Goal: Information Seeking & Learning: Learn about a topic

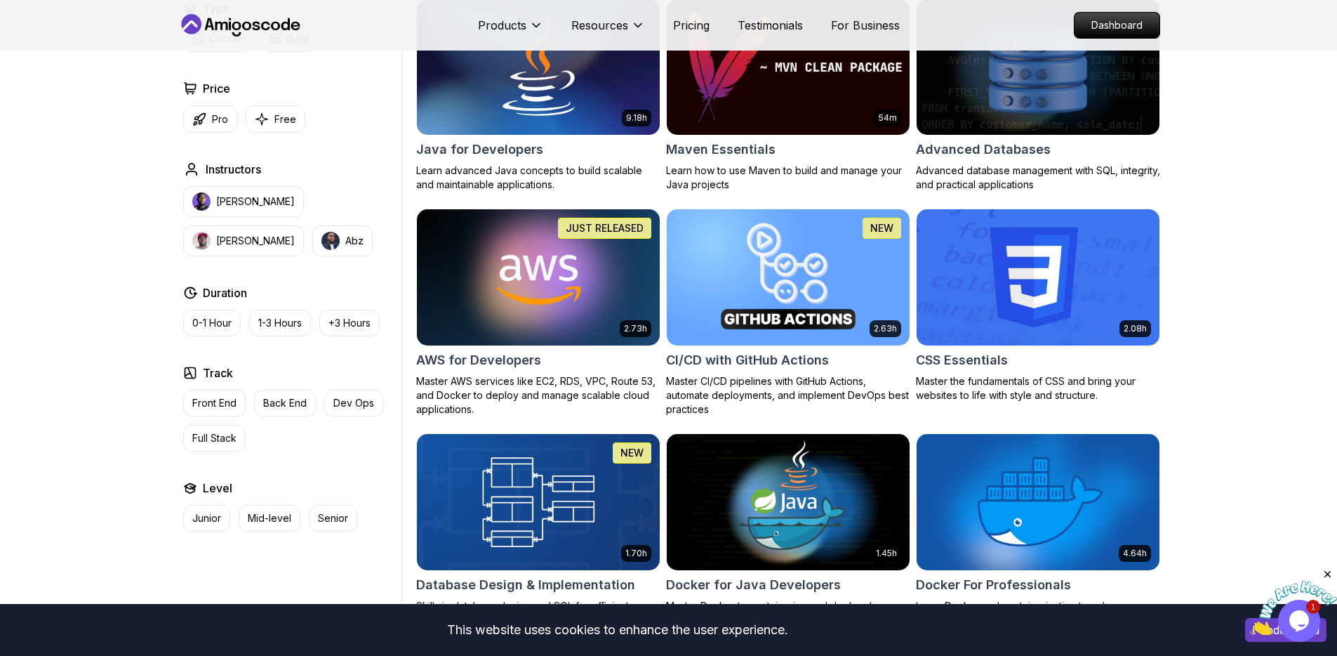
scroll to position [968, 0]
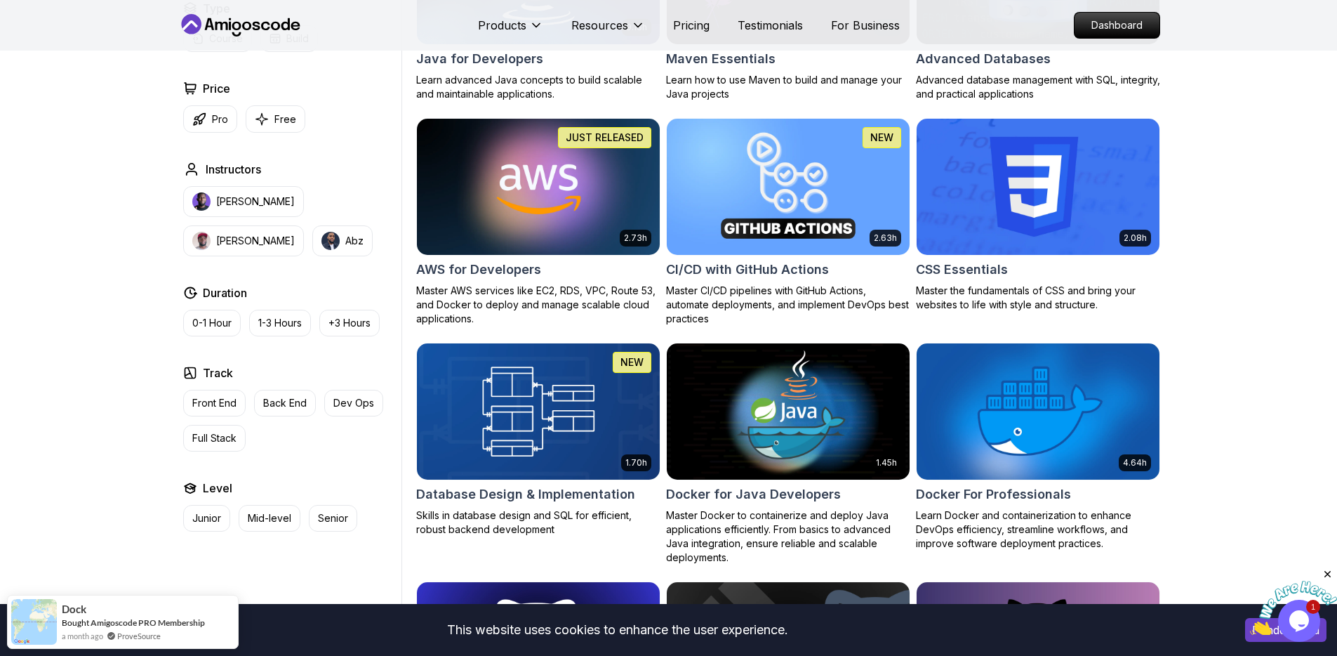
click at [1330, 571] on icon "Close" at bounding box center [1328, 574] width 13 height 13
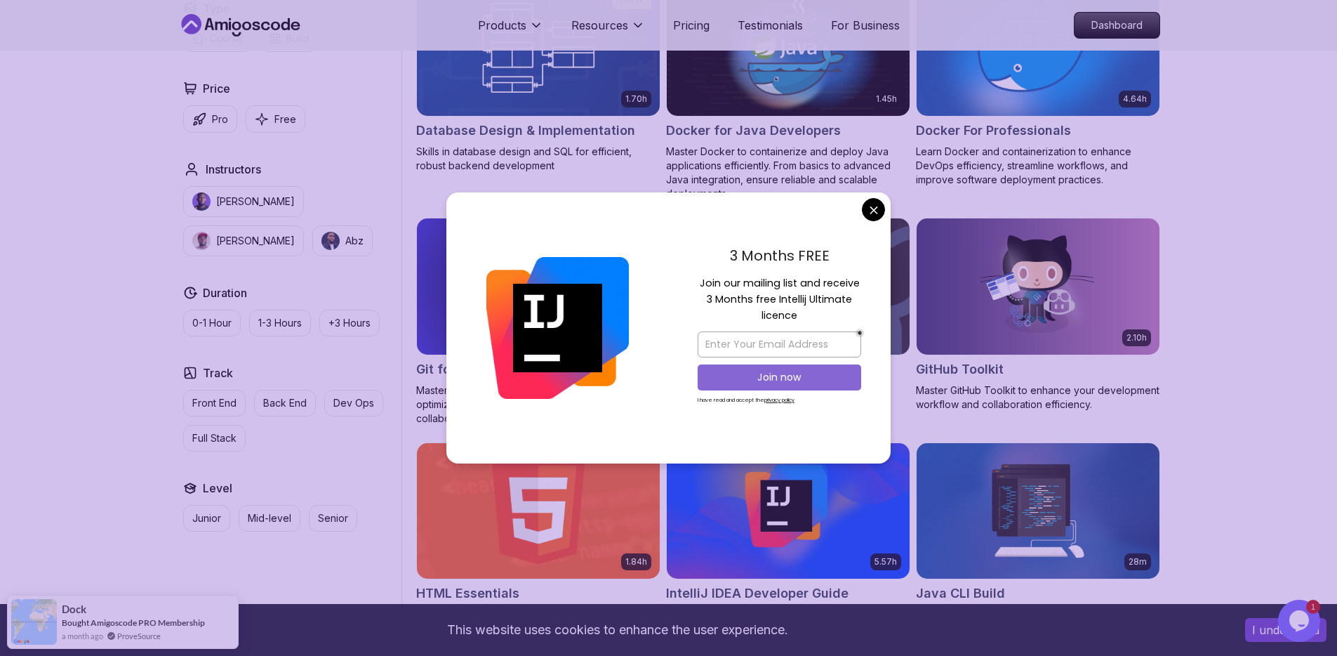
scroll to position [1649, 0]
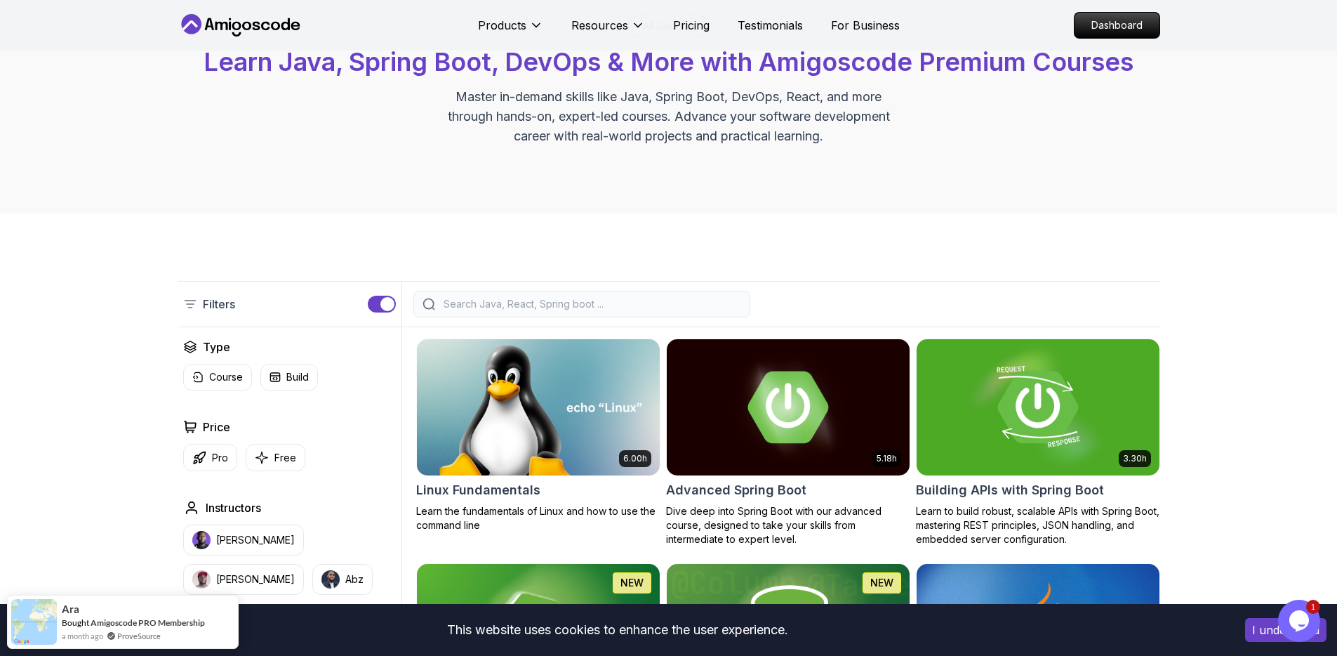
scroll to position [0, 0]
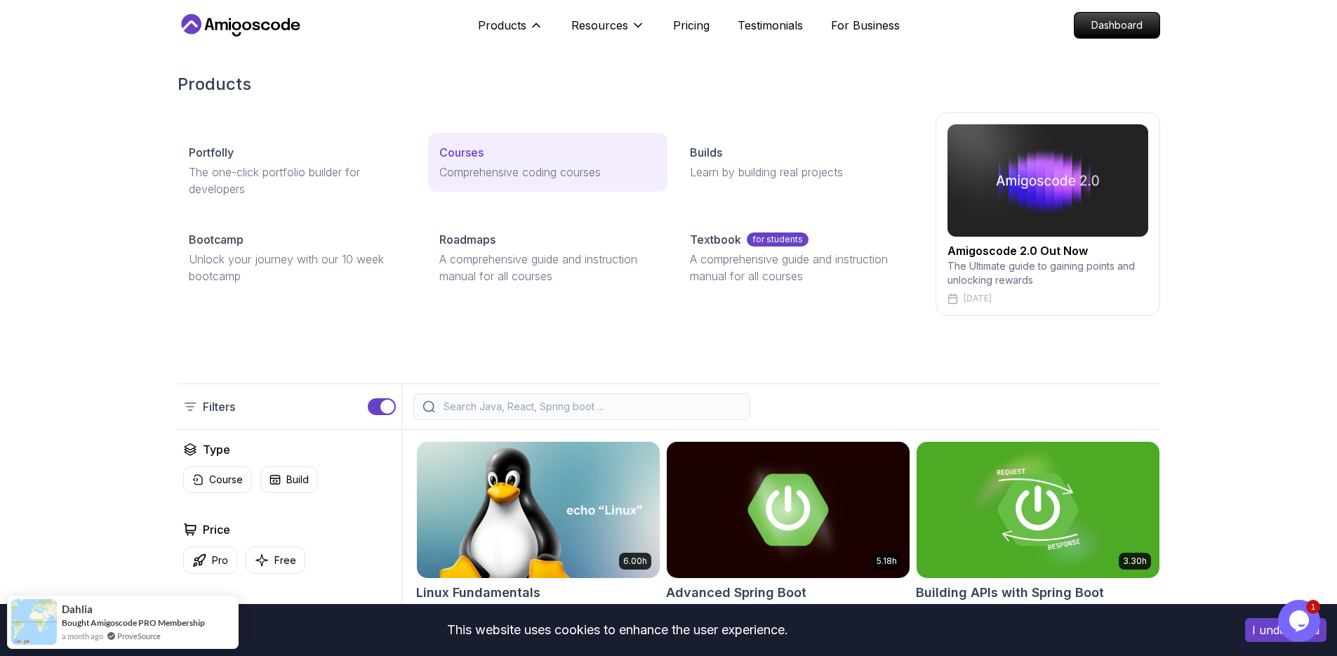
click at [458, 148] on p "Courses" at bounding box center [461, 152] width 44 height 17
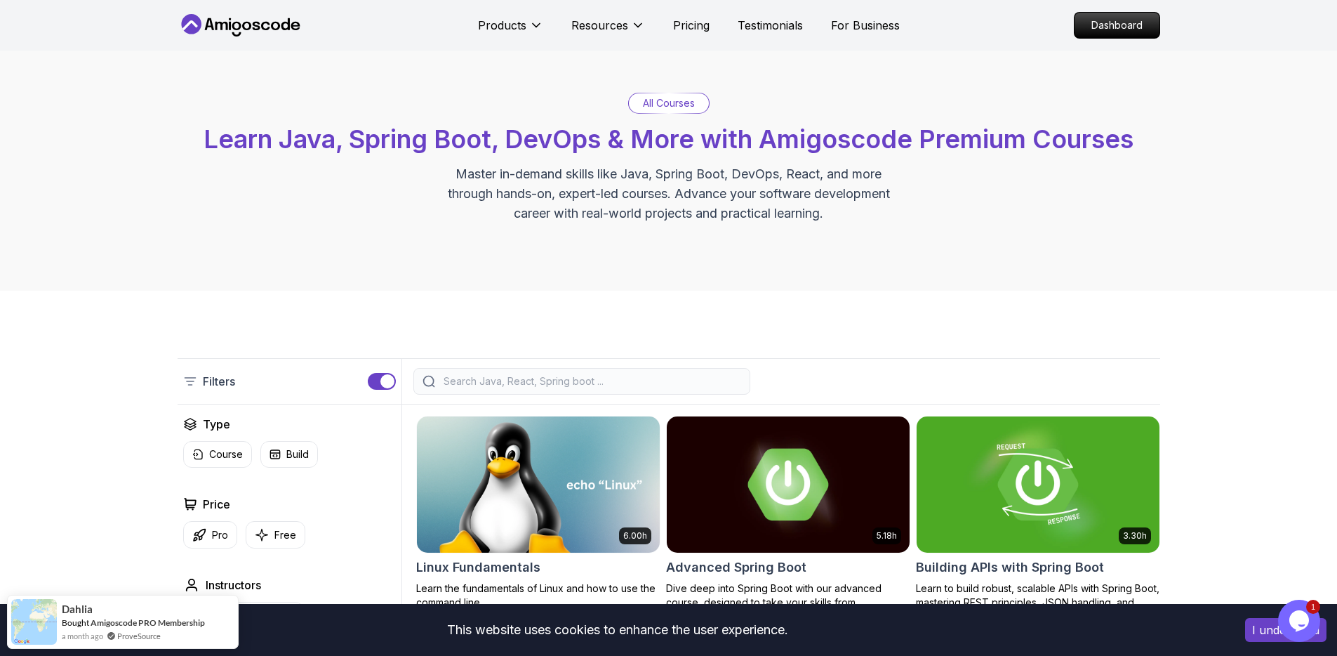
scroll to position [21, 0]
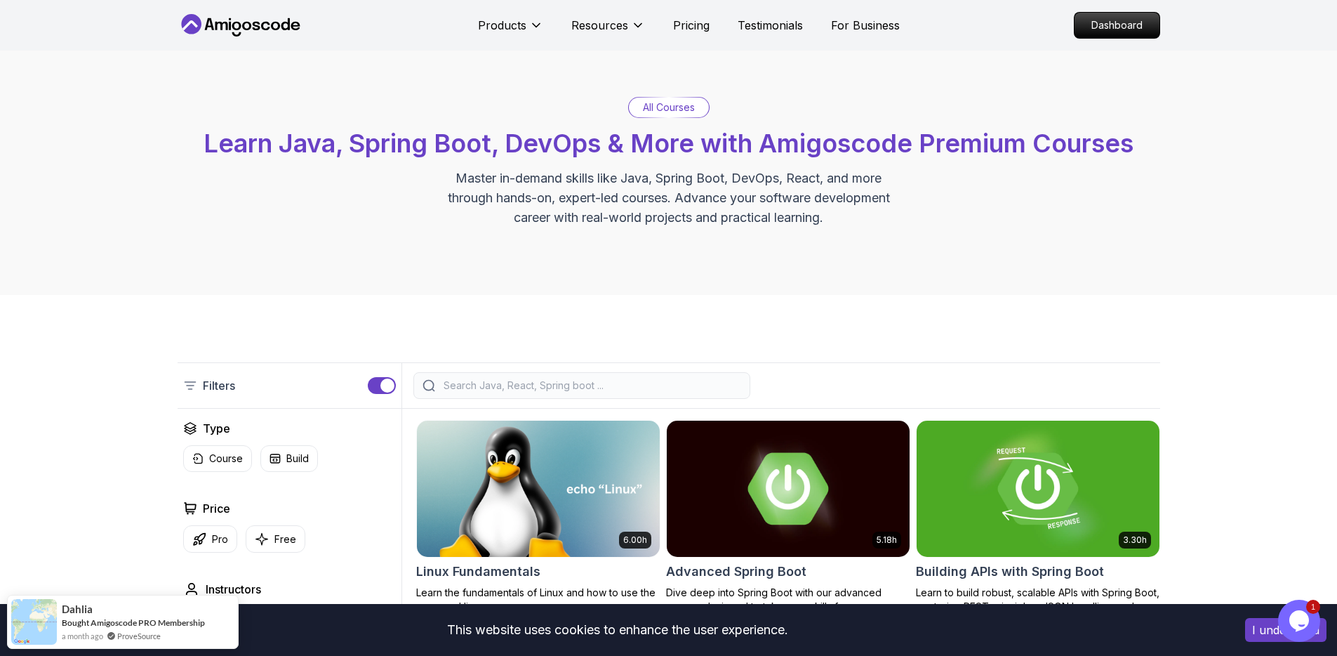
click at [213, 22] on icon at bounding box center [241, 25] width 126 height 22
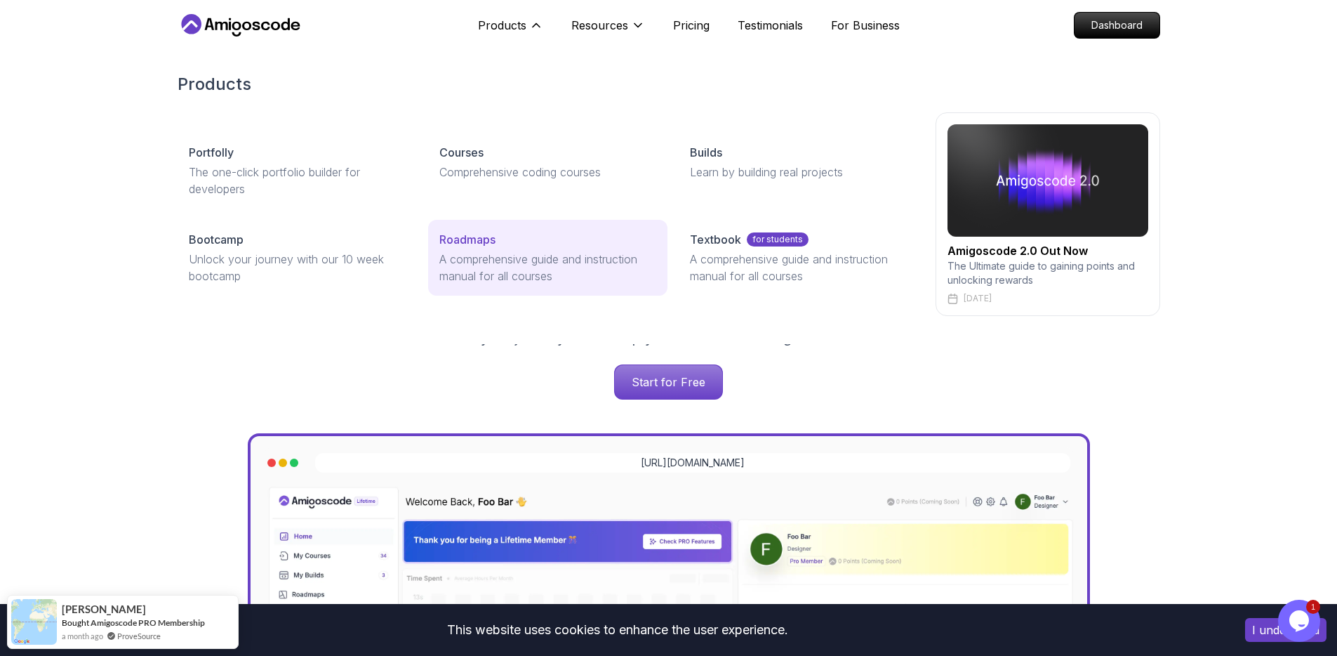
click at [477, 241] on p "Roadmaps" at bounding box center [467, 239] width 56 height 17
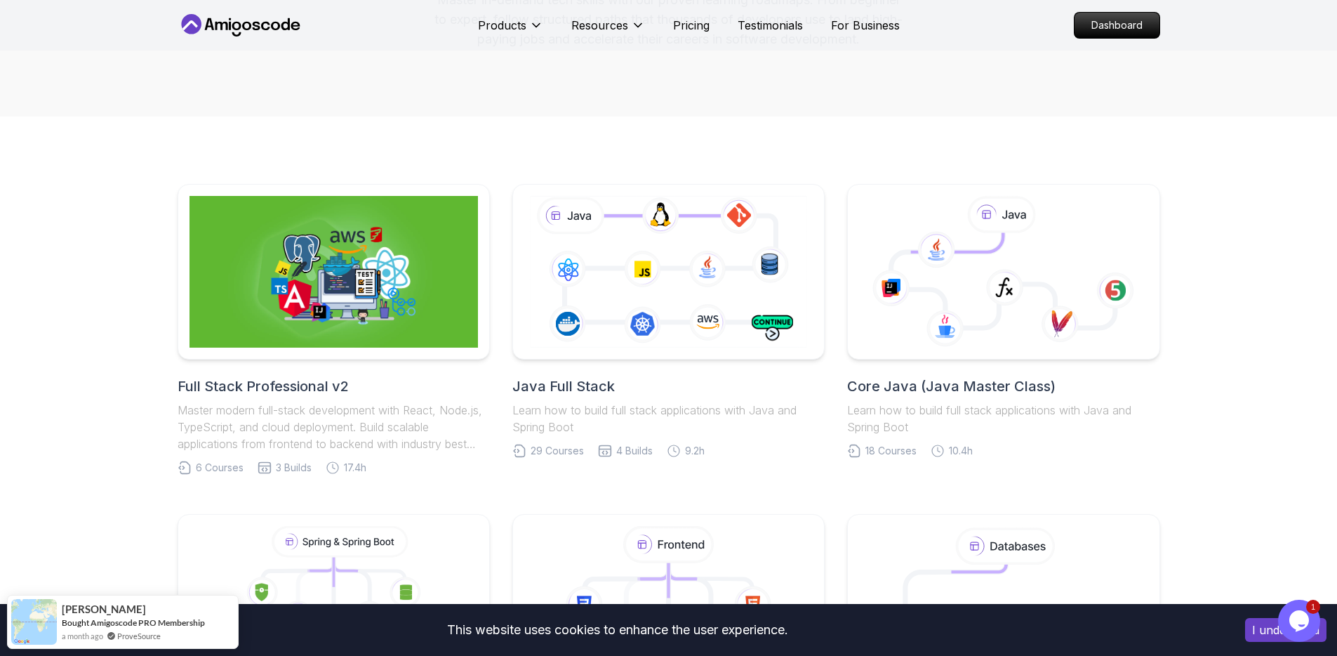
scroll to position [312, 0]
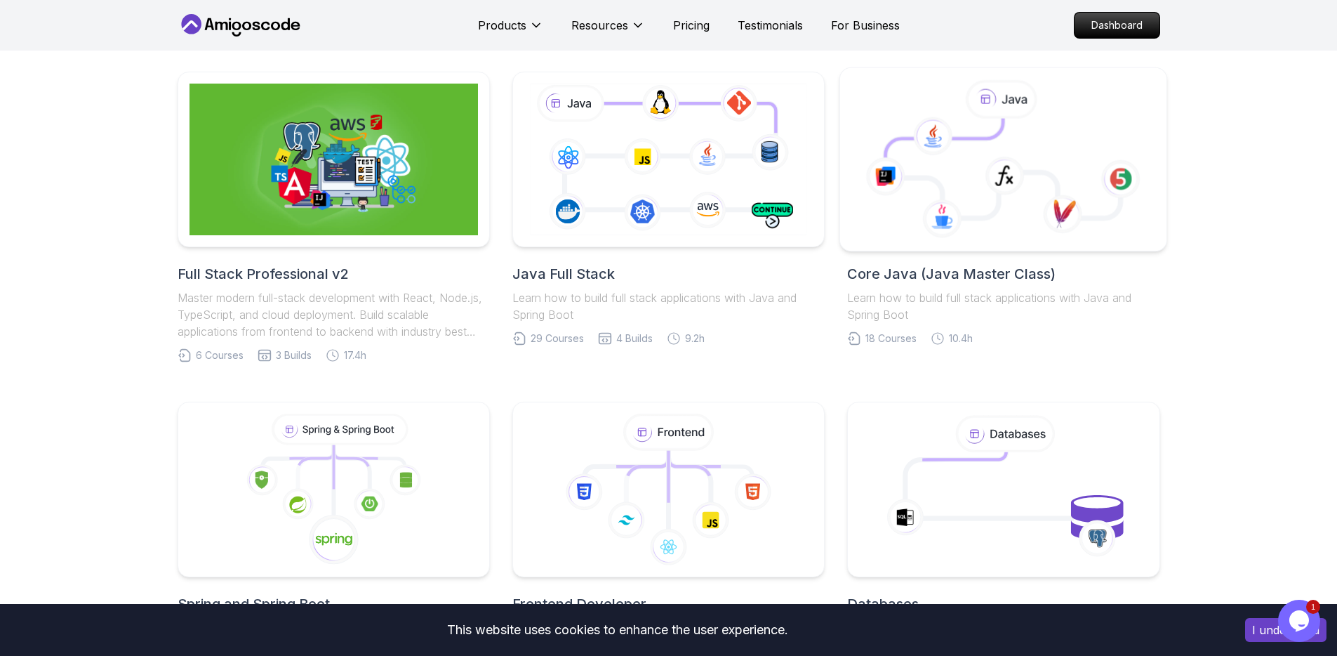
click at [936, 220] on icon at bounding box center [942, 218] width 39 height 39
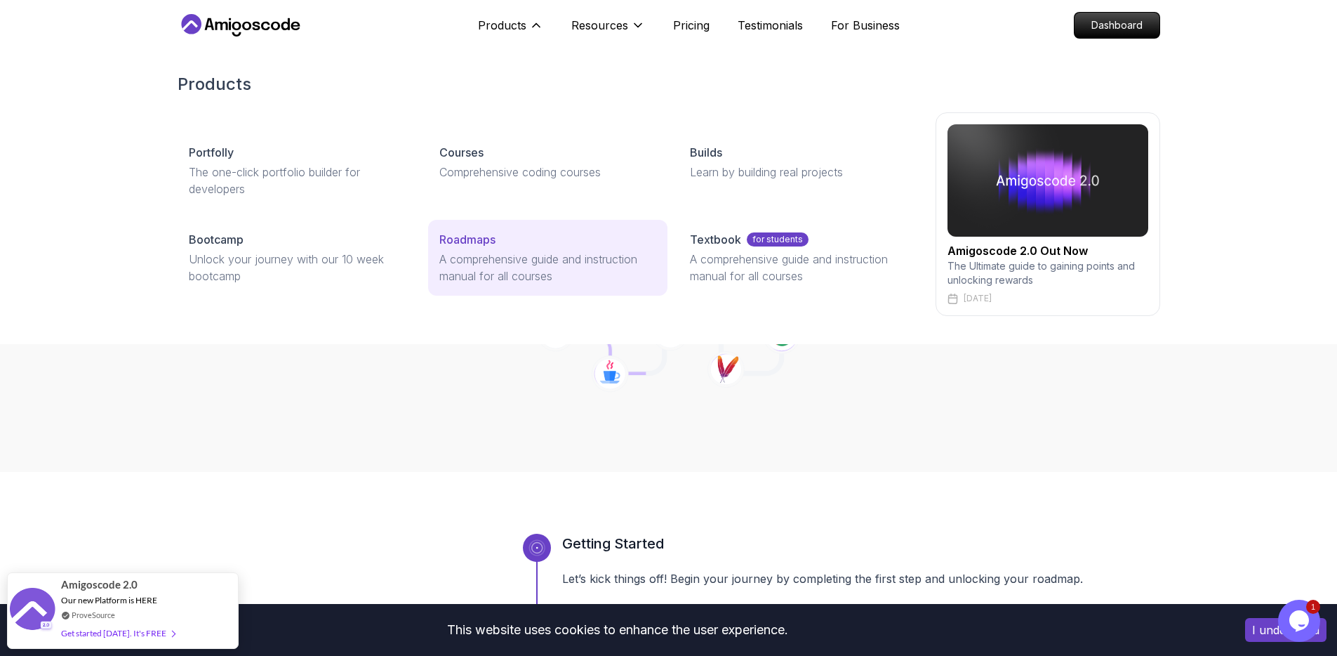
drag, startPoint x: 491, startPoint y: 244, endPoint x: 479, endPoint y: 232, distance: 16.9
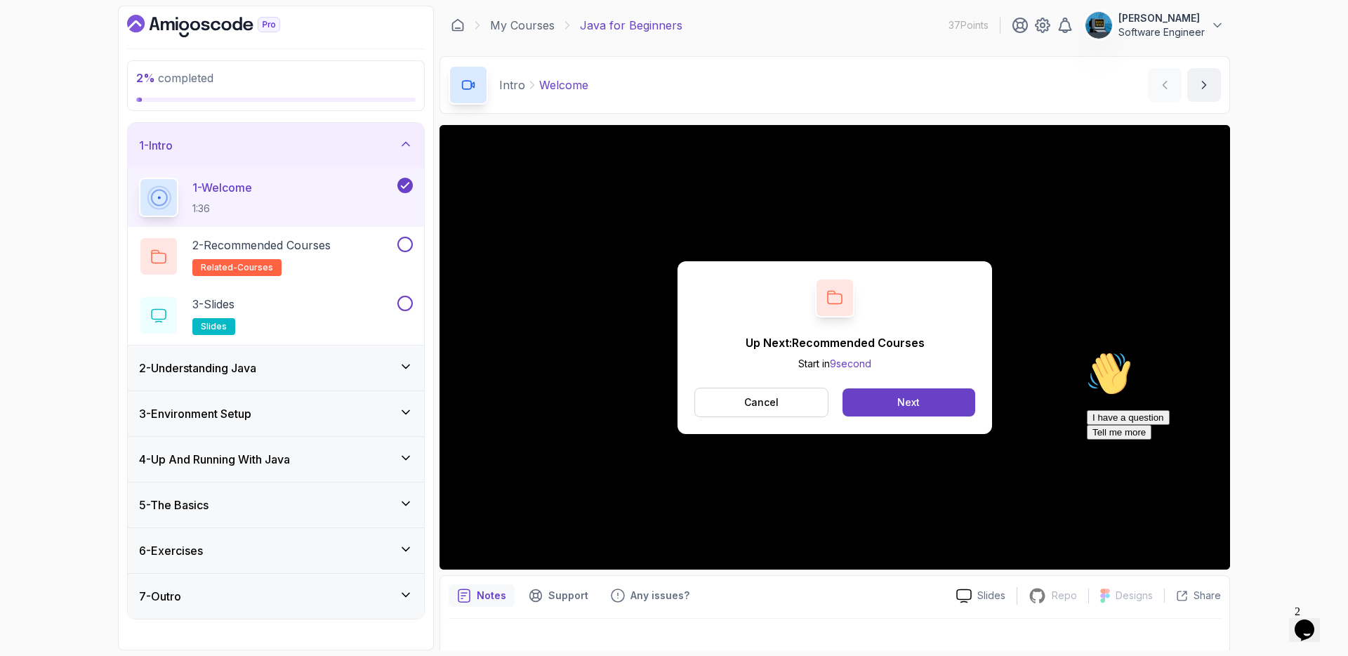
click at [1086, 351] on icon "Chat attention grabber" at bounding box center [1086, 351] width 0 height 0
click at [918, 397] on div "Next" at bounding box center [908, 402] width 22 height 14
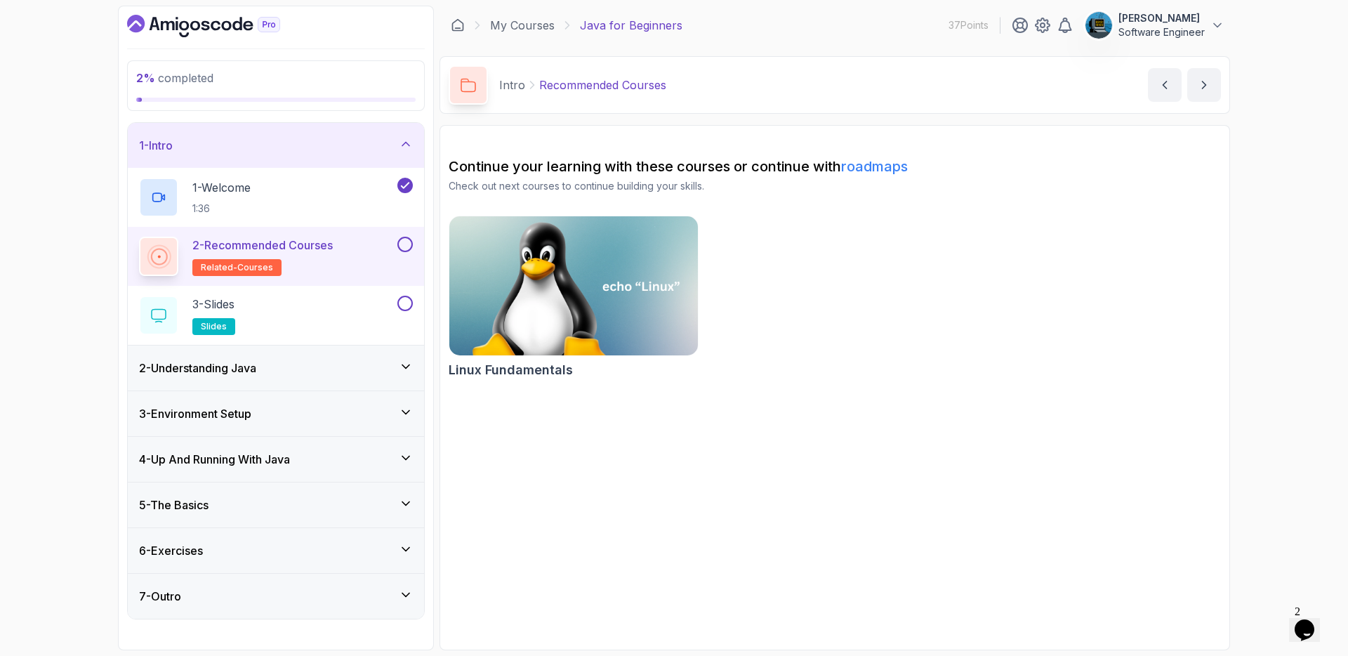
click at [1301, 619] on icon "$i18n('chat', 'chat_widget')" at bounding box center [1304, 629] width 20 height 21
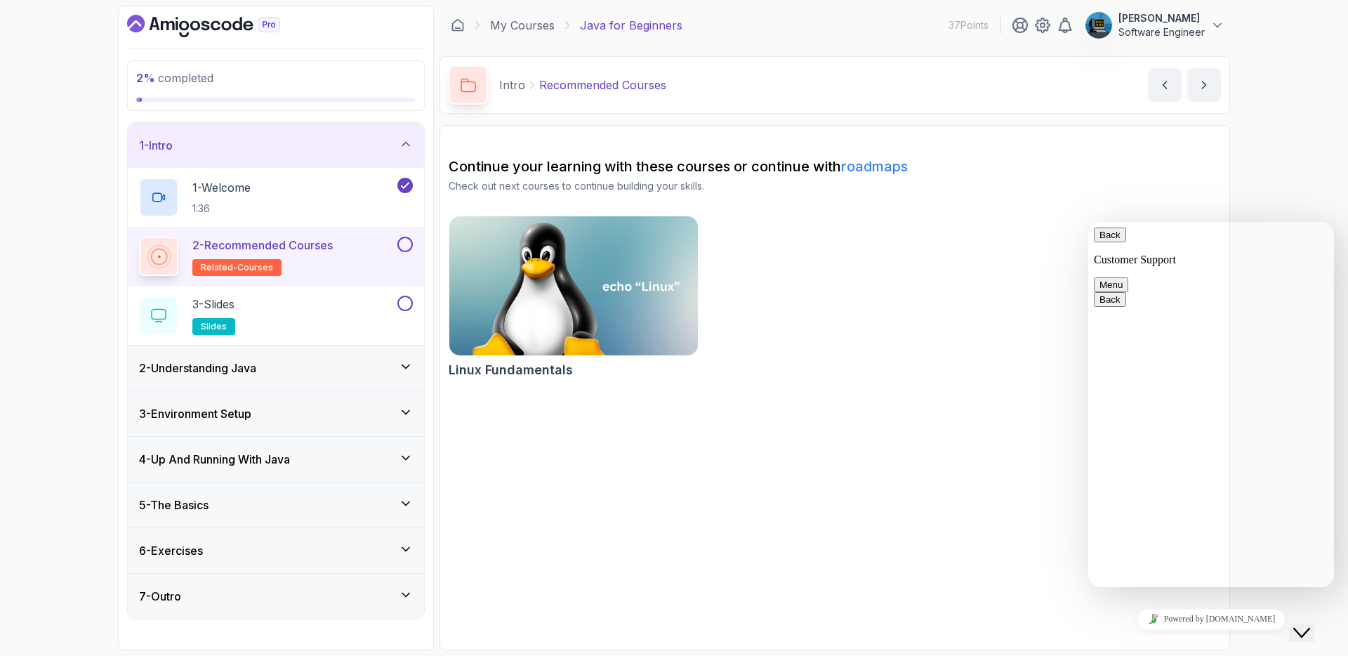
click at [1302, 624] on icon "Close Chat This icon closes the chat window." at bounding box center [1301, 632] width 17 height 17
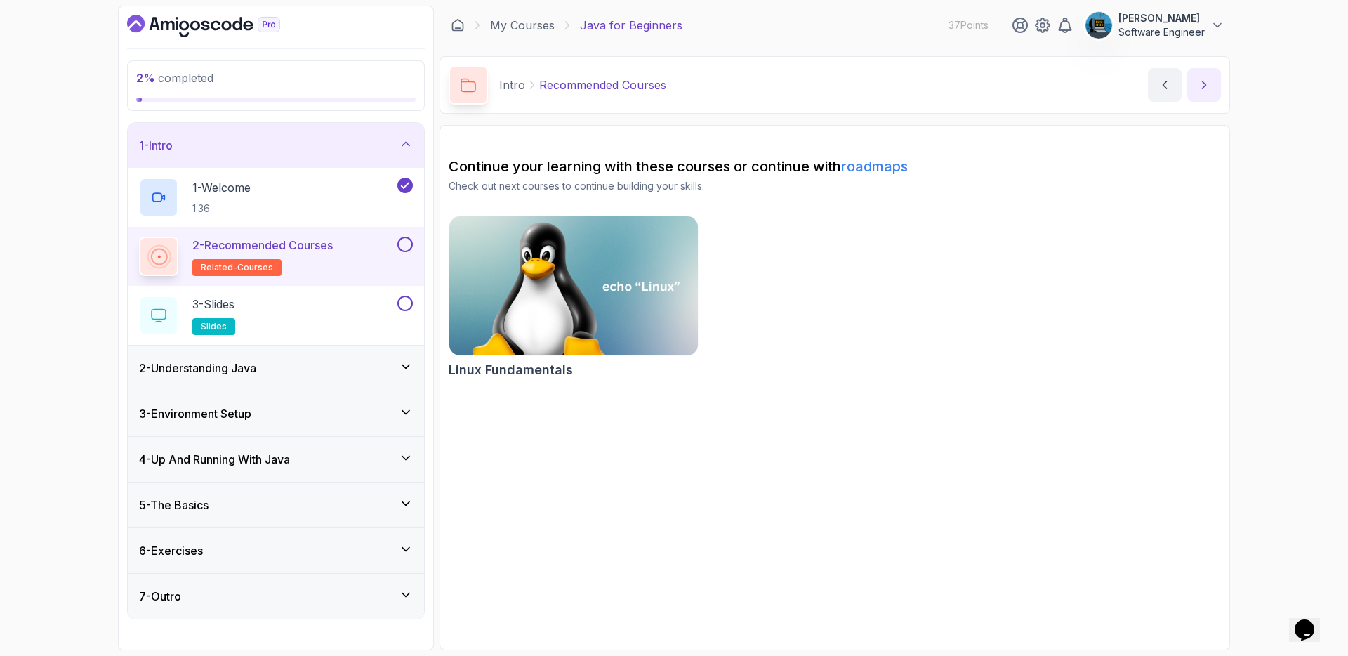
click at [1204, 87] on icon "next content" at bounding box center [1204, 85] width 14 height 14
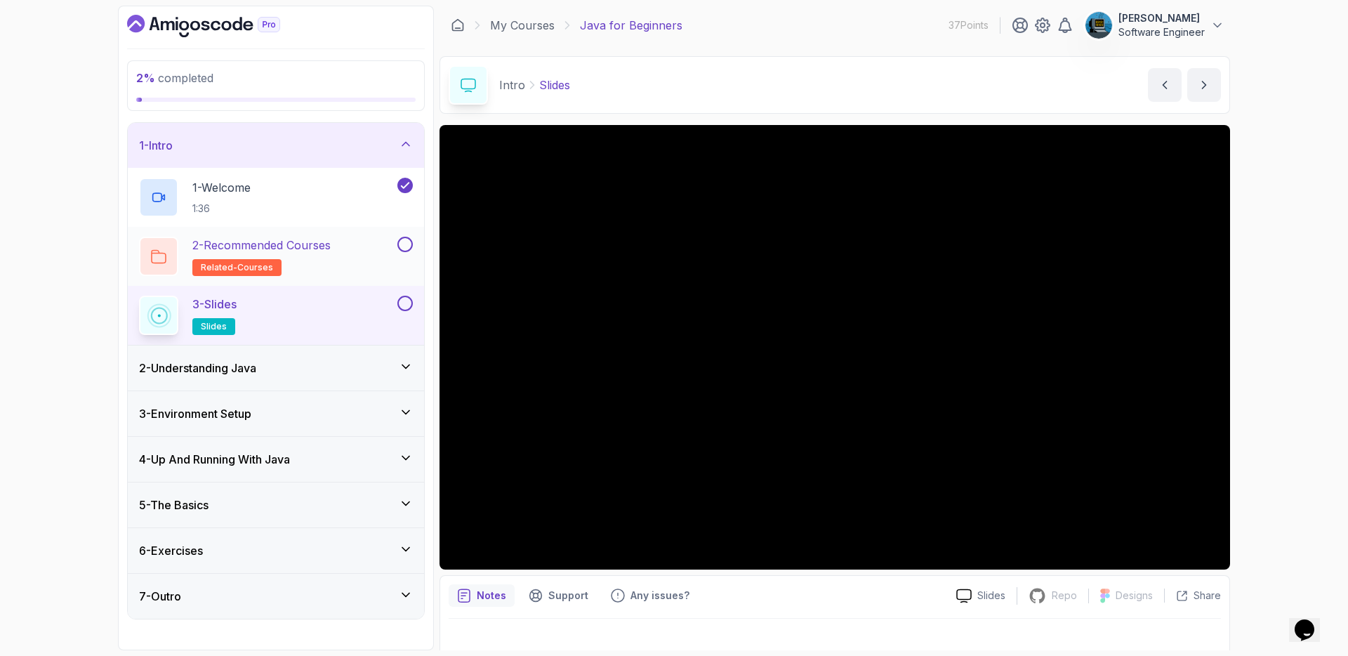
click at [404, 244] on button at bounding box center [404, 244] width 15 height 15
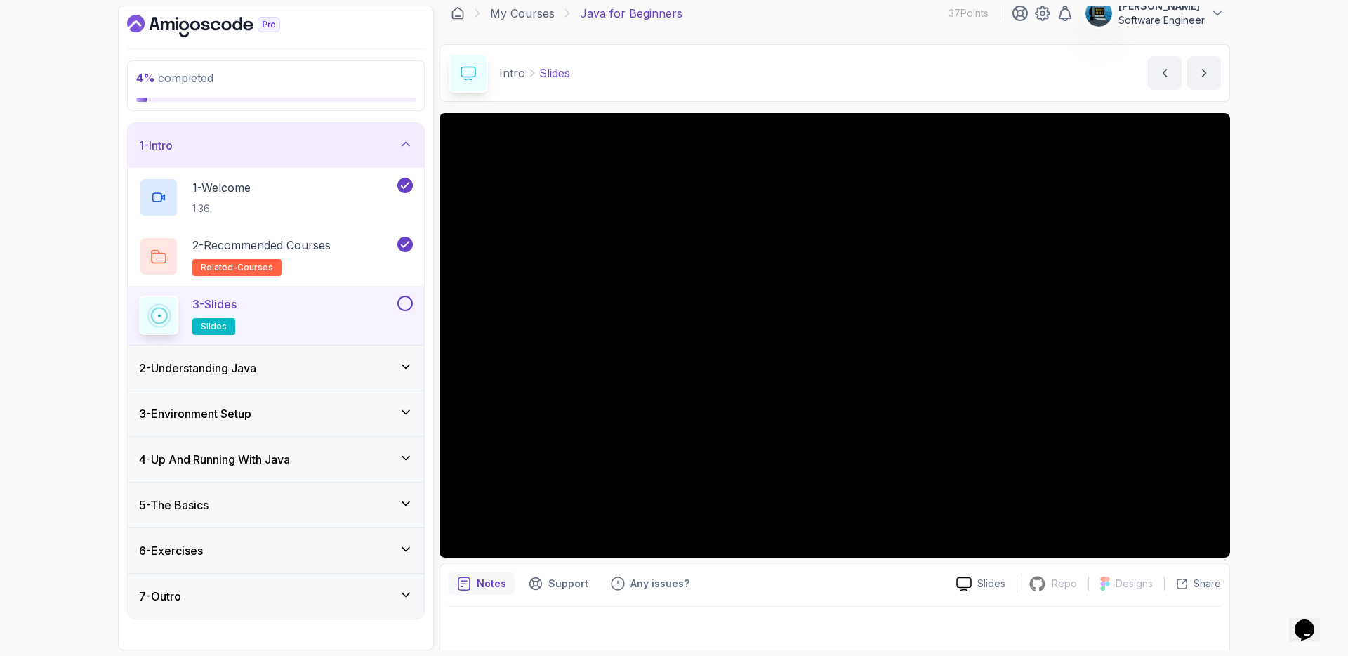
scroll to position [17, 0]
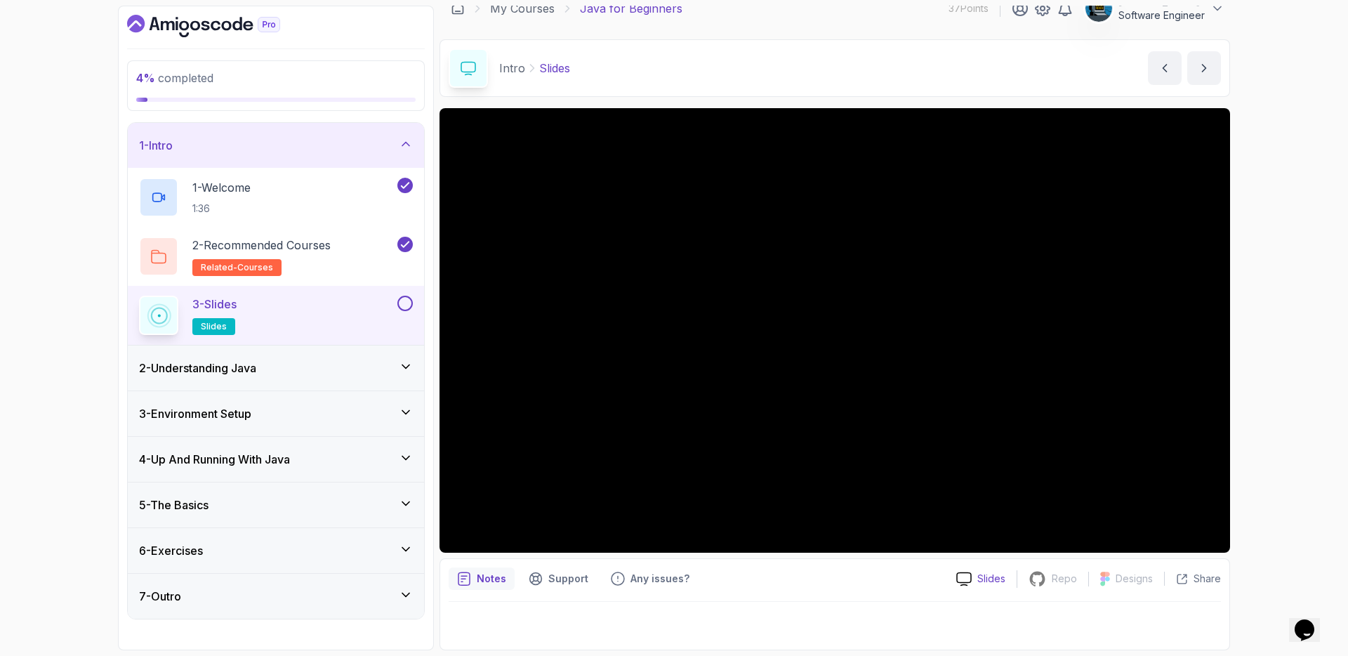
click at [994, 576] on p "Slides" at bounding box center [991, 578] width 28 height 14
click at [403, 302] on button at bounding box center [404, 302] width 15 height 15
click at [360, 360] on div "2 - Understanding Java" at bounding box center [276, 367] width 274 height 17
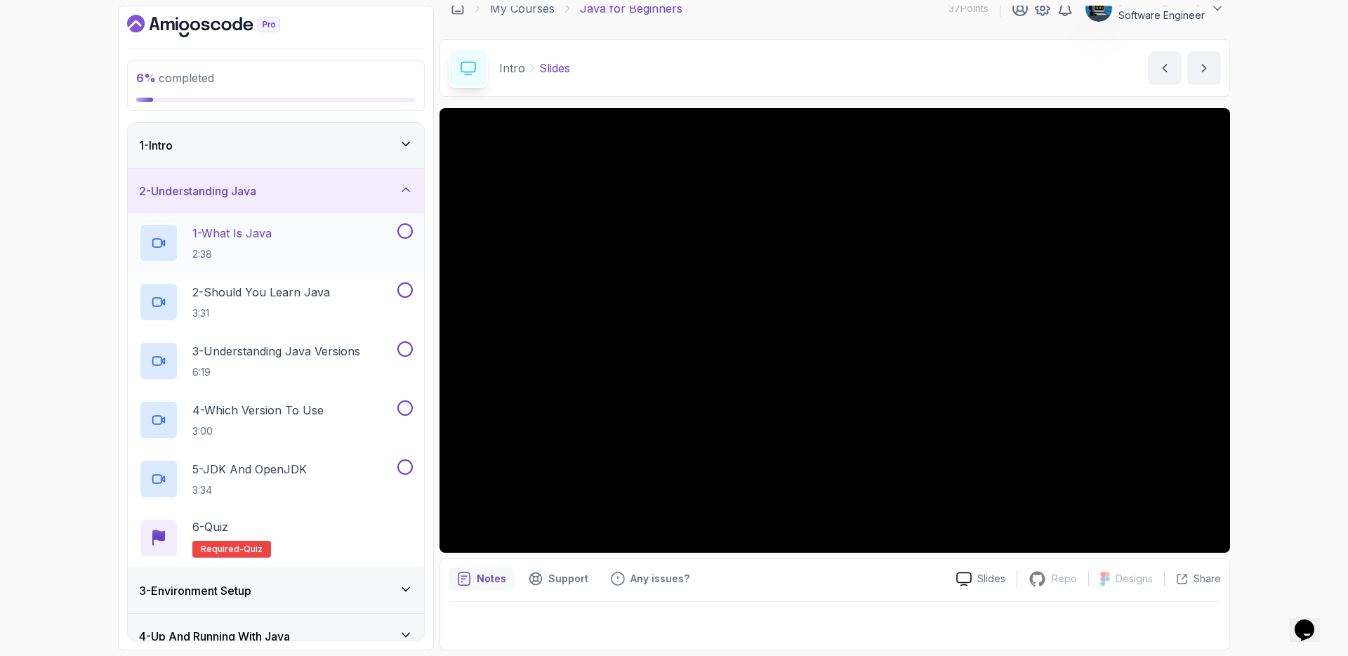
click at [246, 234] on p "1 - What Is Java" at bounding box center [231, 233] width 79 height 17
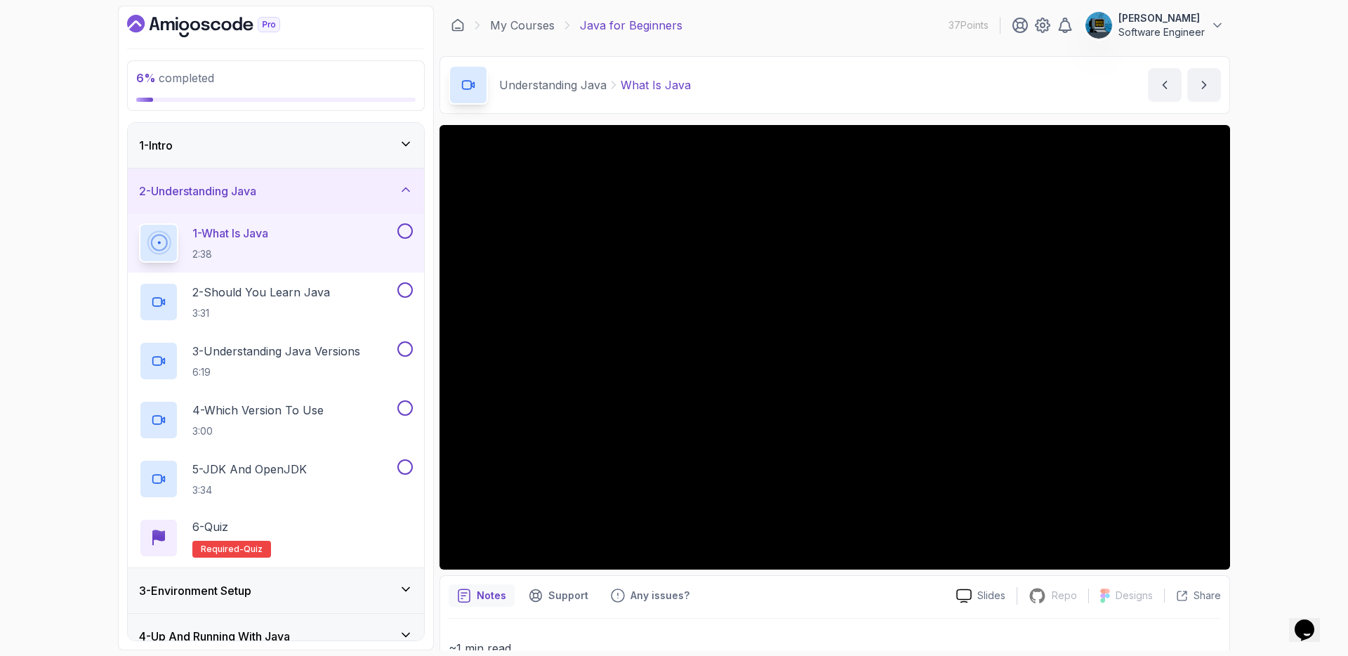
click at [402, 147] on icon at bounding box center [406, 144] width 14 height 14
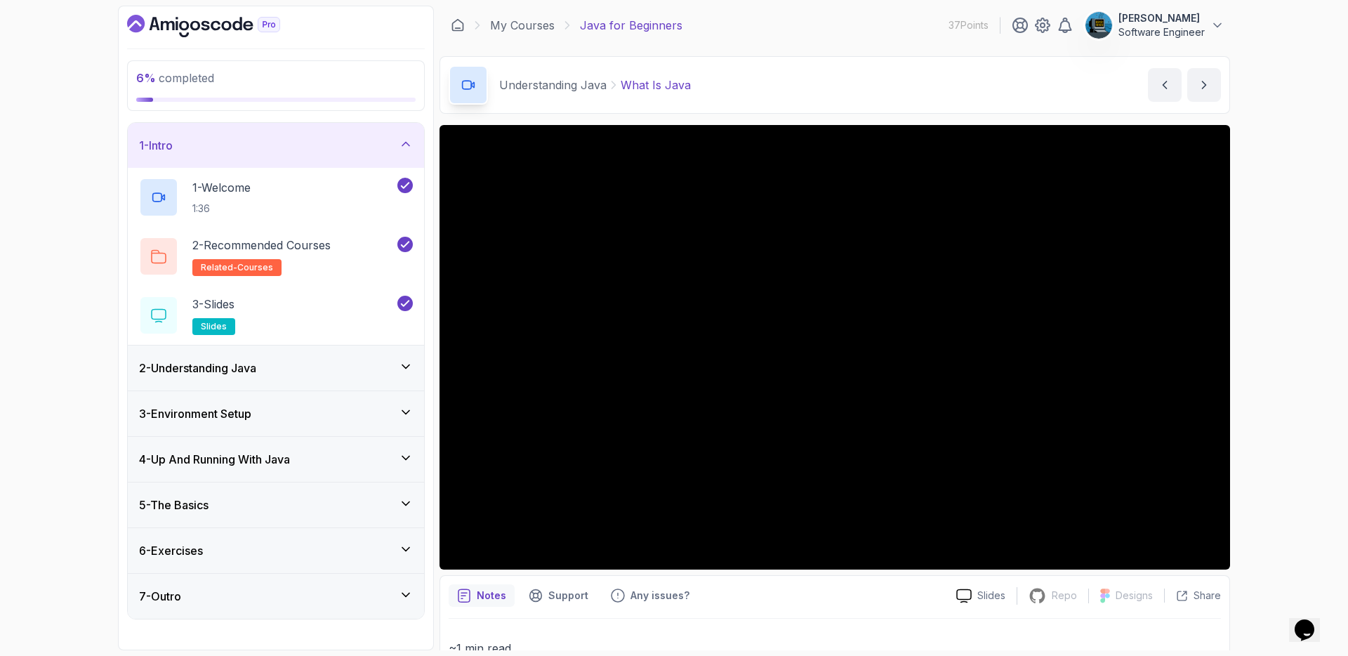
click at [335, 415] on div "3 - Environment Setup" at bounding box center [276, 413] width 274 height 17
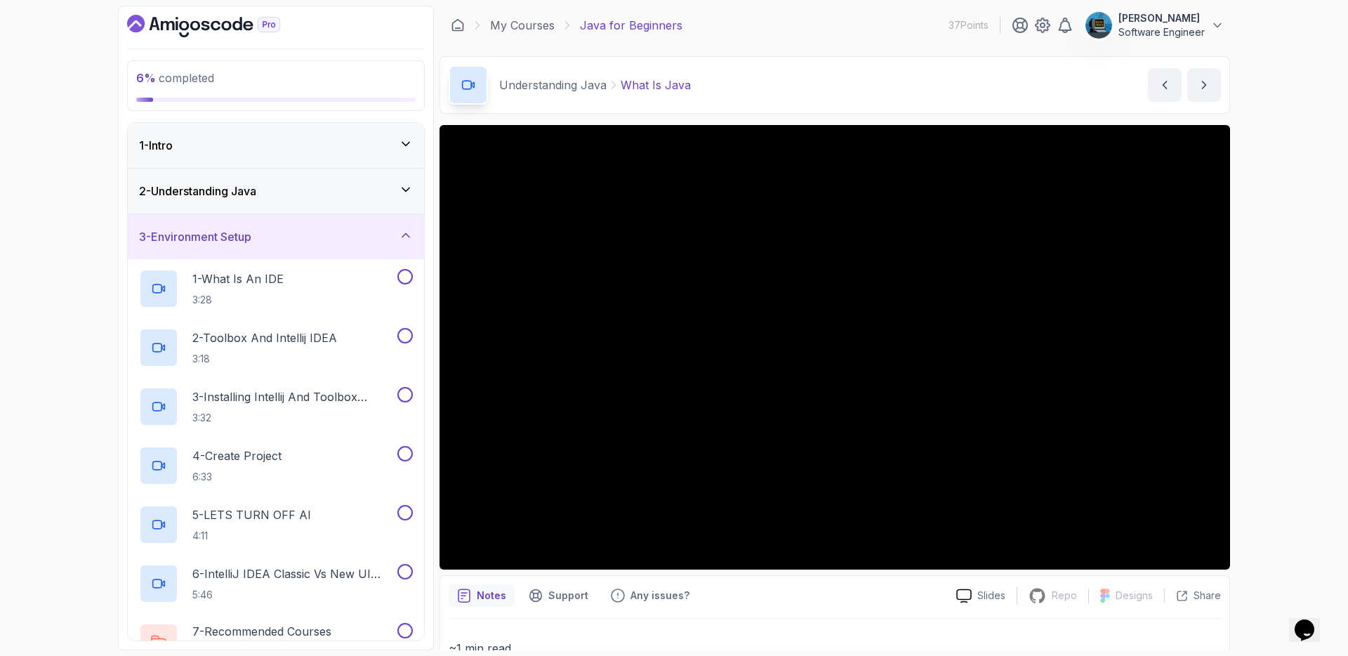
click at [355, 237] on div "3 - Environment Setup" at bounding box center [276, 236] width 274 height 17
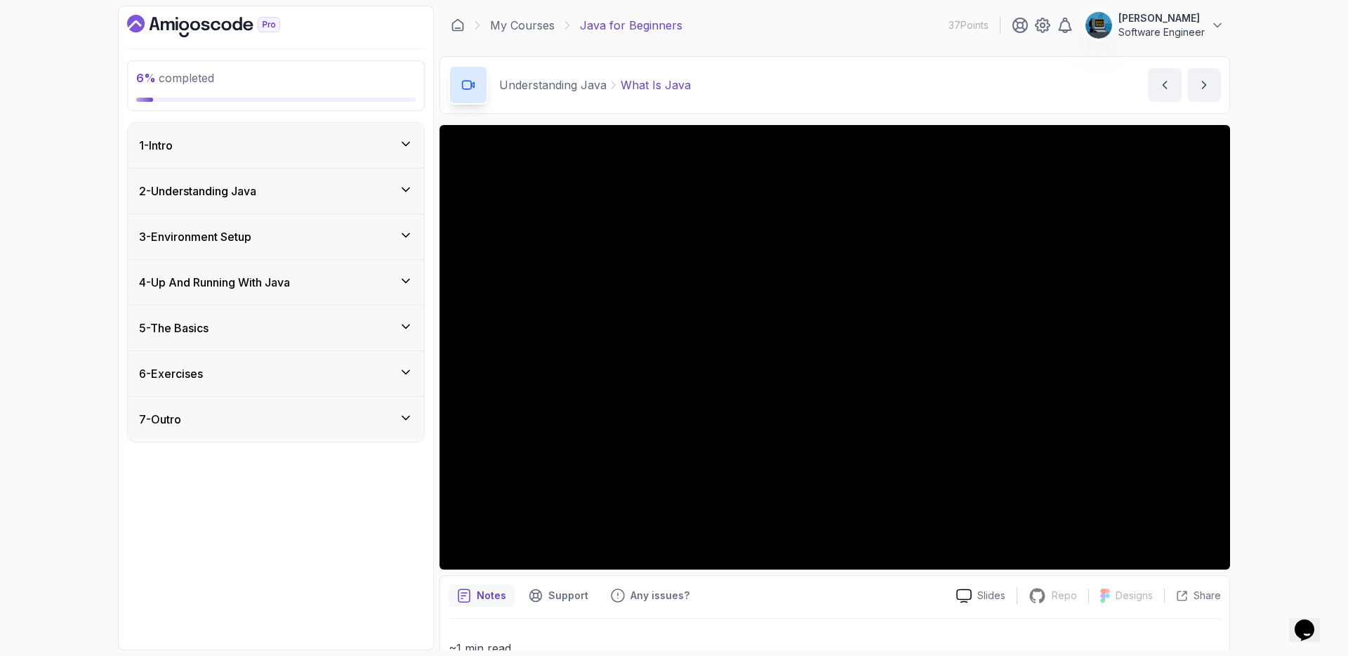
click at [350, 274] on div "4 - Up And Running With Java" at bounding box center [276, 282] width 274 height 17
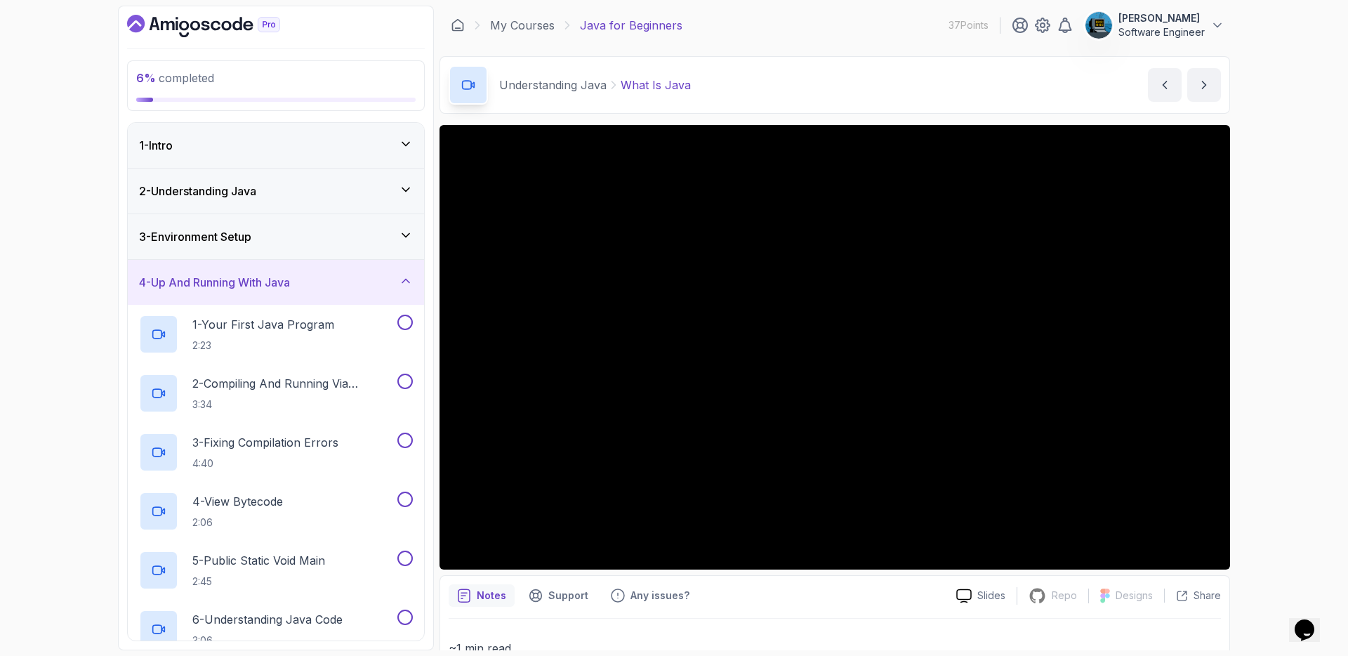
click at [350, 274] on div "4 - Up And Running With Java" at bounding box center [276, 282] width 274 height 17
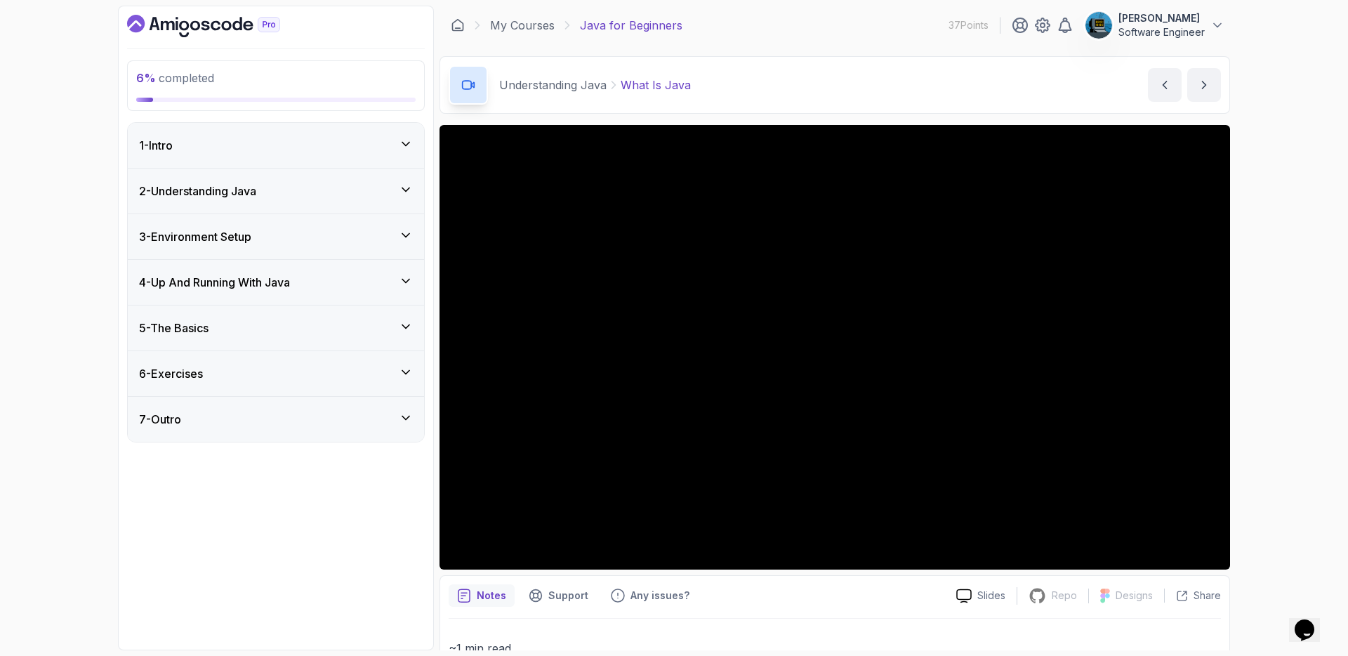
click at [320, 330] on div "5 - The Basics" at bounding box center [276, 327] width 274 height 17
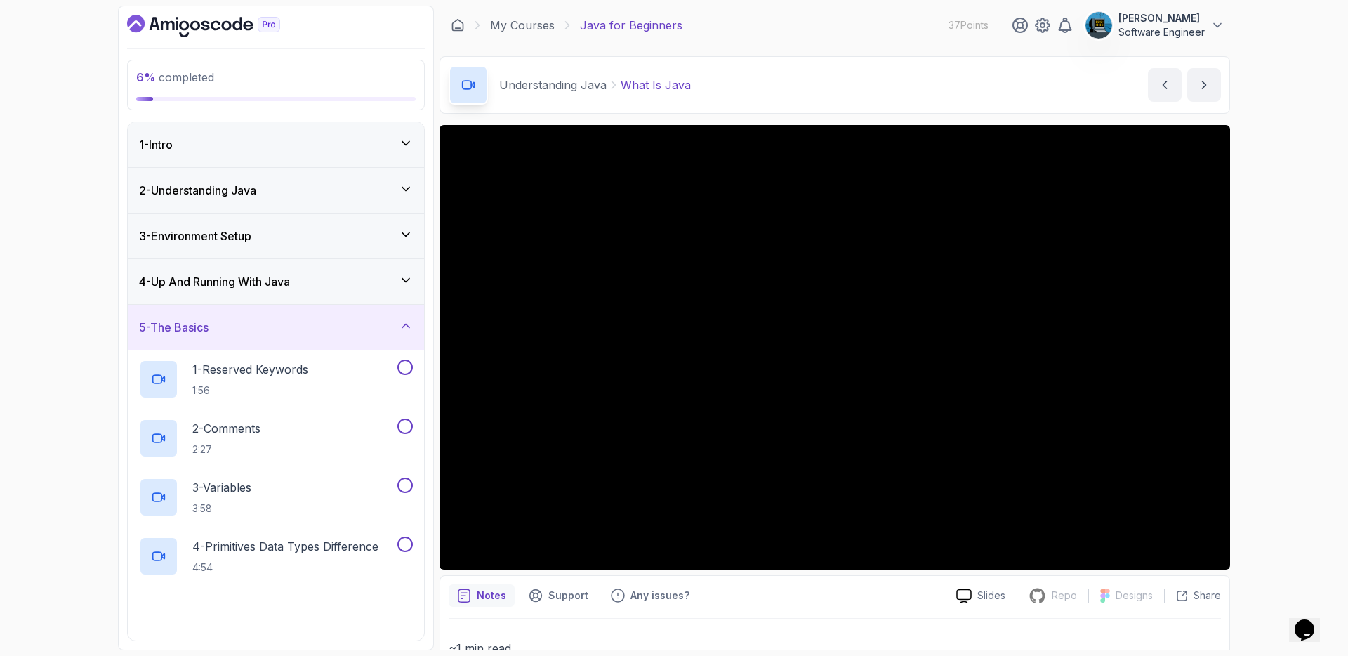
click at [320, 330] on div "5 - The Basics" at bounding box center [276, 327] width 274 height 17
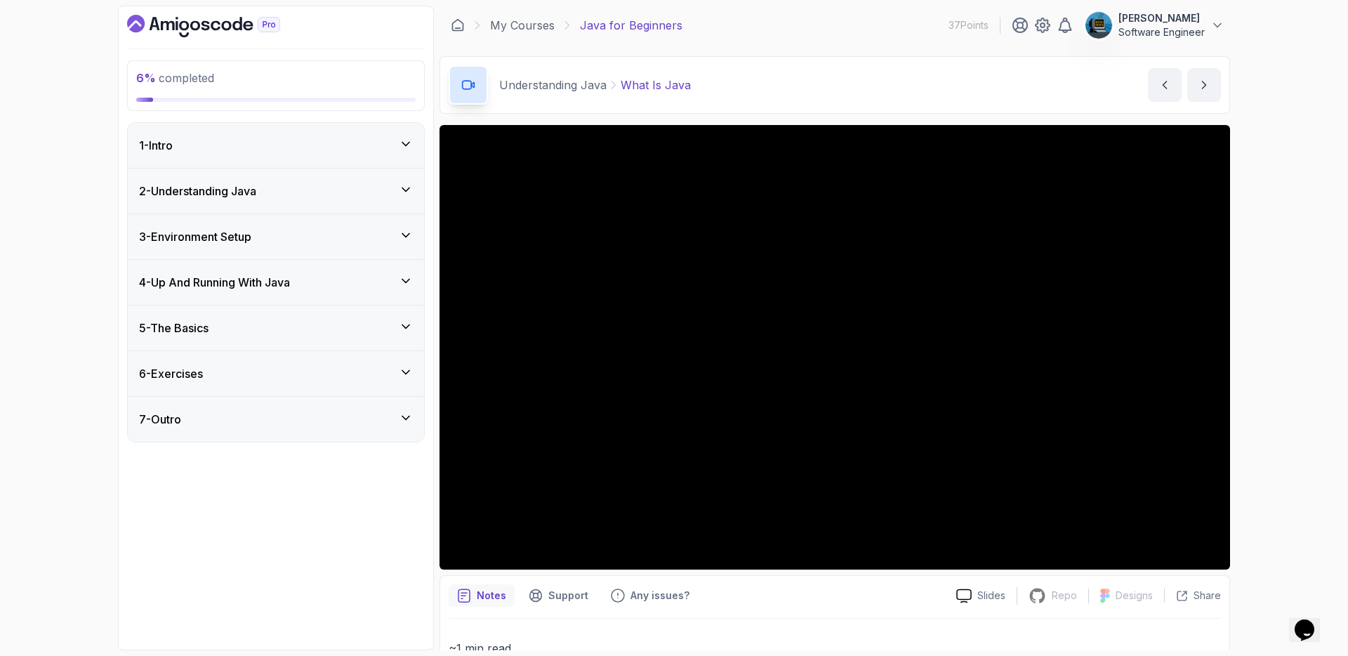
click at [128, 305] on button "5 - The Basics" at bounding box center [276, 327] width 296 height 45
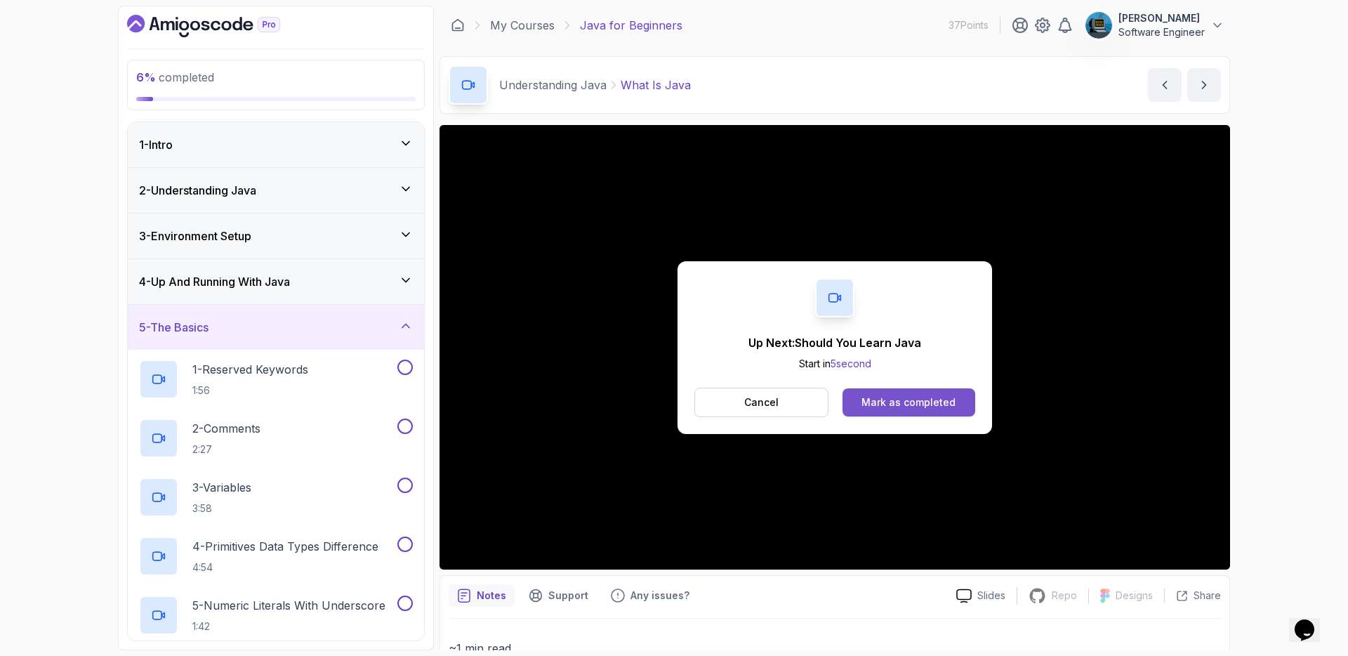
click at [900, 399] on div "Mark as completed" at bounding box center [908, 402] width 94 height 14
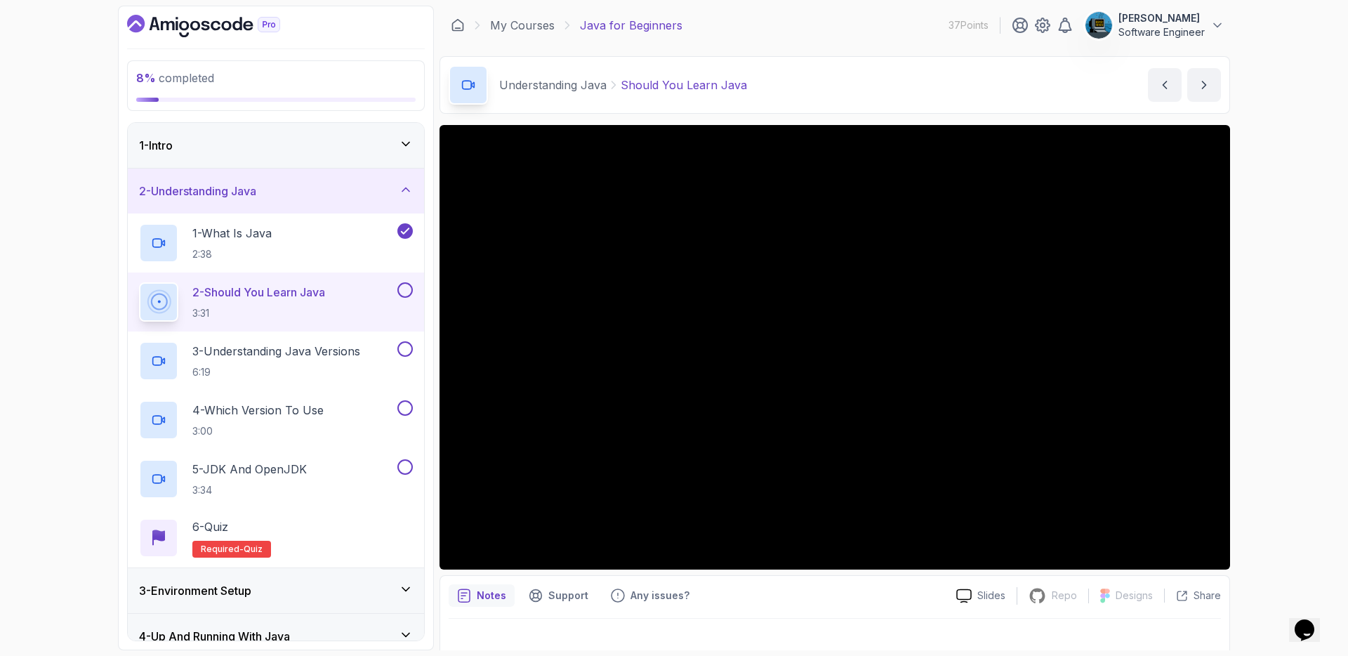
click at [402, 291] on button at bounding box center [404, 289] width 15 height 15
click at [360, 355] on p "3 - Understanding Java Versions" at bounding box center [276, 350] width 168 height 17
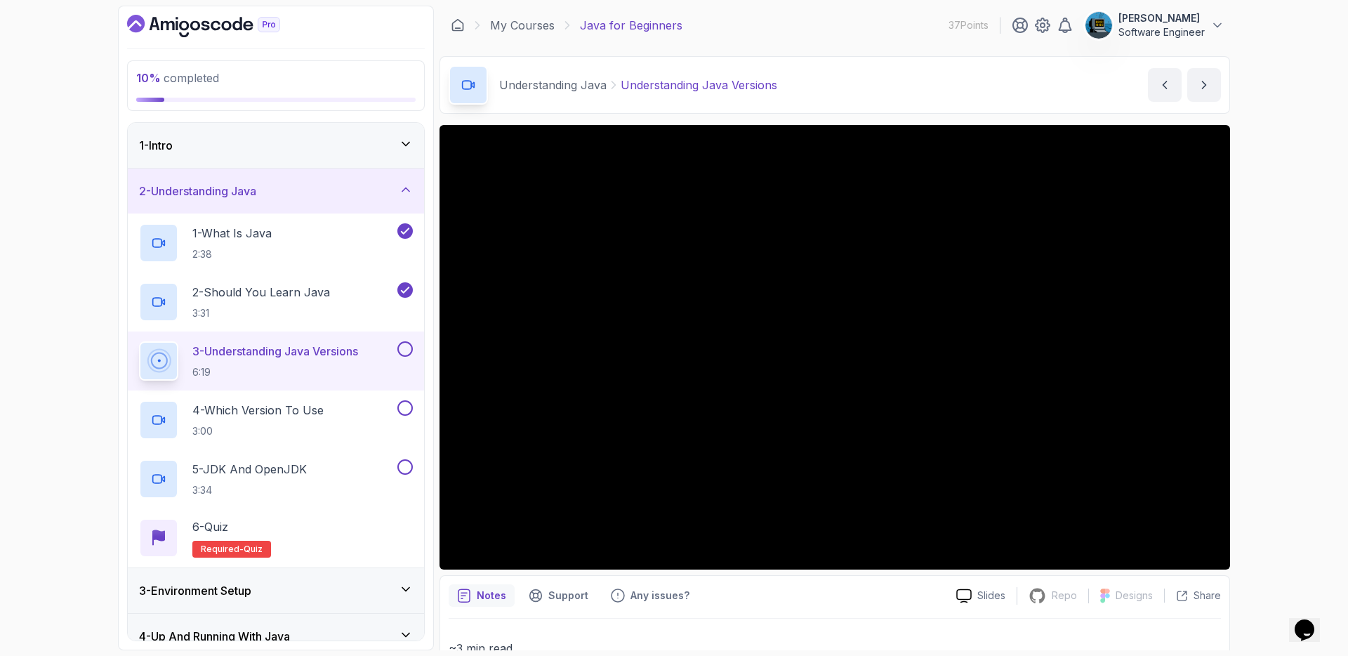
click at [408, 350] on button at bounding box center [404, 348] width 15 height 15
click at [403, 347] on icon at bounding box center [405, 349] width 13 height 14
click at [405, 352] on button at bounding box center [404, 348] width 15 height 15
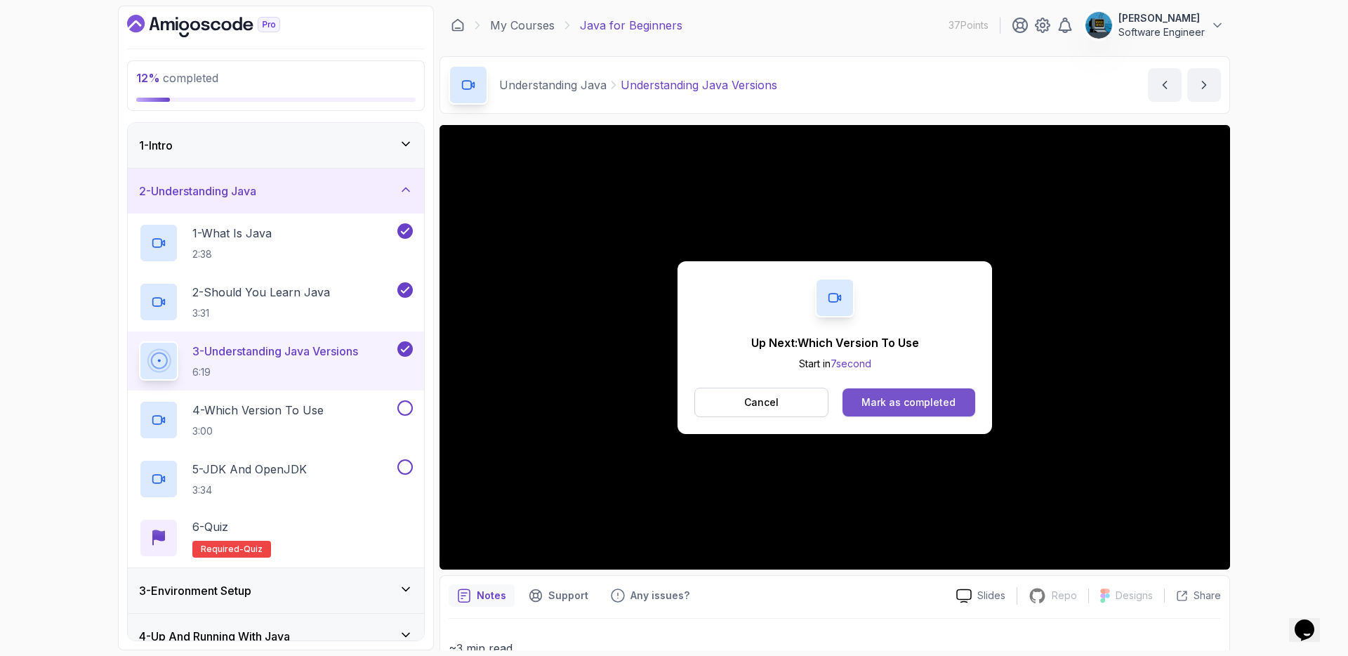
click at [889, 403] on div "Mark as completed" at bounding box center [908, 402] width 94 height 14
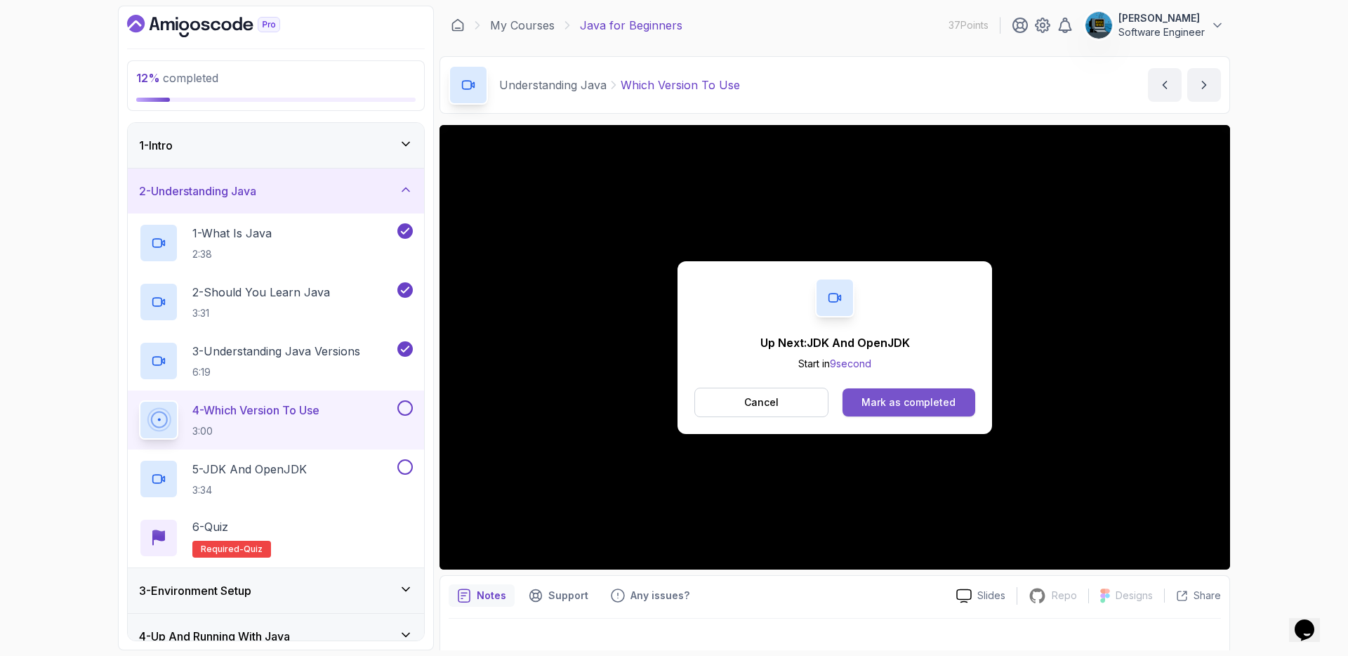
click at [894, 406] on div "Mark as completed" at bounding box center [908, 402] width 94 height 14
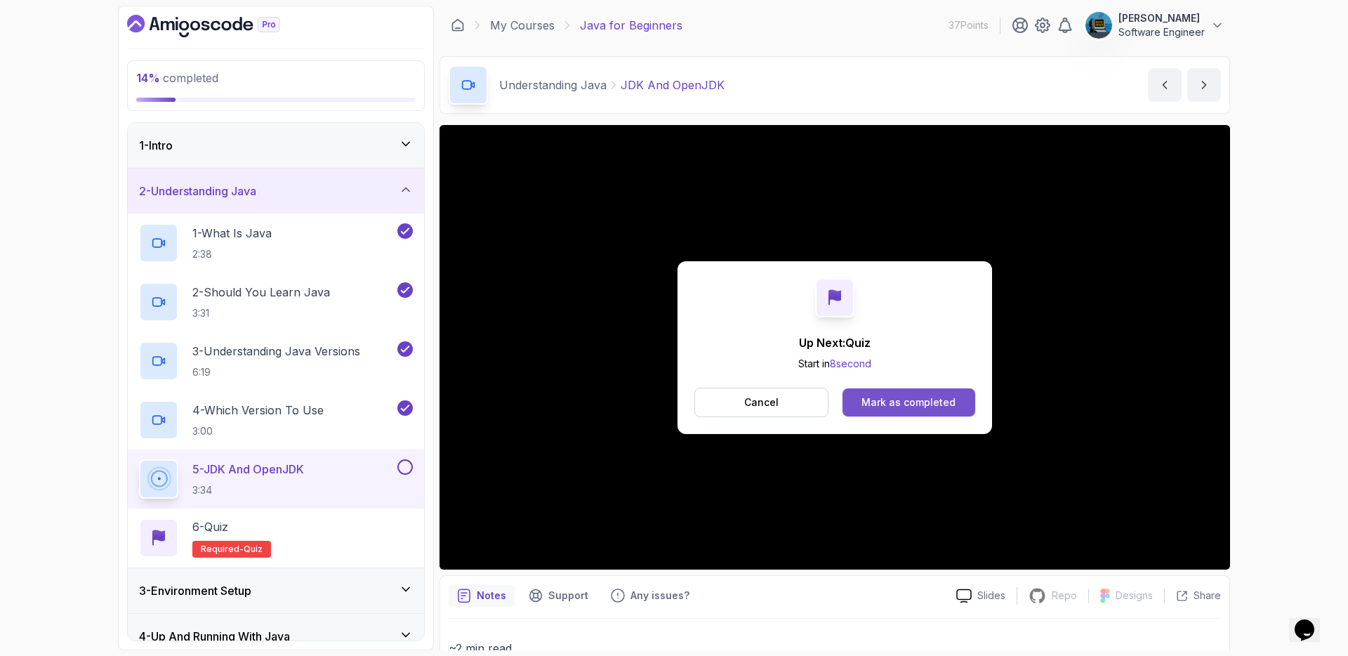
click at [869, 399] on div "Mark as completed" at bounding box center [908, 402] width 94 height 14
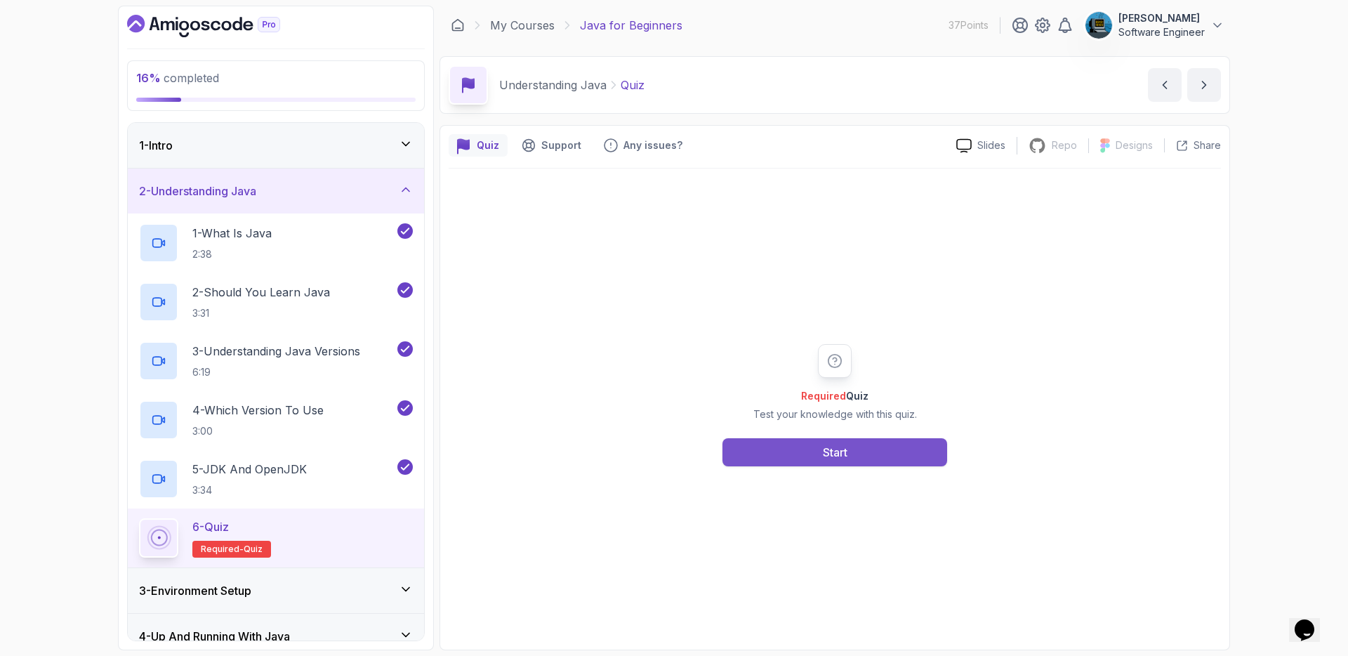
click at [785, 458] on button "Start" at bounding box center [834, 452] width 225 height 28
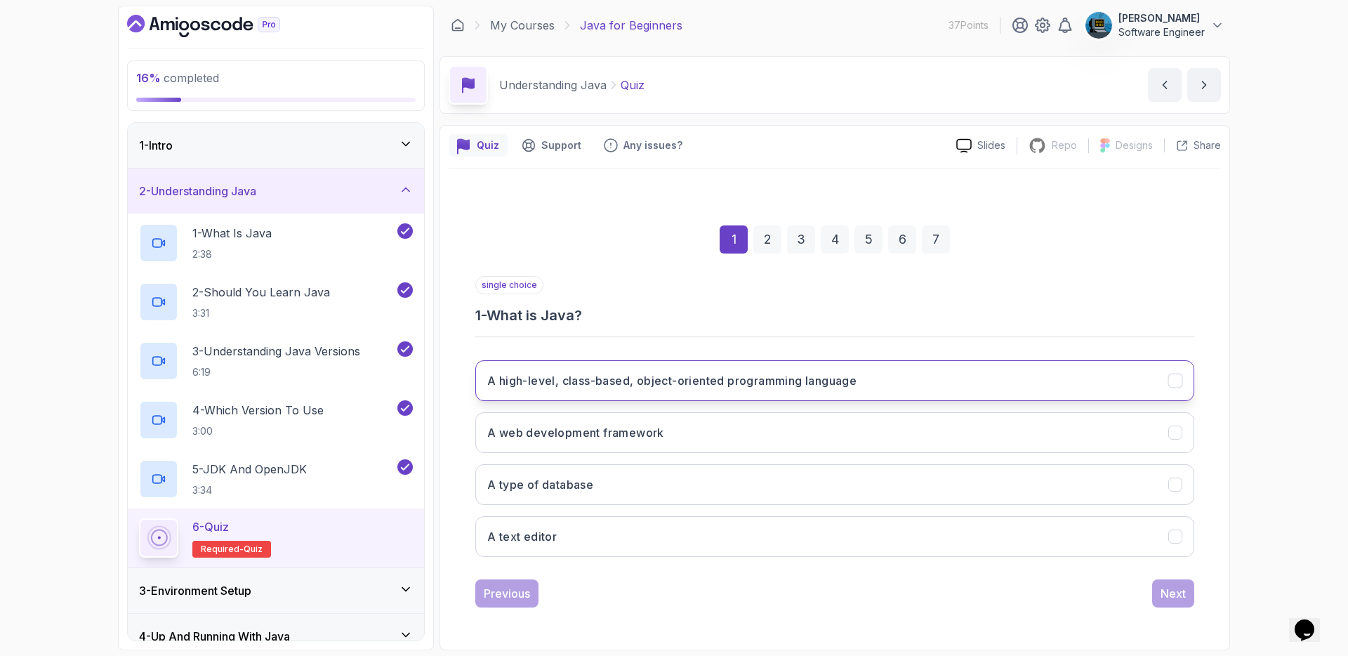
click at [644, 382] on h3 "A high-level, class-based, object-oriented programming language" at bounding box center [671, 380] width 369 height 17
click at [1169, 590] on div "Next" at bounding box center [1172, 593] width 25 height 17
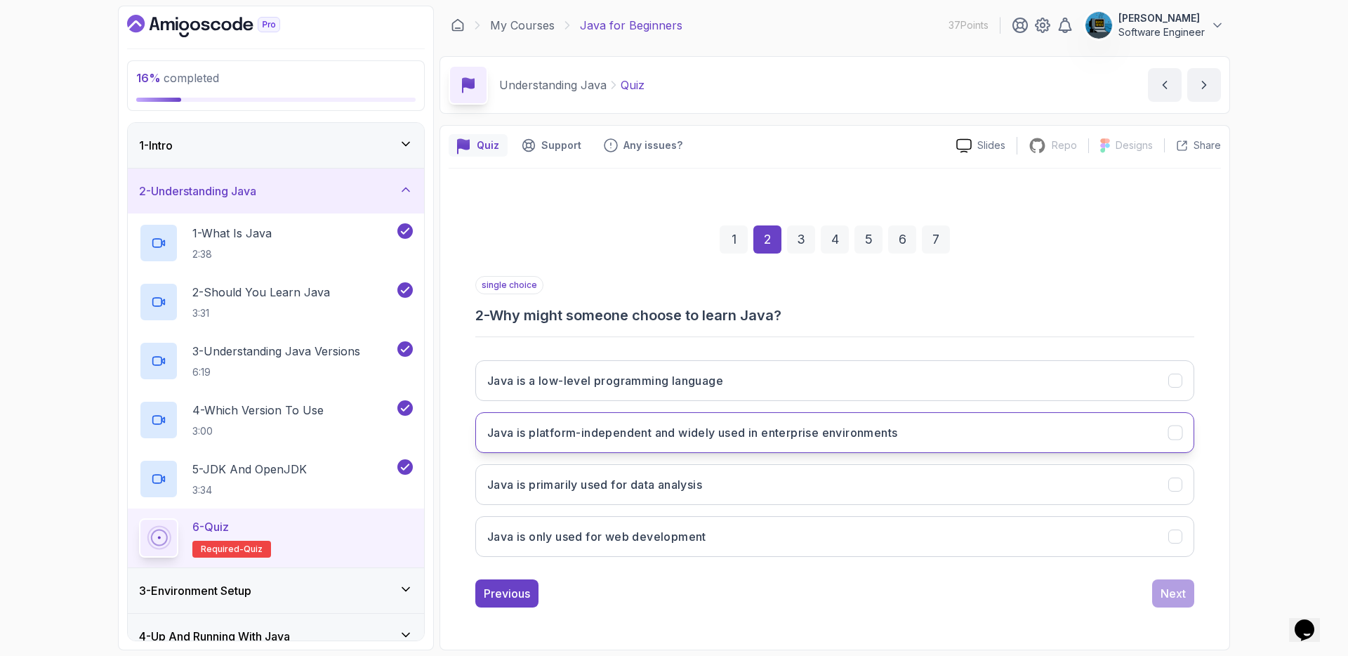
click at [584, 434] on h3 "Java is platform-independent and widely used in enterprise environments" at bounding box center [692, 432] width 410 height 17
click at [1180, 594] on div "Next" at bounding box center [1172, 593] width 25 height 17
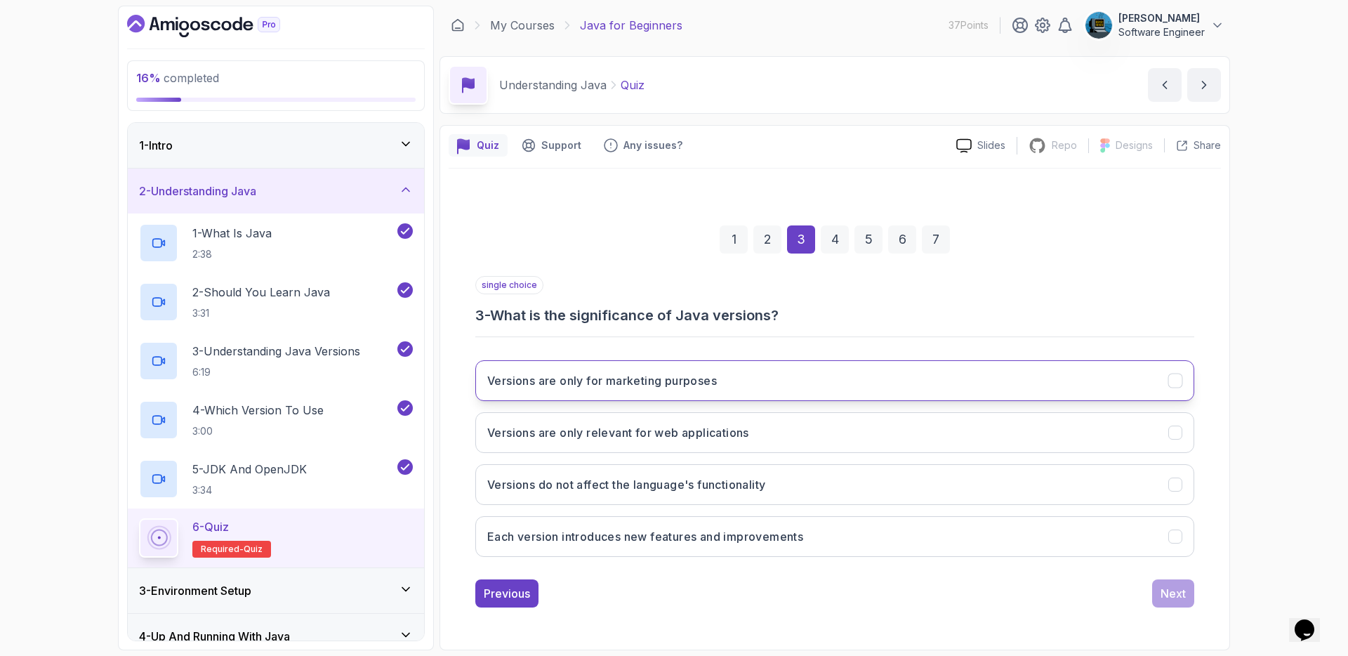
click at [648, 384] on h3 "Versions are only for marketing purposes" at bounding box center [601, 380] width 229 height 17
click at [653, 425] on h3 "Versions are only relevant for web applications" at bounding box center [618, 432] width 262 height 17
click at [638, 382] on h3 "Versions are only for marketing purposes" at bounding box center [601, 380] width 229 height 17
click at [623, 537] on h3 "Each version introduces new features and improvements" at bounding box center [645, 536] width 316 height 17
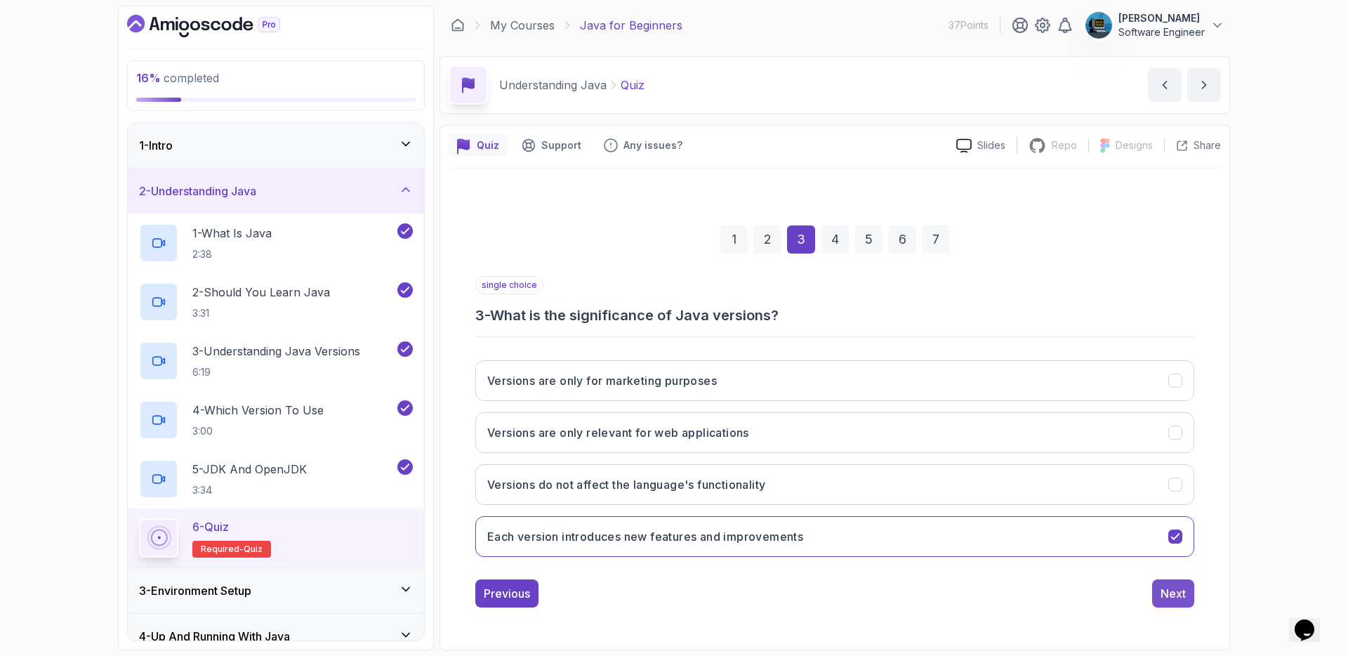
click at [1171, 591] on div "Next" at bounding box center [1172, 593] width 25 height 17
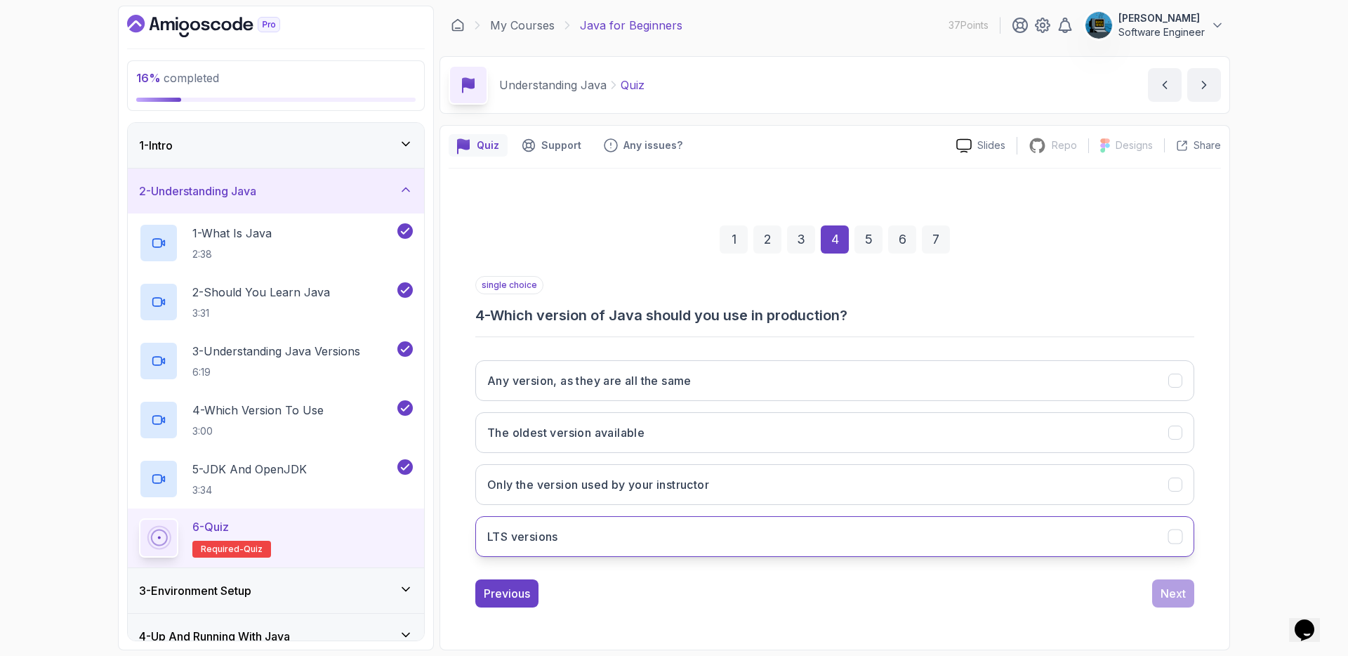
click at [663, 530] on button "LTS versions" at bounding box center [834, 536] width 719 height 41
click at [1166, 590] on div "Next" at bounding box center [1172, 593] width 25 height 17
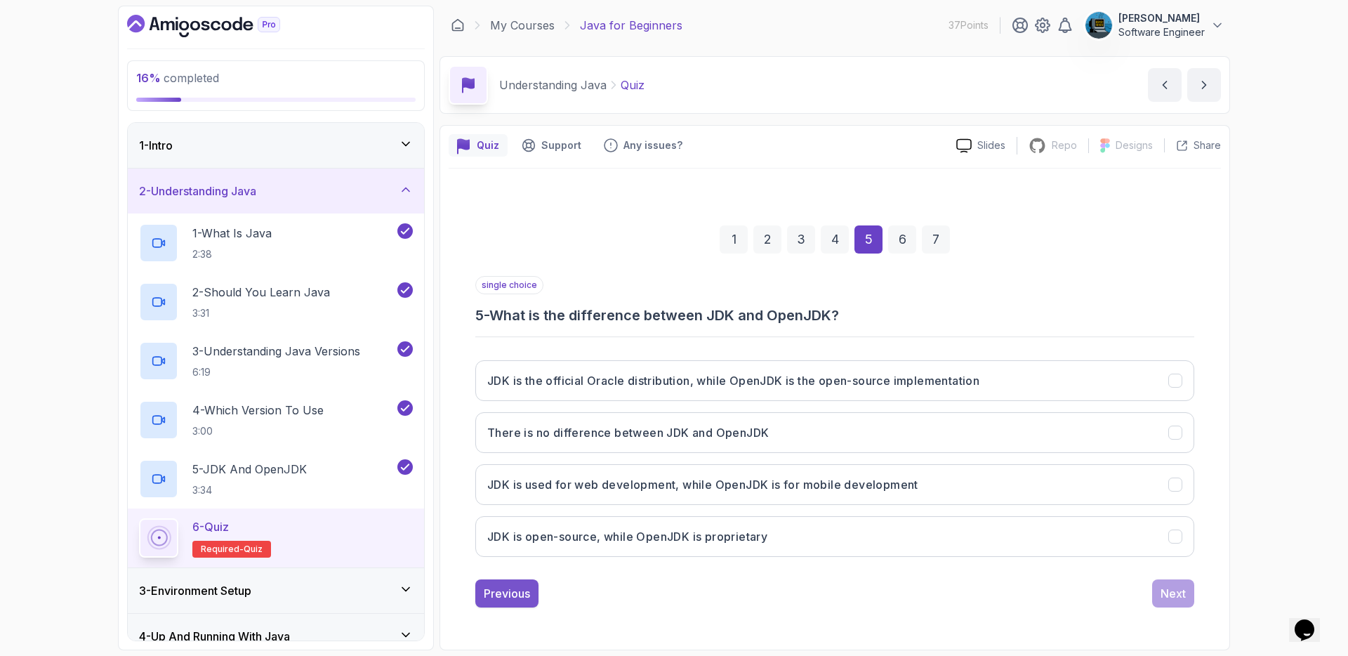
click at [505, 588] on div "Previous" at bounding box center [507, 593] width 46 height 17
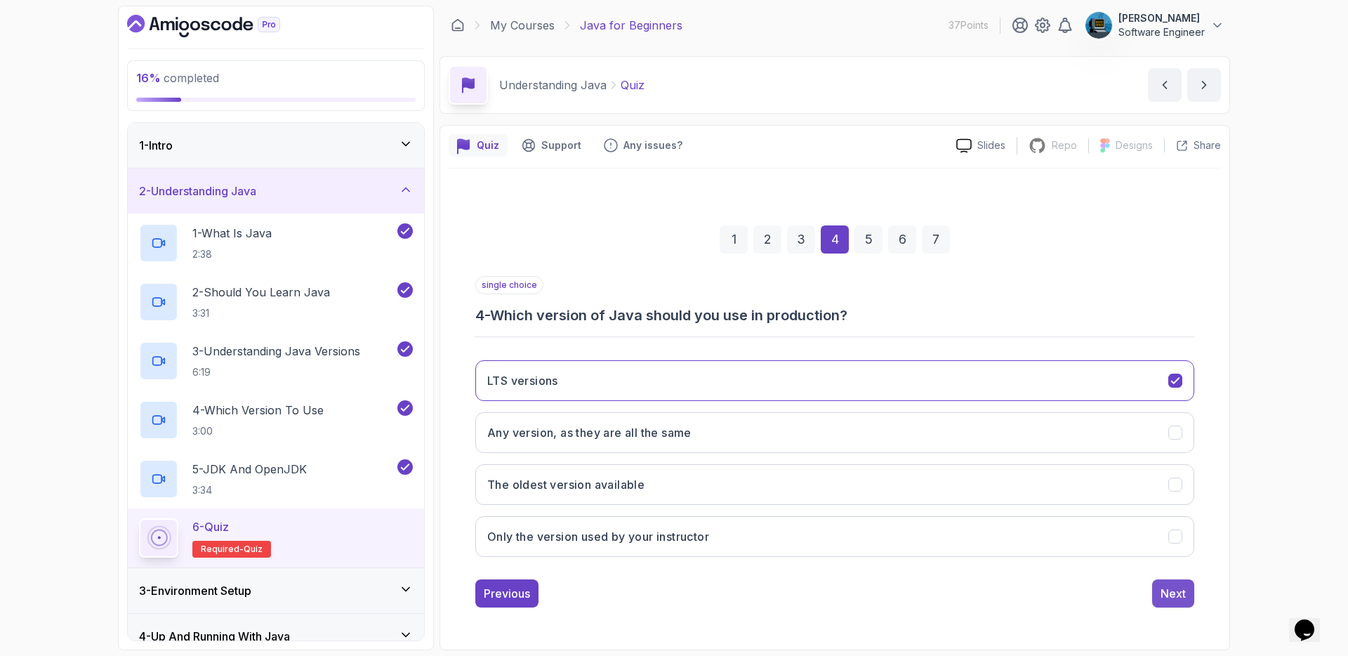
click at [1178, 597] on div "Next" at bounding box center [1172, 593] width 25 height 17
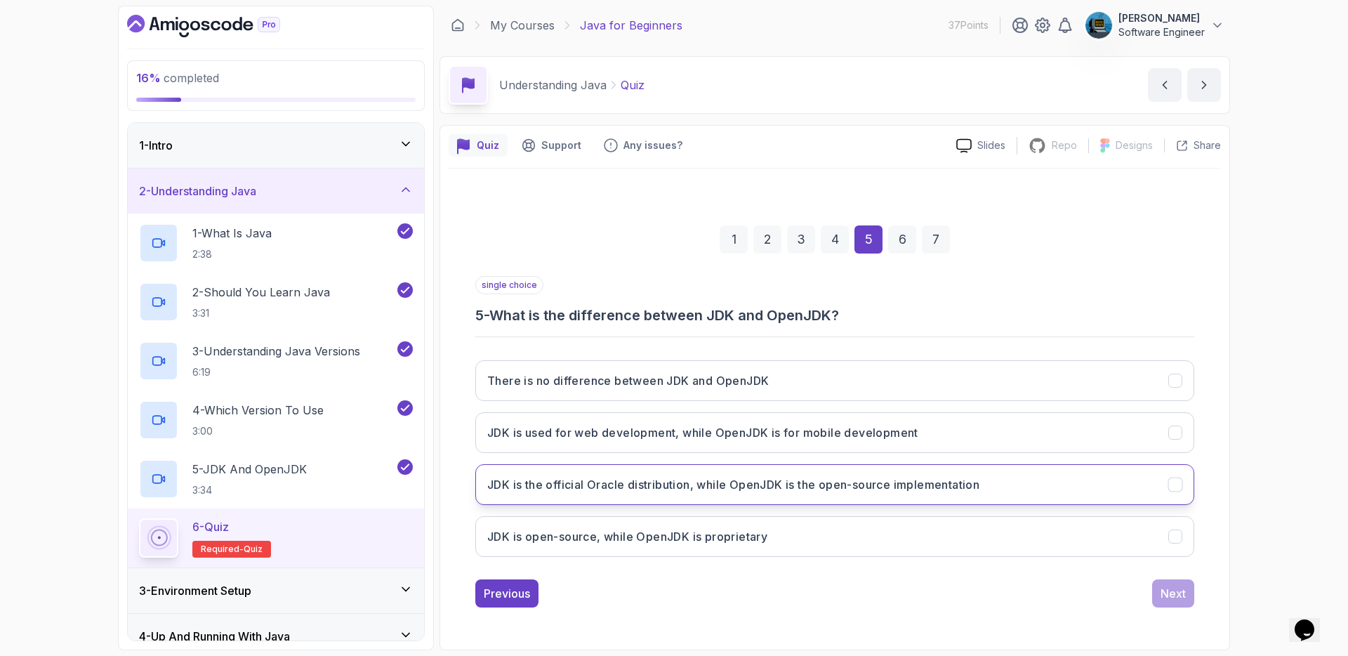
click at [649, 488] on h3 "JDK is the official Oracle distribution, while OpenJDK is the open-source imple…" at bounding box center [733, 484] width 492 height 17
click at [1169, 585] on div "Next" at bounding box center [1172, 593] width 25 height 17
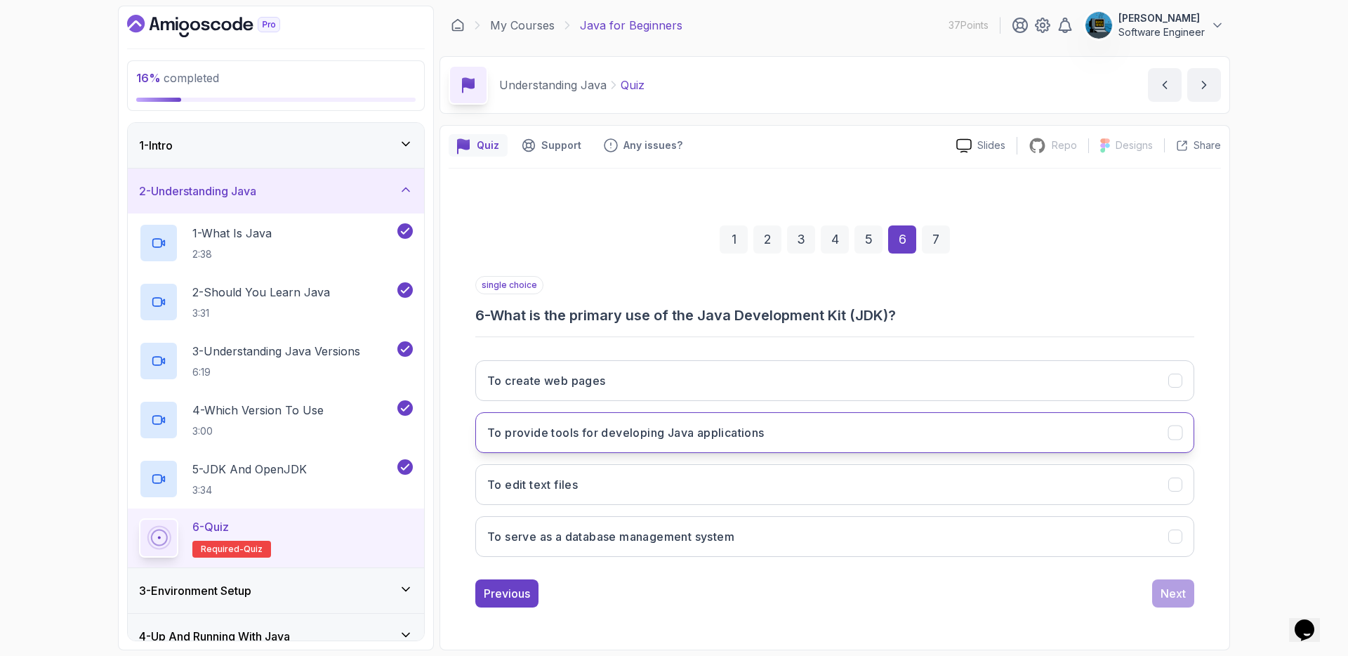
click at [671, 427] on h3 "To provide tools for developing Java applications" at bounding box center [625, 432] width 277 height 17
click at [1177, 587] on div "Next" at bounding box center [1172, 593] width 25 height 17
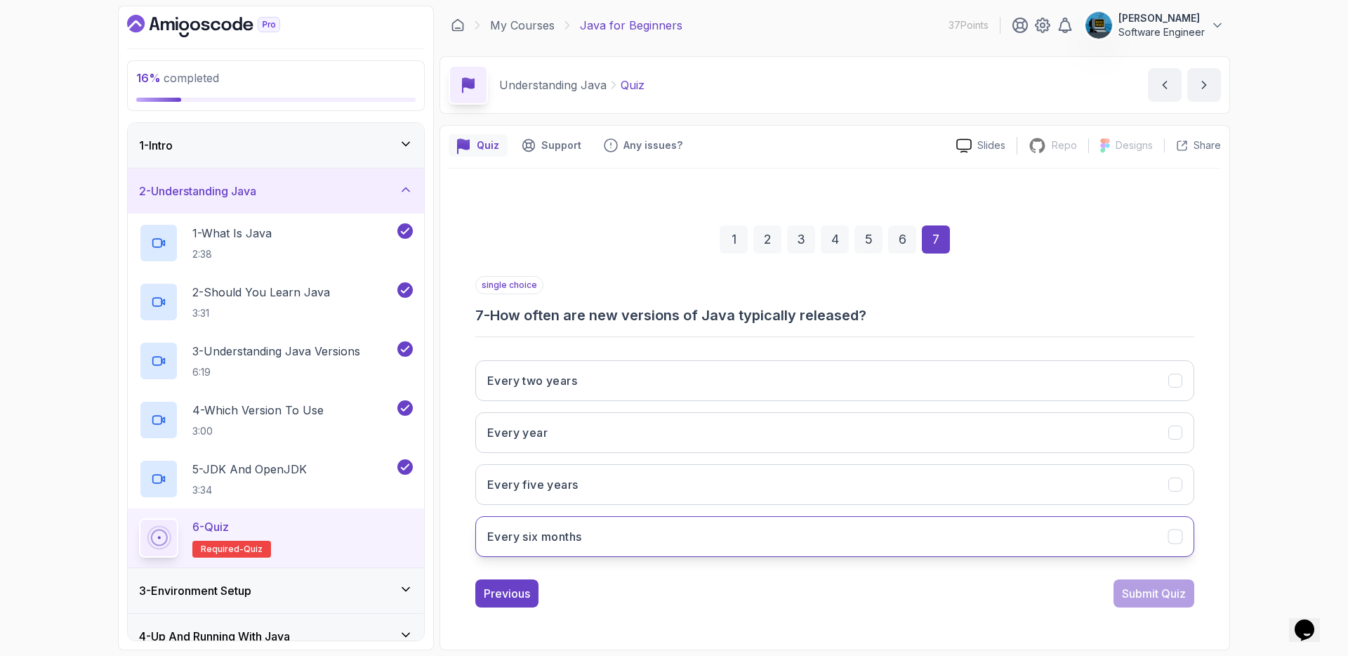
click at [622, 539] on button "Every six months" at bounding box center [834, 536] width 719 height 41
click at [1150, 592] on div "Submit Quiz" at bounding box center [1154, 593] width 64 height 17
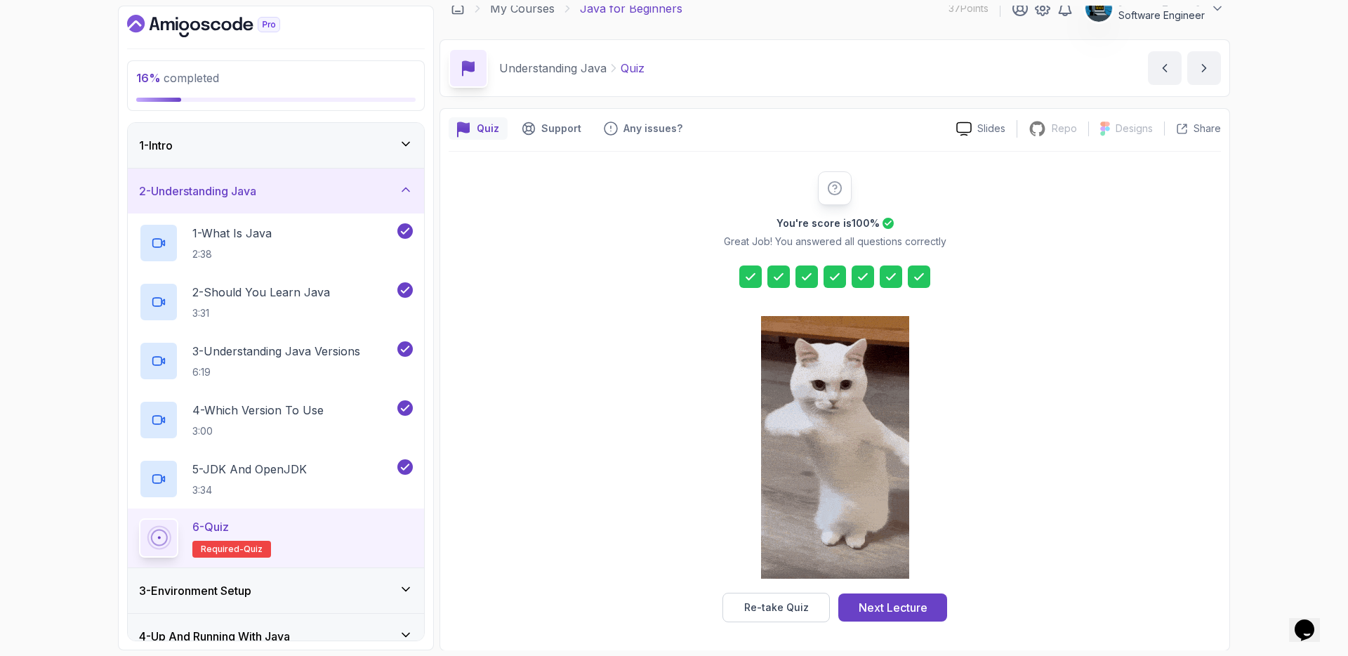
scroll to position [18, 0]
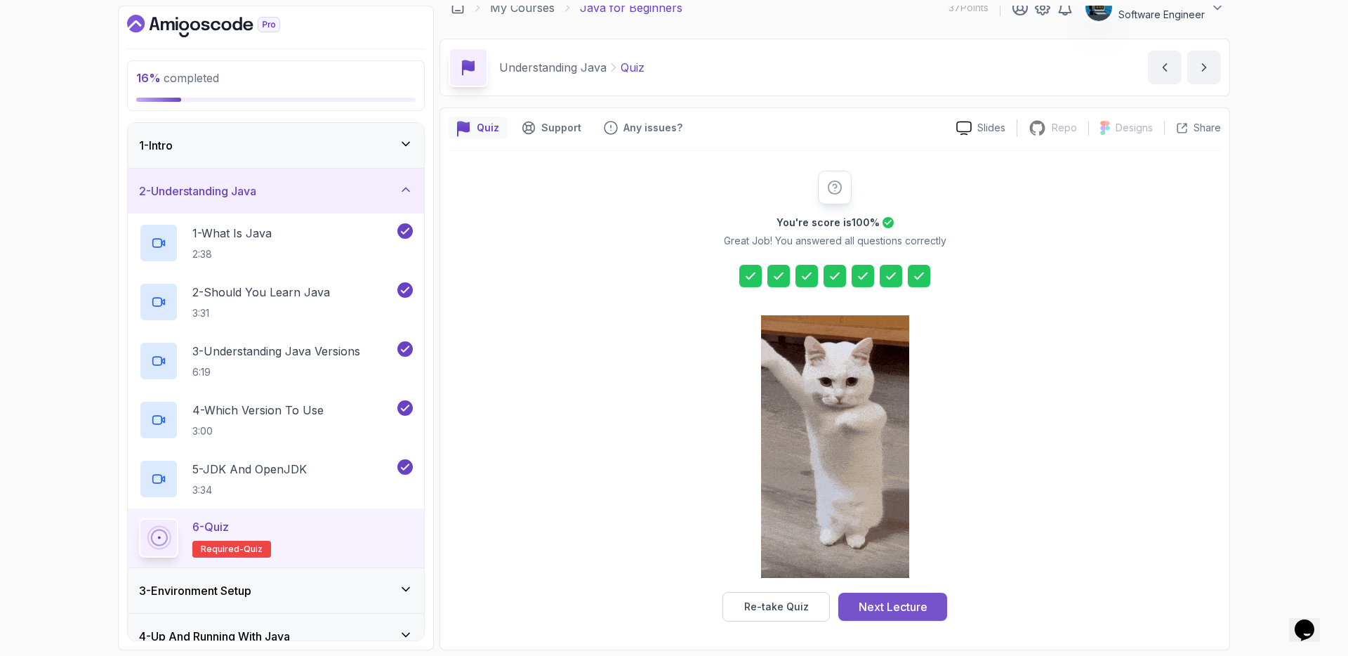
click at [889, 607] on div "Next Lecture" at bounding box center [892, 606] width 69 height 17
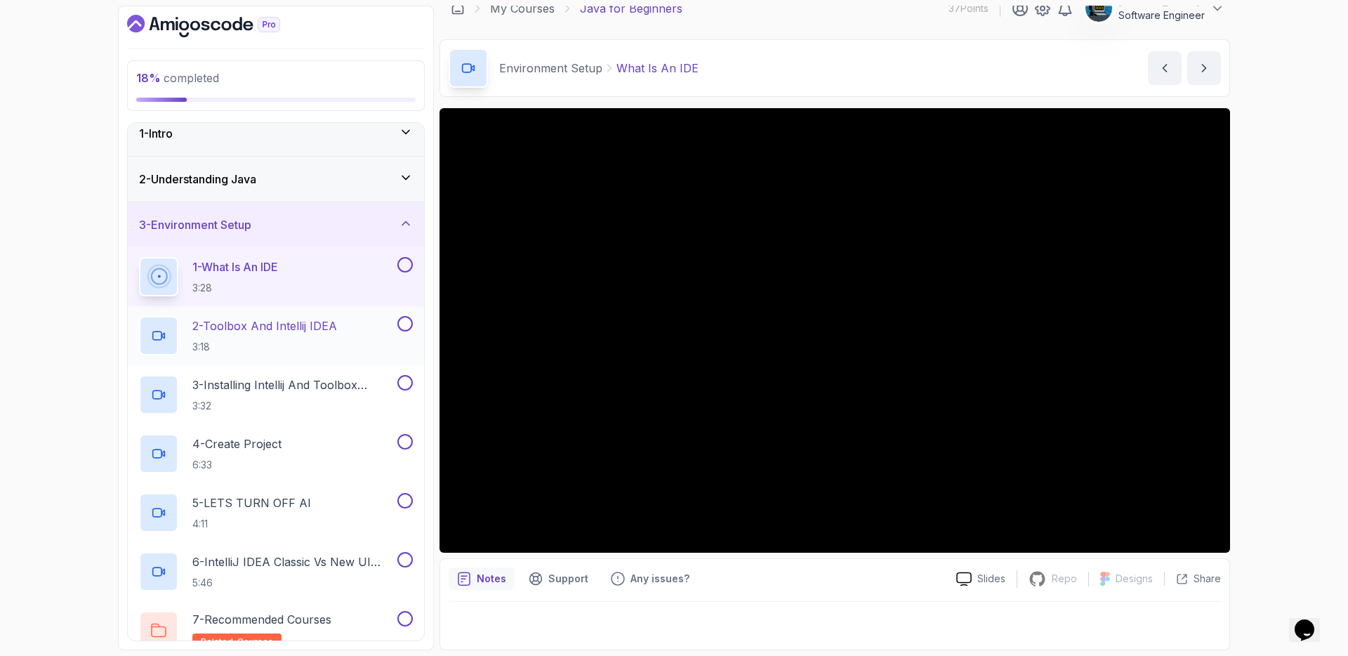
scroll to position [25, 0]
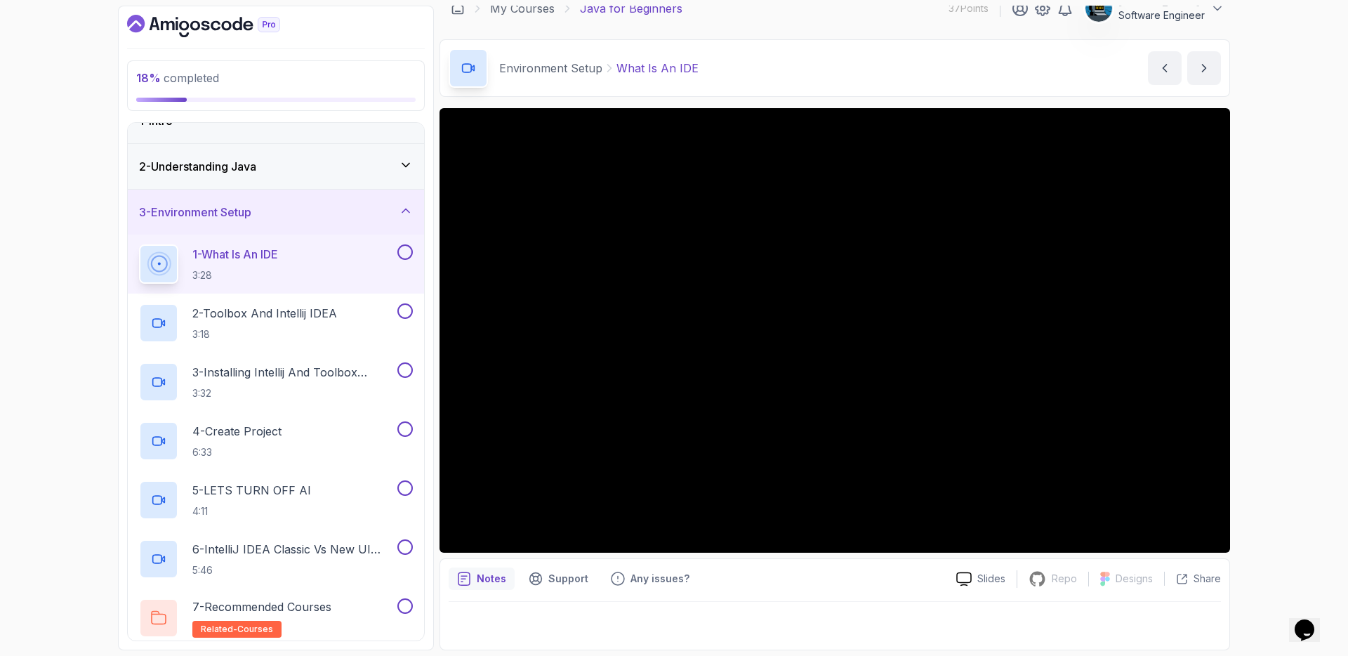
click at [404, 257] on button at bounding box center [404, 251] width 15 height 15
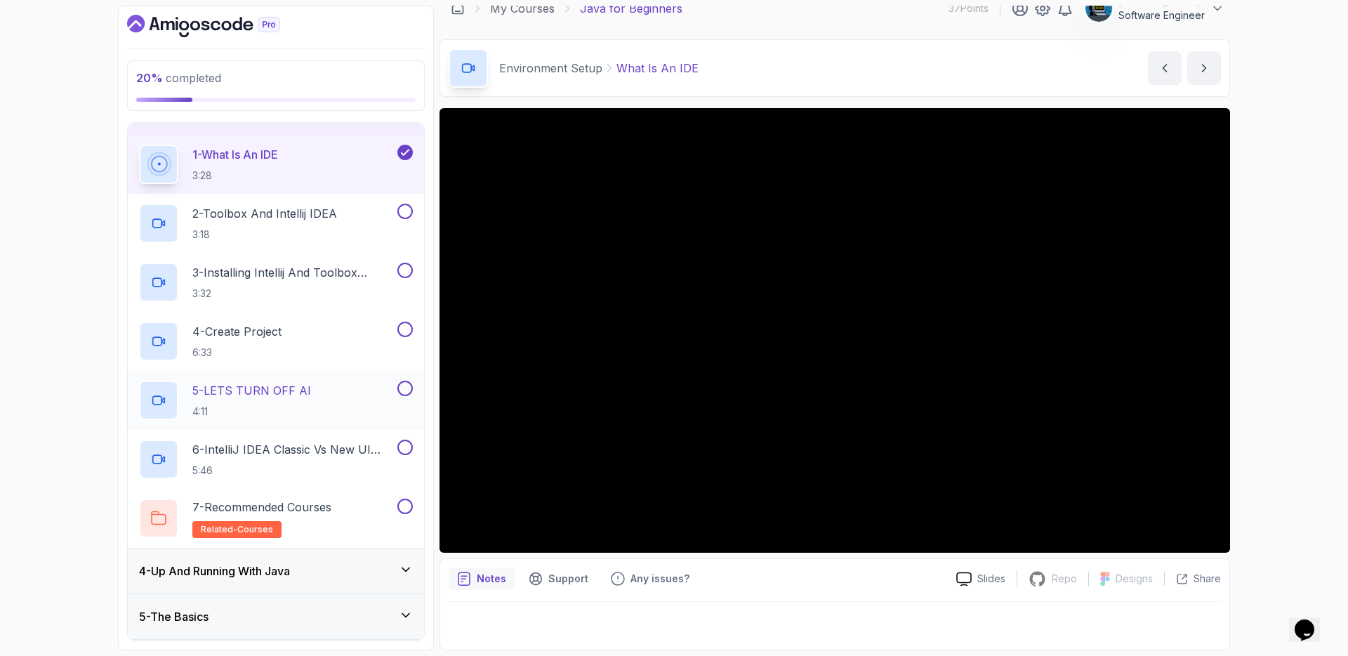
scroll to position [70, 0]
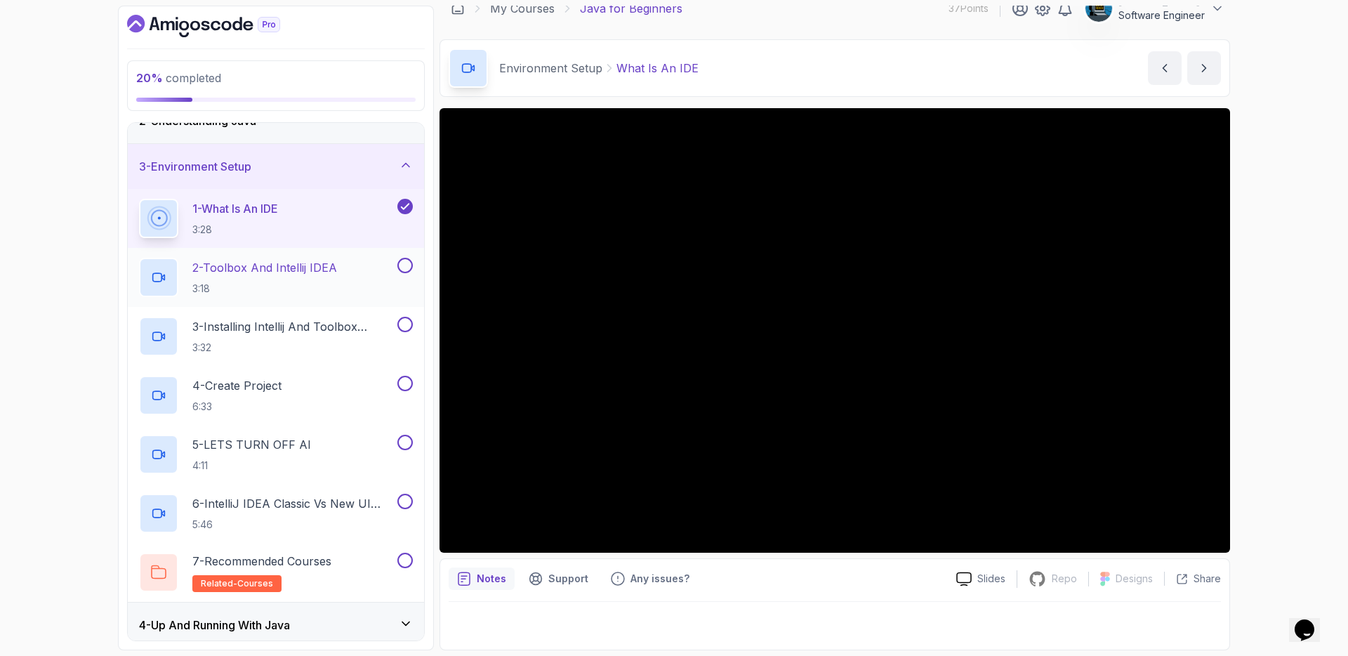
click at [406, 265] on button at bounding box center [404, 265] width 15 height 15
click at [408, 265] on icon at bounding box center [405, 265] width 13 height 14
click at [272, 269] on p "2 - Toolbox And Intellij IDEA" at bounding box center [264, 267] width 145 height 17
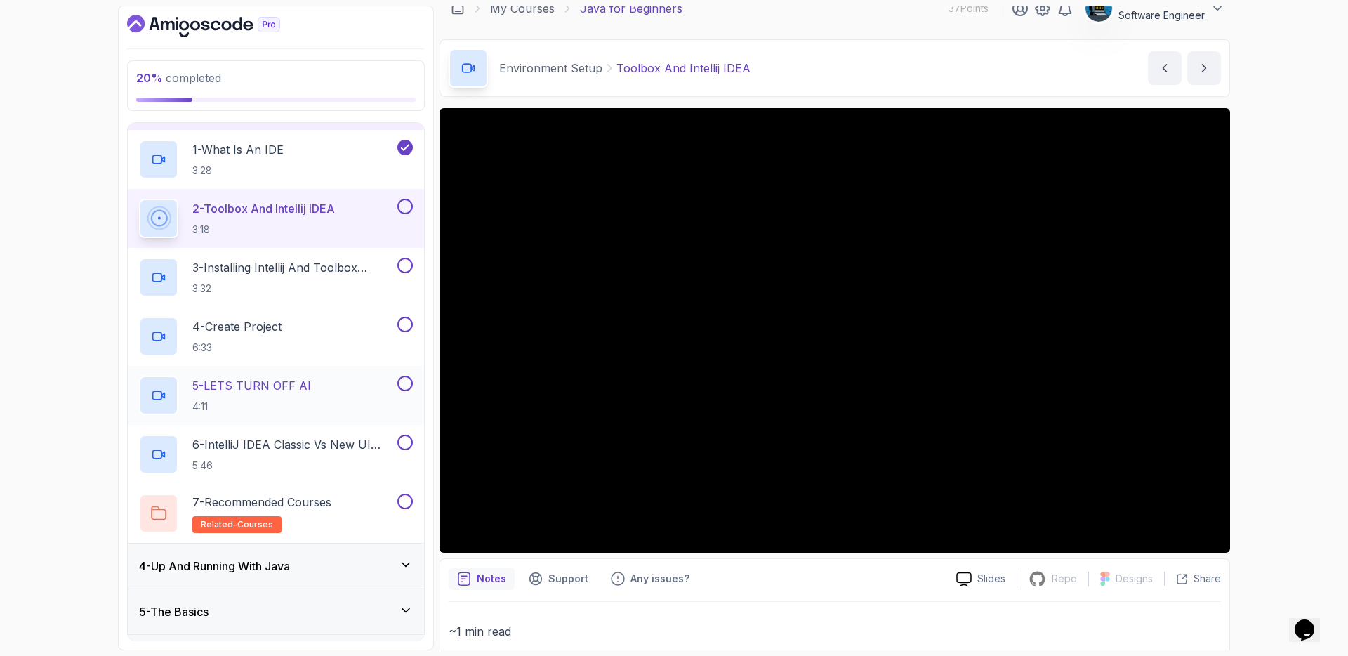
scroll to position [214, 0]
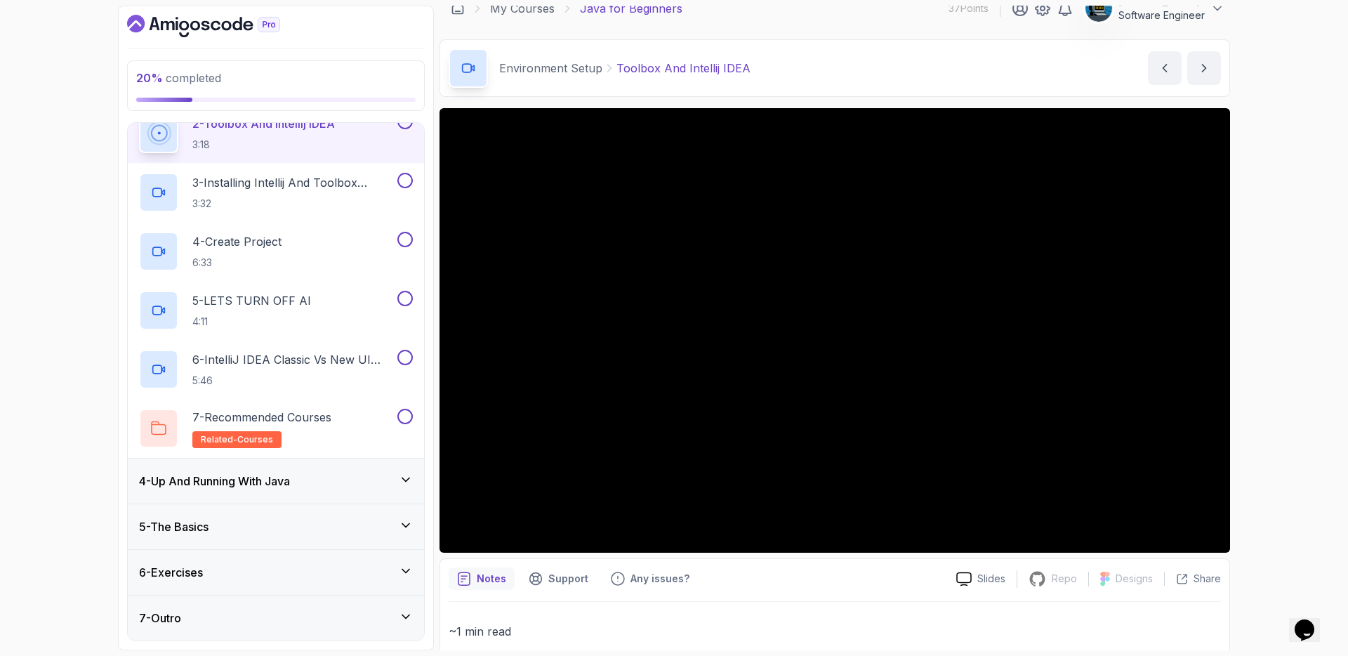
click at [365, 522] on div "5 - The Basics" at bounding box center [276, 526] width 274 height 17
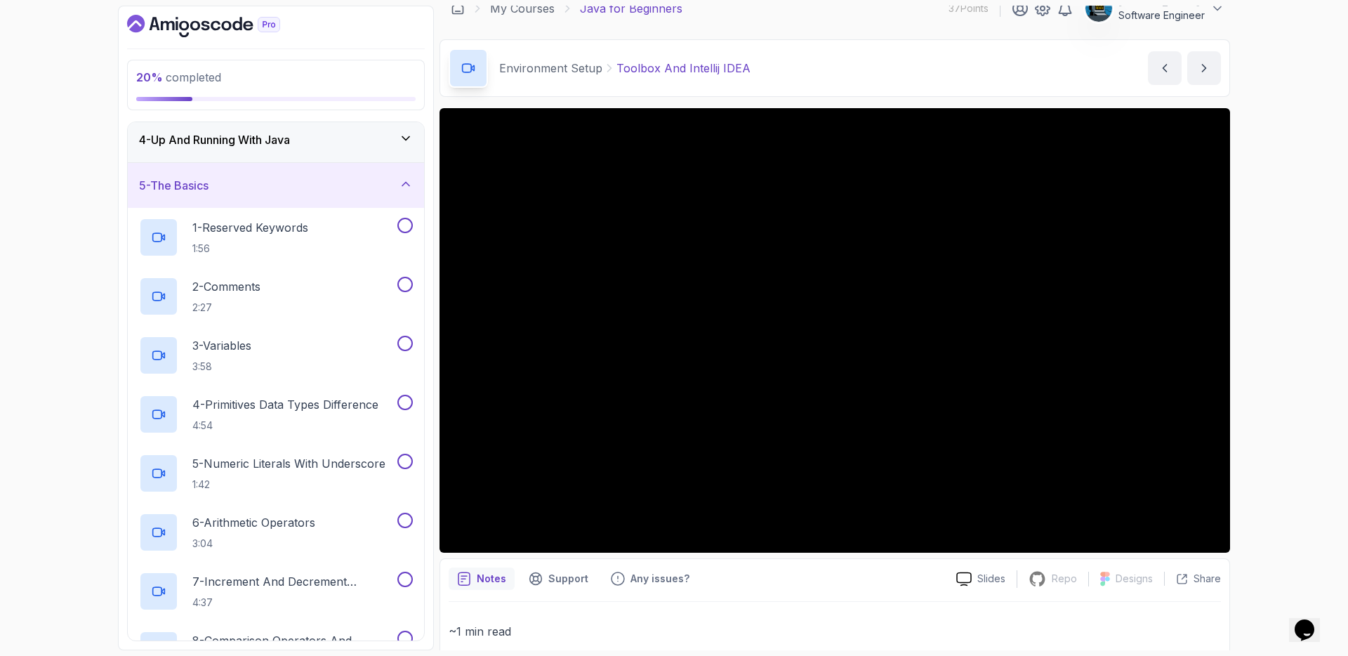
scroll to position [0, 0]
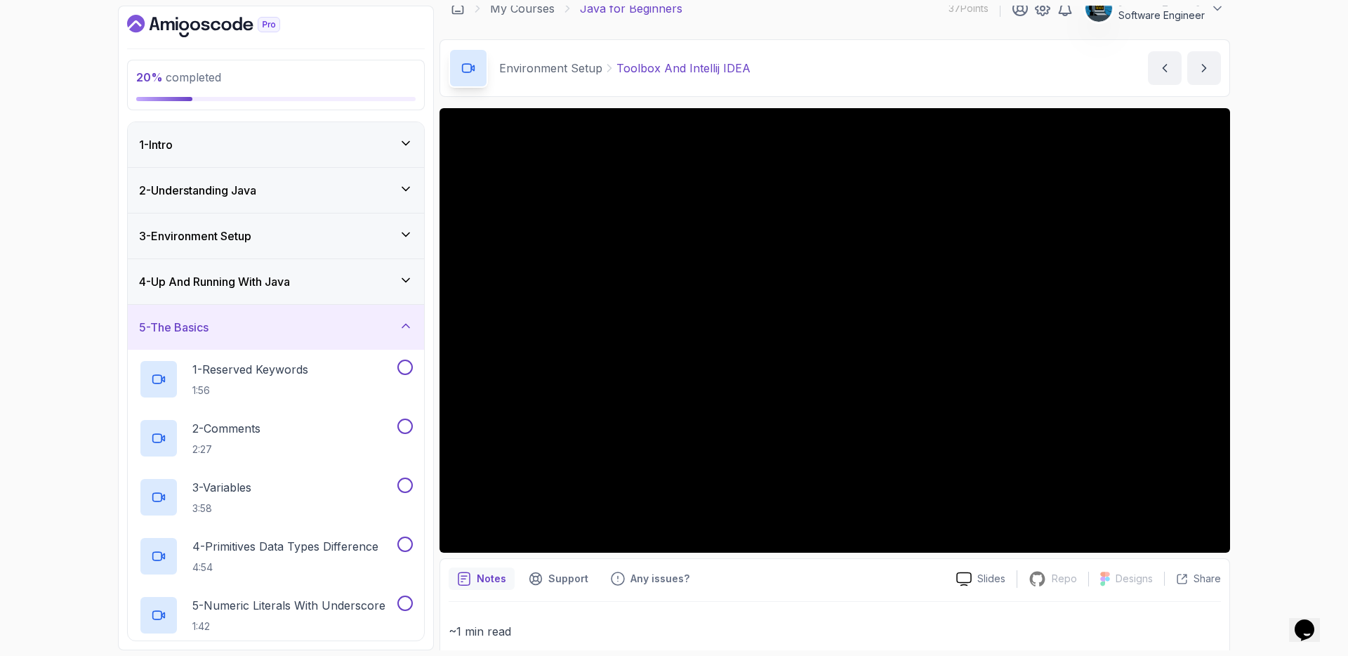
click at [313, 319] on div "5 - The Basics" at bounding box center [276, 327] width 274 height 17
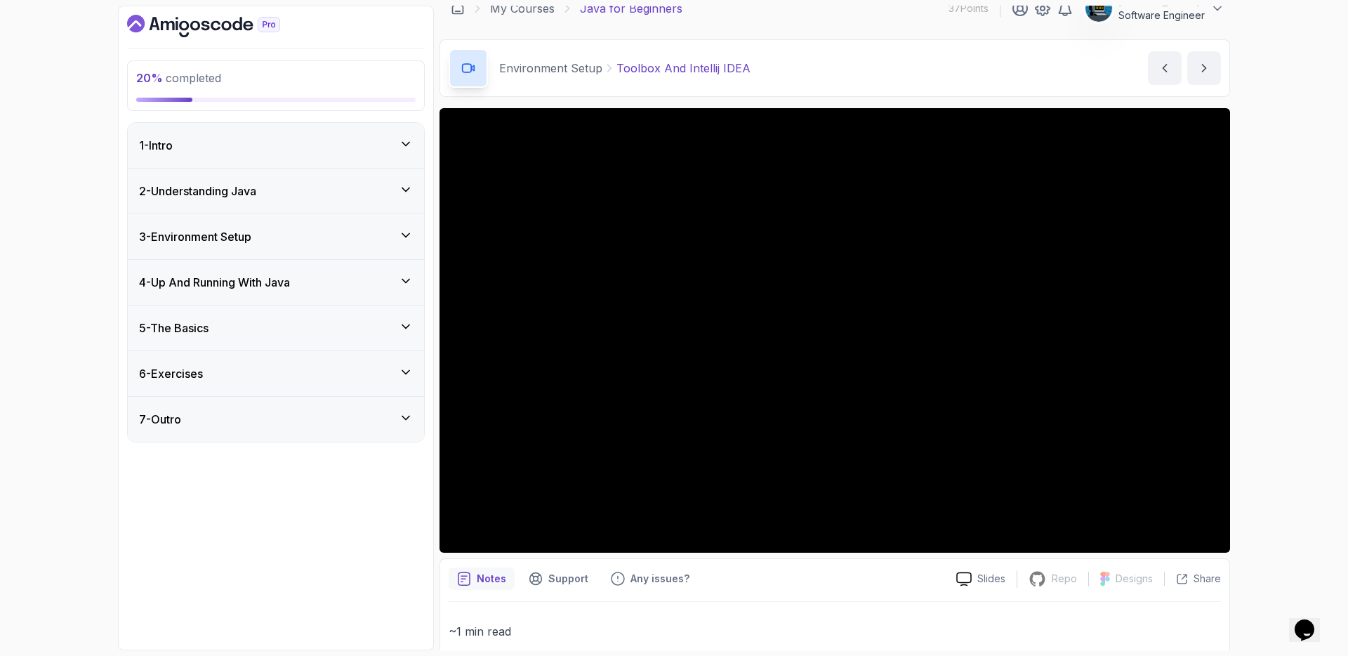
click at [297, 239] on div "3 - Environment Setup" at bounding box center [276, 236] width 274 height 17
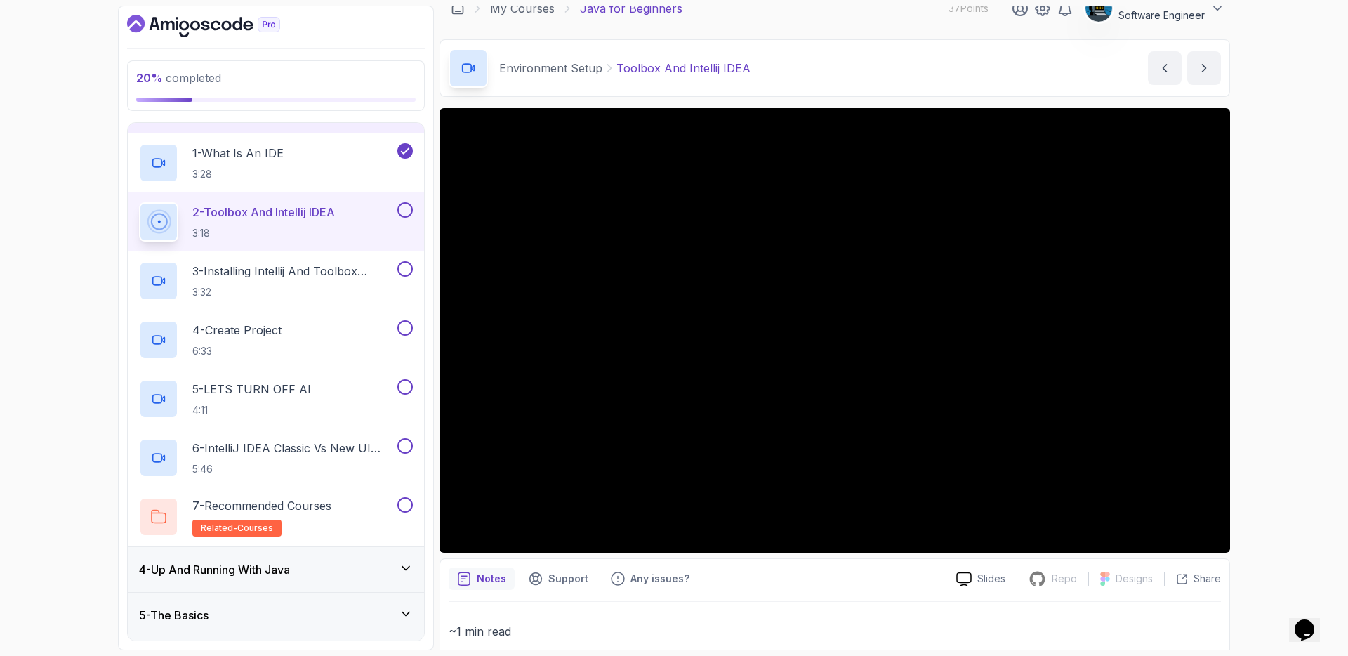
scroll to position [137, 0]
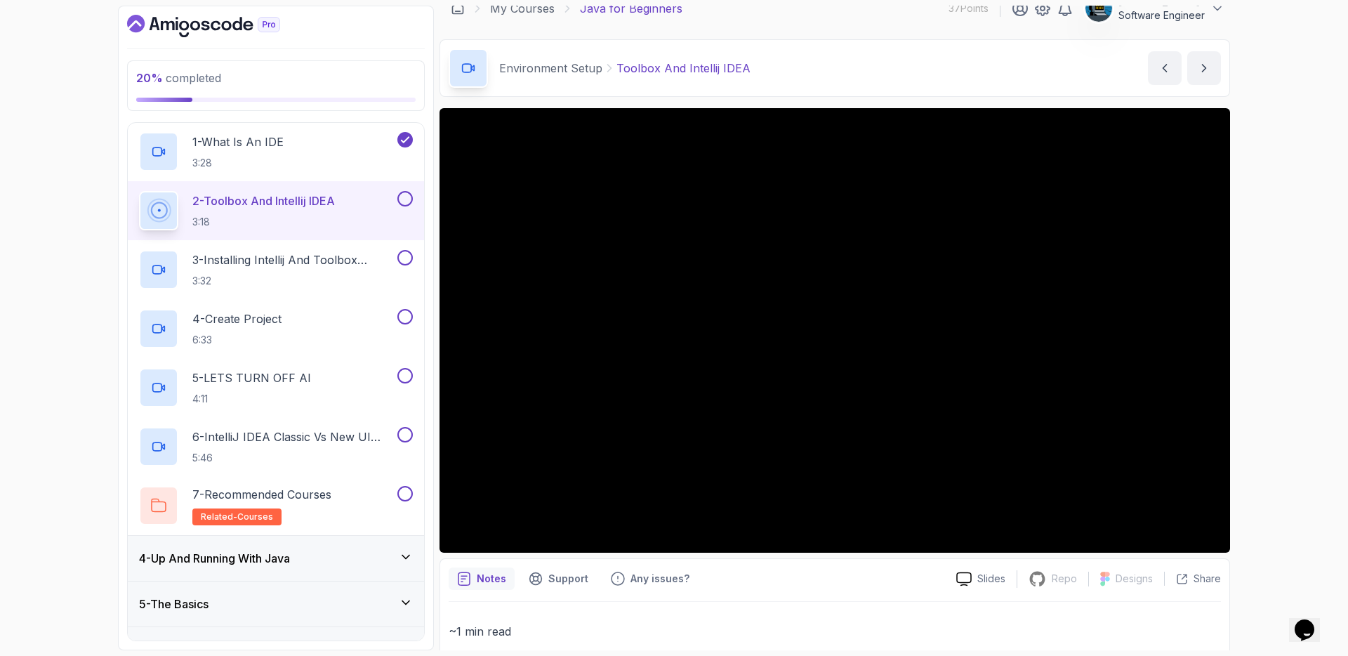
click at [407, 194] on button at bounding box center [404, 198] width 15 height 15
click at [320, 262] on p "3 - Installing Intellij And Toolbox Configuration" at bounding box center [293, 259] width 202 height 17
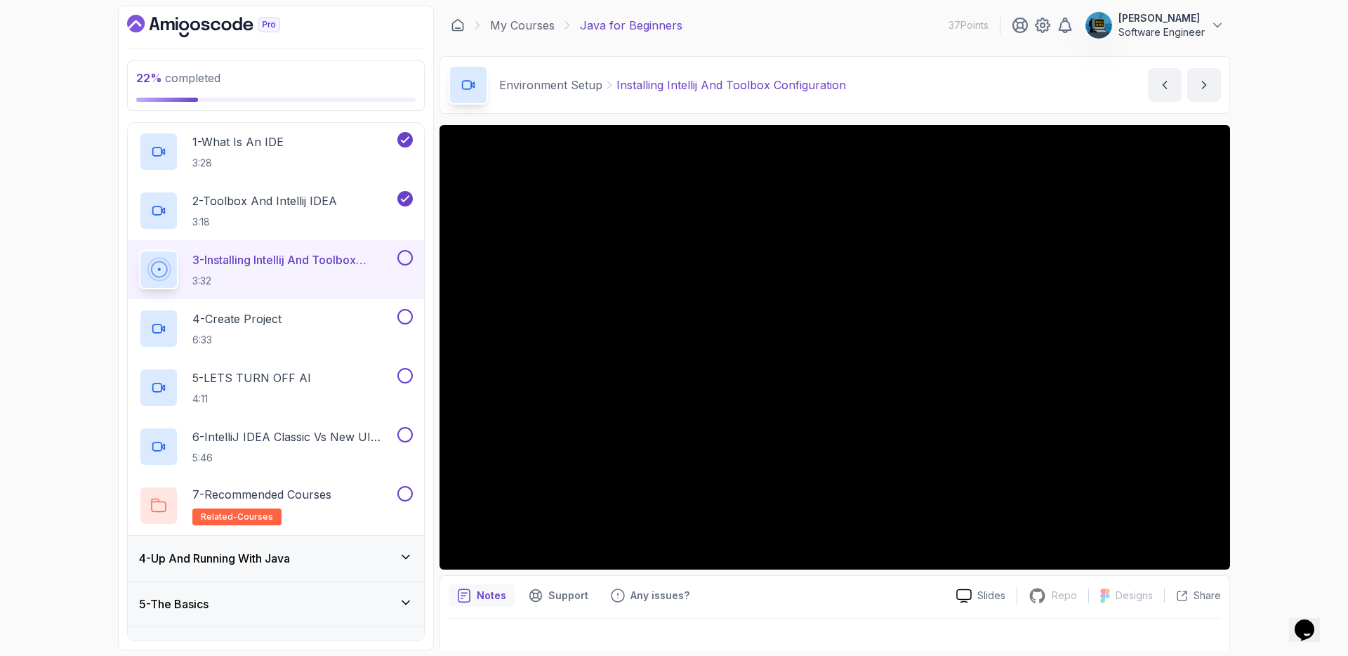
scroll to position [112, 0]
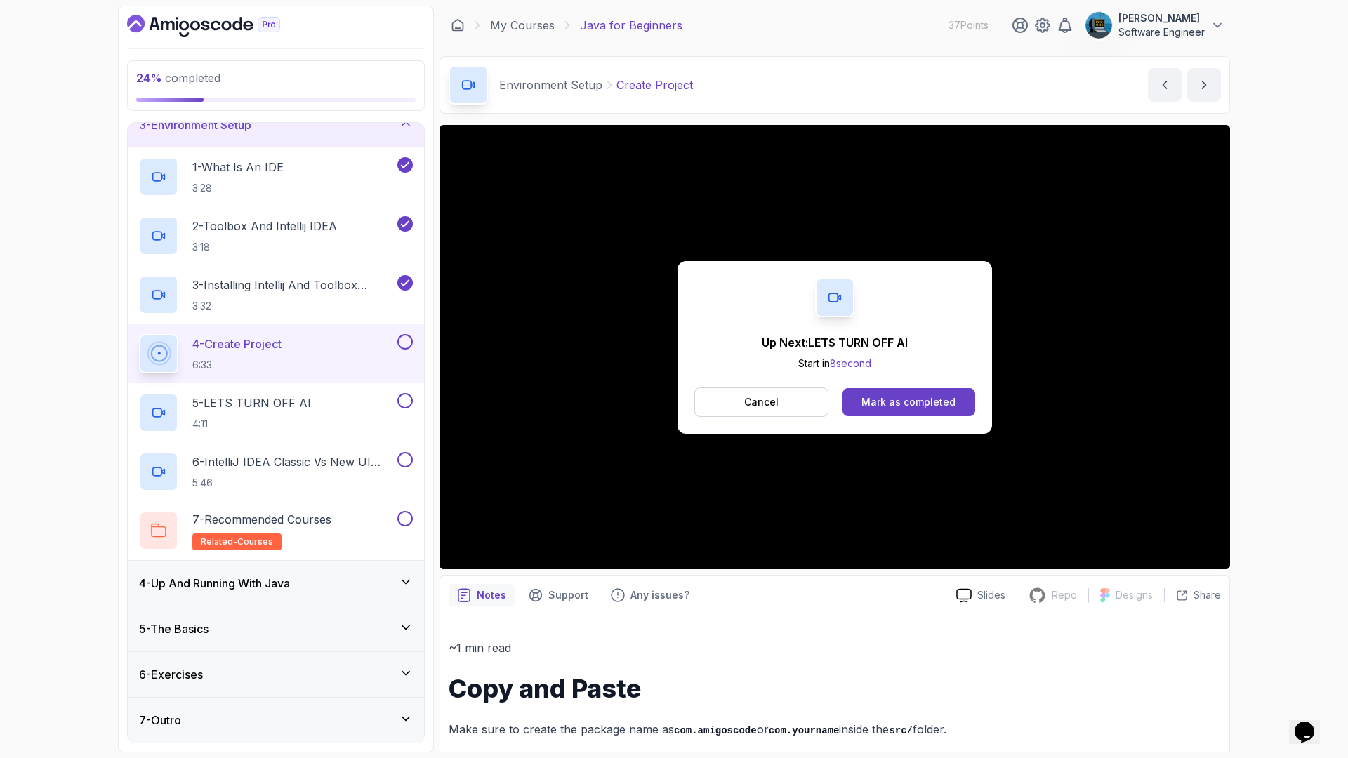
scroll to position [214, 0]
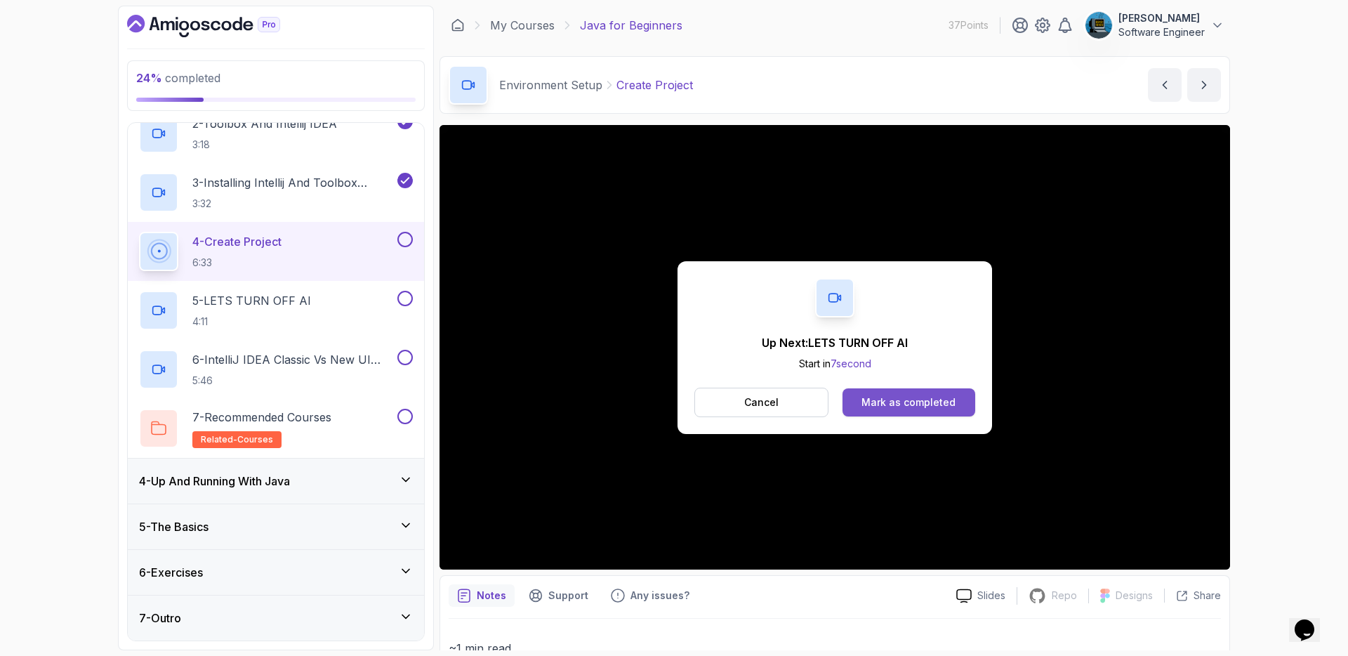
click at [911, 399] on div "Mark as completed" at bounding box center [908, 402] width 94 height 14
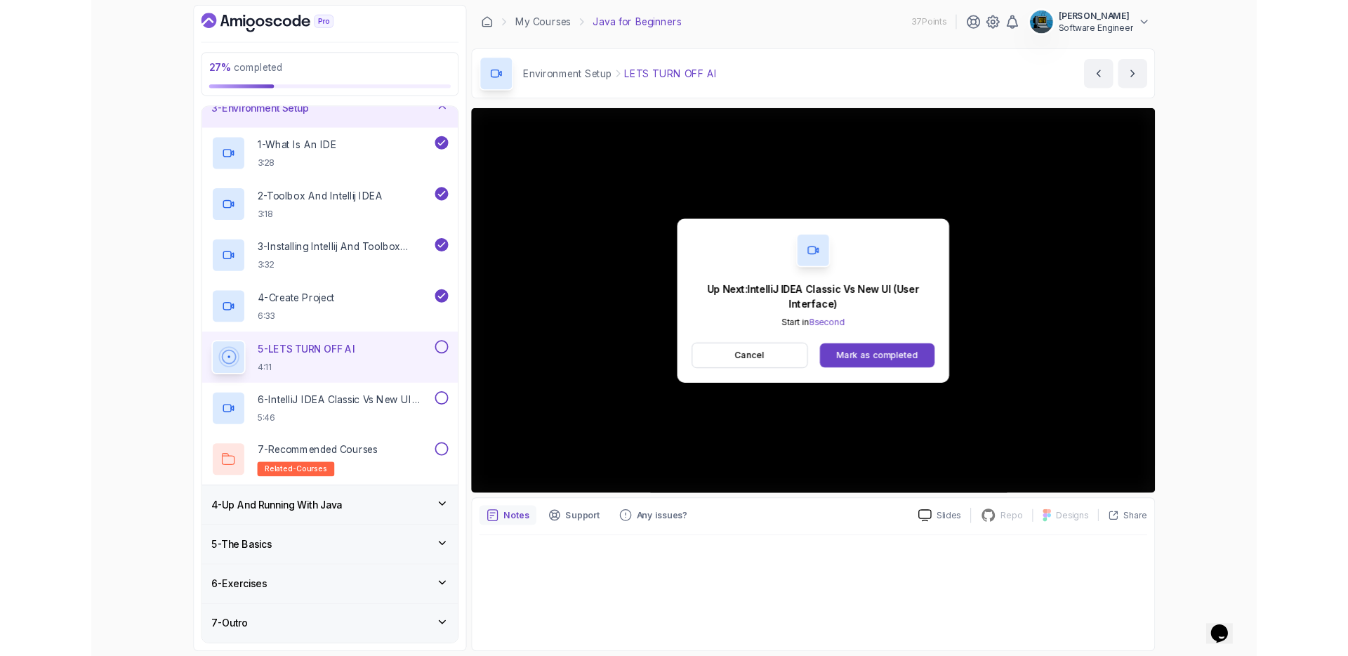
scroll to position [214, 0]
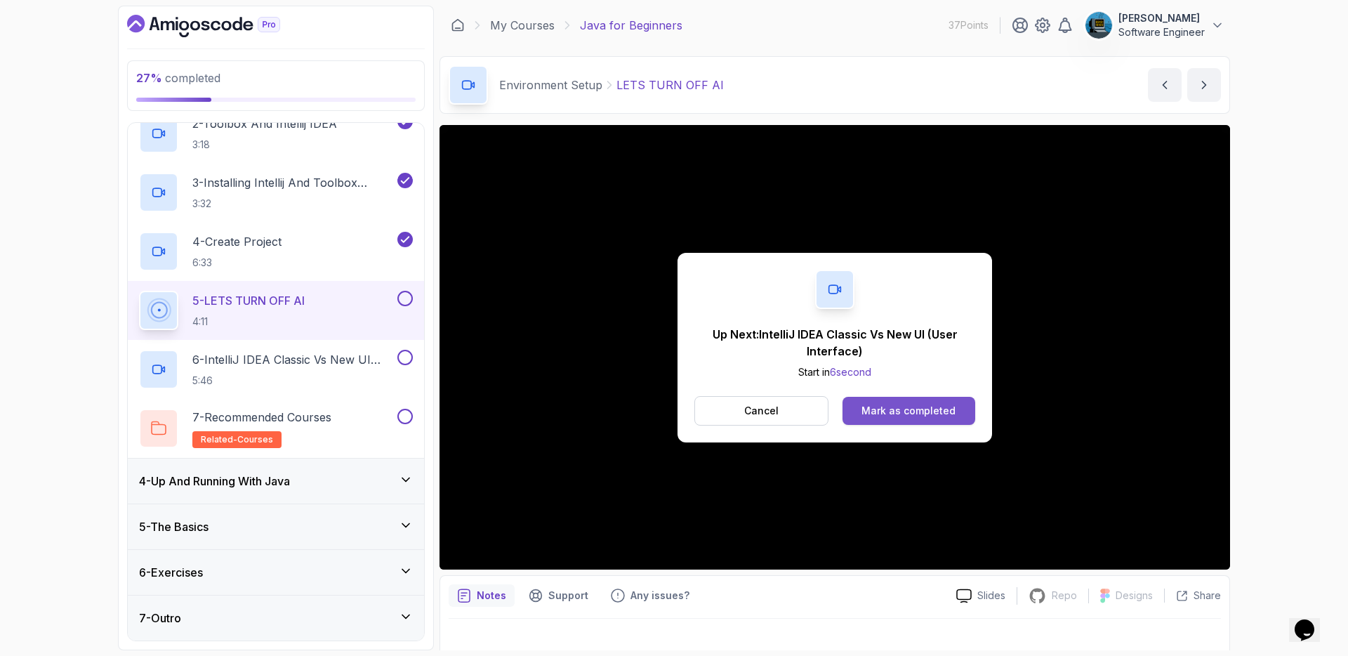
click at [891, 415] on div "Mark as completed" at bounding box center [908, 411] width 94 height 14
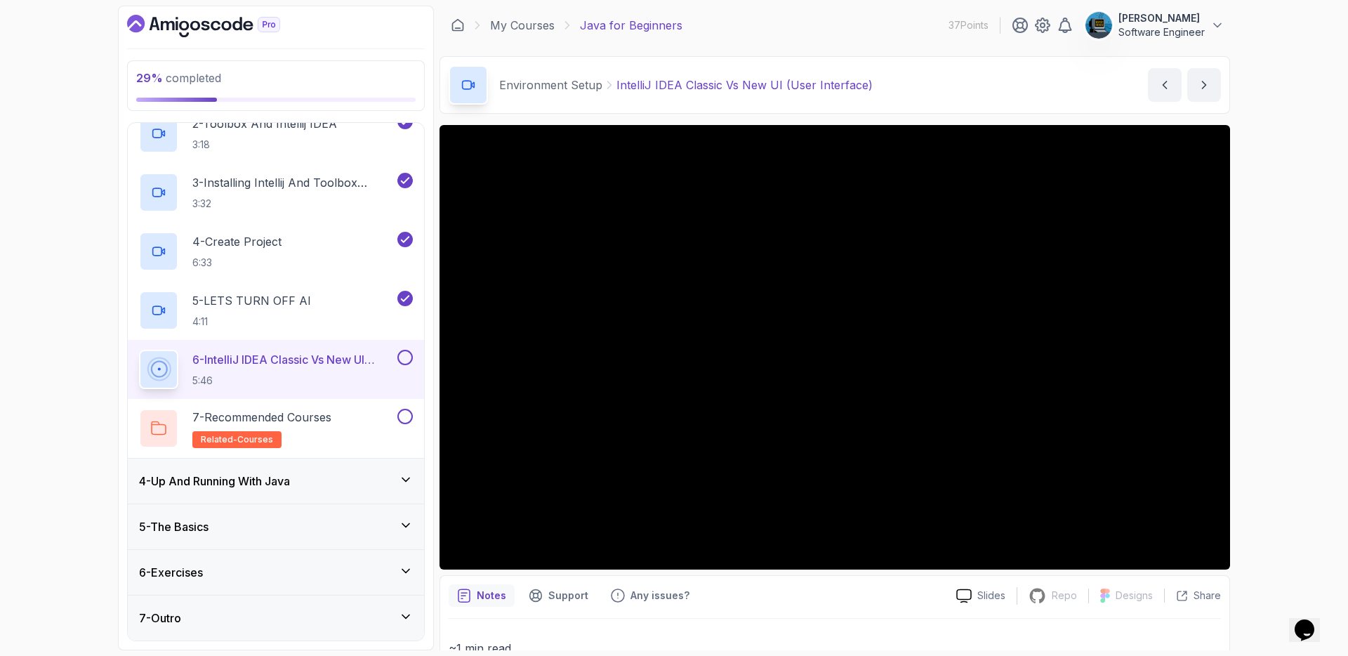
click at [404, 357] on button at bounding box center [404, 357] width 15 height 15
click at [353, 415] on div "7 - Recommended Courses related-courses" at bounding box center [266, 427] width 255 height 39
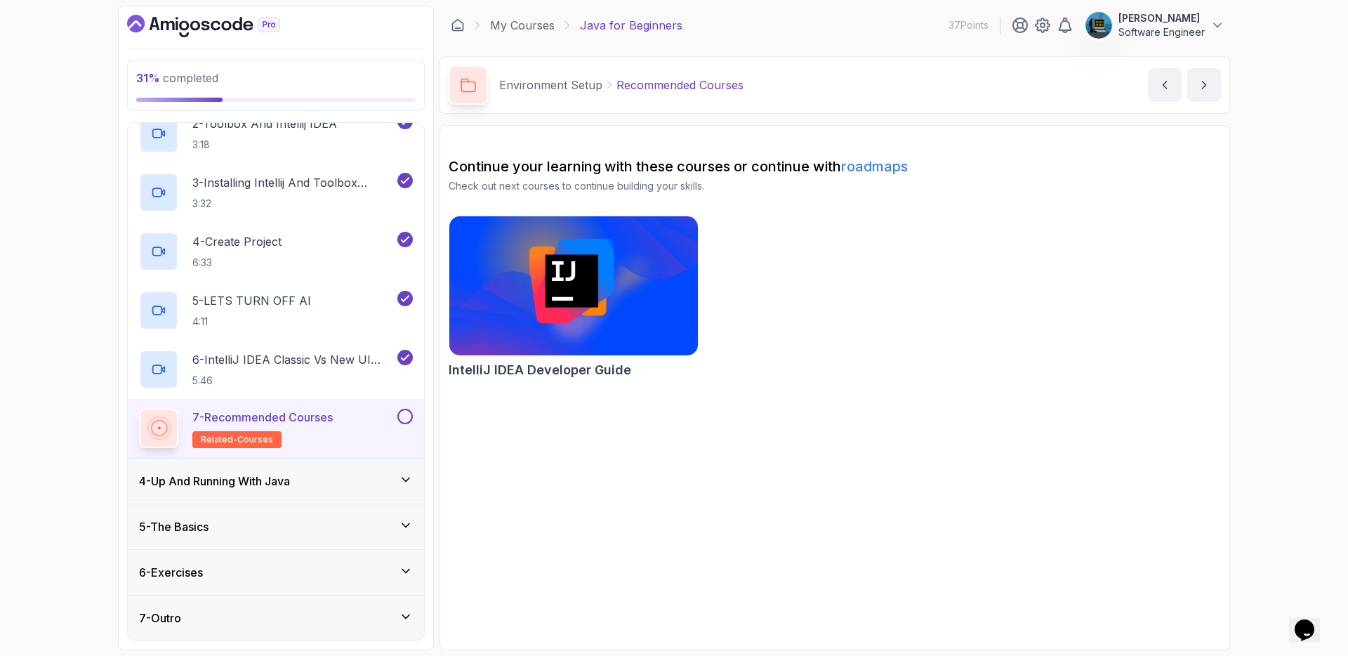
click at [408, 417] on button at bounding box center [404, 415] width 15 height 15
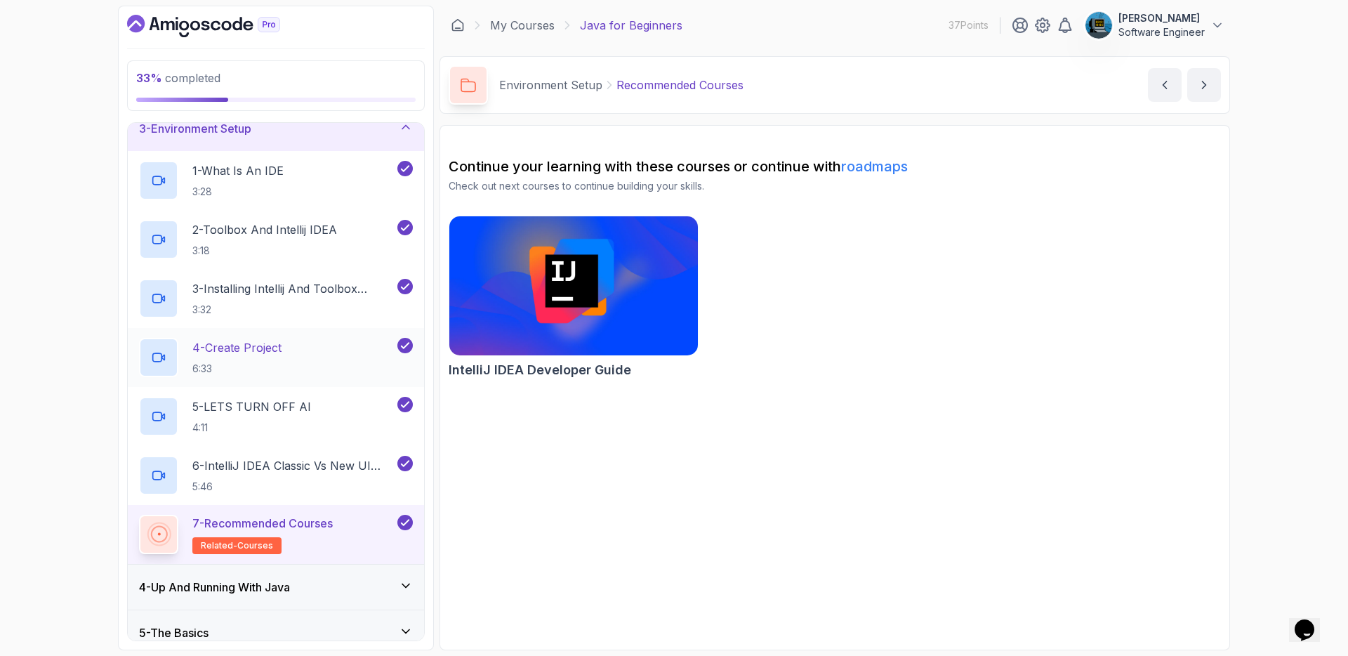
scroll to position [105, 0]
click at [369, 138] on div "3 - Environment Setup" at bounding box center [276, 131] width 274 height 17
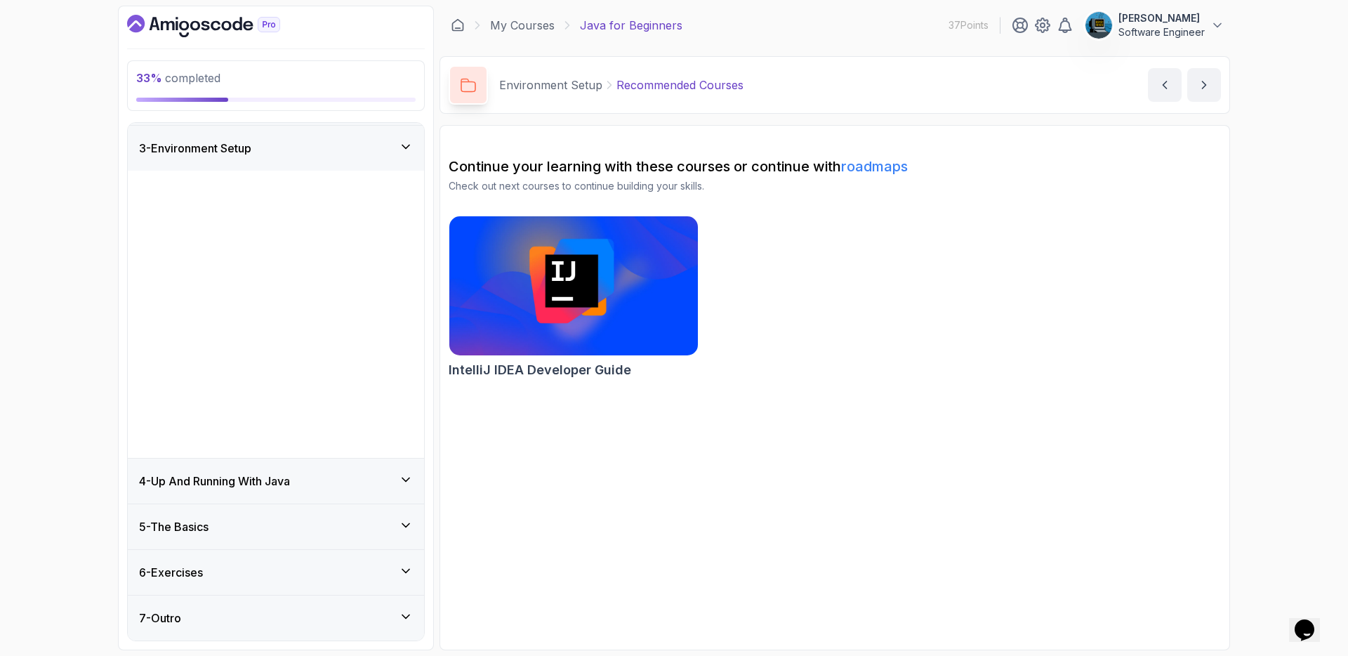
scroll to position [0, 0]
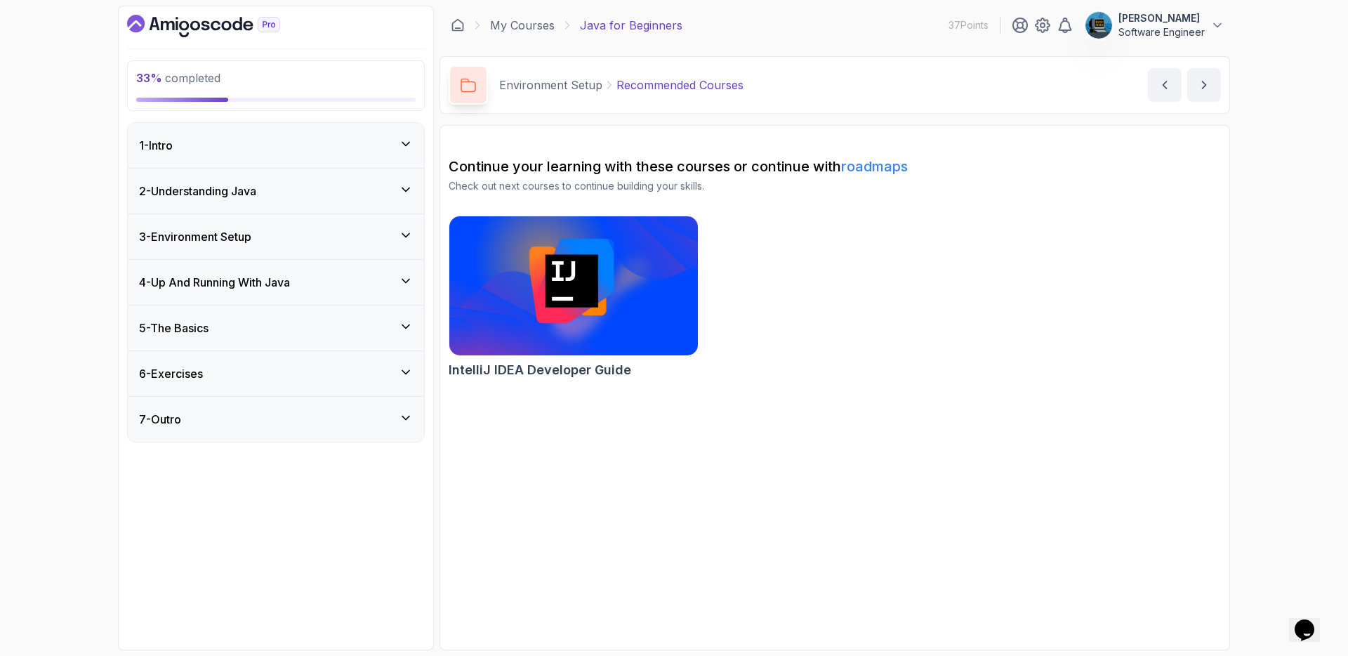
click at [340, 241] on div "3 - Environment Setup" at bounding box center [276, 236] width 274 height 17
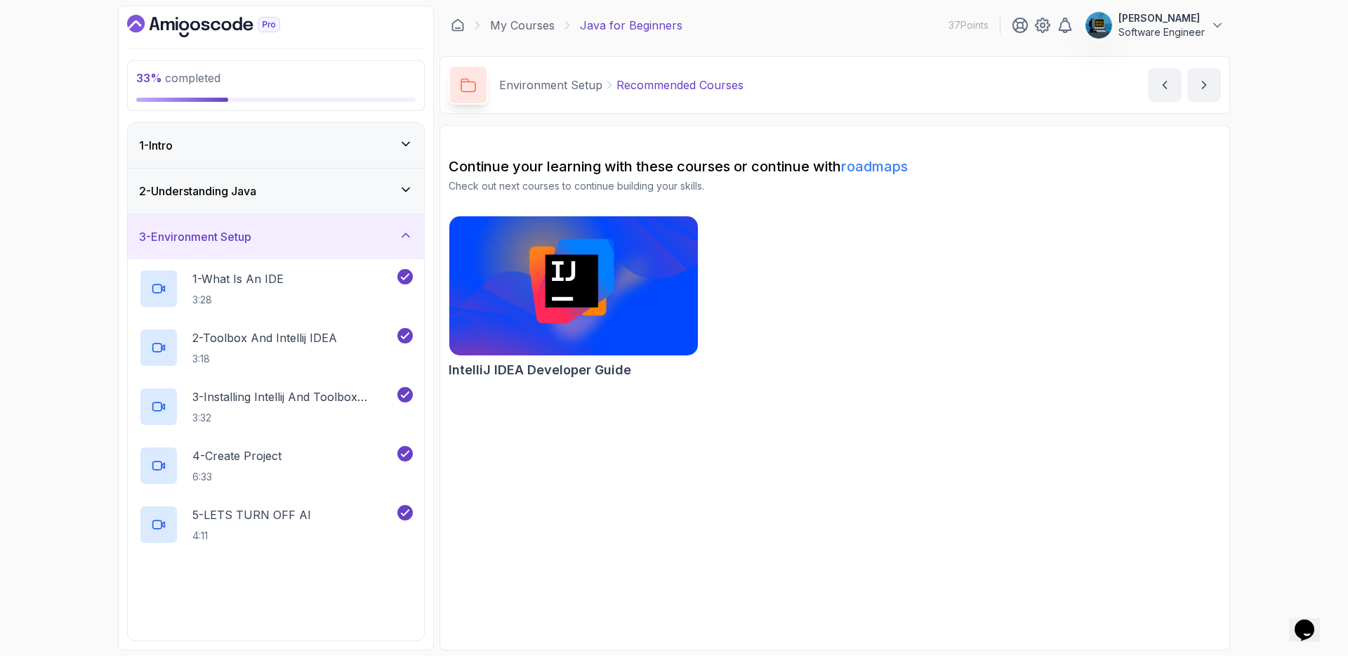
click at [340, 241] on div "3 - Environment Setup" at bounding box center [276, 236] width 274 height 17
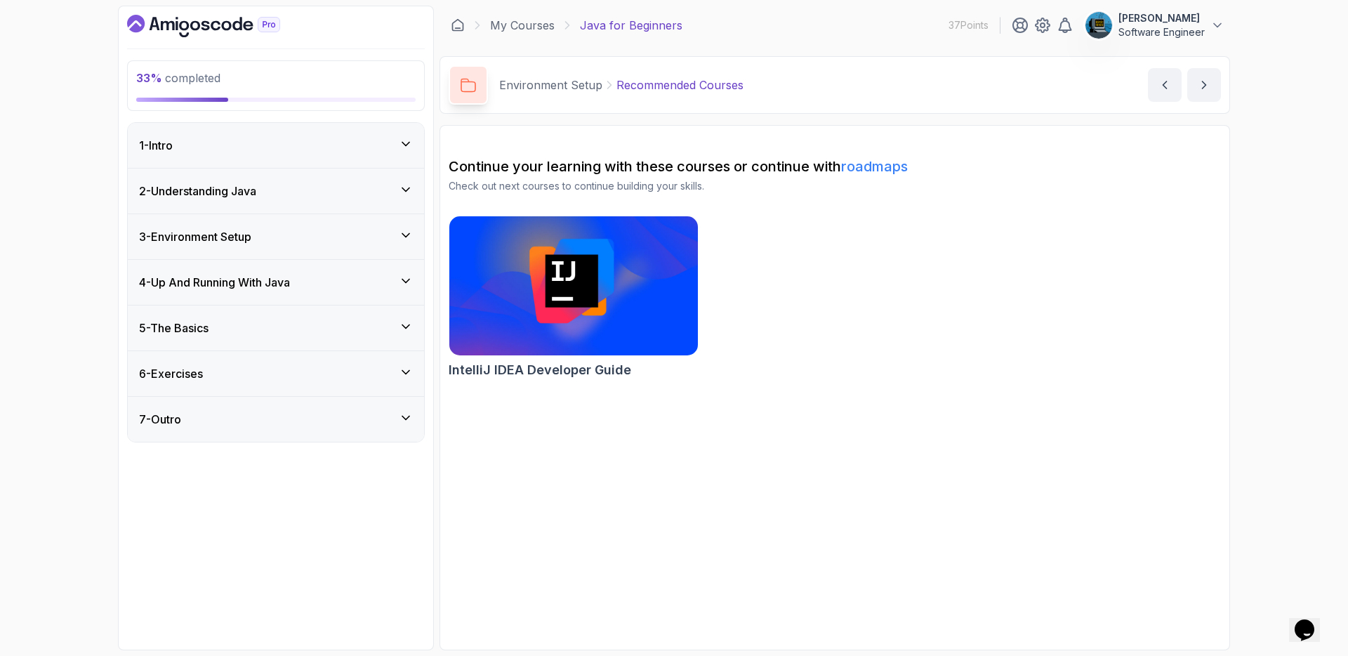
click at [338, 275] on div "4 - Up And Running With Java" at bounding box center [276, 282] width 274 height 17
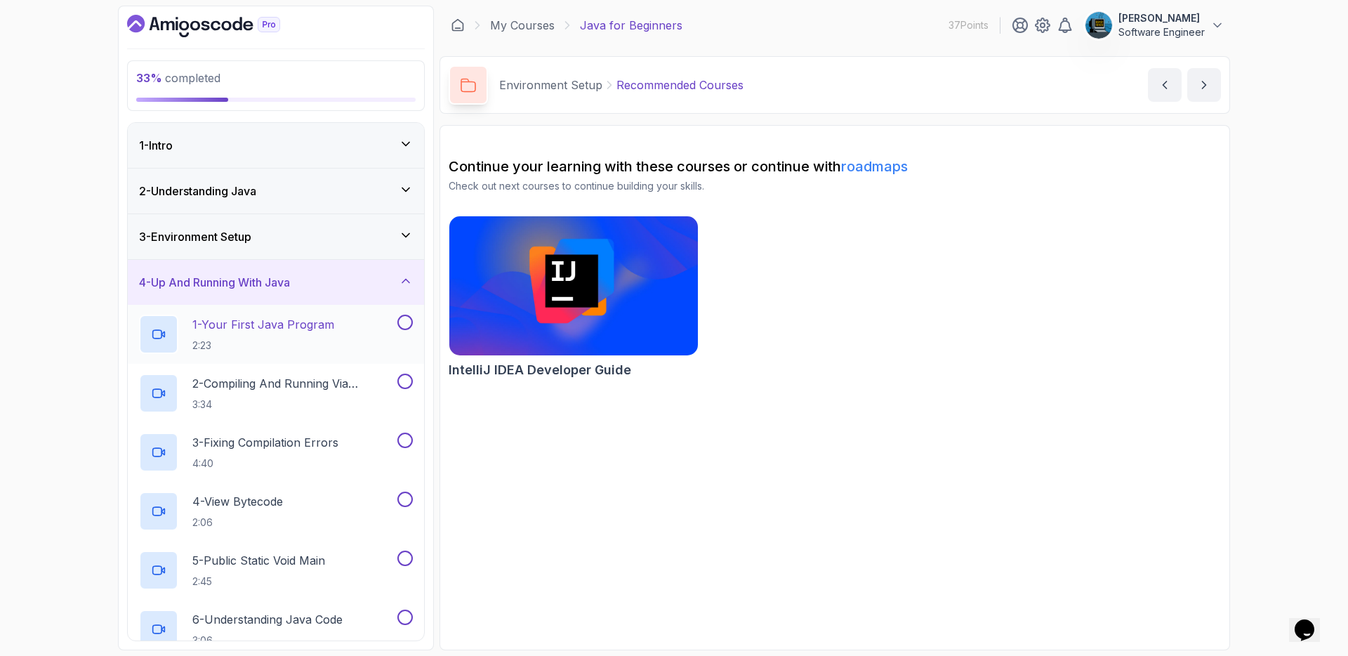
click at [292, 321] on p "1 - Your First Java Program" at bounding box center [263, 324] width 142 height 17
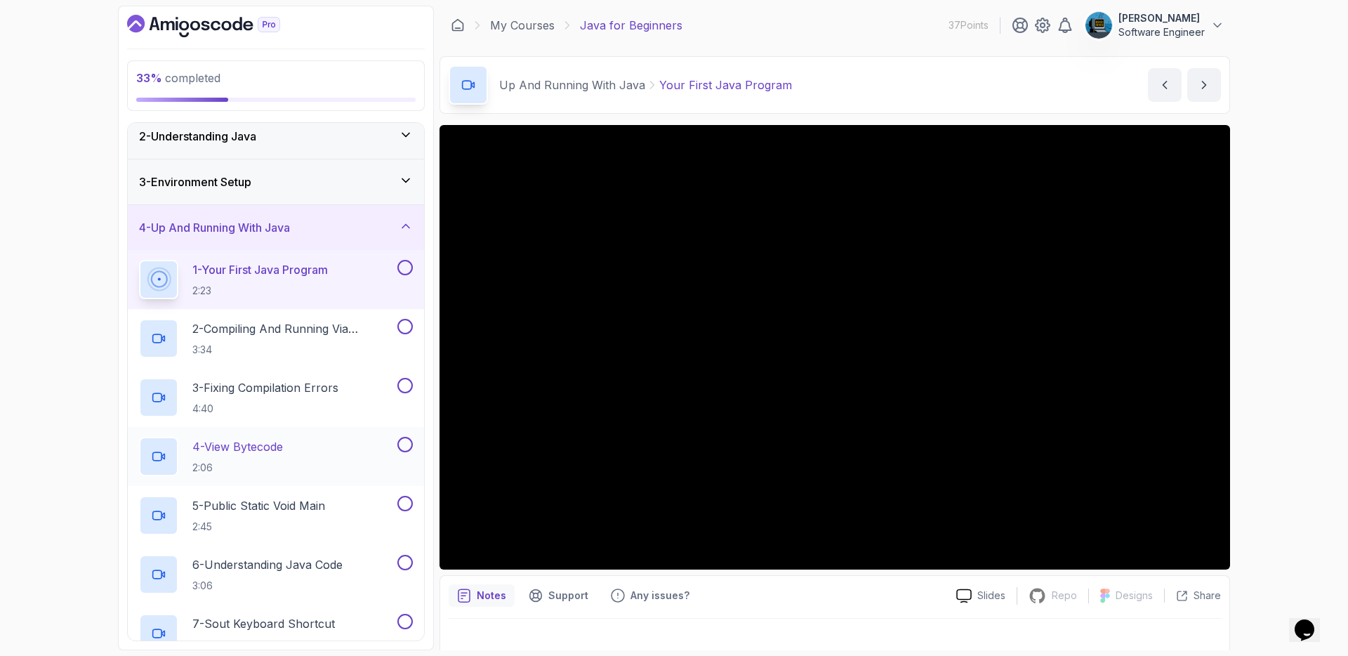
scroll to position [14, 0]
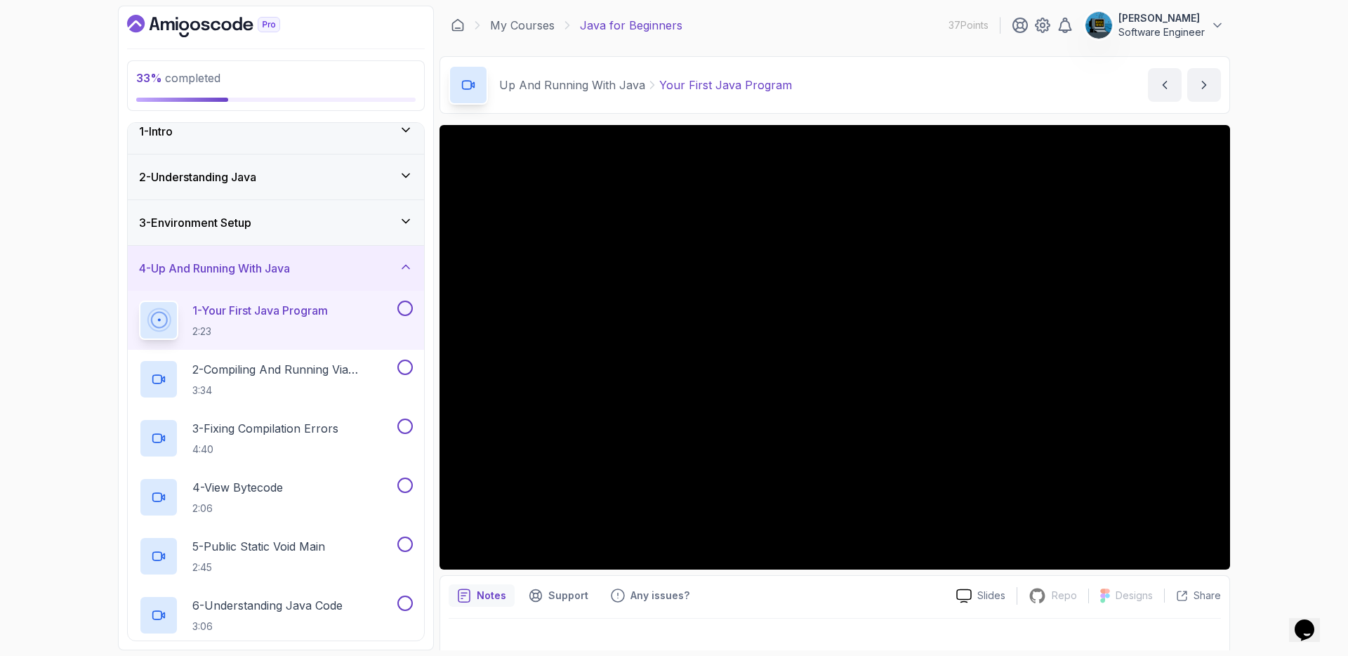
click at [325, 217] on div "3 - Environment Setup" at bounding box center [276, 222] width 274 height 17
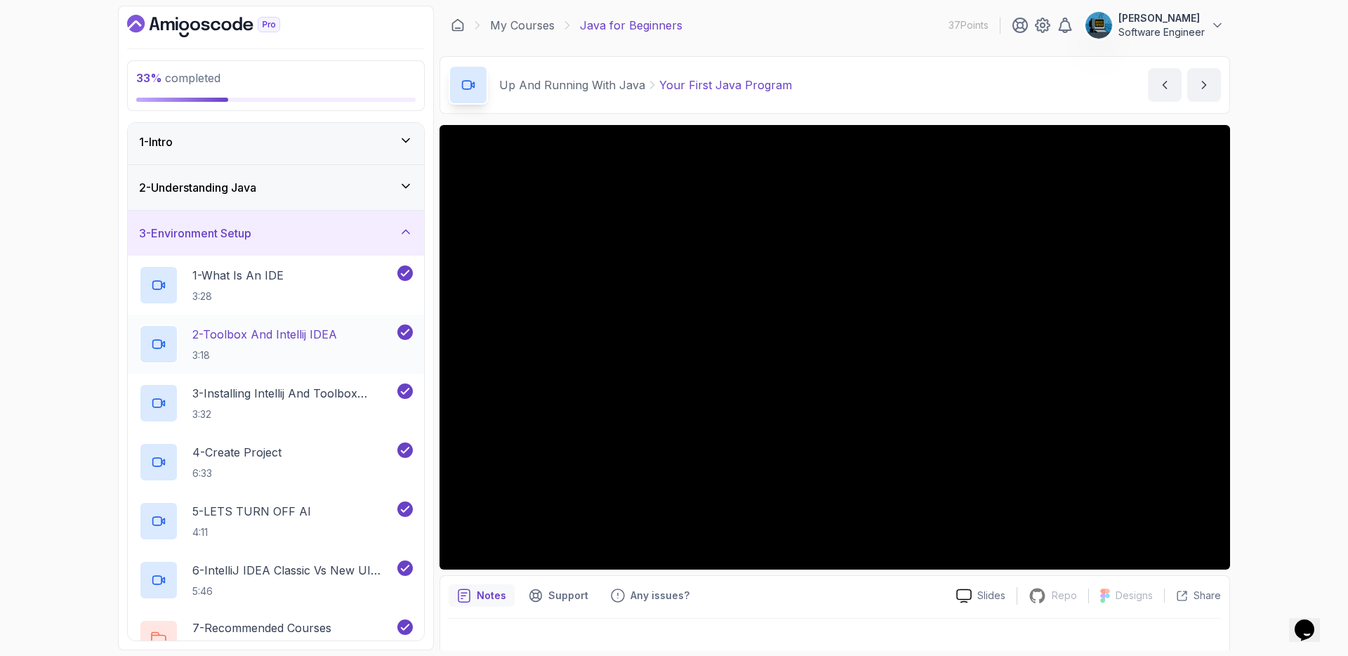
scroll to position [0, 0]
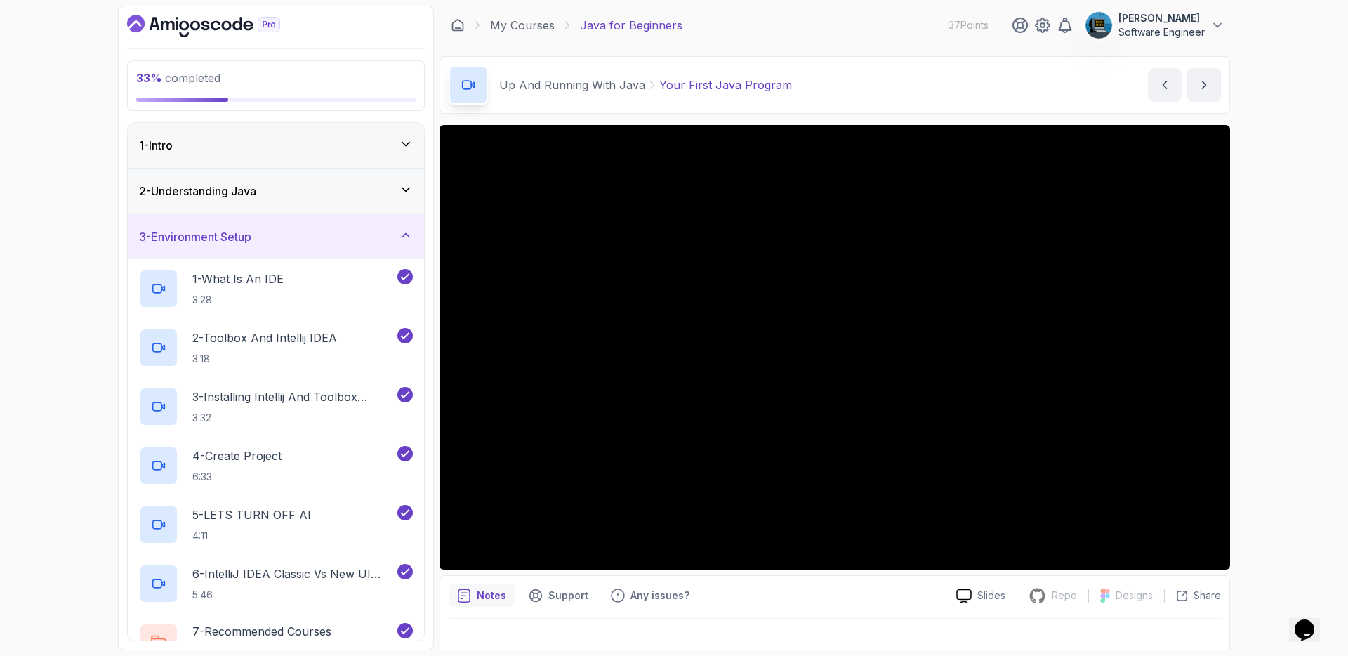
click at [340, 245] on div "3 - Environment Setup" at bounding box center [276, 236] width 296 height 45
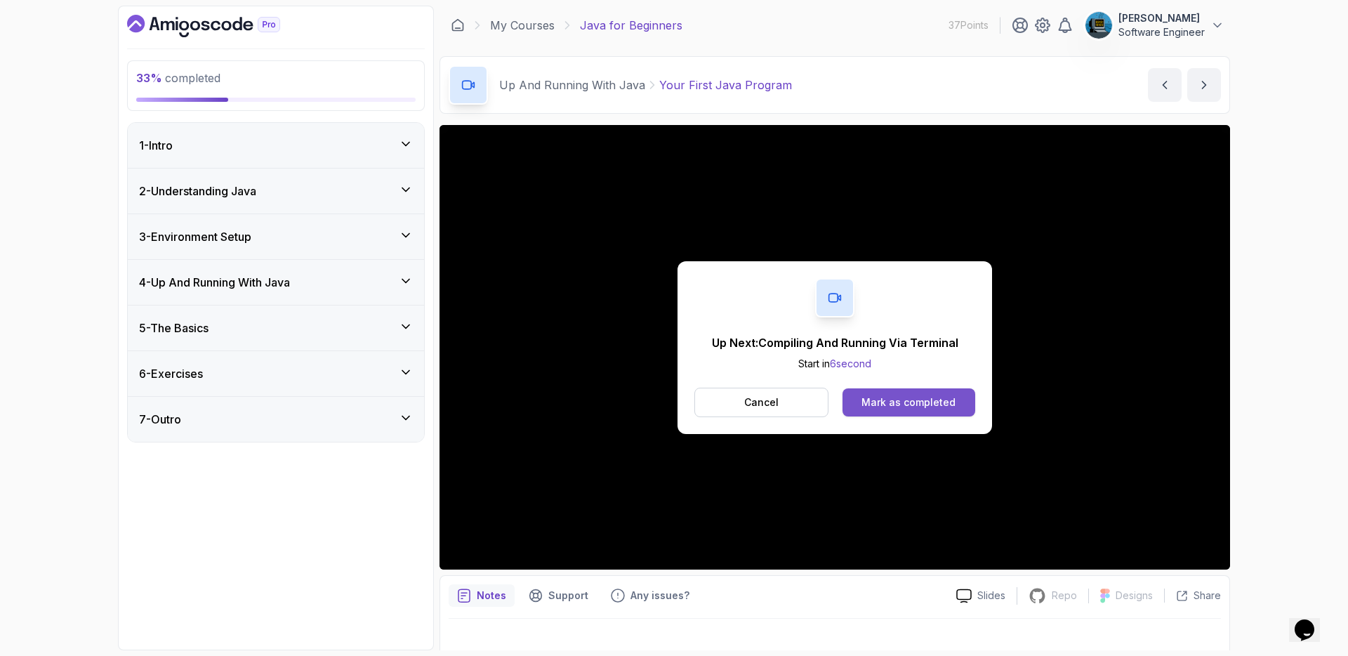
click at [917, 401] on div "Mark as completed" at bounding box center [908, 402] width 94 height 14
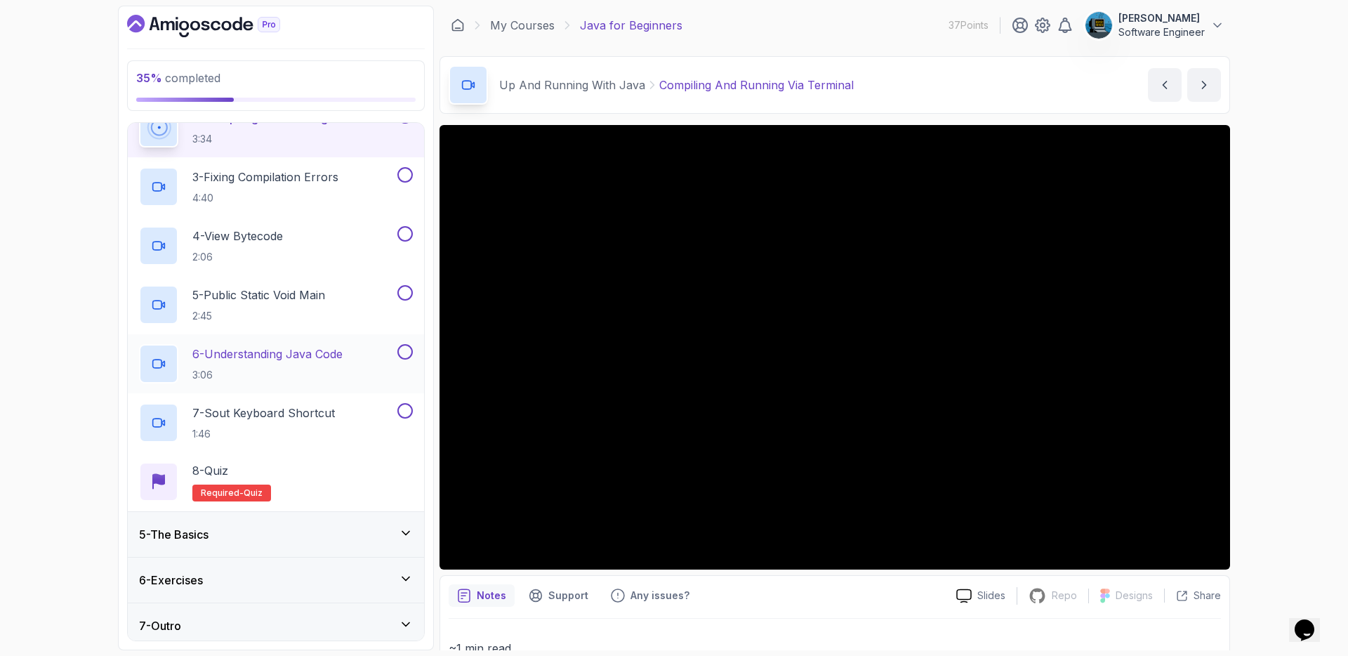
scroll to position [273, 0]
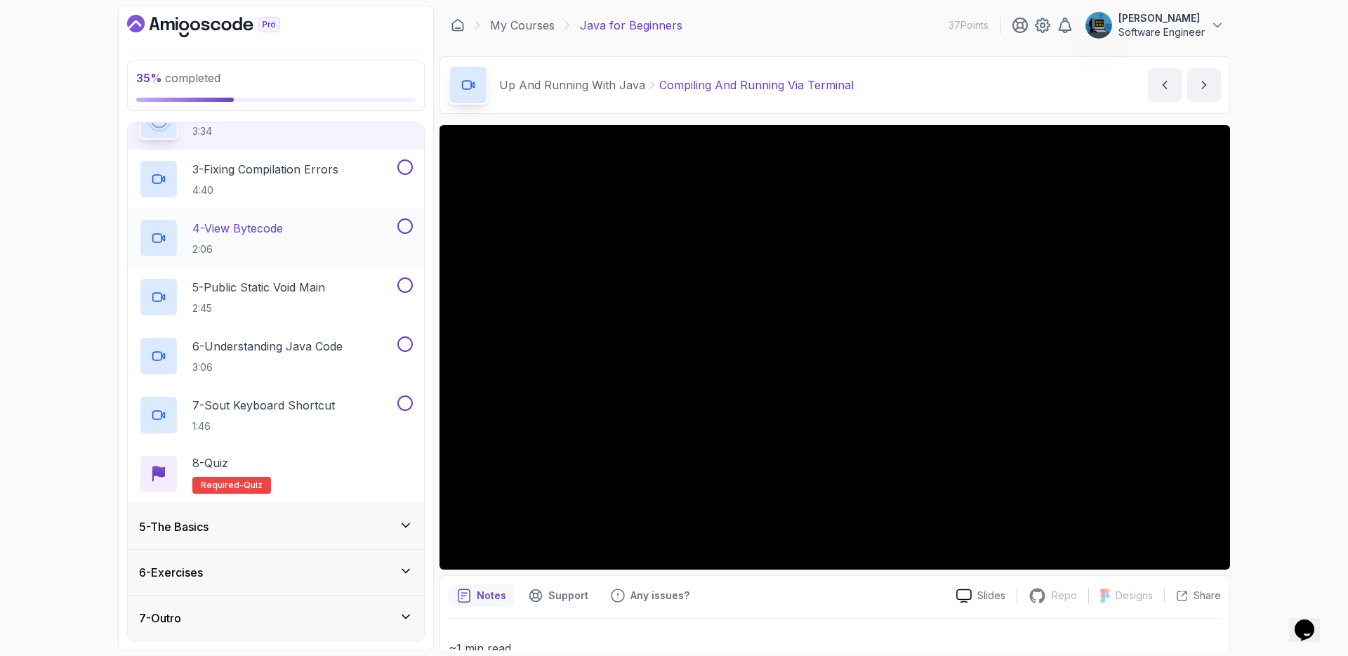
click at [333, 514] on div "5 - The Basics" at bounding box center [276, 526] width 296 height 45
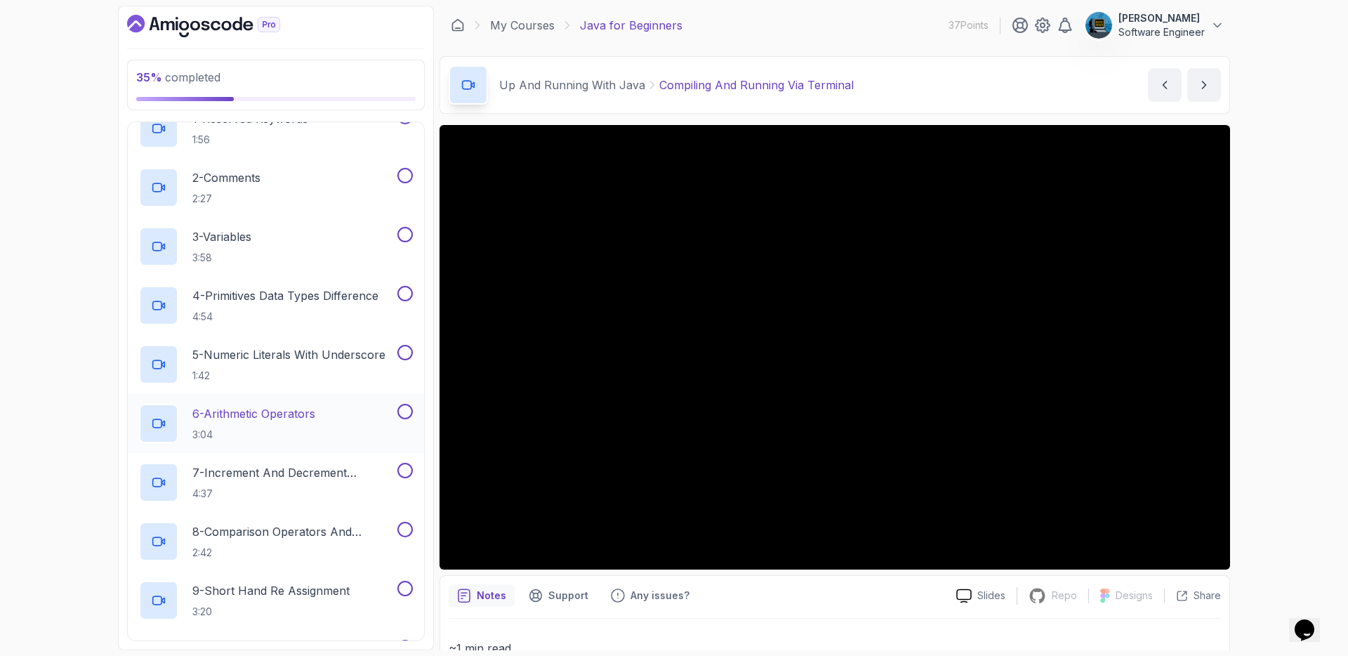
scroll to position [60, 0]
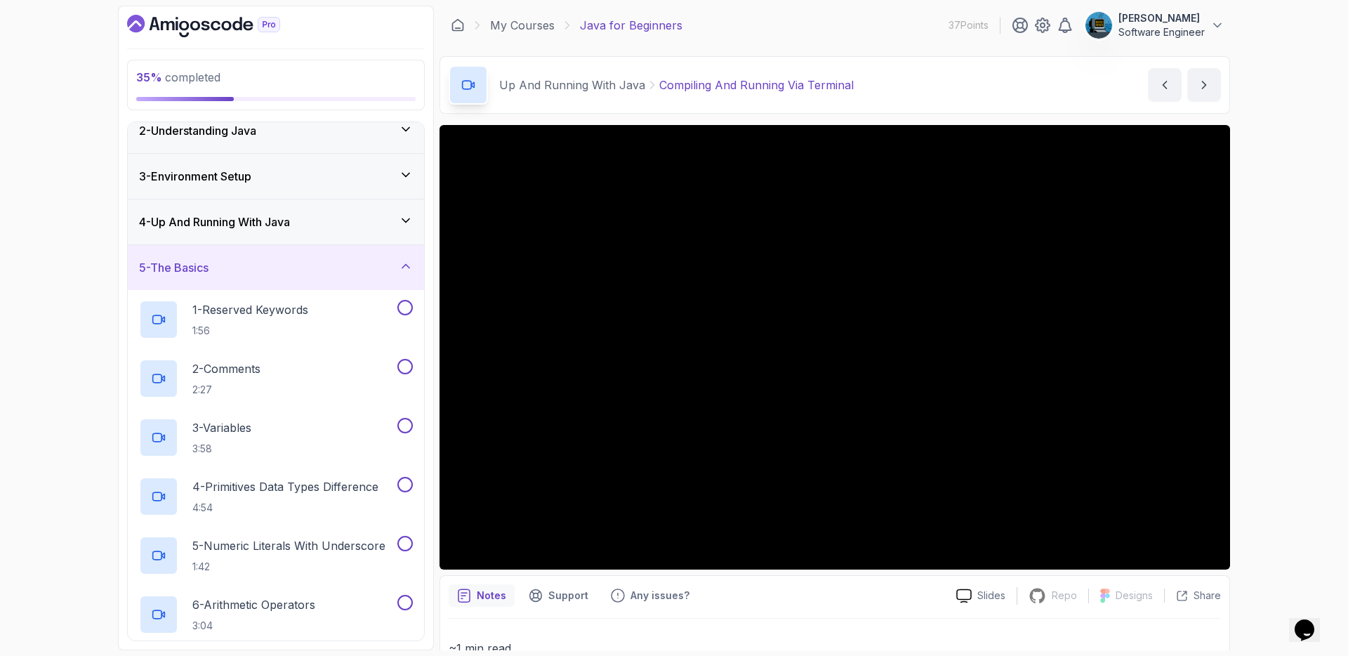
click at [303, 261] on div "5 - The Basics" at bounding box center [276, 267] width 274 height 17
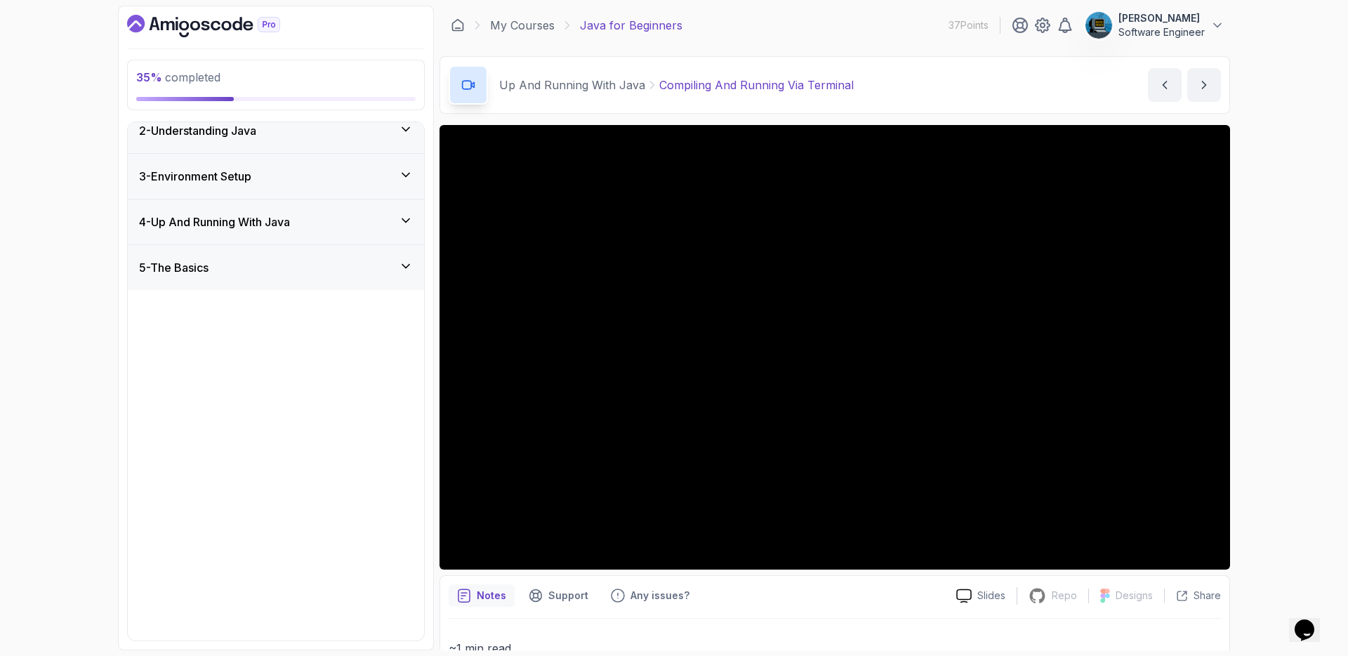
scroll to position [0, 0]
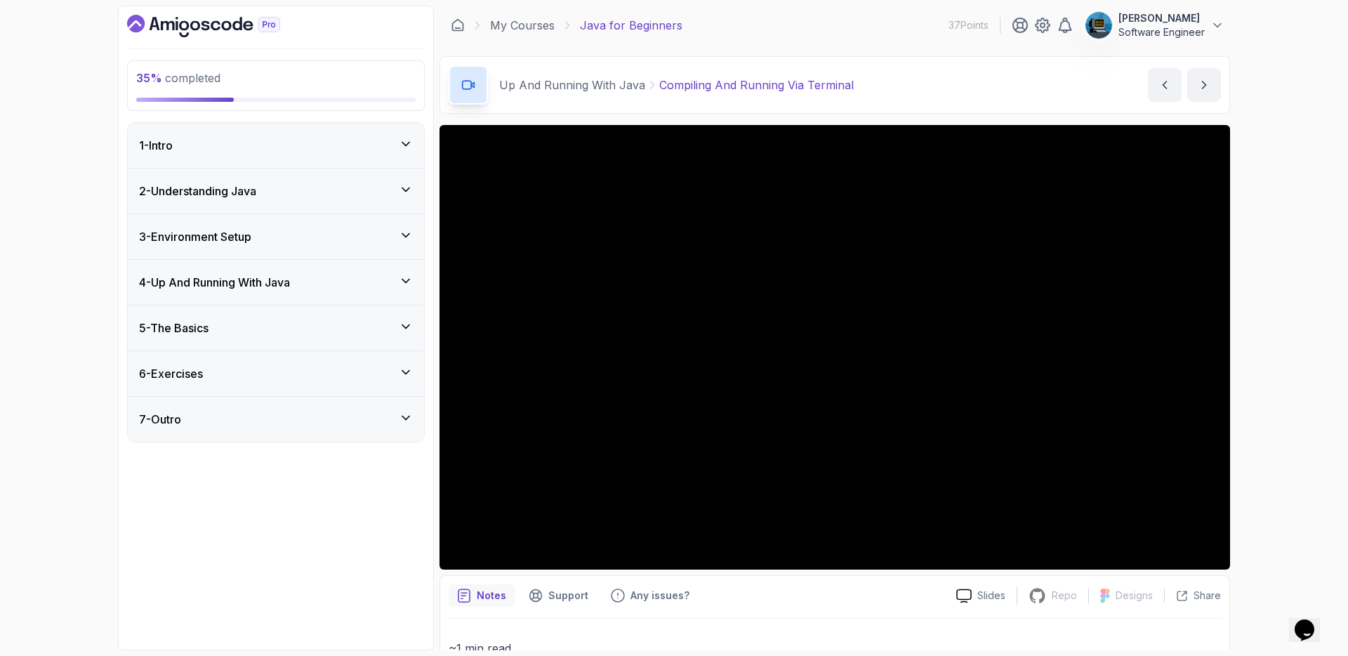
click at [291, 372] on div "6 - Exercises" at bounding box center [276, 373] width 274 height 17
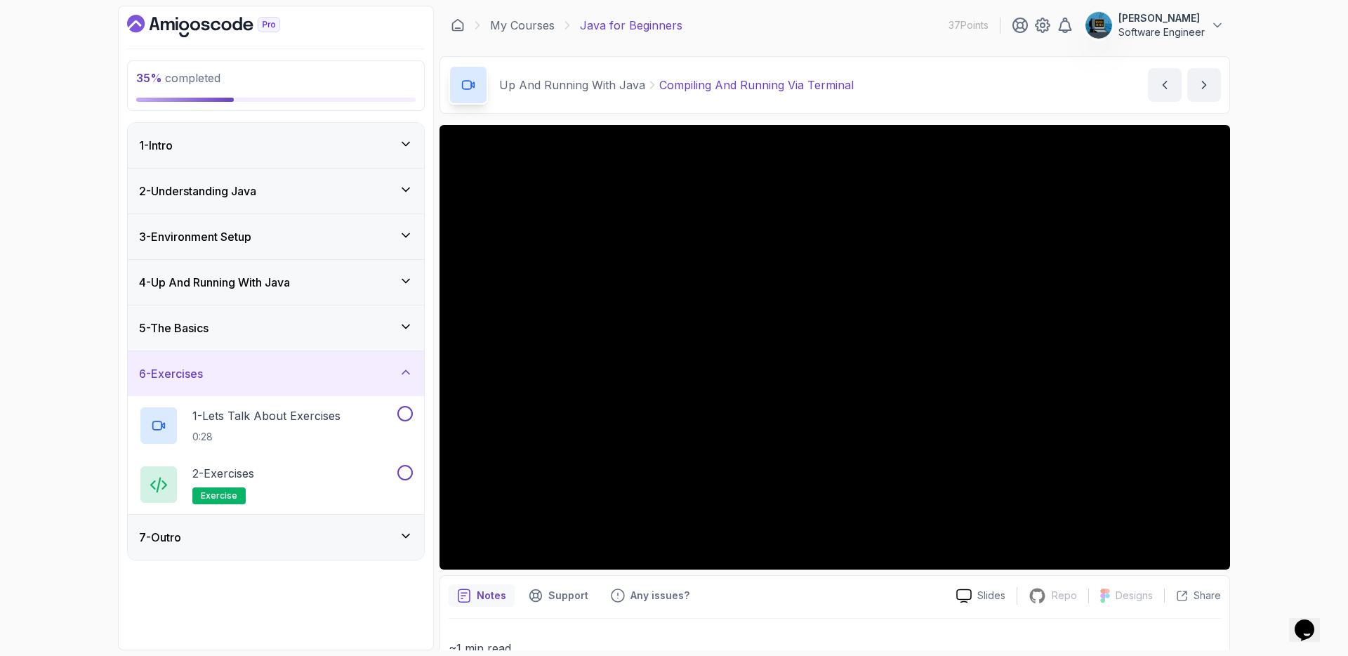
click at [294, 373] on div "6 - Exercises" at bounding box center [276, 373] width 274 height 17
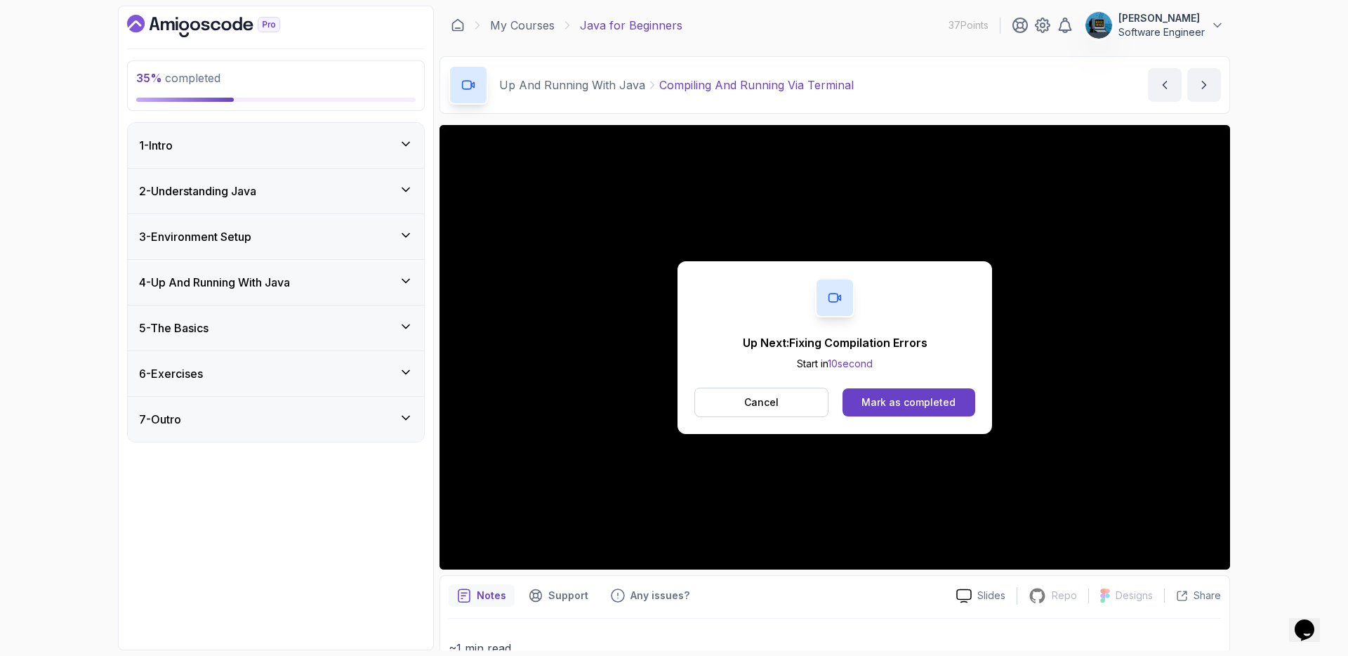
click at [284, 420] on div "7 - Outro" at bounding box center [276, 419] width 274 height 17
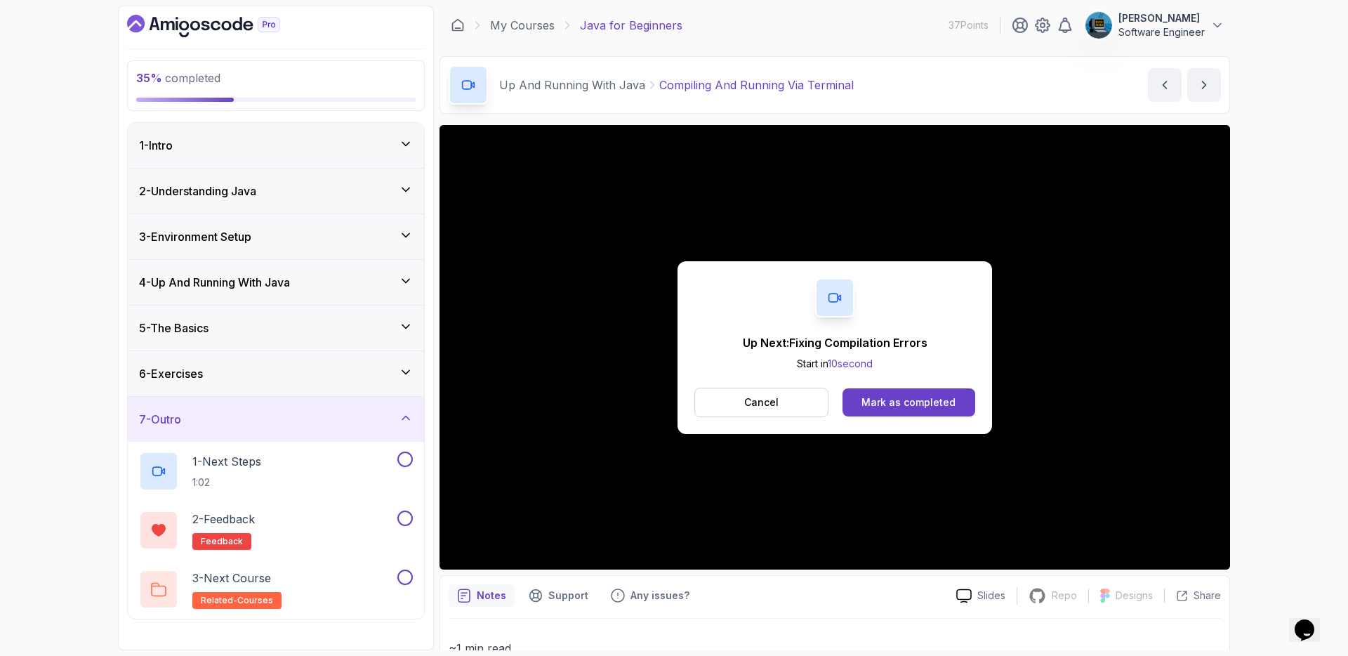
click at [284, 420] on div "7 - Outro" at bounding box center [276, 419] width 274 height 17
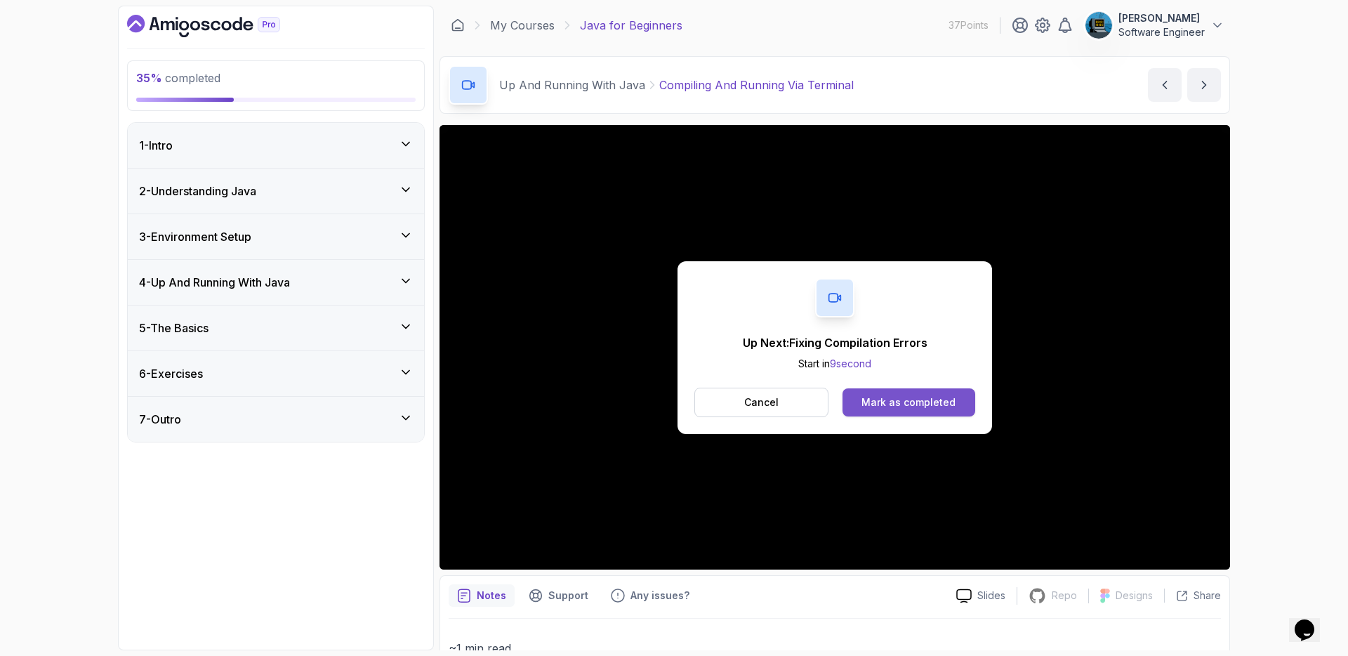
click at [885, 404] on div "Mark as completed" at bounding box center [908, 402] width 94 height 14
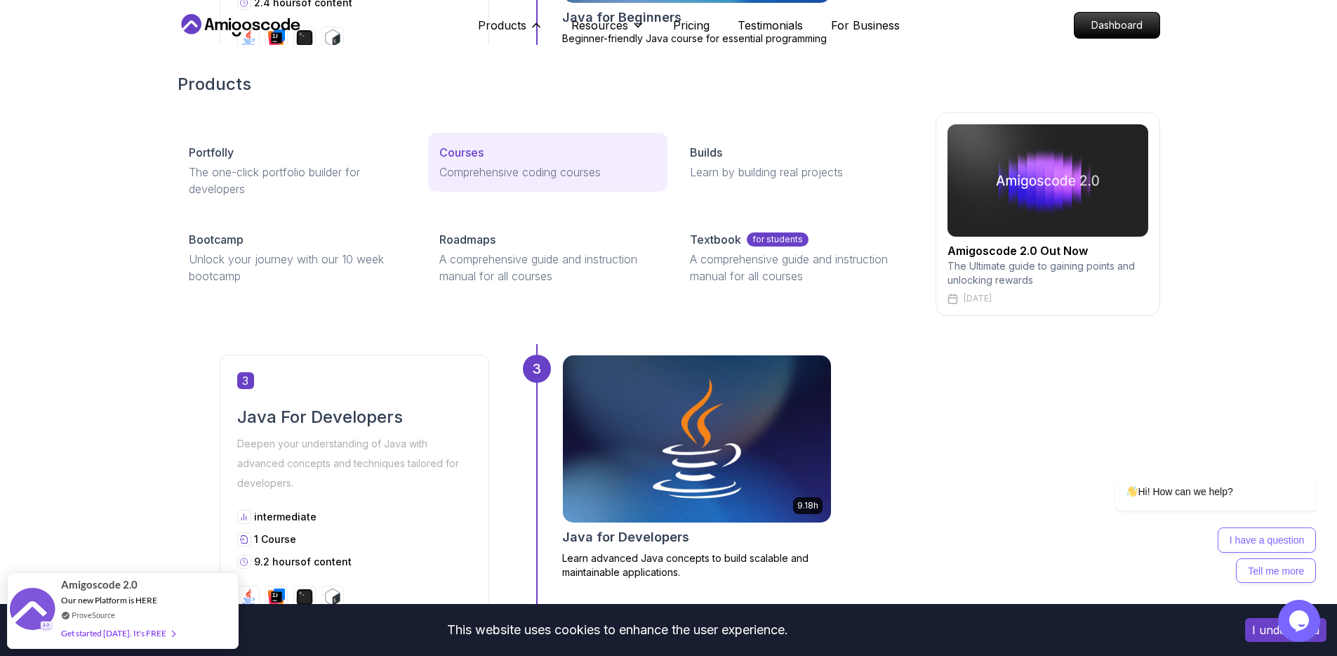
scroll to position [871, 0]
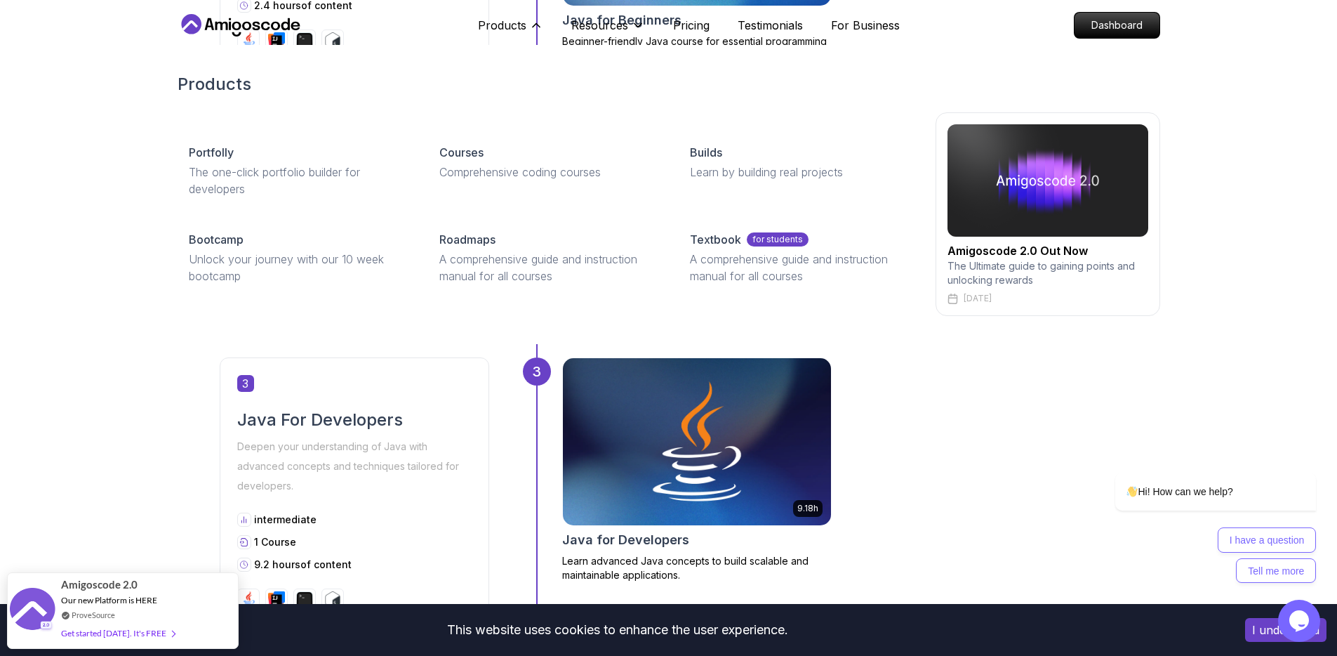
drag, startPoint x: 488, startPoint y: 246, endPoint x: 467, endPoint y: 216, distance: 36.6
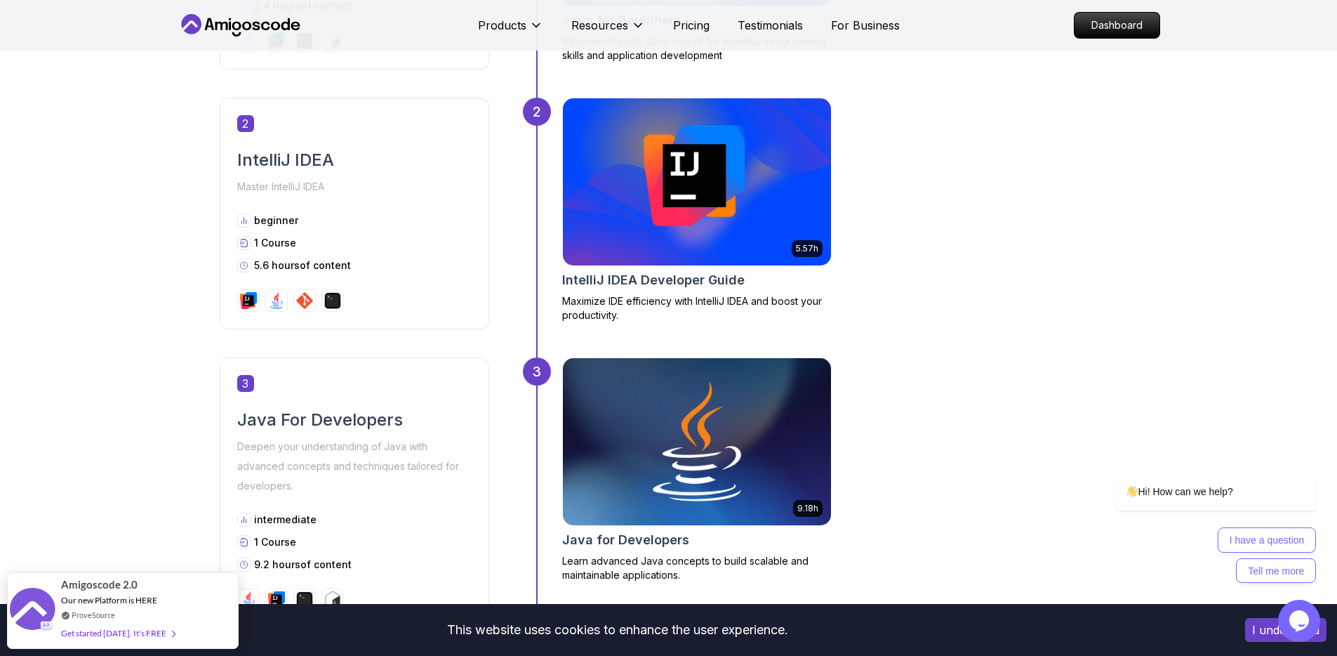
click at [232, 21] on icon at bounding box center [241, 25] width 126 height 22
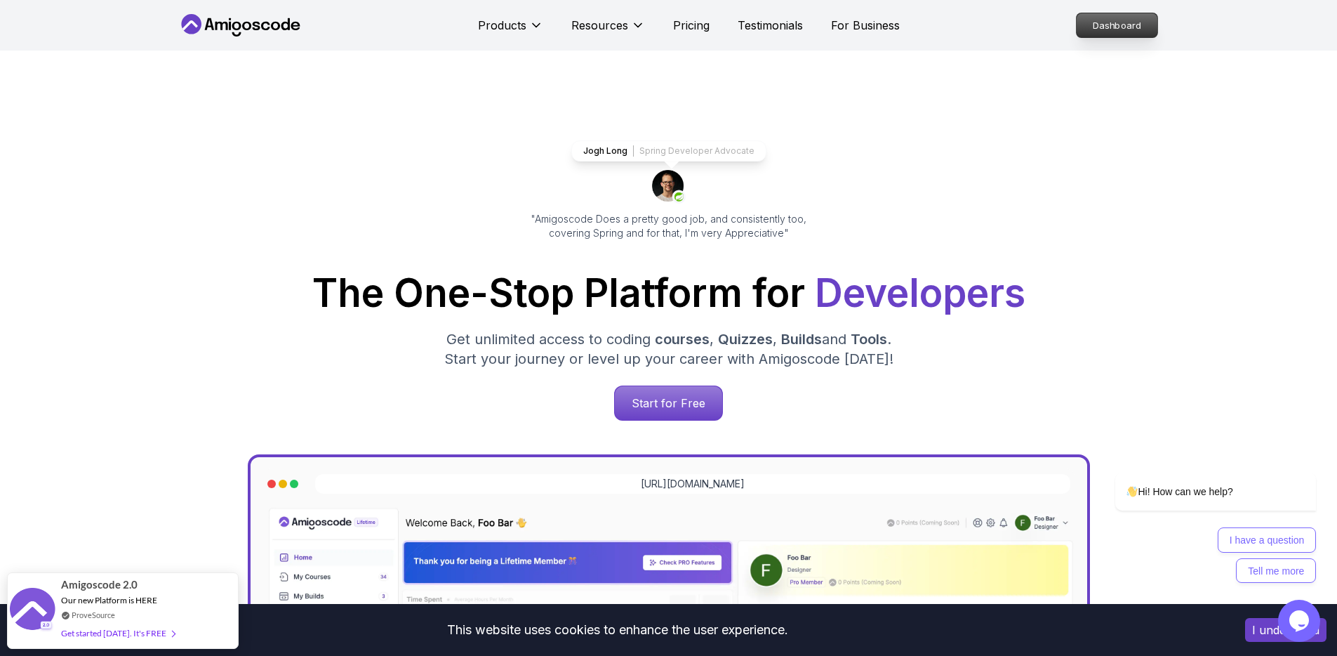
click at [1111, 15] on p "Dashboard" at bounding box center [1117, 25] width 81 height 24
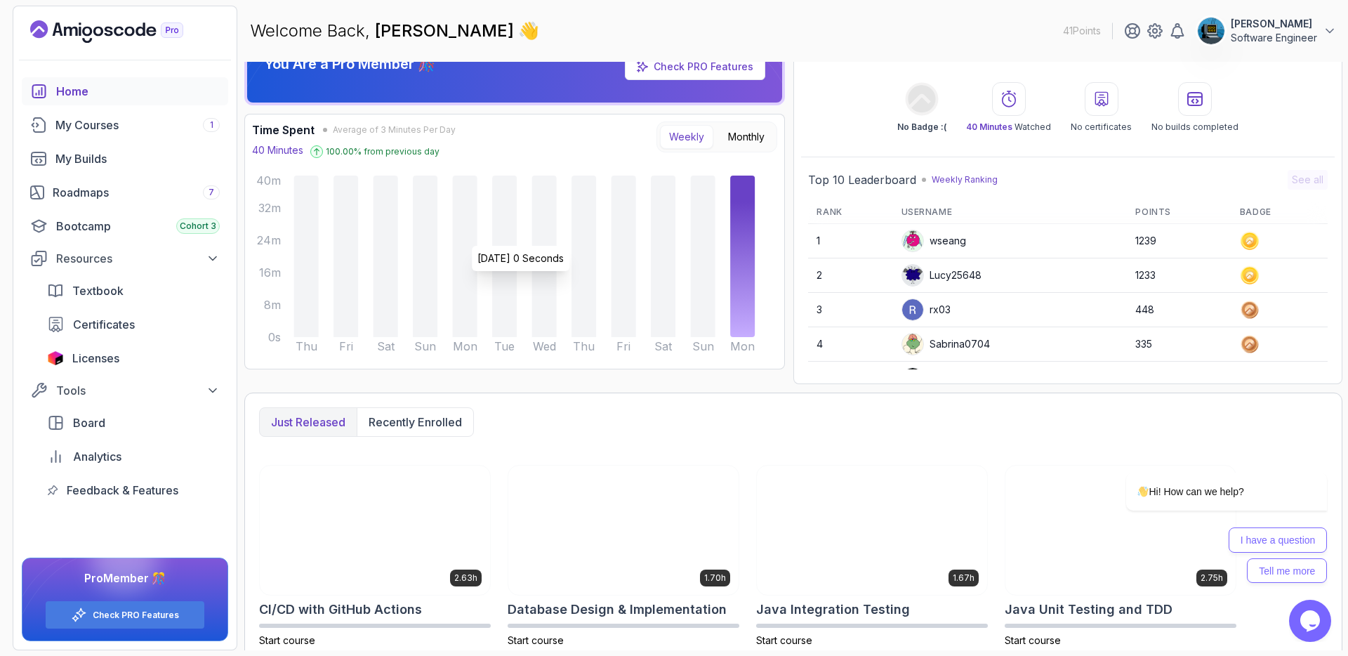
scroll to position [46, 0]
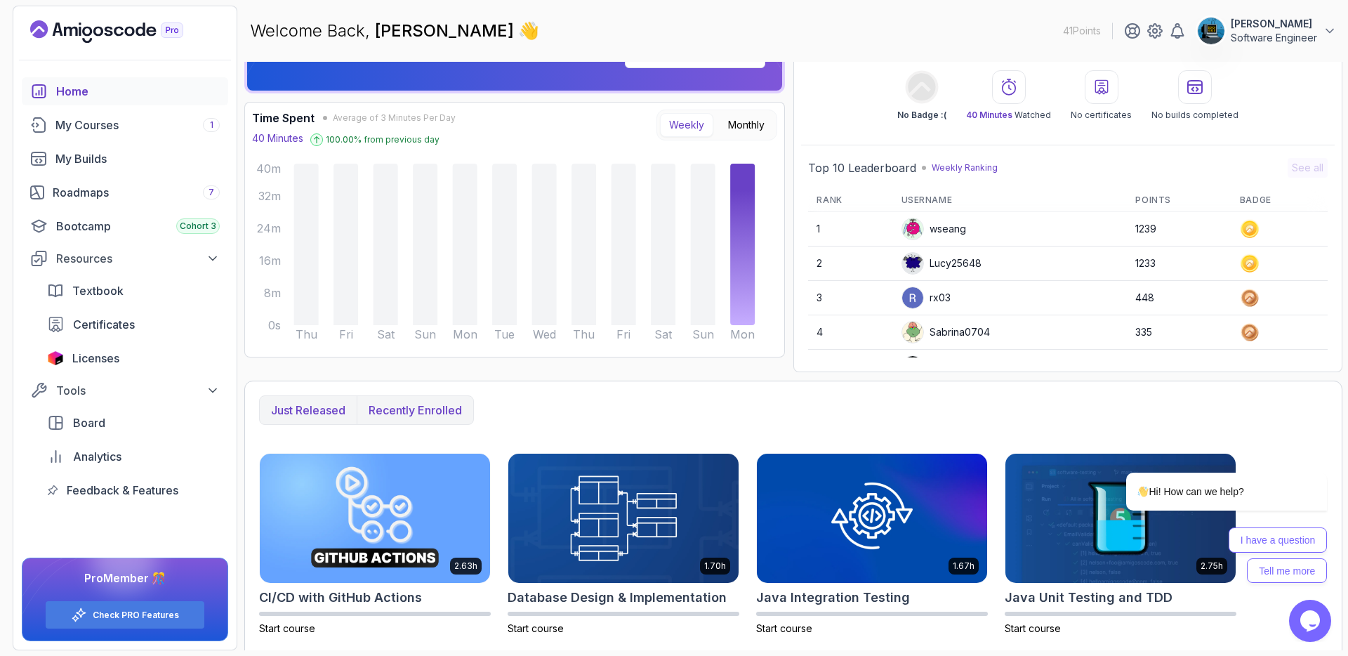
click at [418, 416] on p "Recently enrolled" at bounding box center [414, 409] width 93 height 17
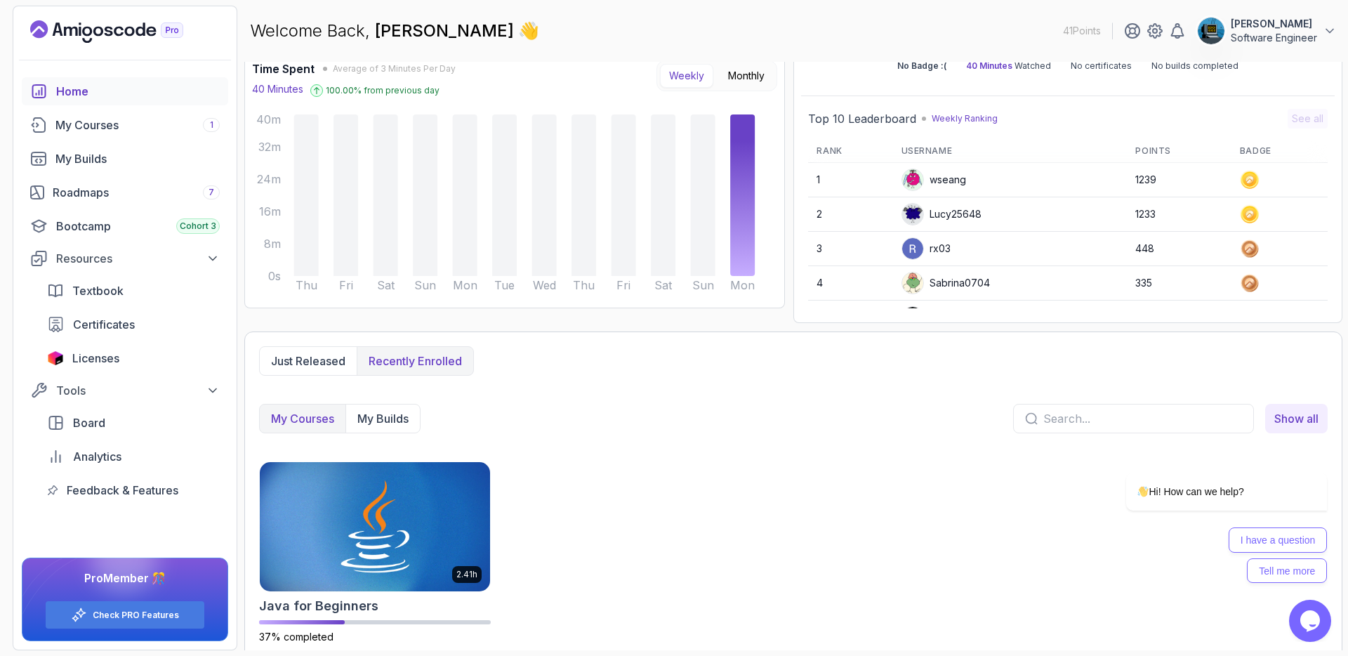
scroll to position [103, 0]
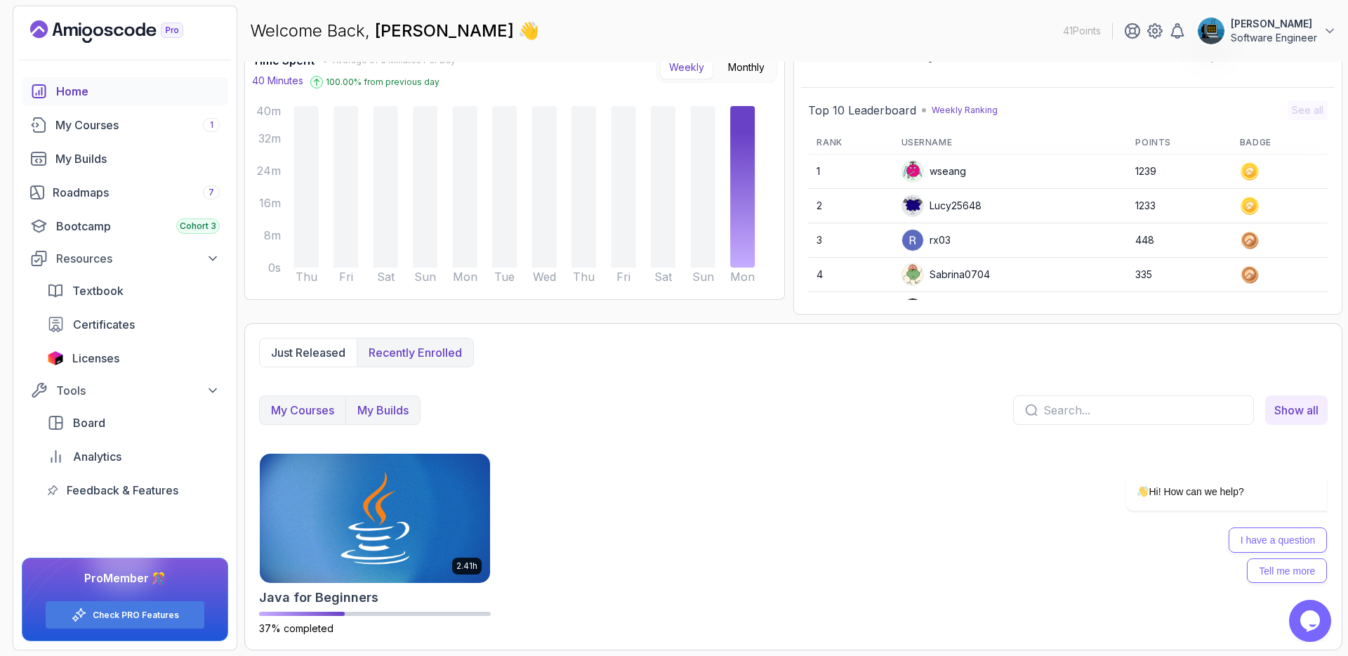
click at [402, 406] on p "My Builds" at bounding box center [382, 409] width 51 height 17
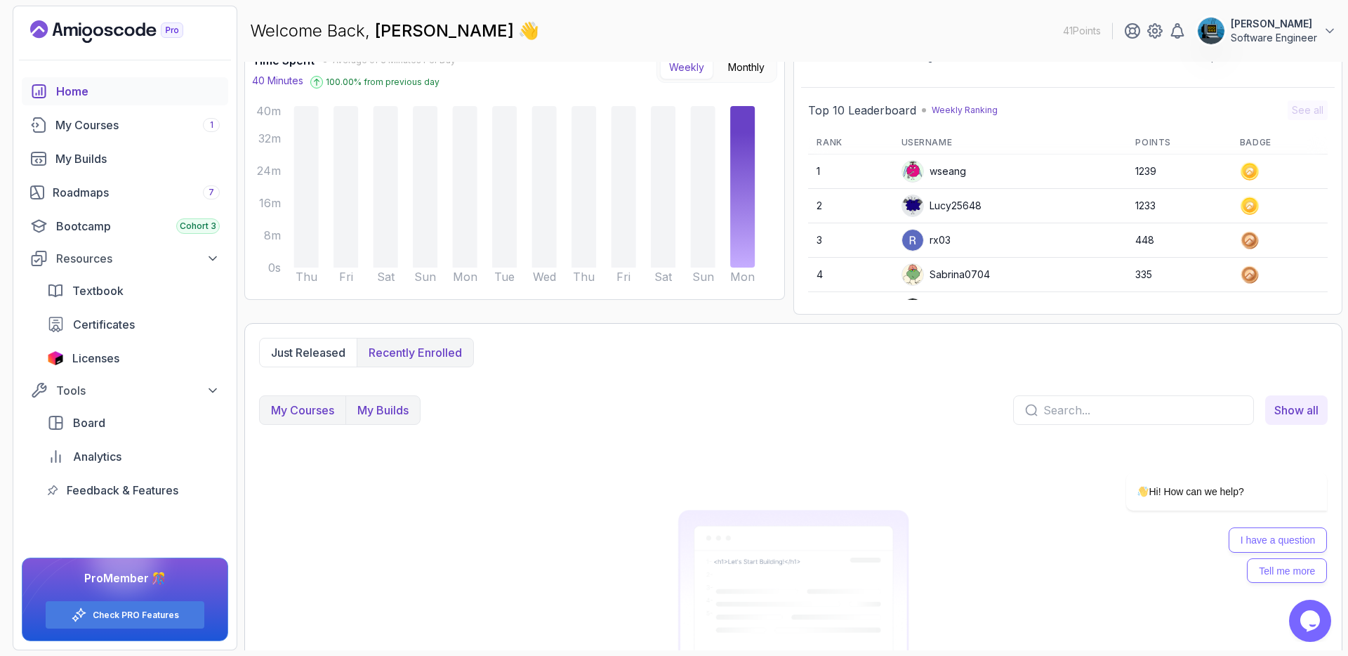
click at [319, 403] on p "My Courses" at bounding box center [302, 409] width 63 height 17
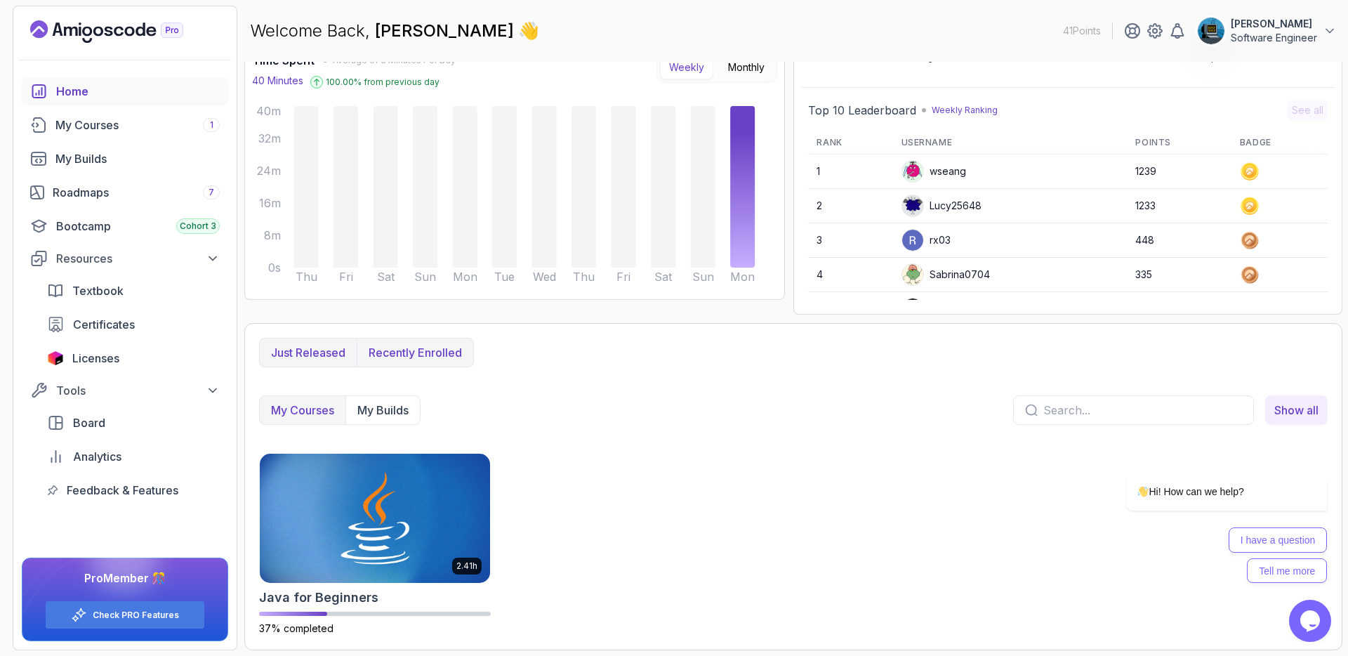
click at [300, 344] on p "Just released" at bounding box center [308, 352] width 74 height 17
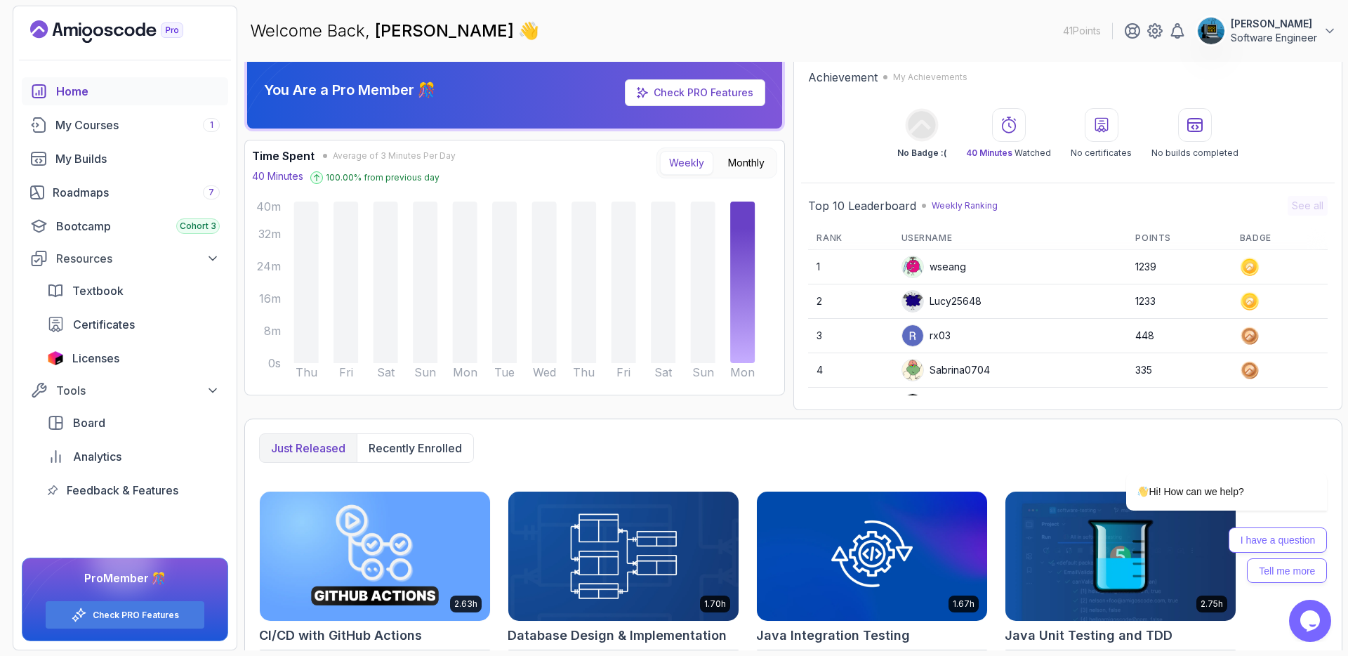
scroll to position [0, 0]
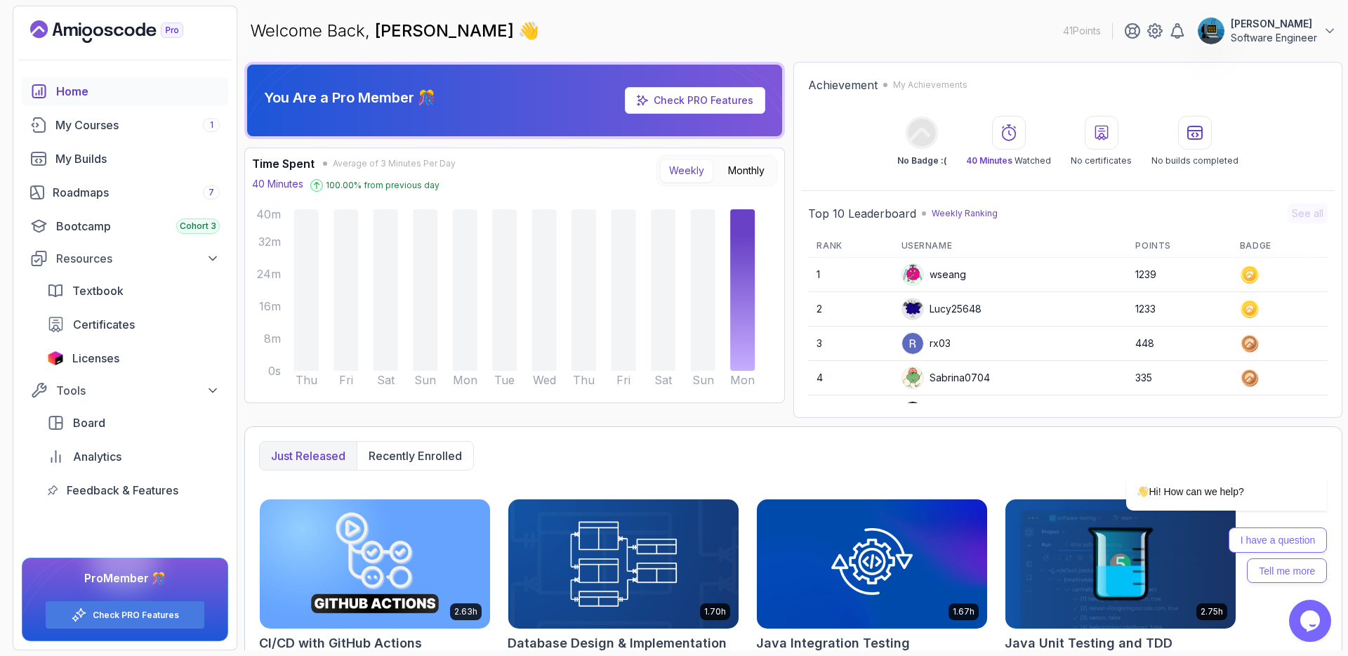
click at [1321, 29] on button "Huzefa Software Engineer" at bounding box center [1267, 31] width 140 height 28
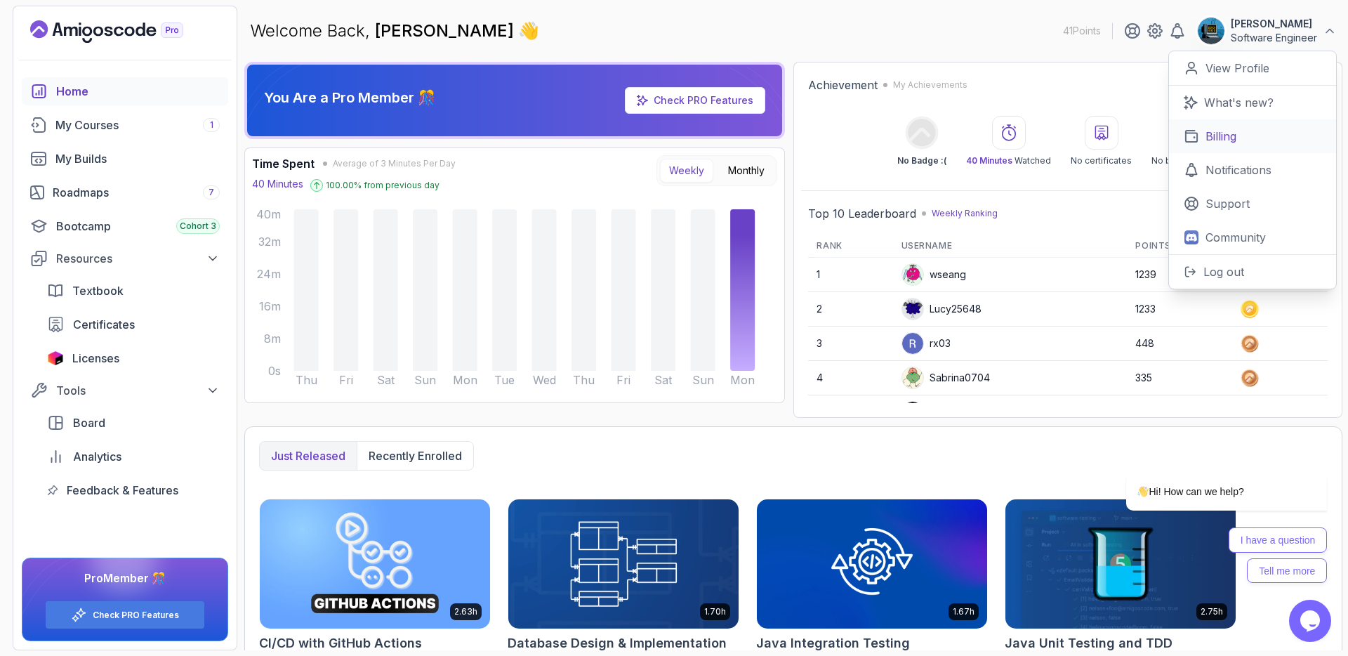
click at [1249, 140] on link "Billing" at bounding box center [1252, 136] width 167 height 34
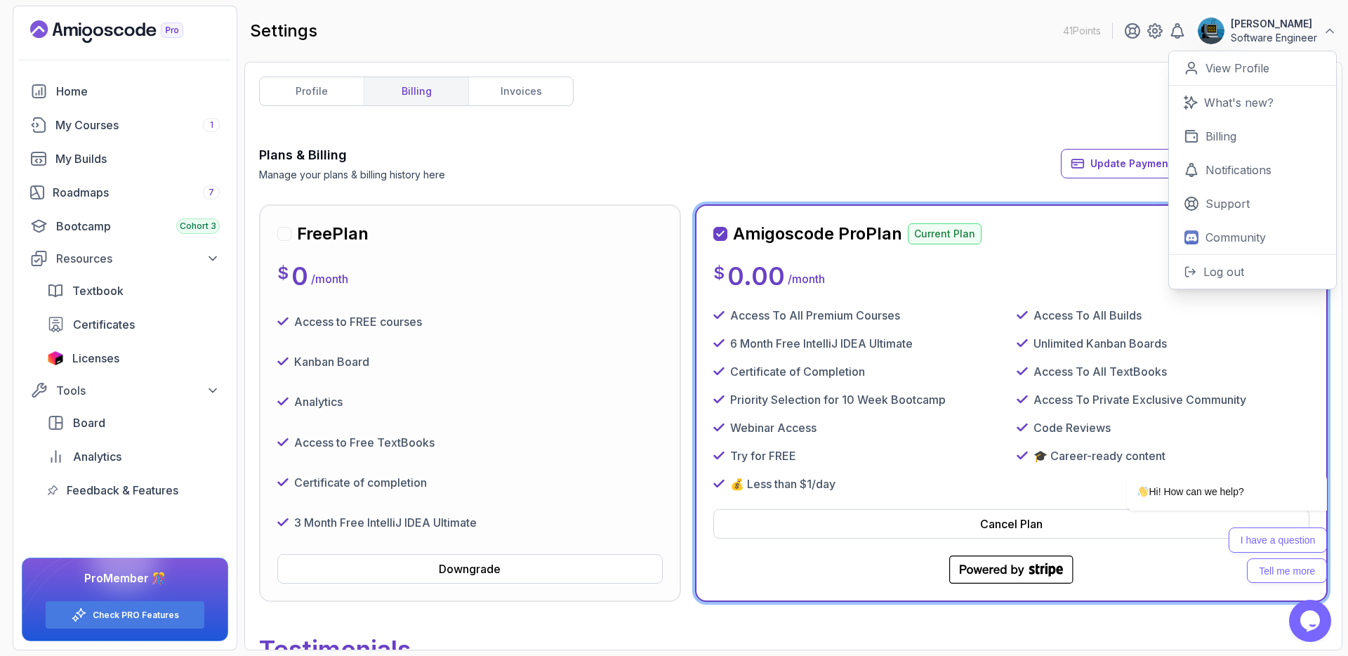
click at [790, 142] on div "profile billing invoices Plans & Billing Manage your plans & billing history he…" at bounding box center [793, 355] width 1068 height 559
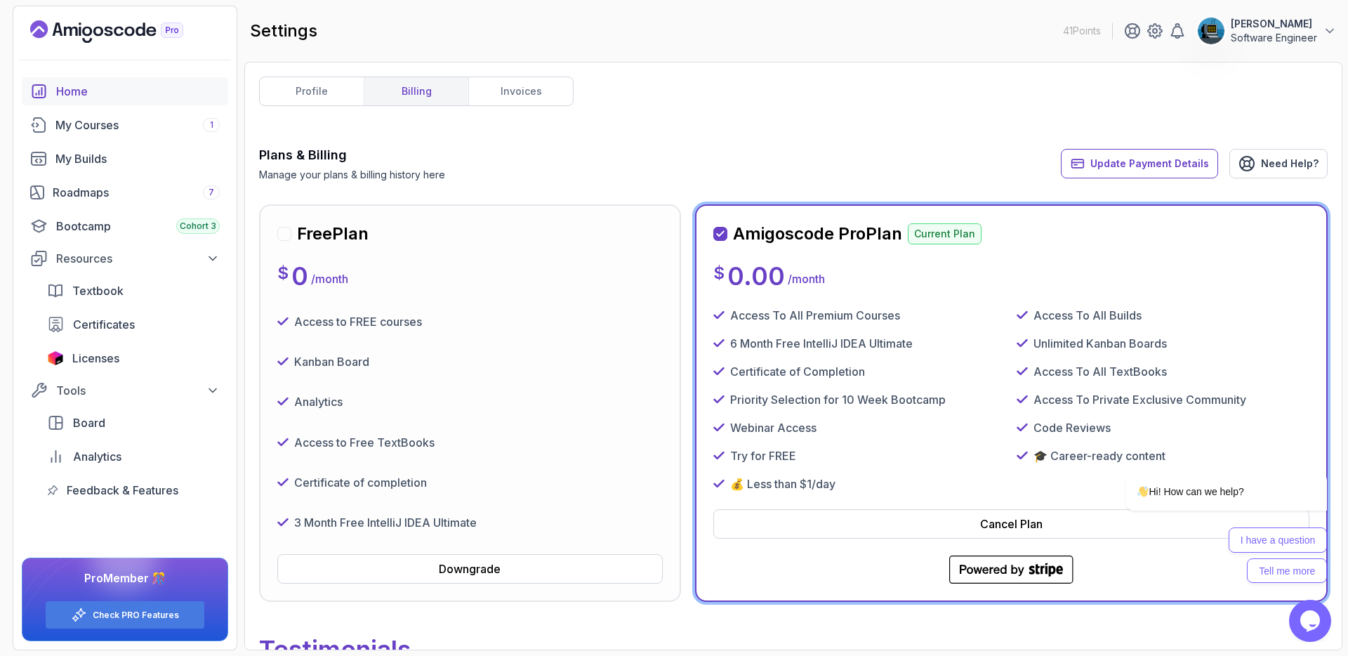
click at [81, 97] on div "Home" at bounding box center [138, 91] width 164 height 17
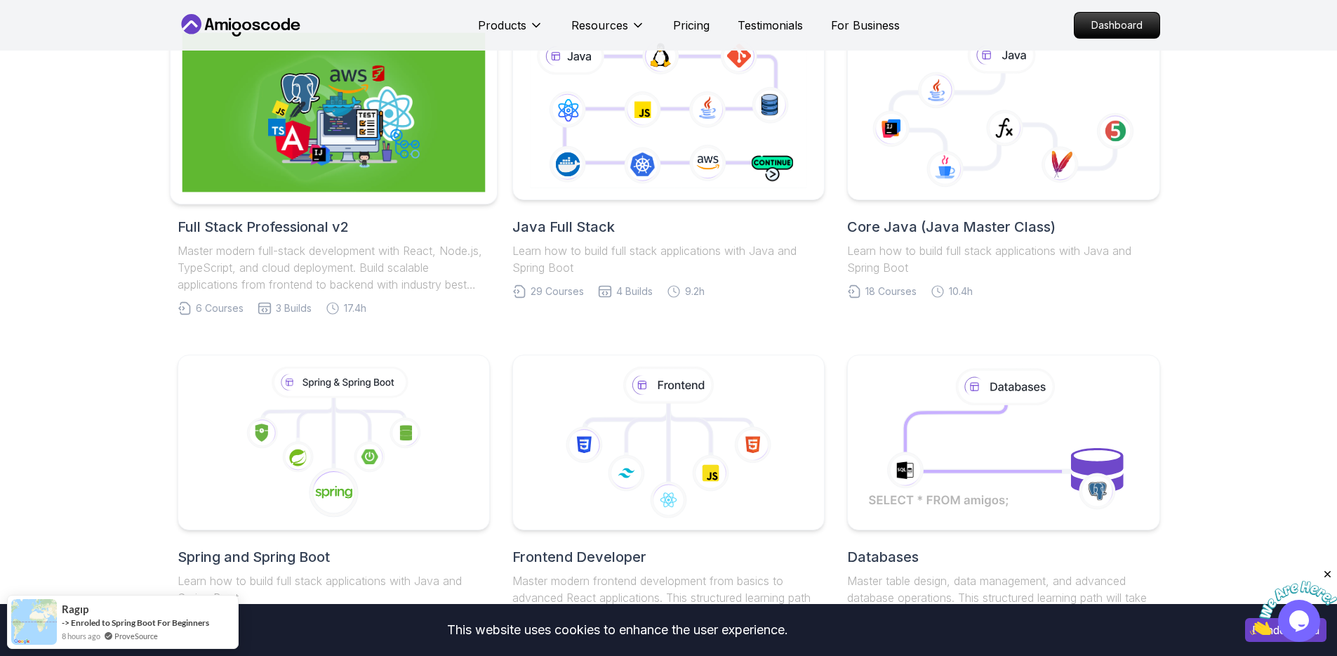
scroll to position [476, 0]
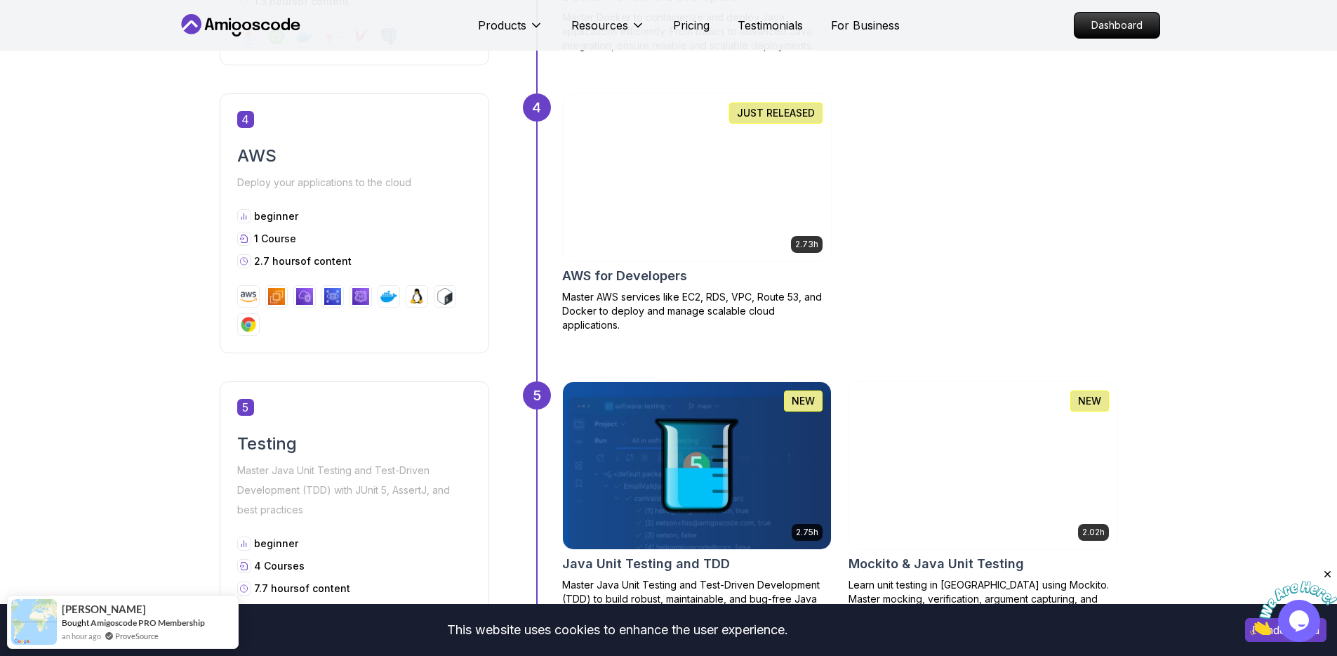
scroll to position [1590, 0]
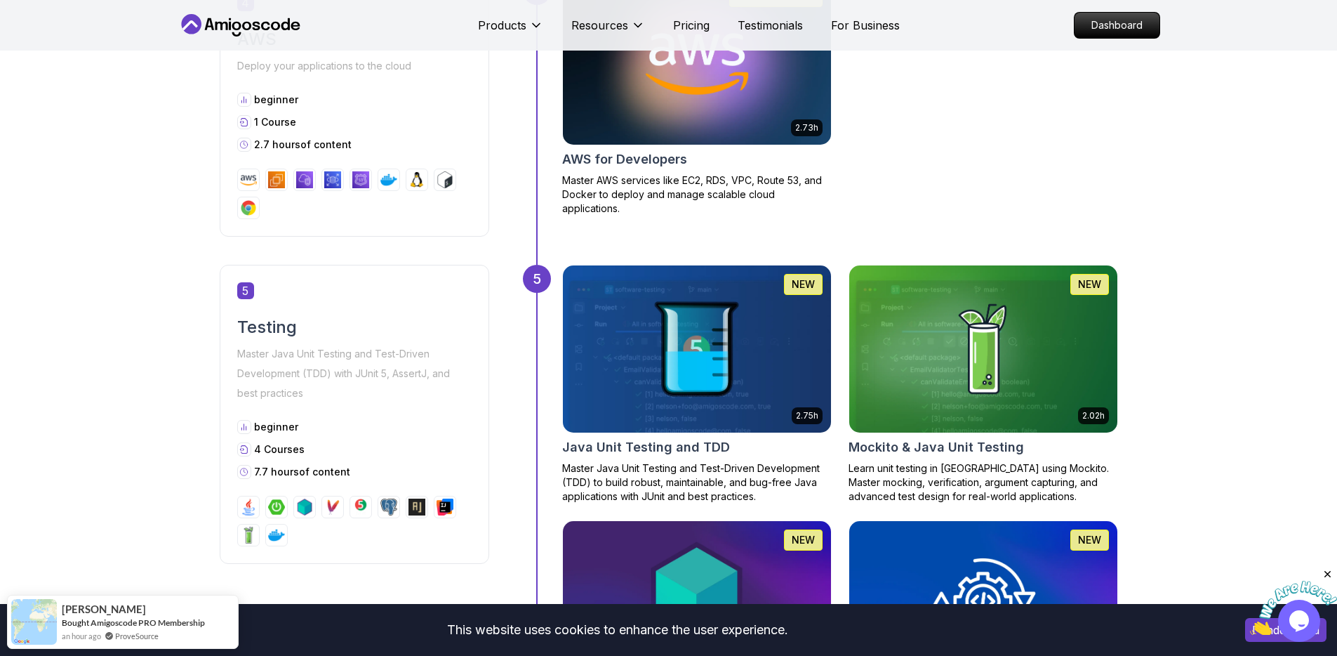
click at [871, 202] on body "This website uses cookies to enhance the user experience. I understand Products…" at bounding box center [668, 440] width 1337 height 4060
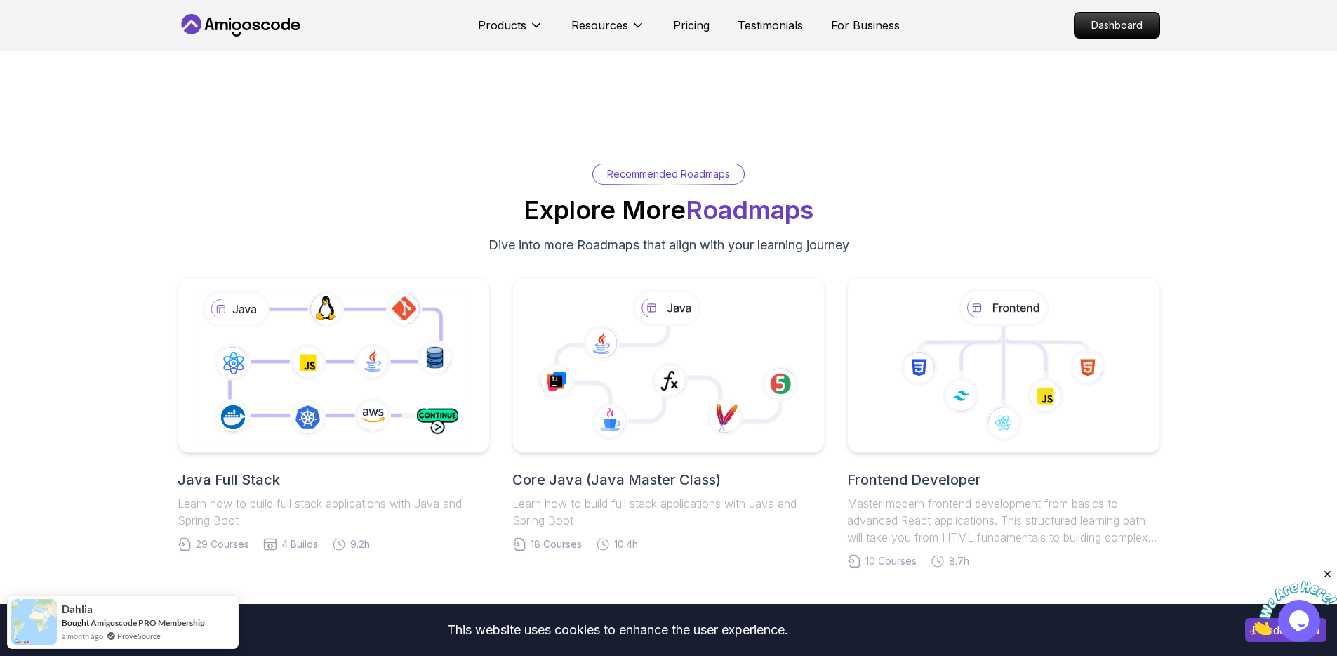
scroll to position [2993, 0]
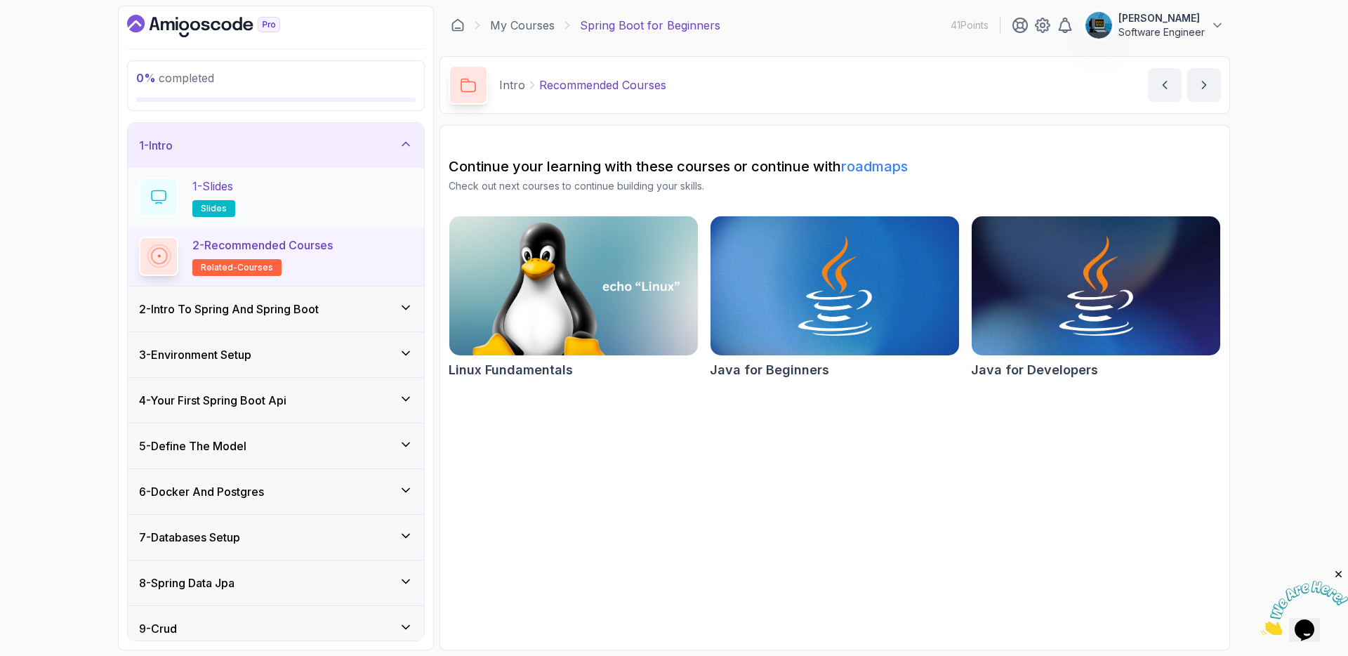
click at [218, 182] on p "1 - Slides" at bounding box center [212, 186] width 41 height 17
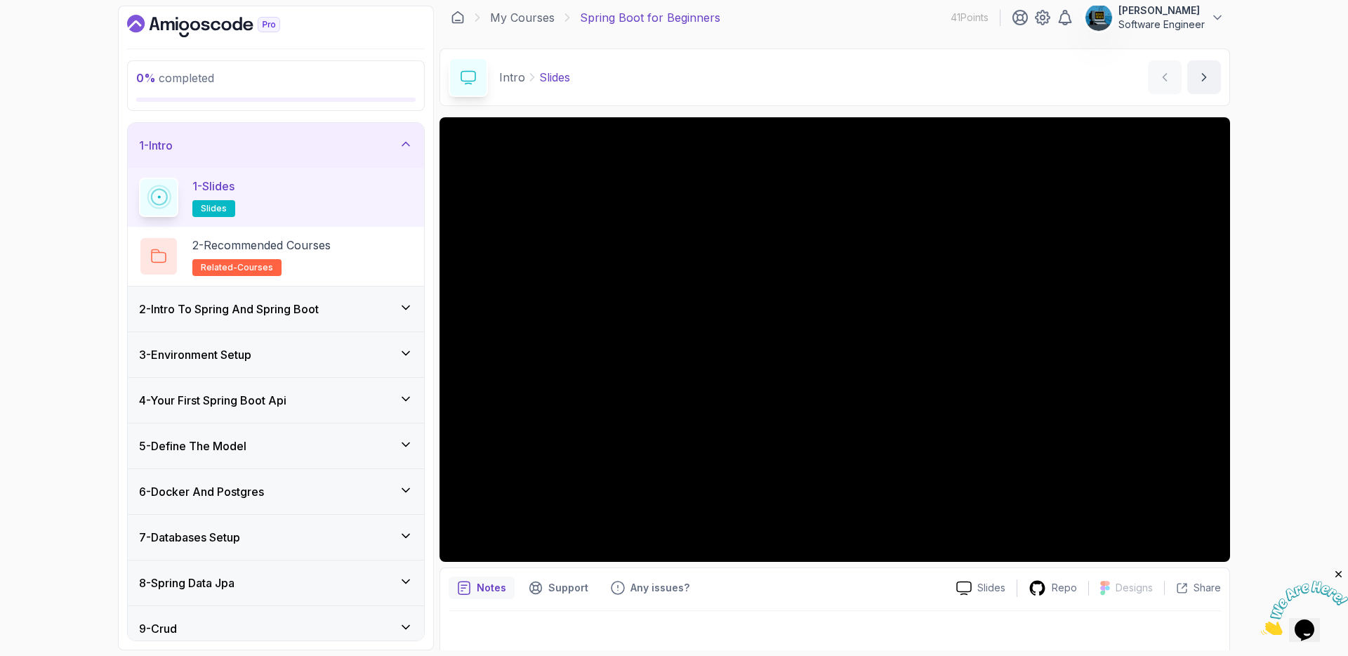
scroll to position [17, 0]
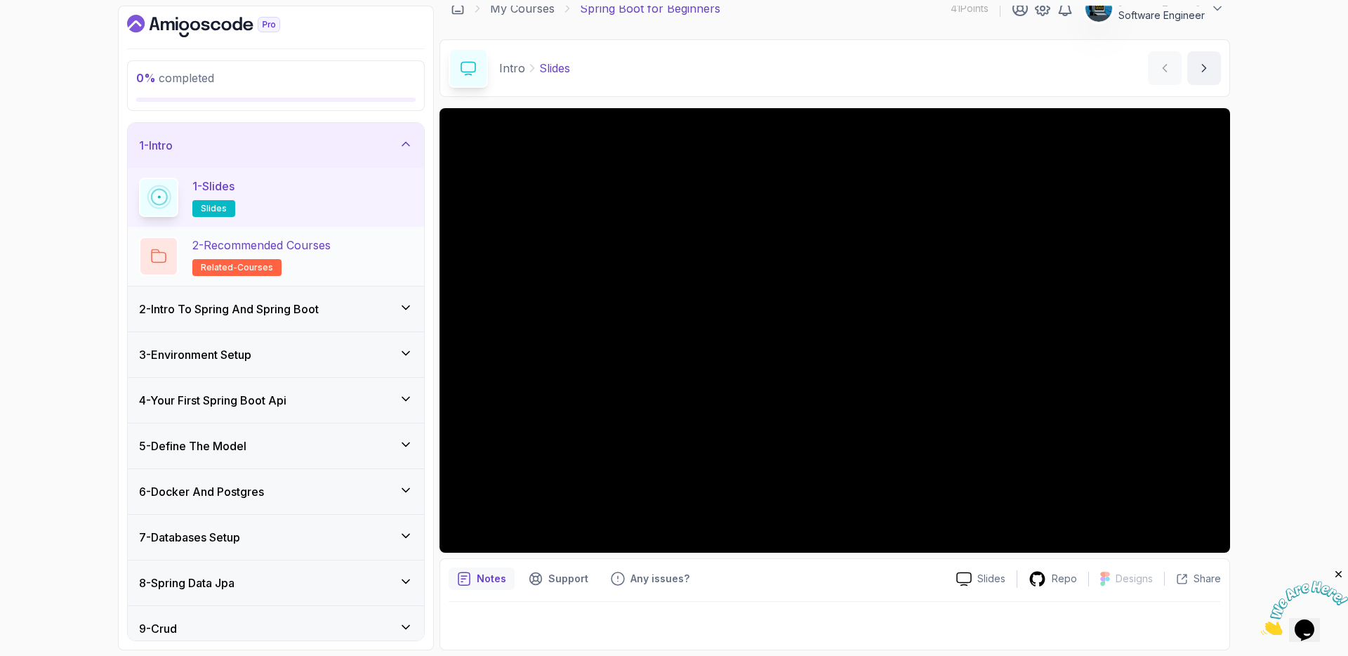
click at [326, 252] on p "2 - Recommended Courses" at bounding box center [261, 245] width 138 height 17
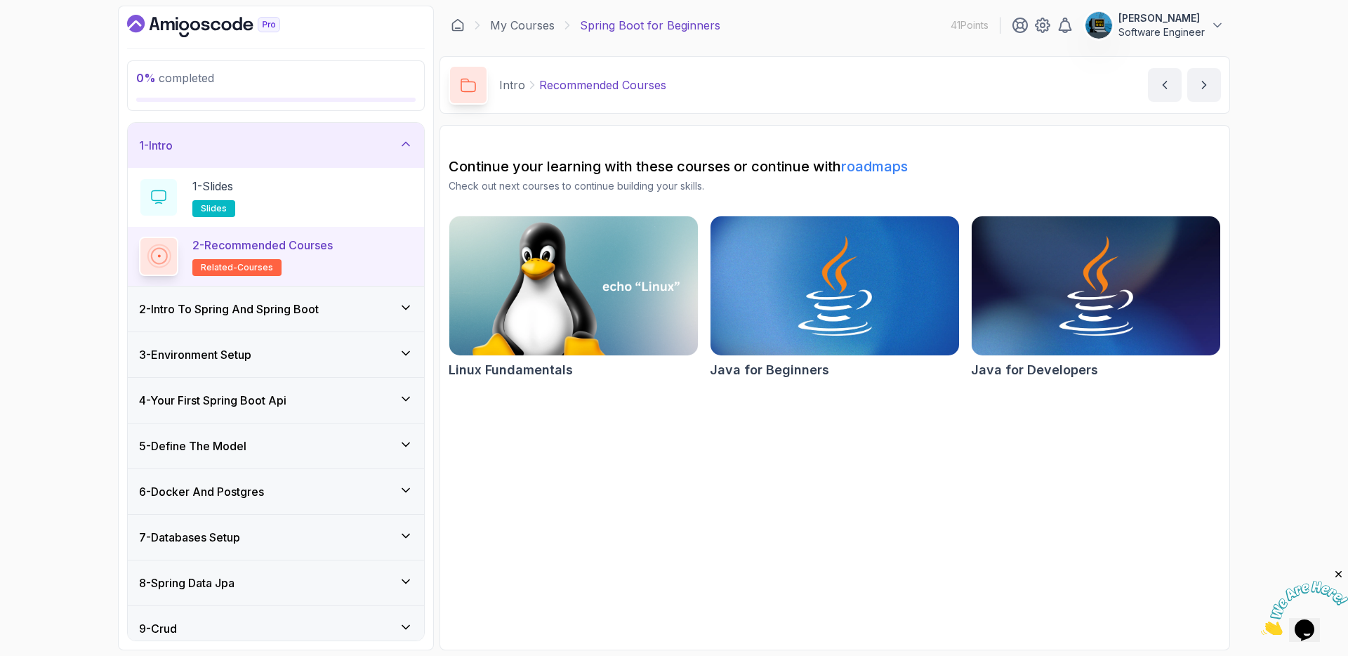
click at [339, 312] on div "2 - Intro To Spring And Spring Boot" at bounding box center [276, 308] width 274 height 17
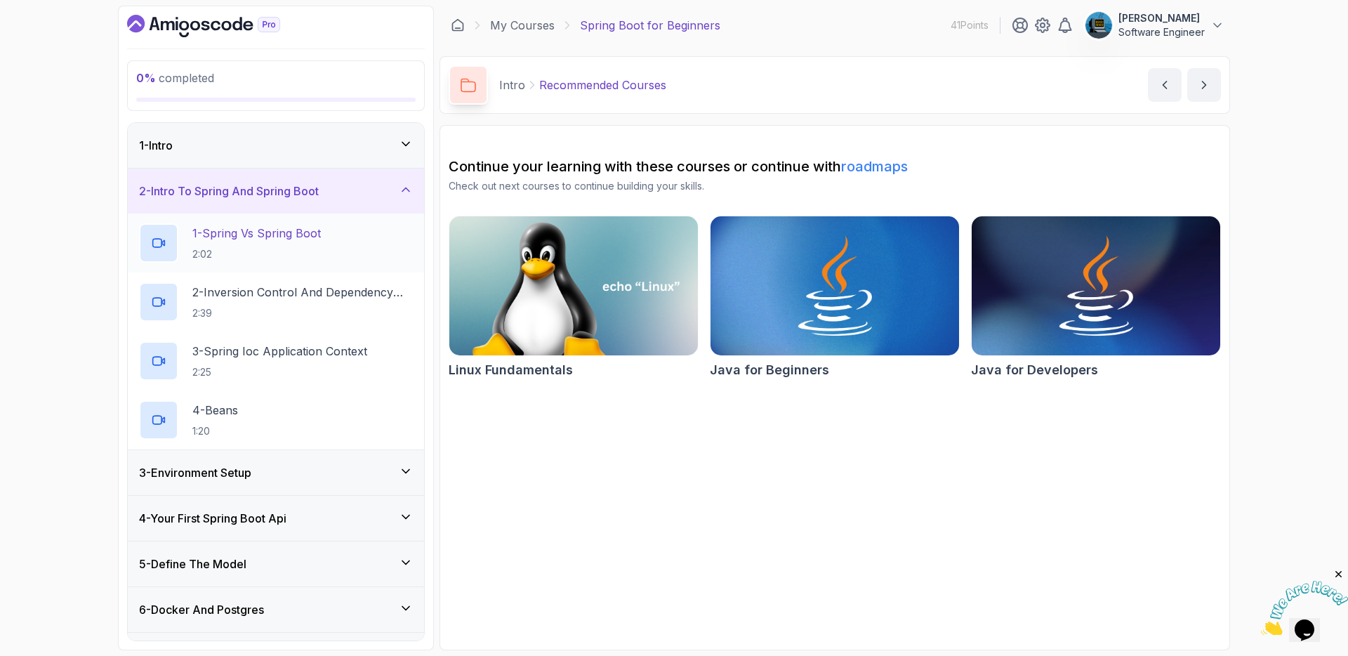
click at [267, 237] on p "1 - Spring Vs Spring Boot" at bounding box center [256, 233] width 128 height 17
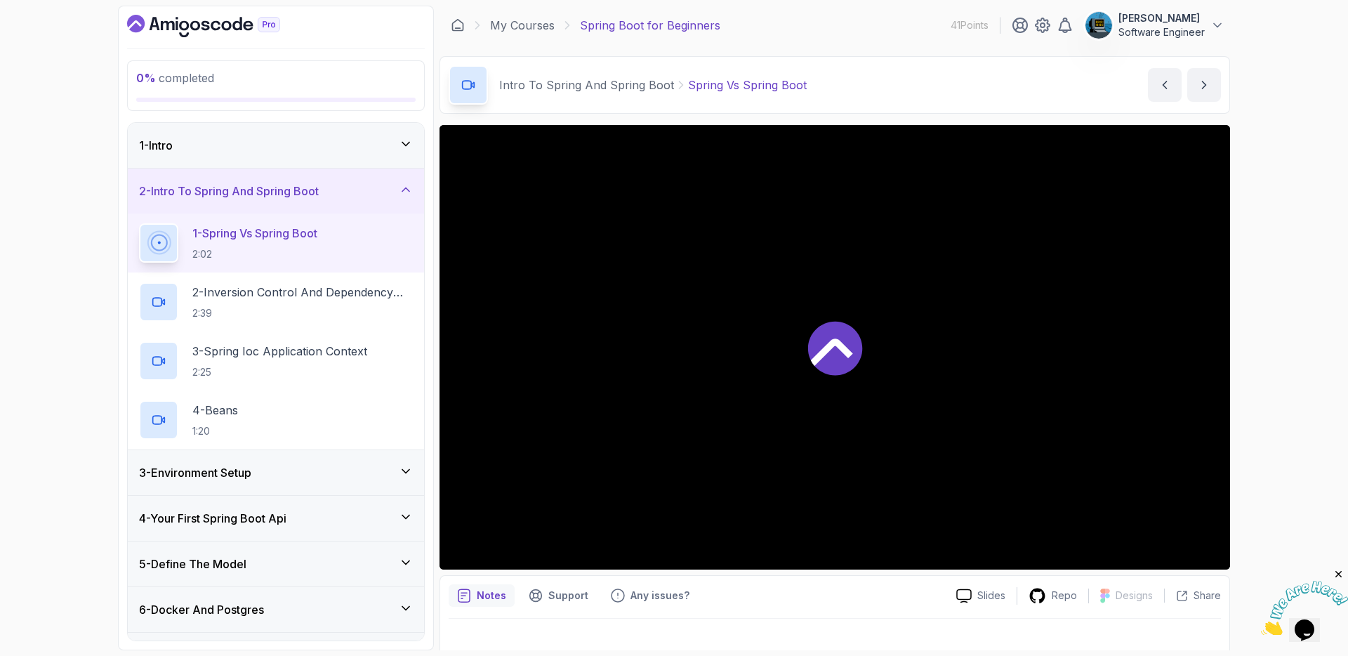
click at [283, 194] on h3 "2 - Intro To Spring And Spring Boot" at bounding box center [229, 190] width 180 height 17
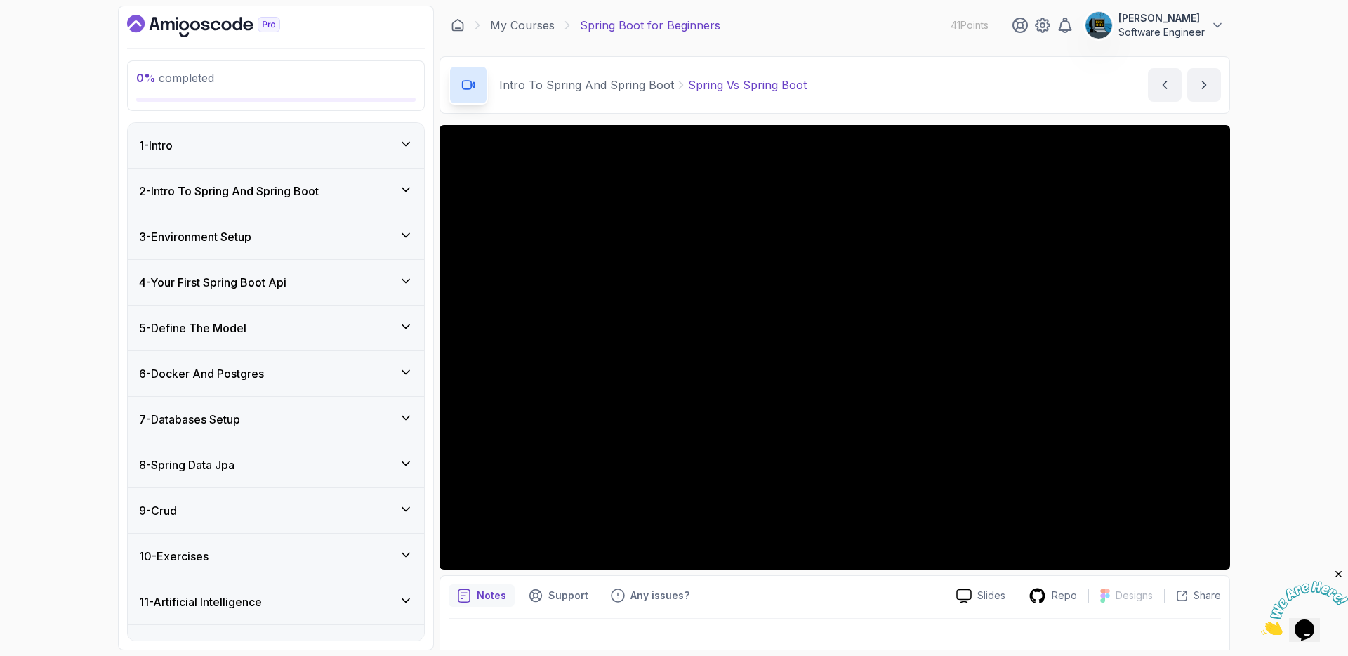
click at [322, 150] on div "1 - Intro" at bounding box center [276, 145] width 274 height 17
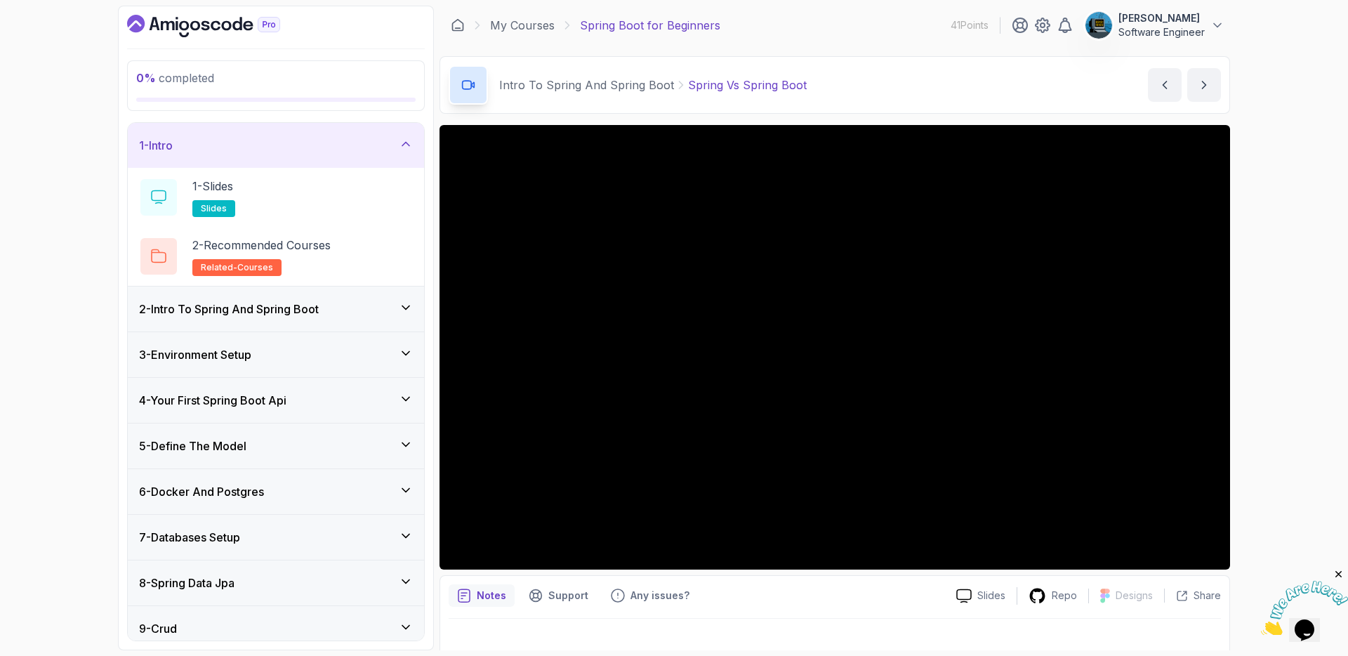
click at [315, 146] on div "1 - Intro" at bounding box center [276, 145] width 274 height 17
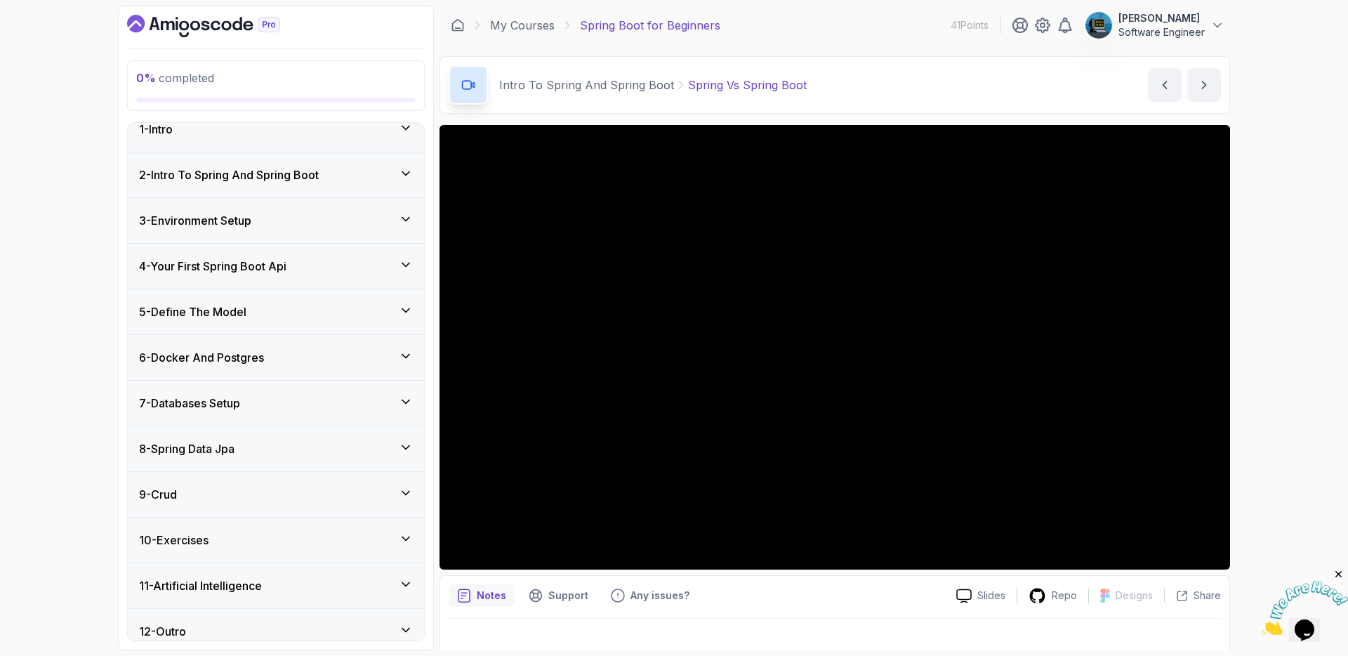
scroll to position [29, 0]
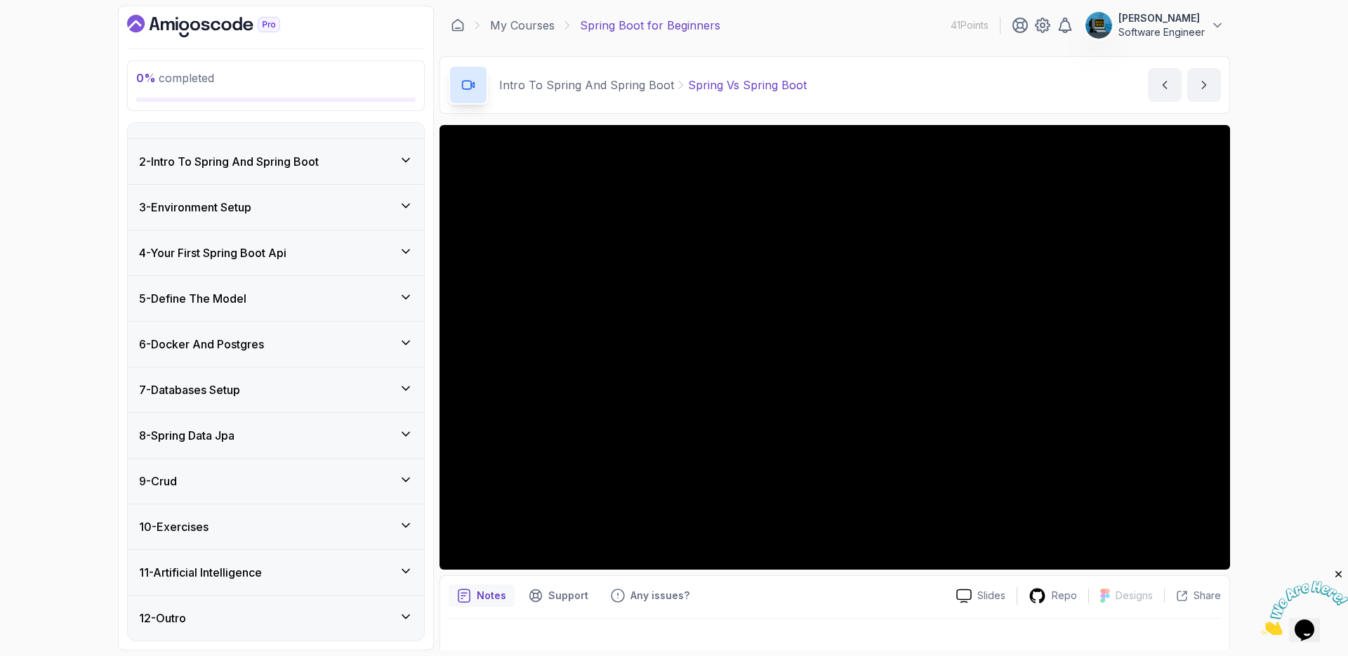
click at [309, 204] on div "3 - Environment Setup" at bounding box center [276, 207] width 274 height 17
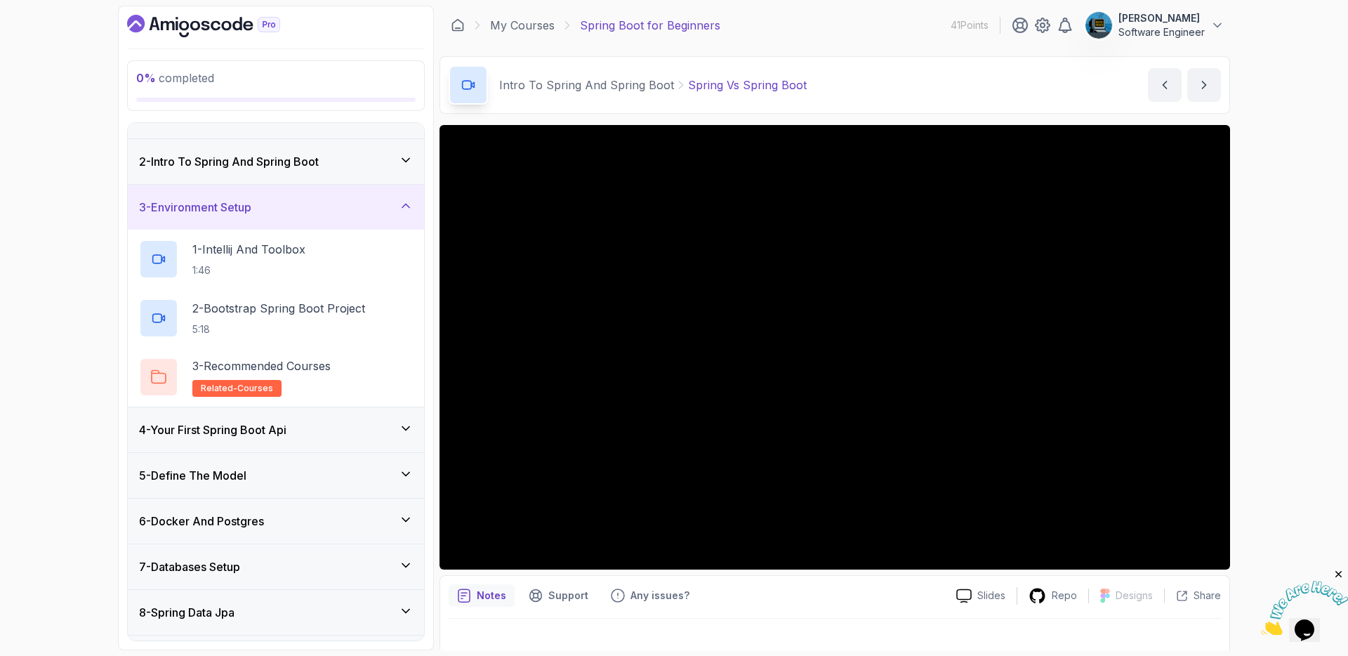
click at [309, 204] on div "3 - Environment Setup" at bounding box center [276, 207] width 274 height 17
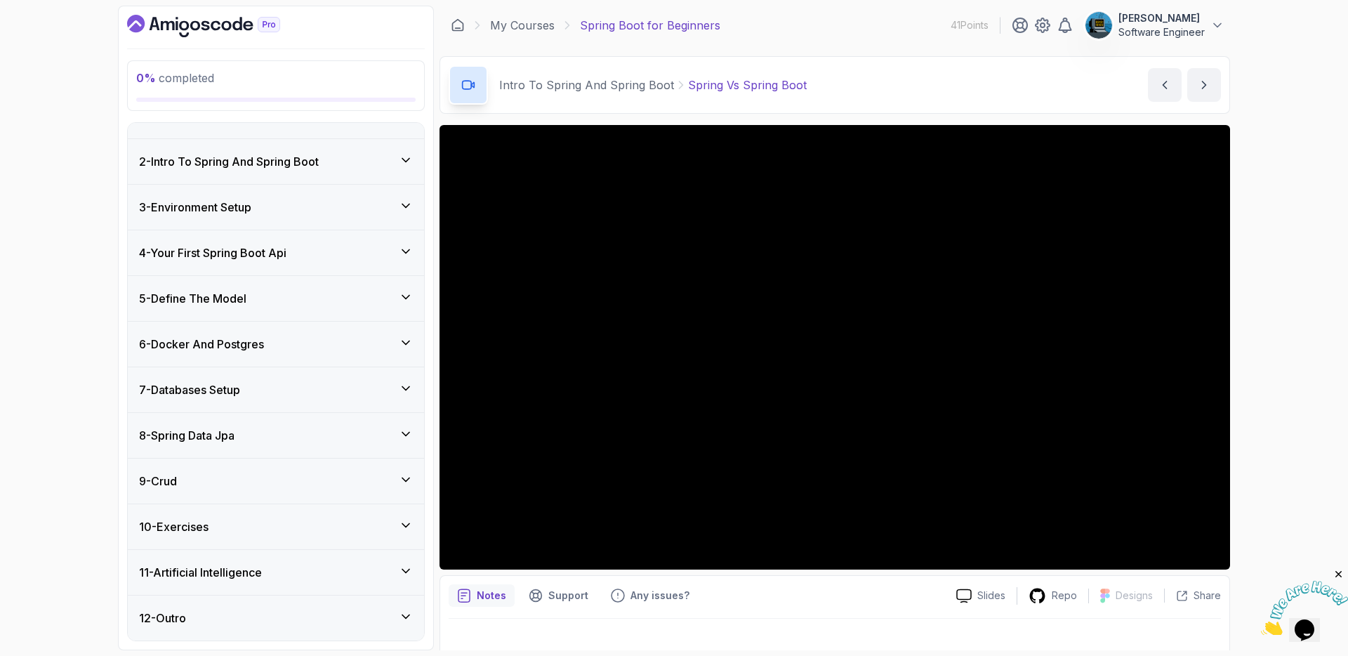
click at [315, 164] on h3 "2 - Intro To Spring And Spring Boot" at bounding box center [229, 161] width 180 height 17
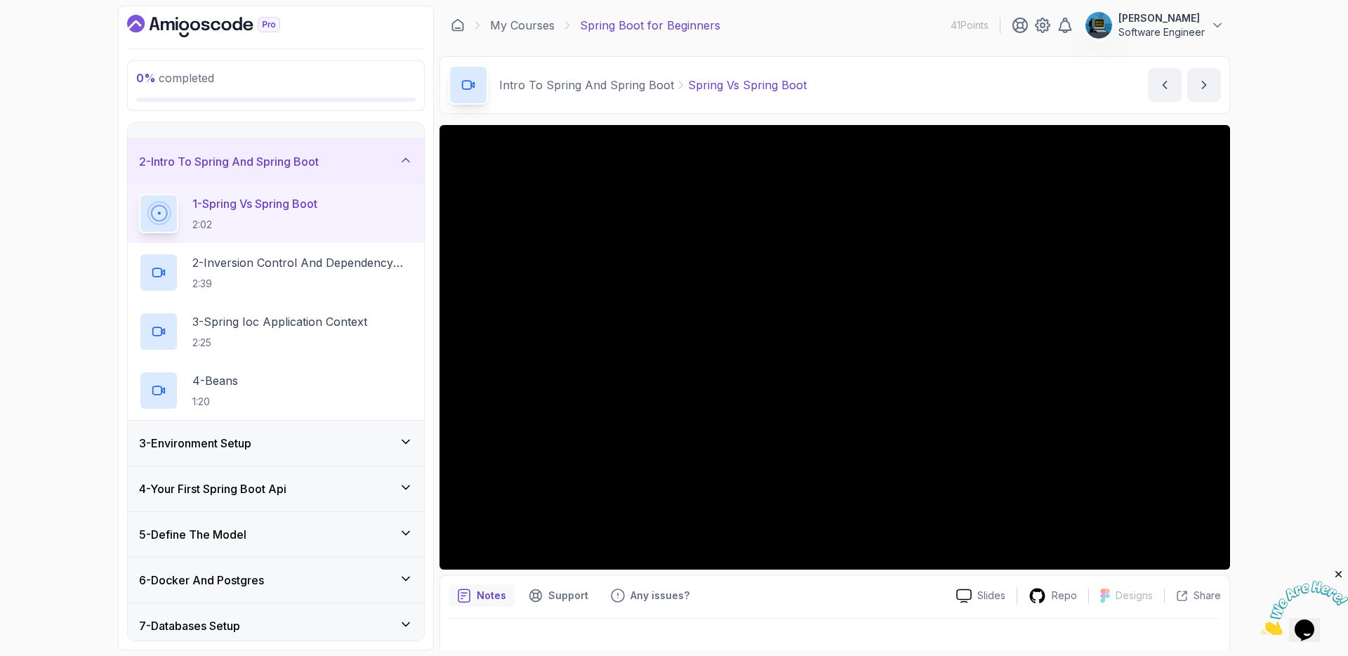
click at [315, 164] on h3 "2 - Intro To Spring And Spring Boot" at bounding box center [229, 161] width 180 height 17
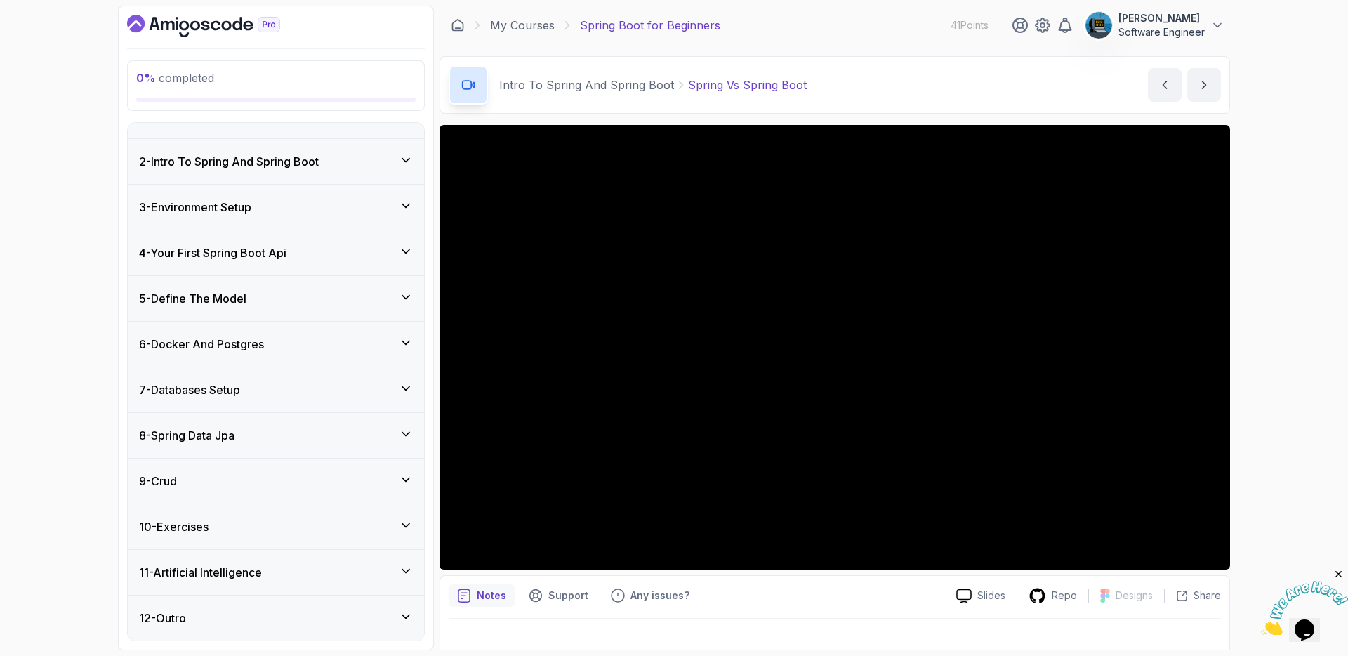
click at [339, 209] on div "3 - Environment Setup" at bounding box center [276, 207] width 274 height 17
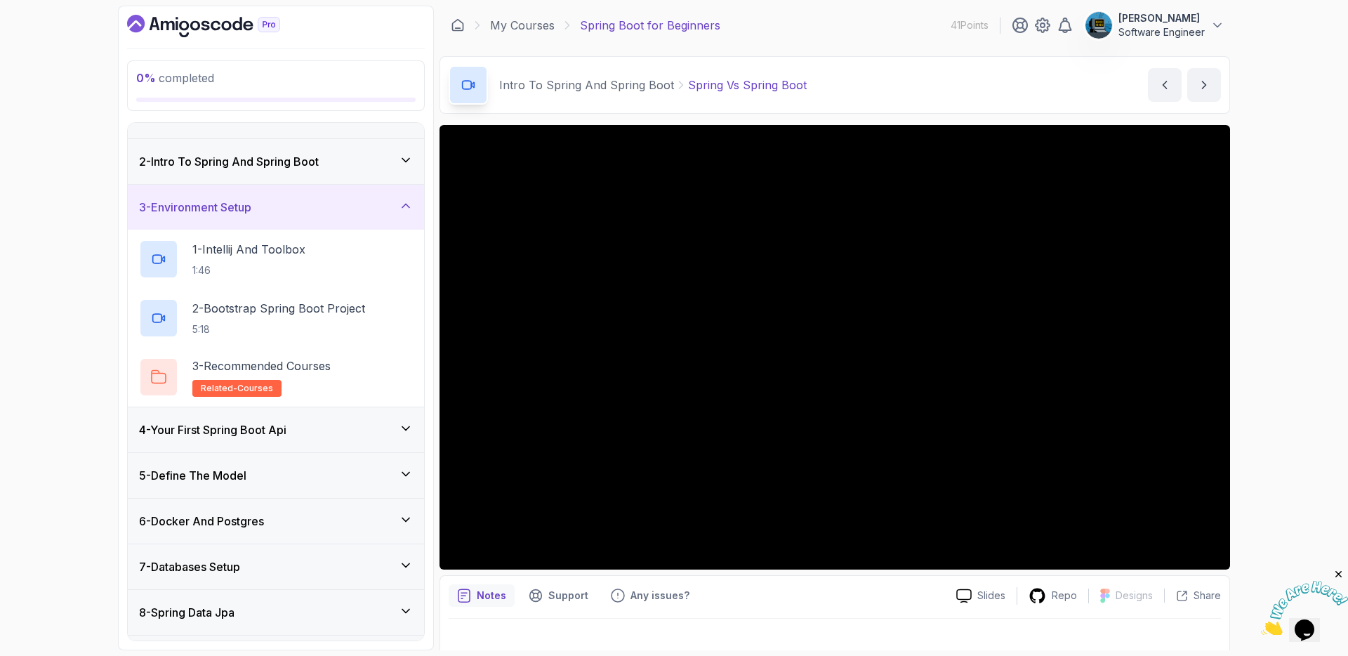
click at [335, 194] on div "3 - Environment Setup" at bounding box center [276, 207] width 296 height 45
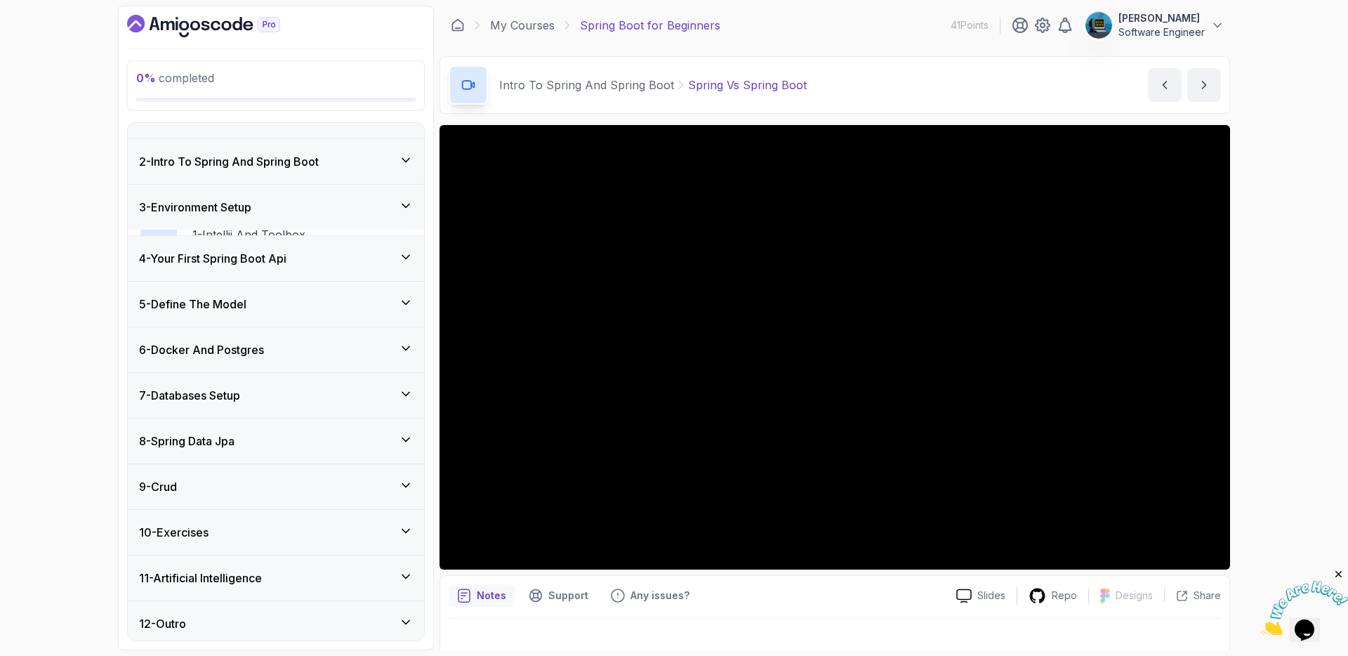
click at [337, 166] on div "2 - Intro To Spring And Spring Boot" at bounding box center [276, 161] width 274 height 17
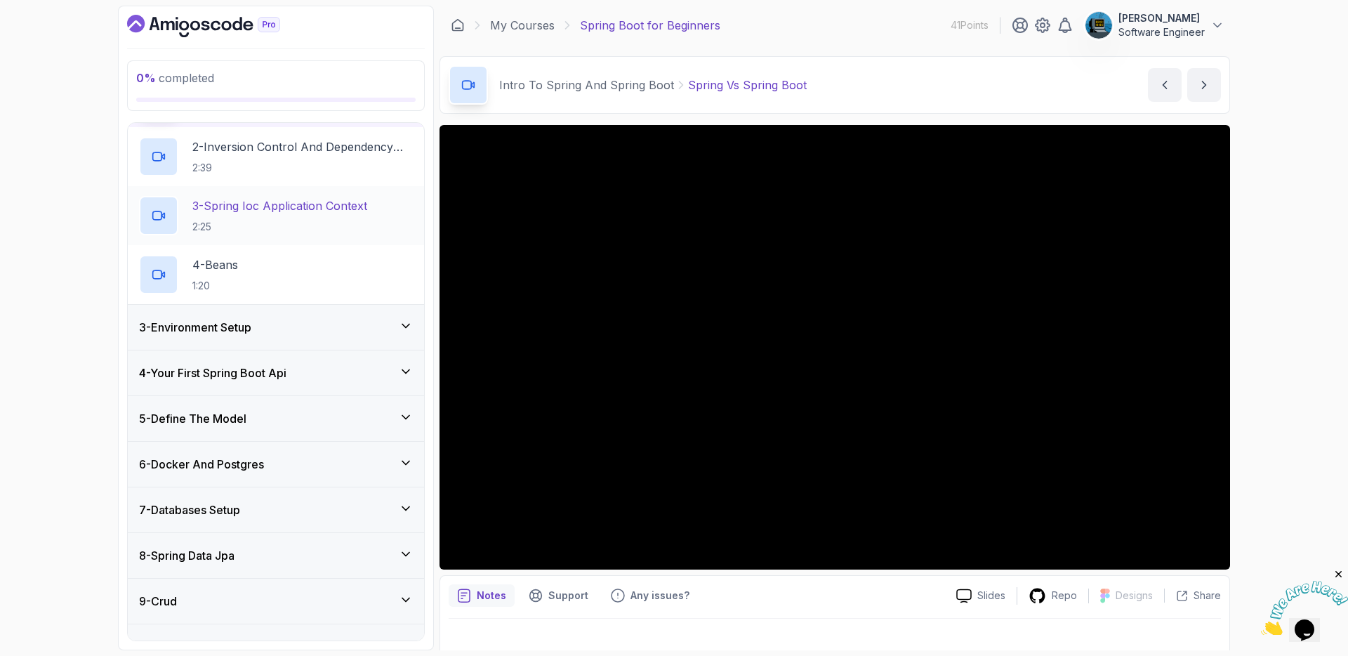
click at [355, 321] on div "3 - Environment Setup" at bounding box center [276, 327] width 274 height 17
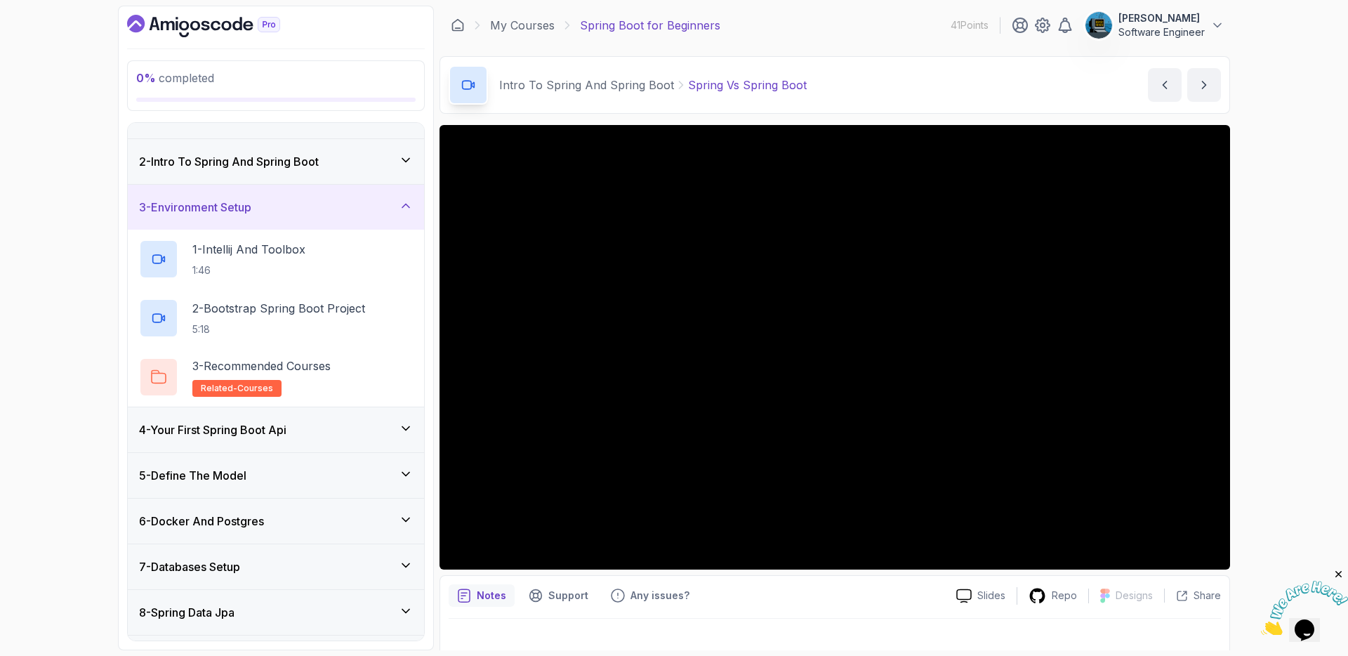
click at [307, 200] on div "3 - Environment Setup" at bounding box center [276, 207] width 274 height 17
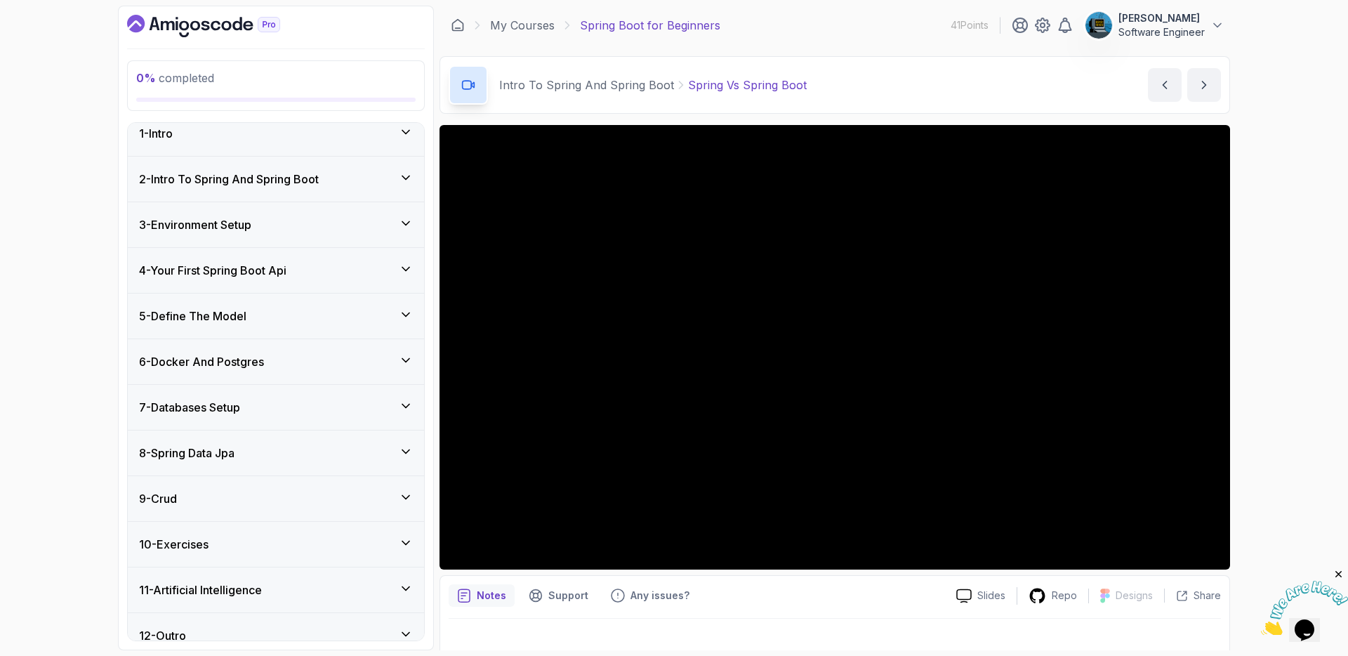
scroll to position [0, 0]
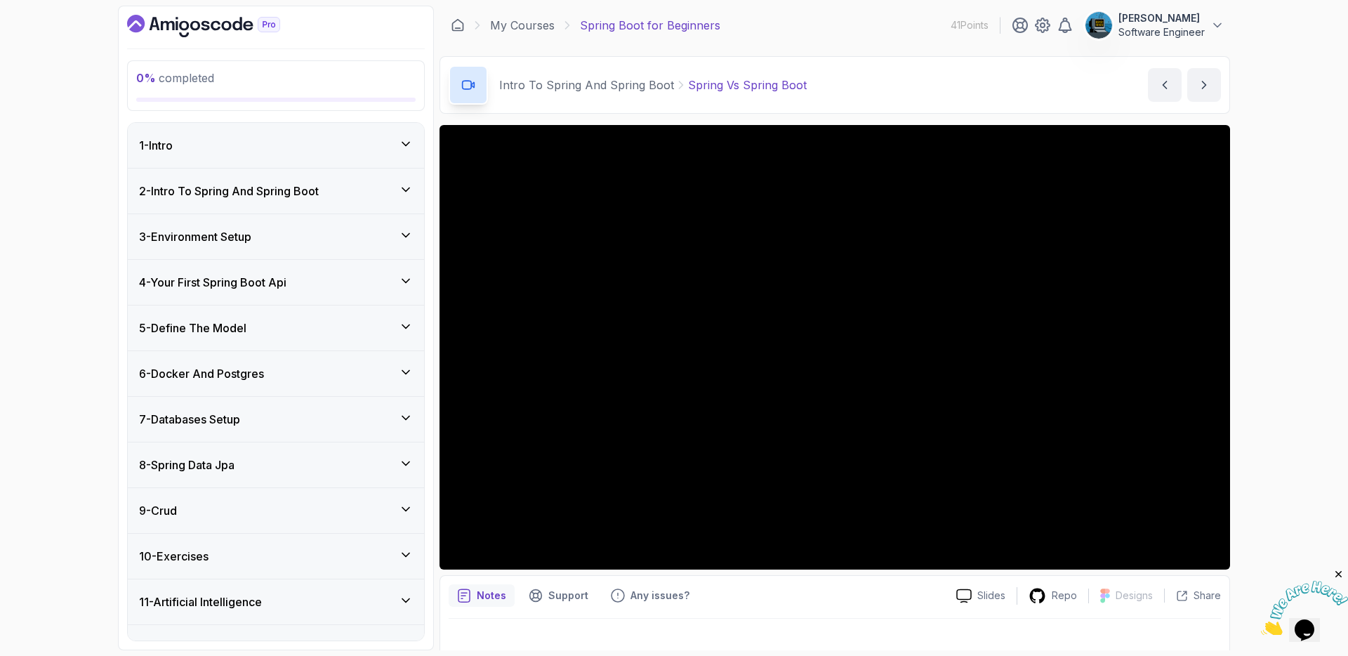
click at [310, 201] on div "2 - Intro To Spring And Spring Boot" at bounding box center [276, 190] width 296 height 45
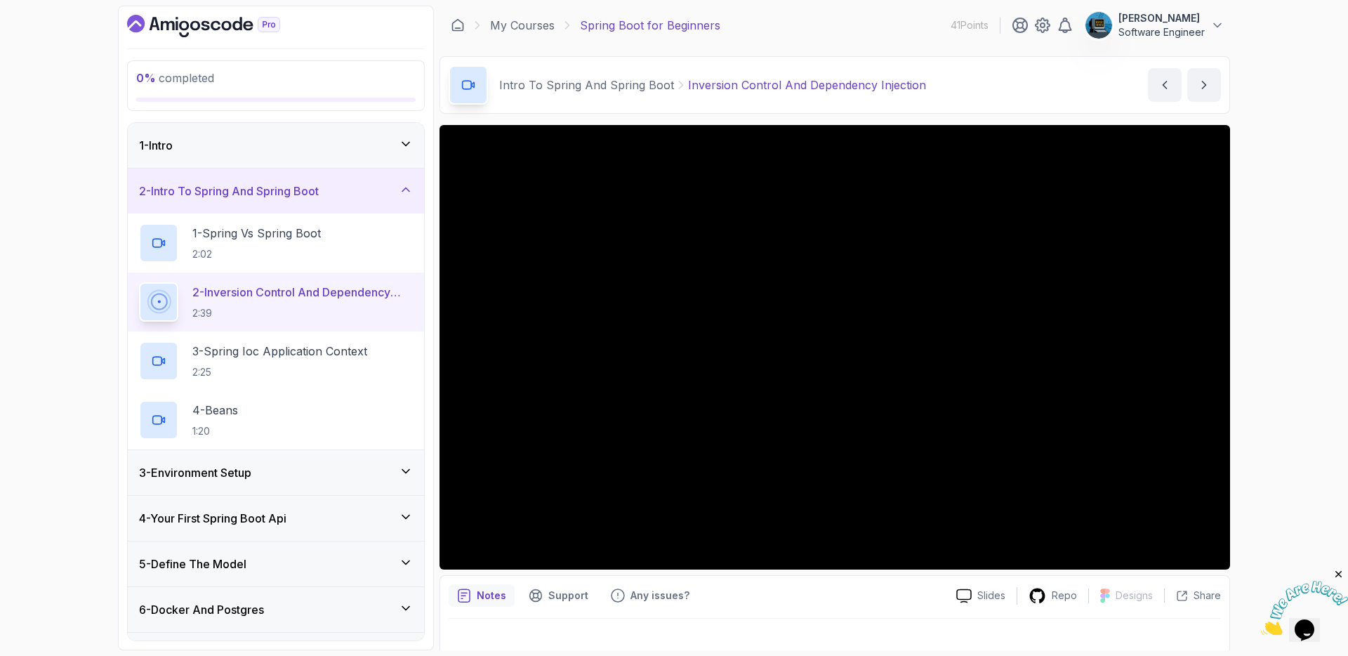
click at [388, 470] on div "3 - Environment Setup" at bounding box center [276, 472] width 274 height 17
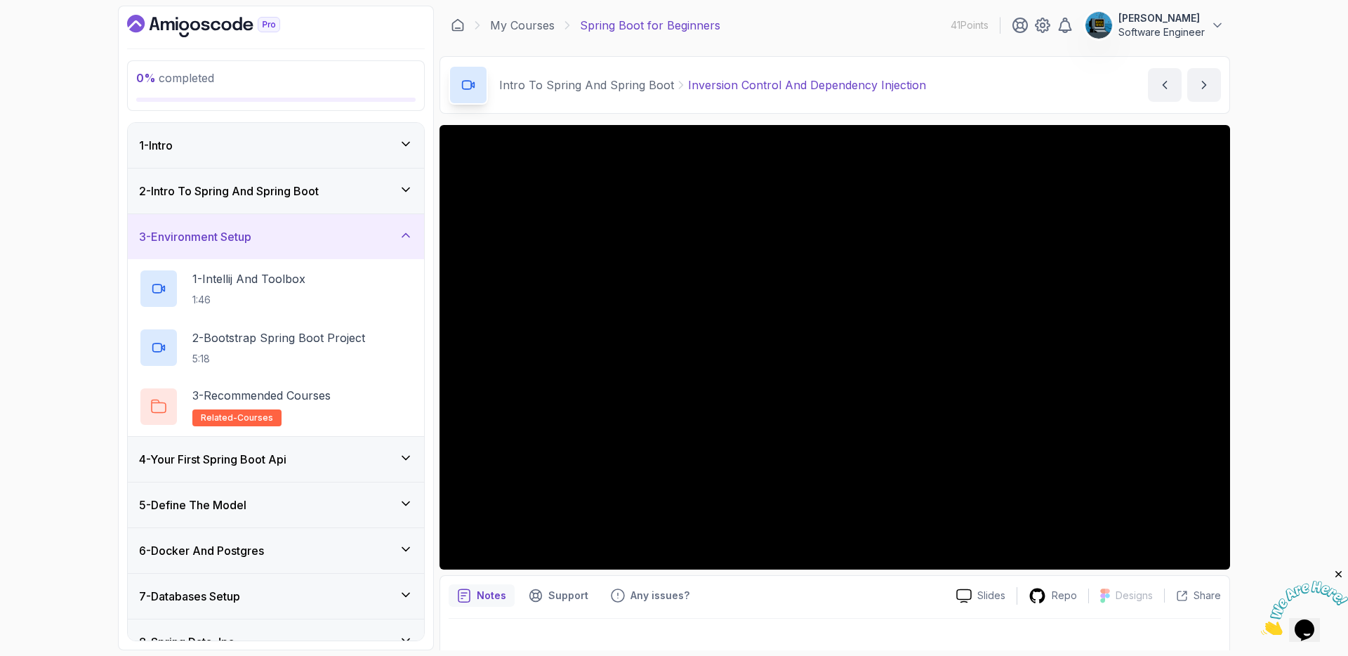
click at [375, 248] on div "3 - Environment Setup" at bounding box center [276, 236] width 296 height 45
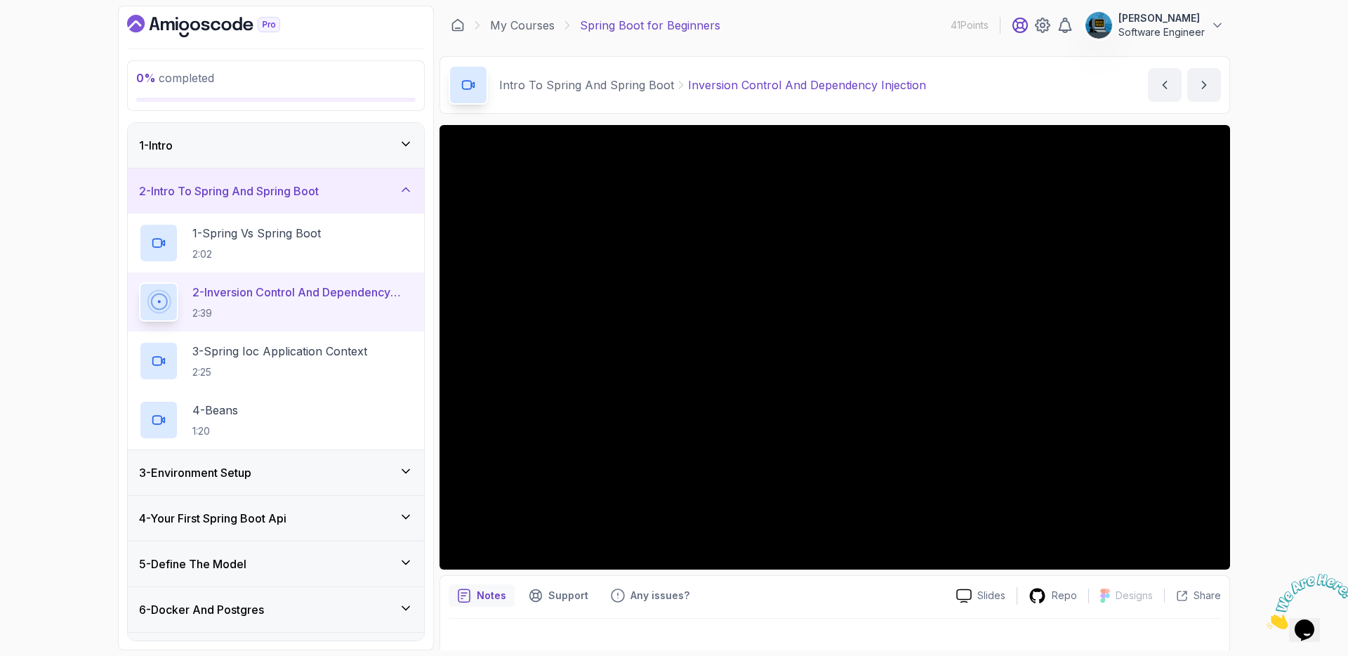
click at [1023, 26] on icon at bounding box center [1020, 25] width 14 height 14
click at [1044, 24] on icon at bounding box center [1042, 25] width 17 height 17
click at [1218, 22] on icon at bounding box center [1217, 25] width 14 height 14
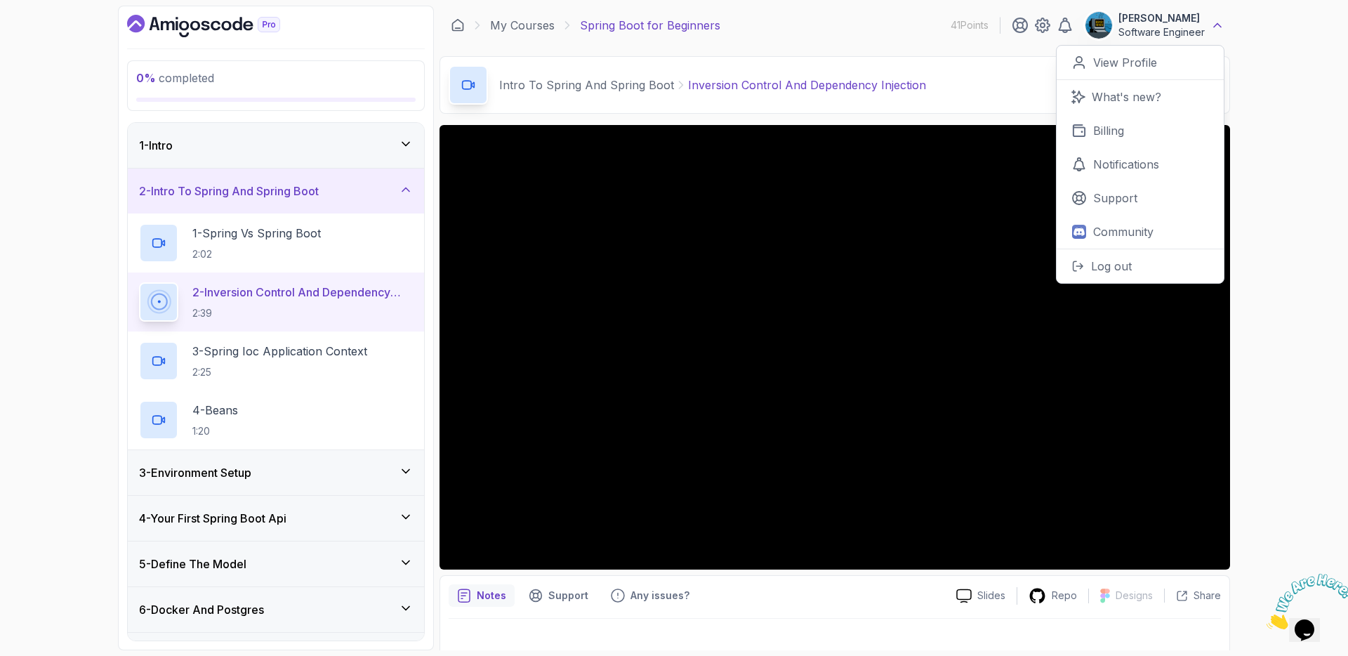
click at [1218, 22] on icon at bounding box center [1217, 25] width 14 height 14
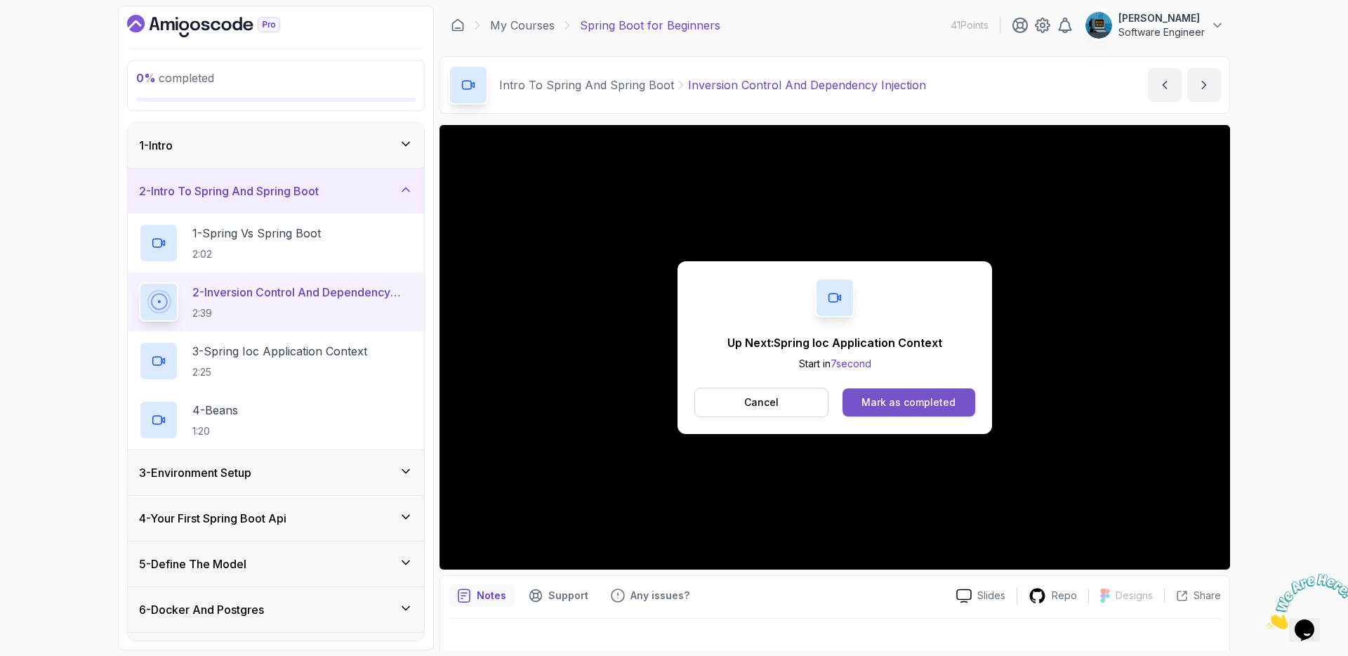
click at [911, 406] on div "Mark as completed" at bounding box center [908, 402] width 94 height 14
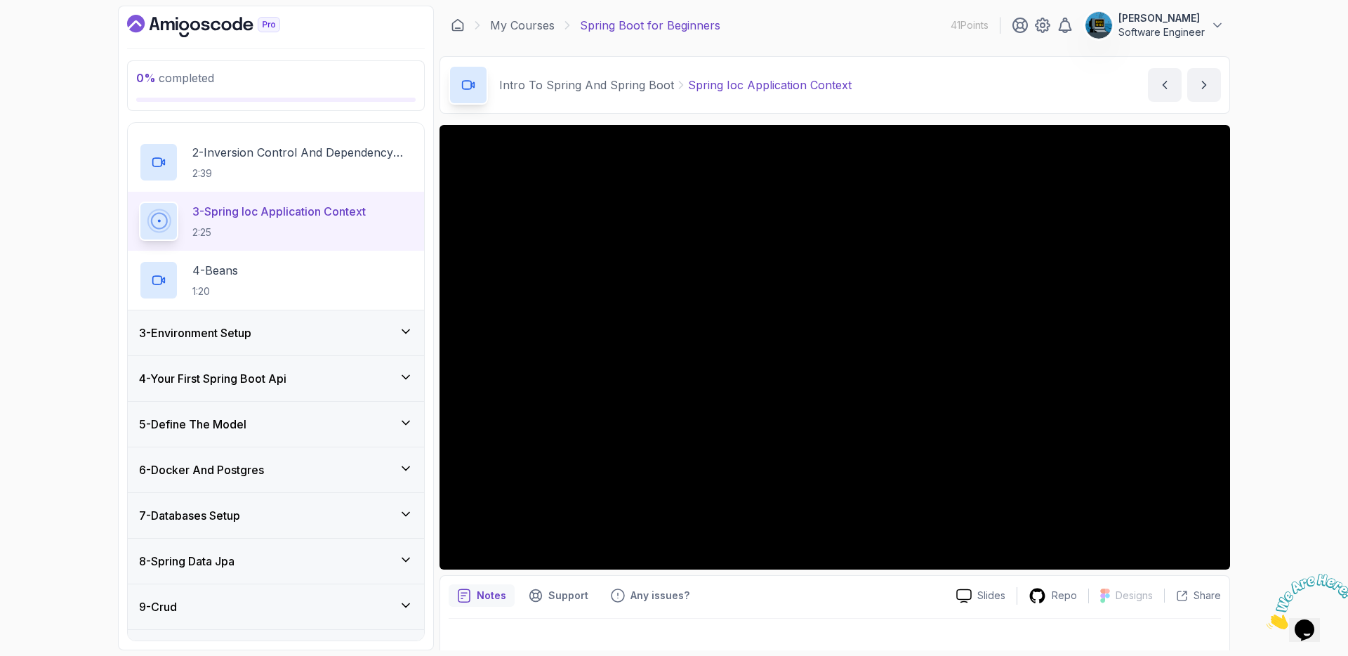
scroll to position [265, 0]
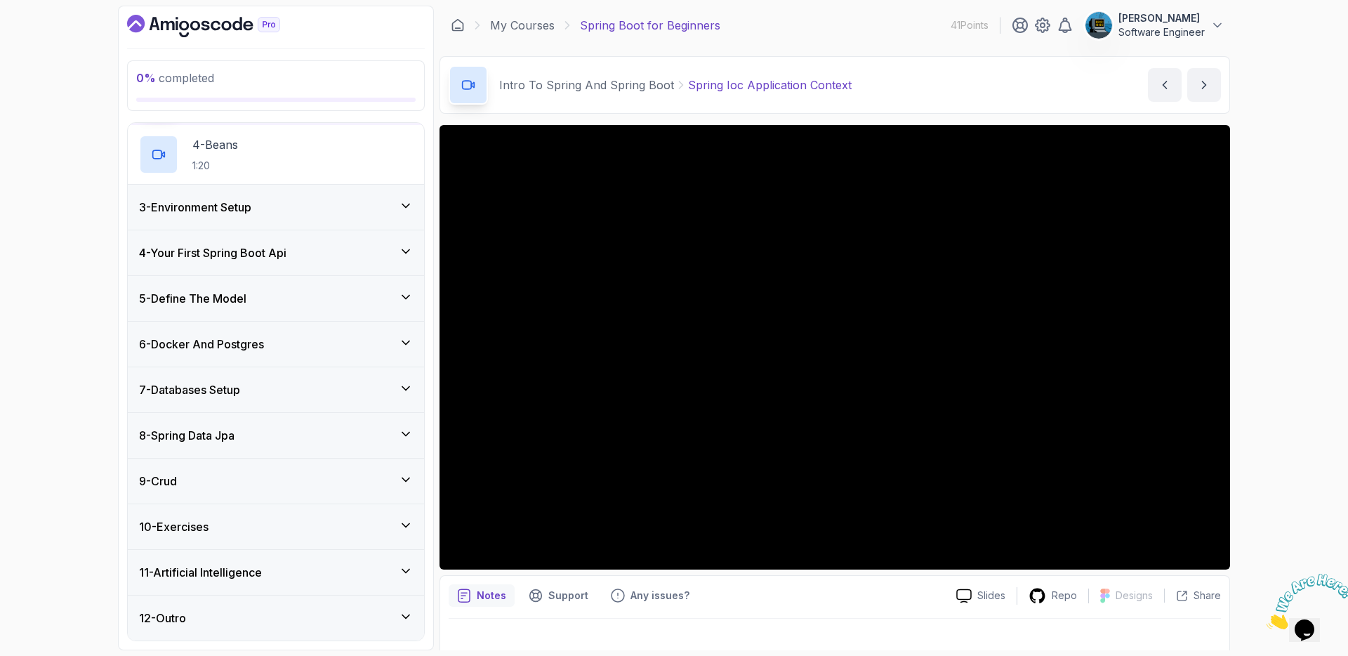
click at [364, 489] on div "9 - Crud" at bounding box center [276, 480] width 296 height 45
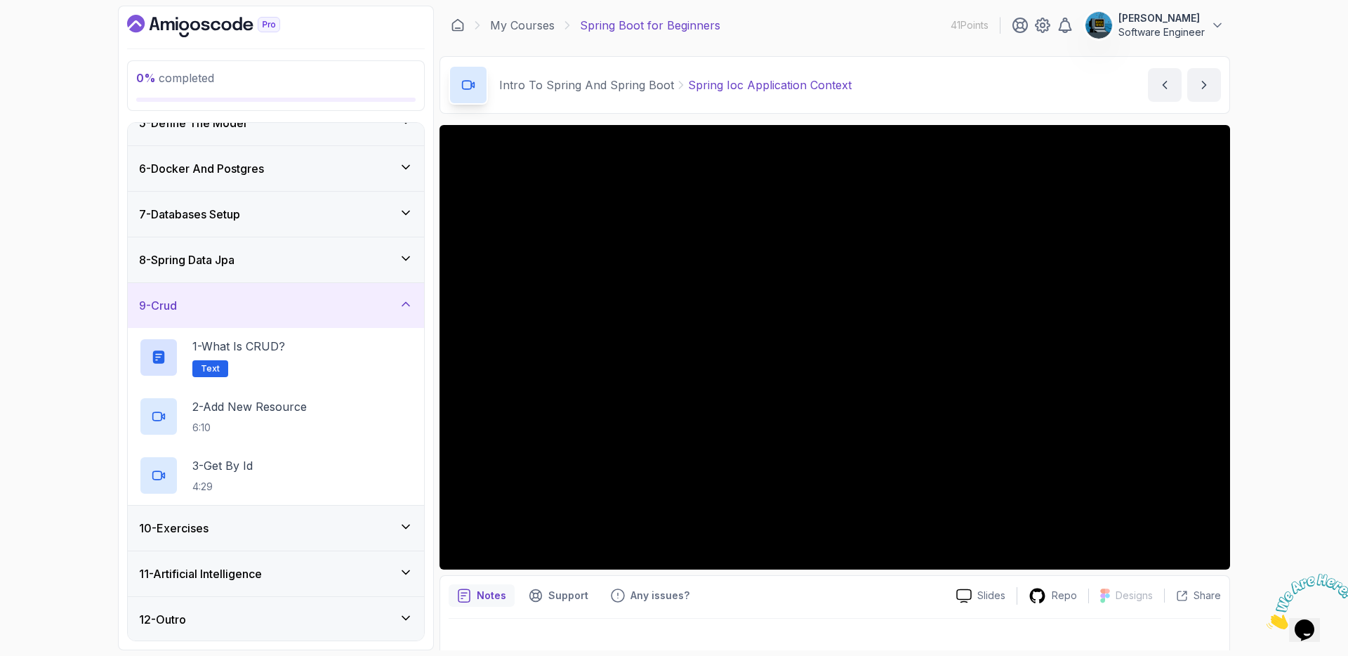
scroll to position [206, 0]
click at [337, 572] on div "11 - Artificial Intelligence" at bounding box center [276, 572] width 274 height 17
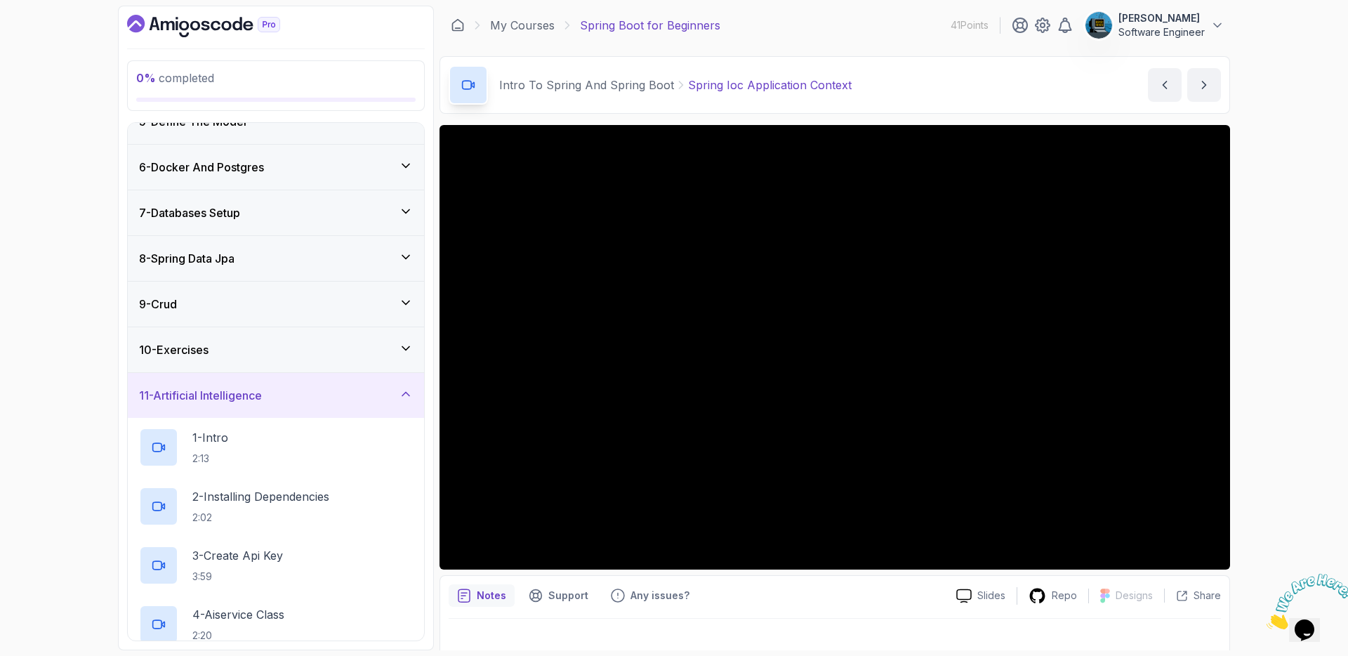
click at [318, 394] on div "11 - Artificial Intelligence" at bounding box center [276, 395] width 274 height 17
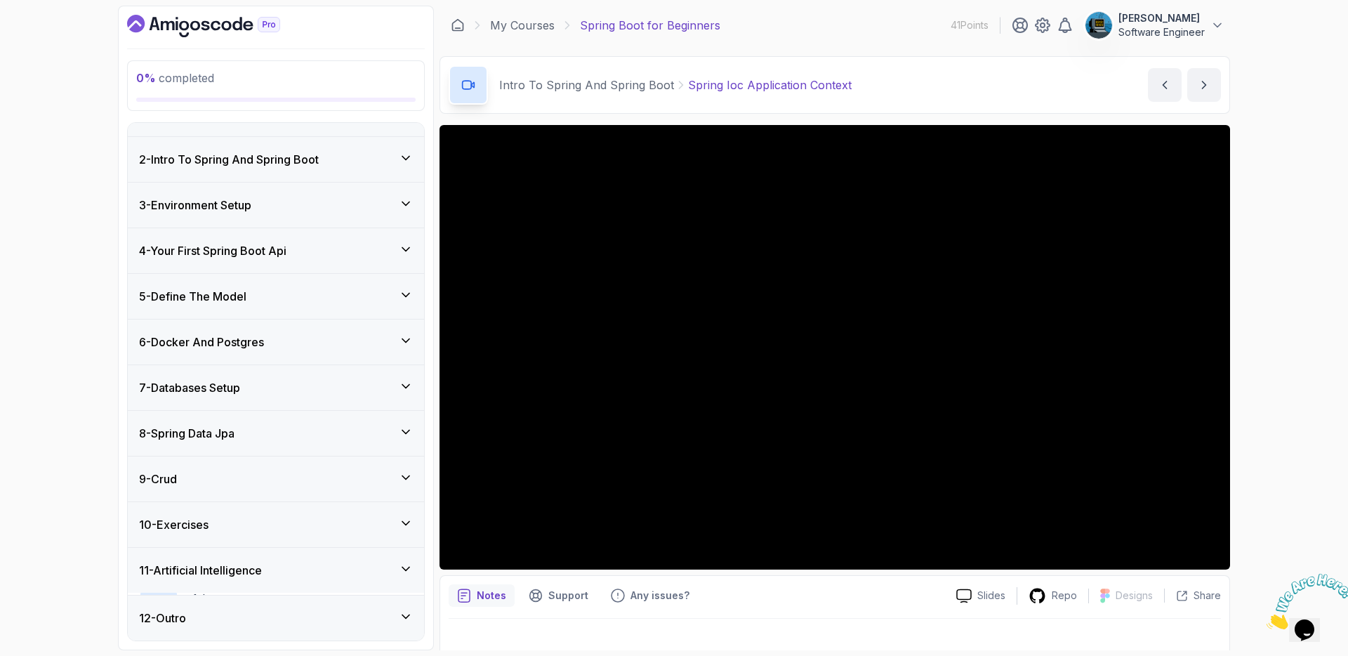
scroll to position [29, 0]
click at [320, 392] on div "7 - Databases Setup" at bounding box center [276, 389] width 274 height 17
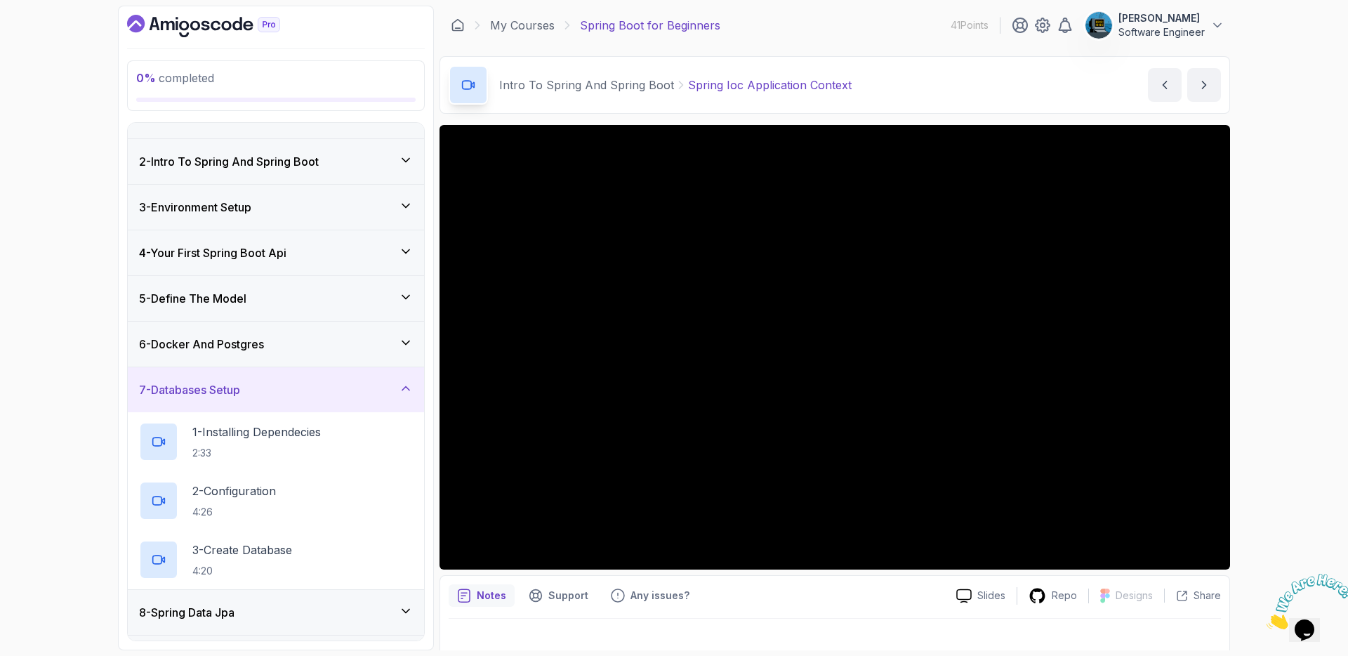
click at [320, 392] on div "7 - Databases Setup" at bounding box center [276, 389] width 274 height 17
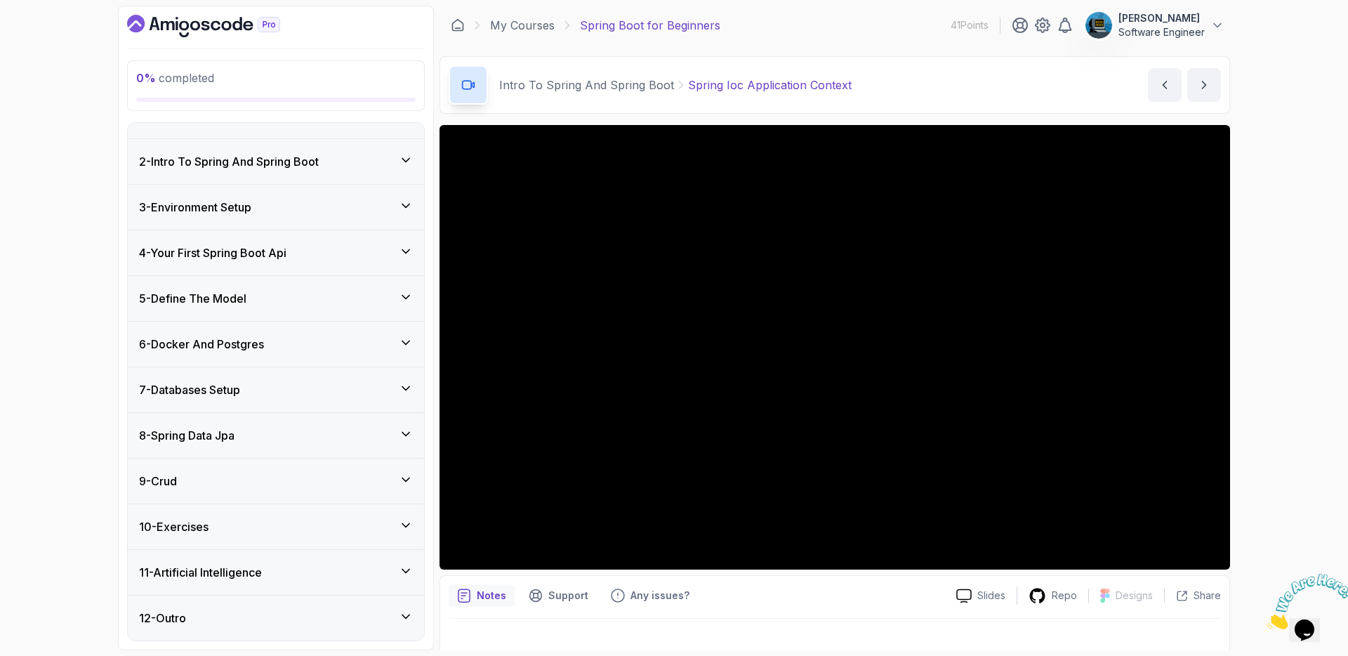
click at [319, 433] on div "8 - Spring Data Jpa" at bounding box center [276, 435] width 274 height 17
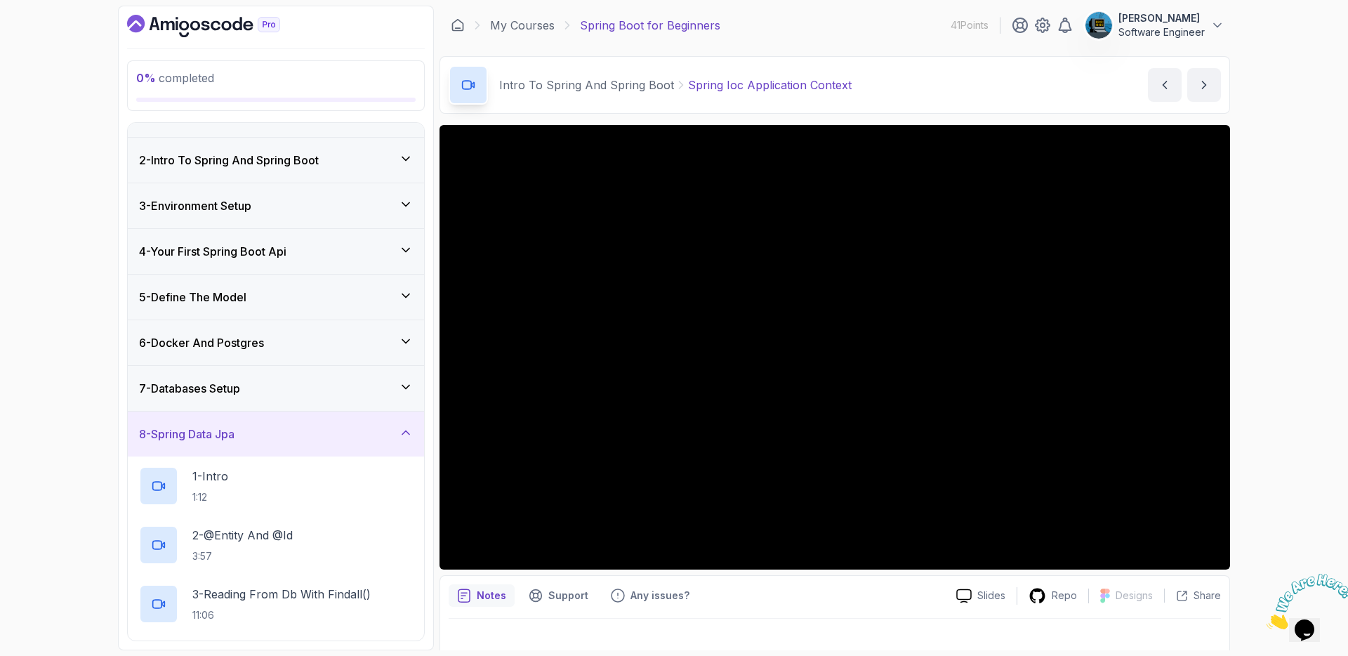
click at [324, 439] on div "8 - Spring Data Jpa" at bounding box center [276, 433] width 274 height 17
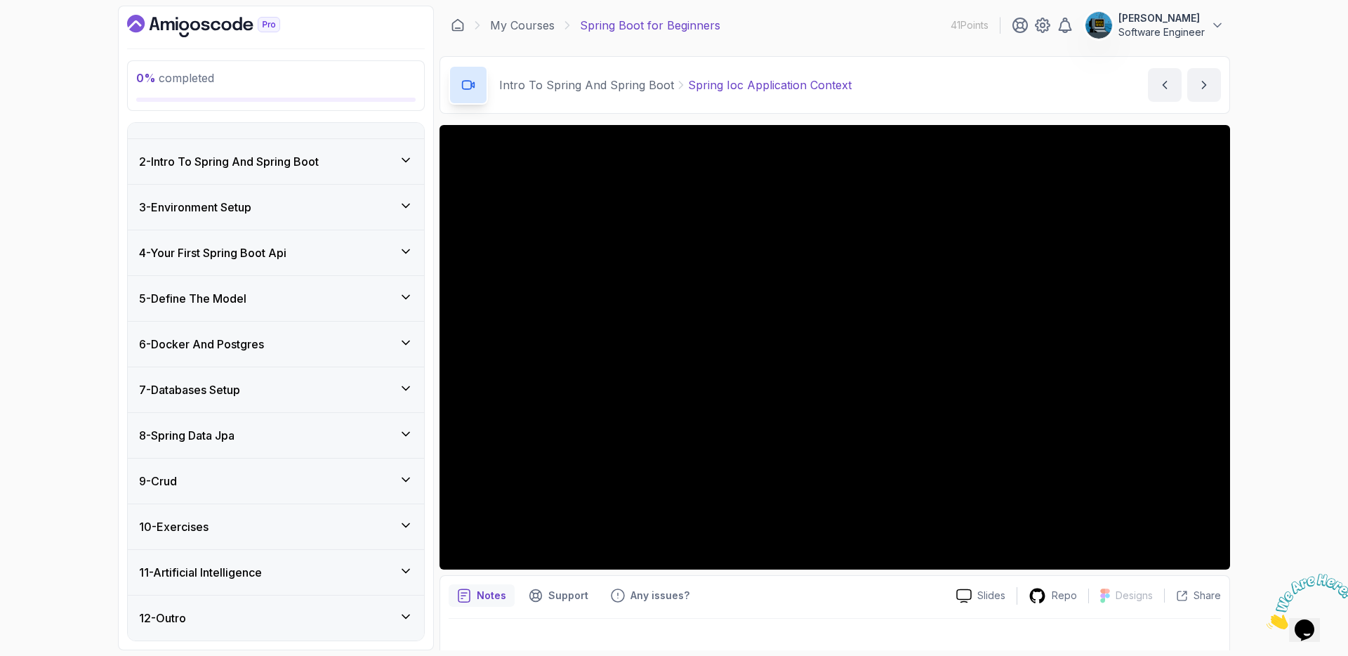
click at [288, 356] on div "6 - Docker And Postgres" at bounding box center [276, 343] width 296 height 45
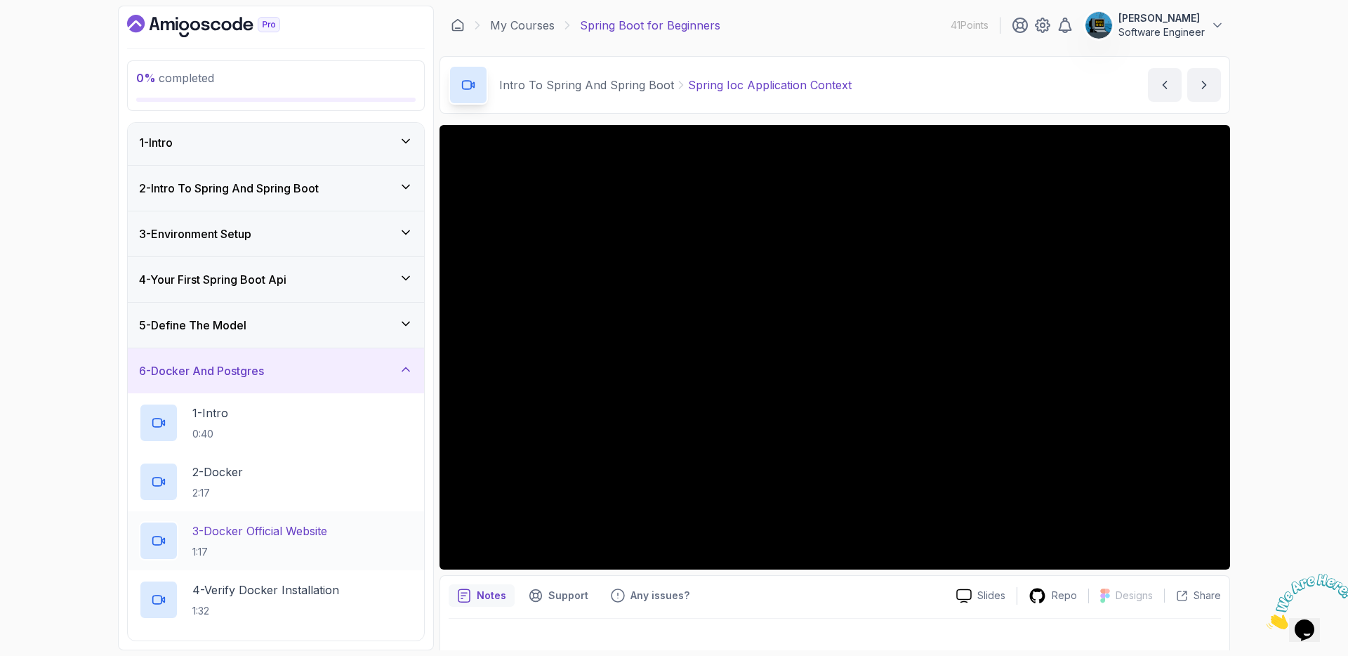
scroll to position [0, 0]
click at [306, 378] on div "6 - Docker And Postgres" at bounding box center [276, 373] width 274 height 17
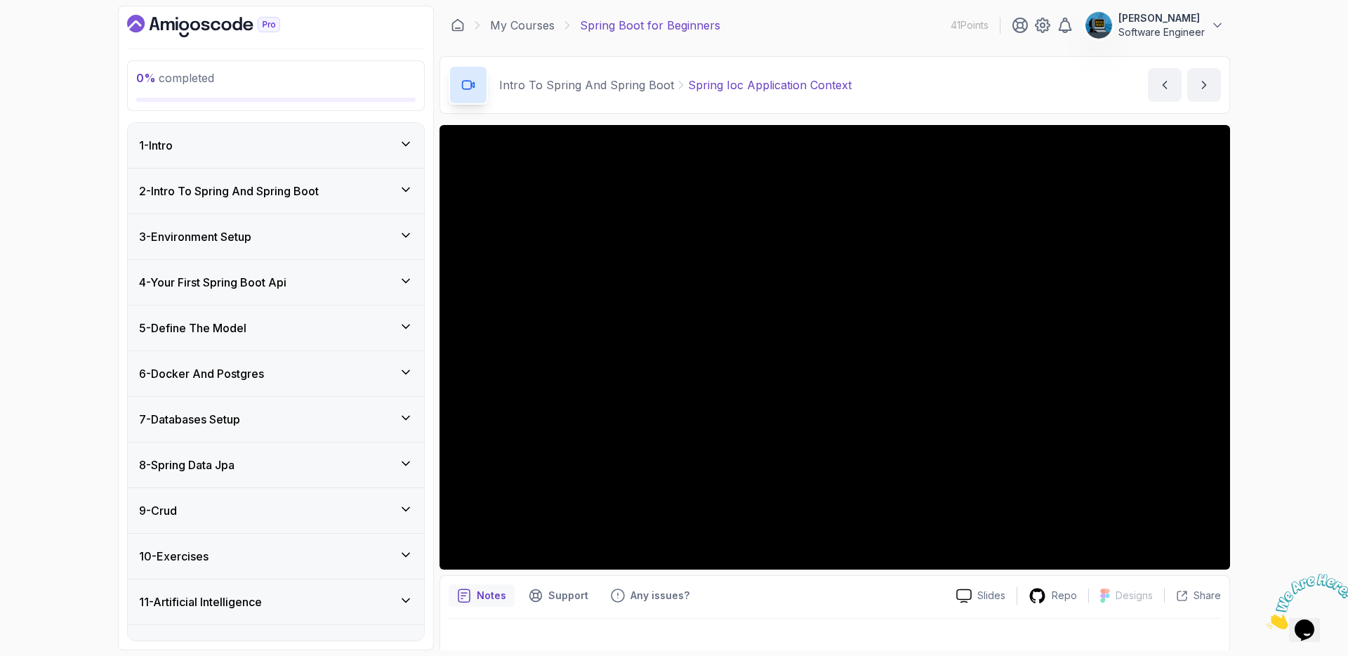
click at [278, 330] on div "5 - Define The Model" at bounding box center [276, 327] width 274 height 17
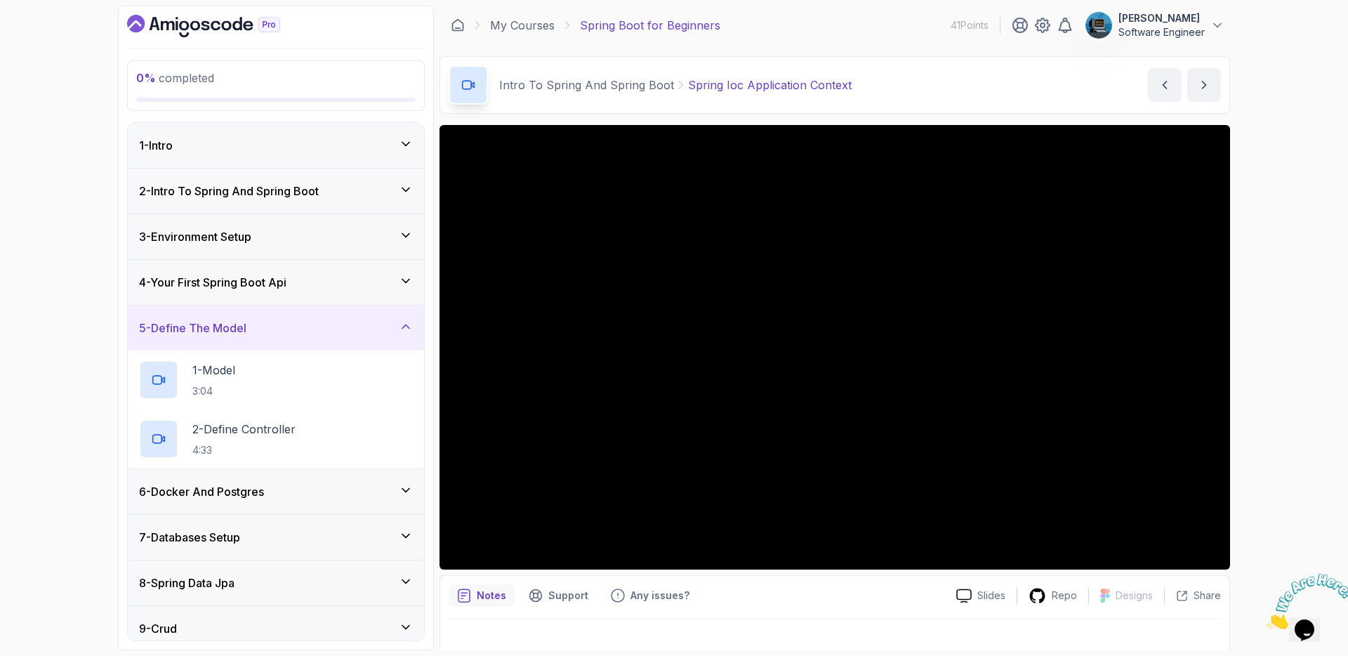
click at [278, 330] on div "5 - Define The Model" at bounding box center [276, 327] width 274 height 17
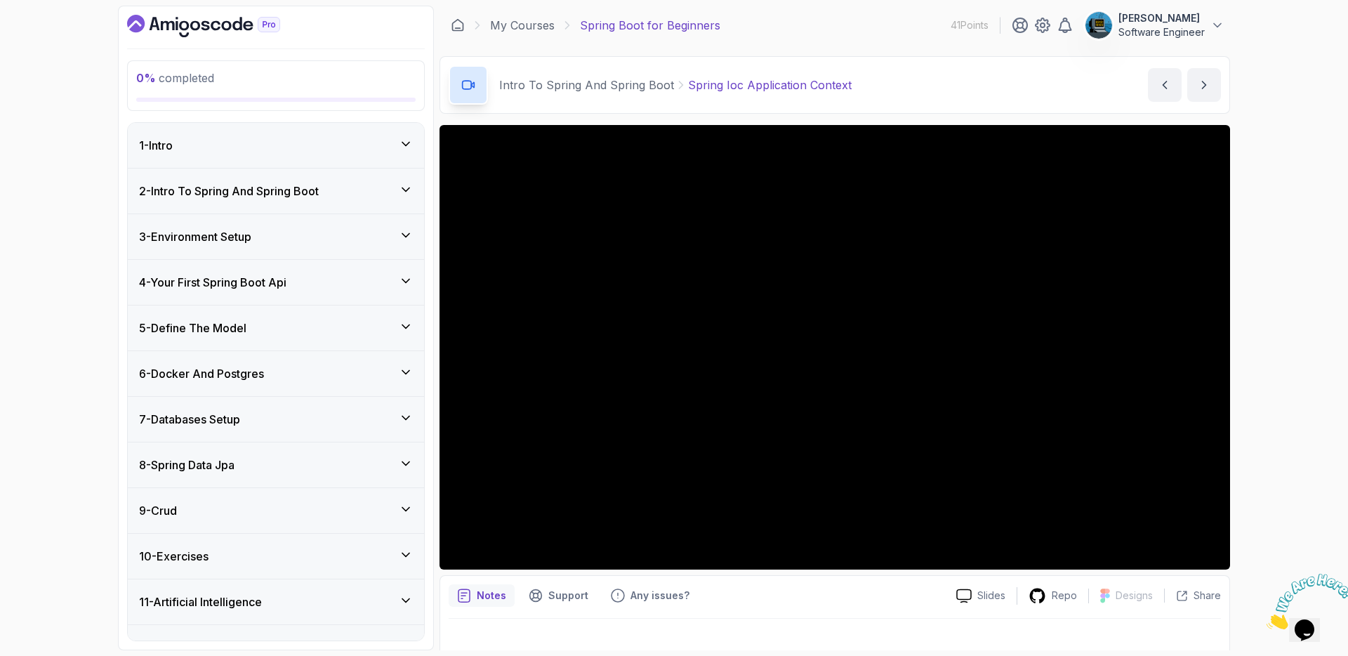
click at [265, 287] on h3 "4 - Your First Spring Boot Api" at bounding box center [212, 282] width 147 height 17
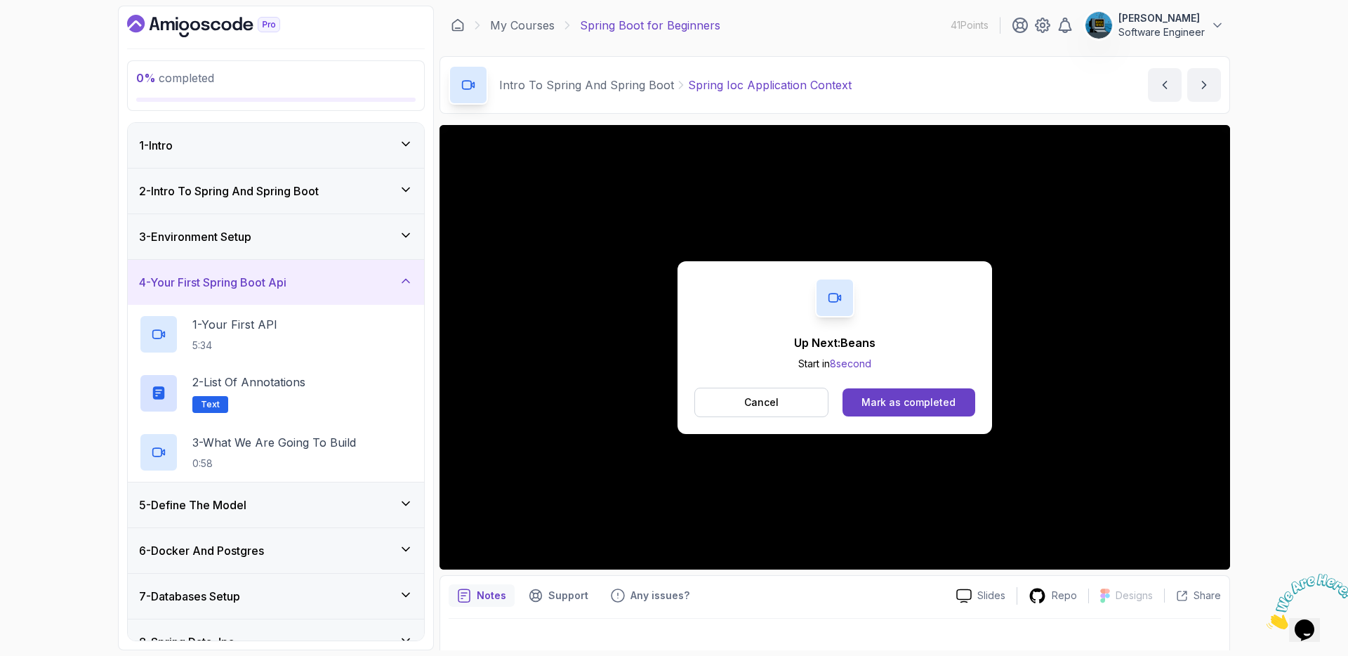
click at [265, 287] on h3 "4 - Your First Spring Boot Api" at bounding box center [212, 282] width 147 height 17
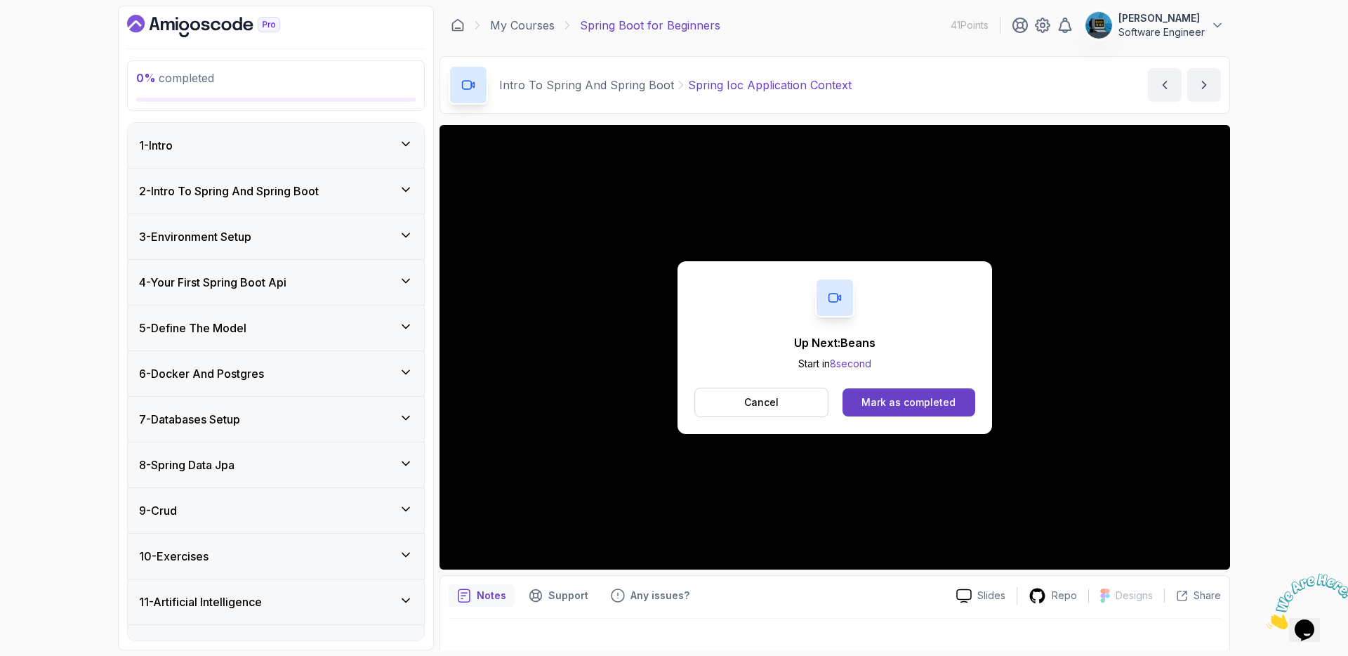
click at [251, 239] on h3 "3 - Environment Setup" at bounding box center [195, 236] width 112 height 17
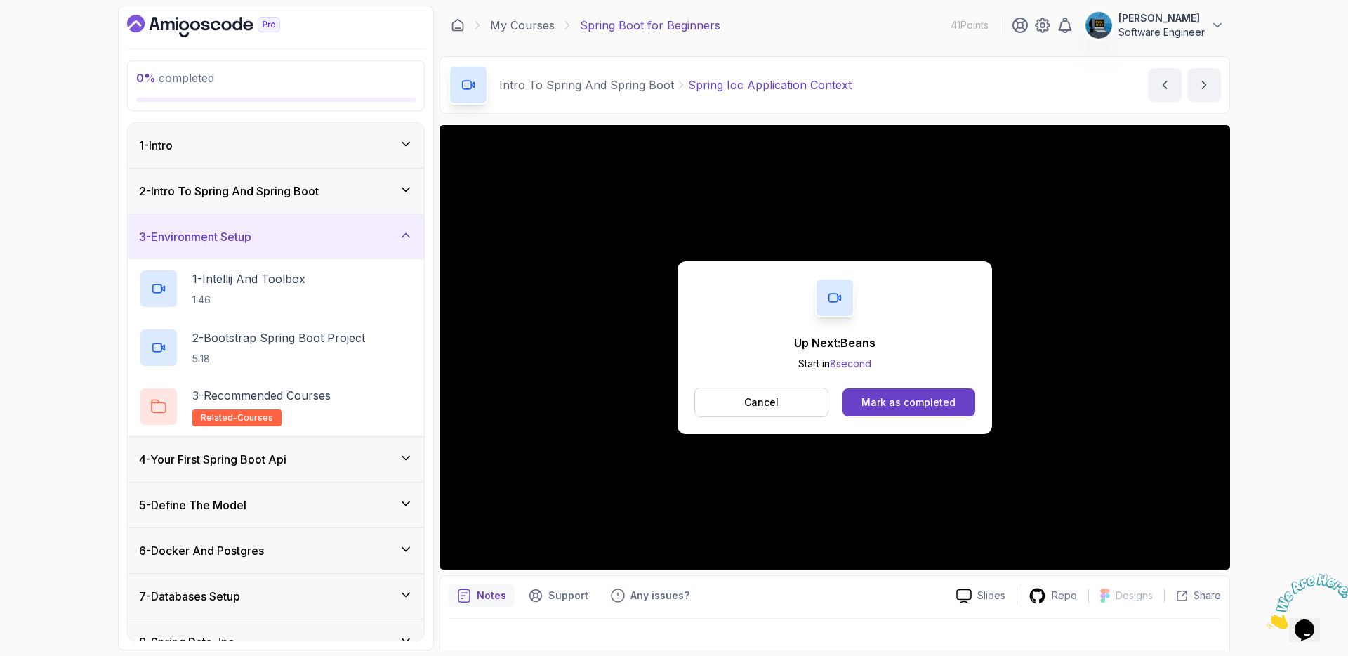
click at [251, 239] on h3 "3 - Environment Setup" at bounding box center [195, 236] width 112 height 17
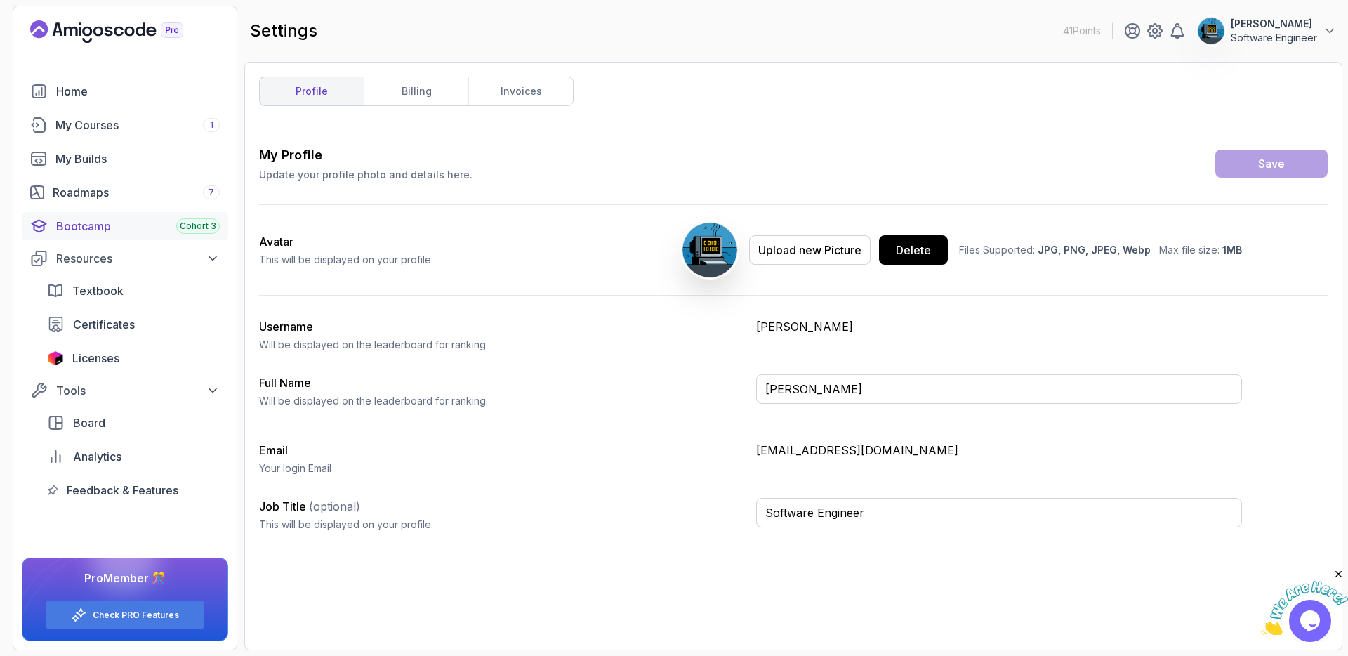
click at [86, 223] on div "Bootcamp Cohort 3" at bounding box center [138, 226] width 164 height 17
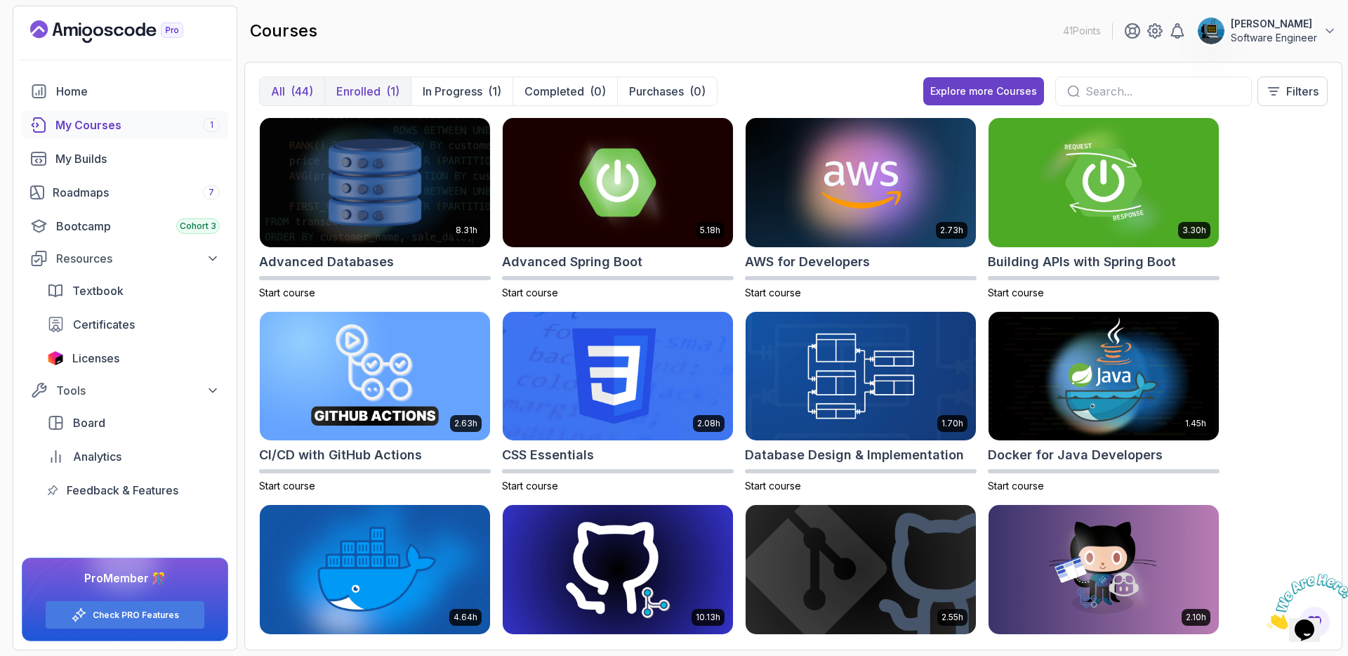
click at [387, 88] on div "(1)" at bounding box center [392, 91] width 13 height 17
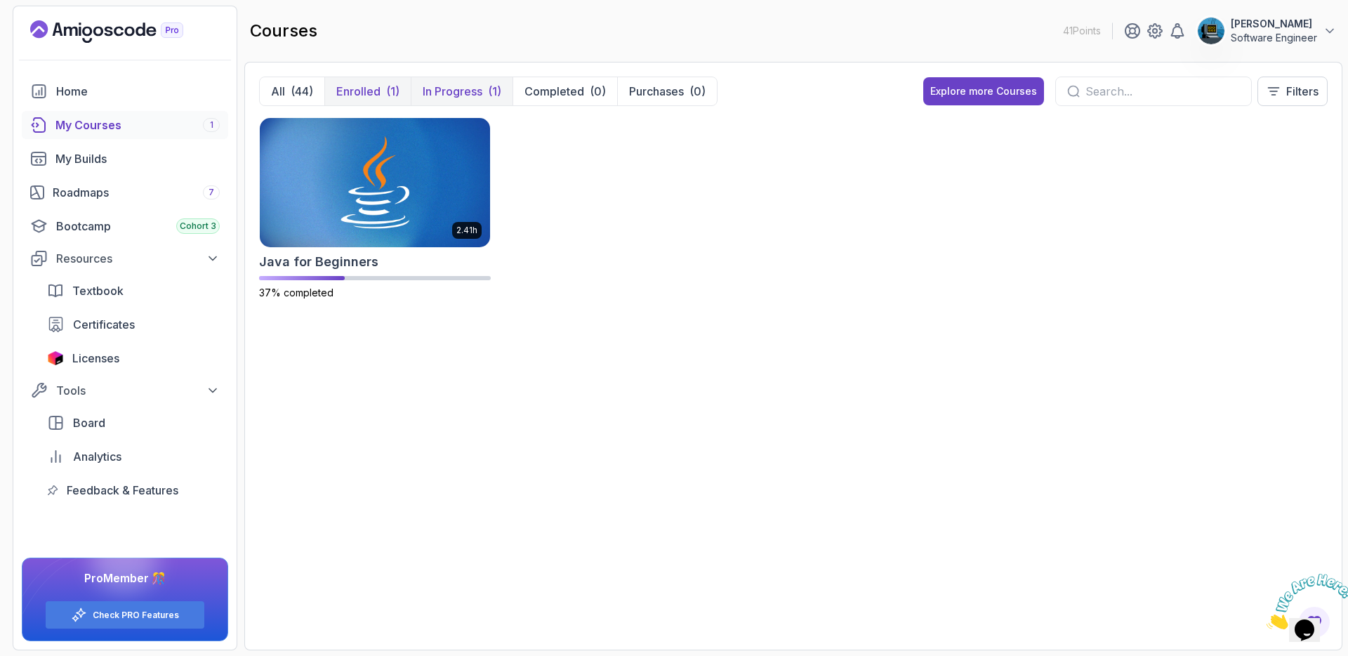
click at [454, 89] on p "In Progress" at bounding box center [452, 91] width 60 height 17
click at [352, 86] on p "Enrolled" at bounding box center [358, 91] width 44 height 17
click at [277, 89] on p "All" at bounding box center [278, 91] width 14 height 17
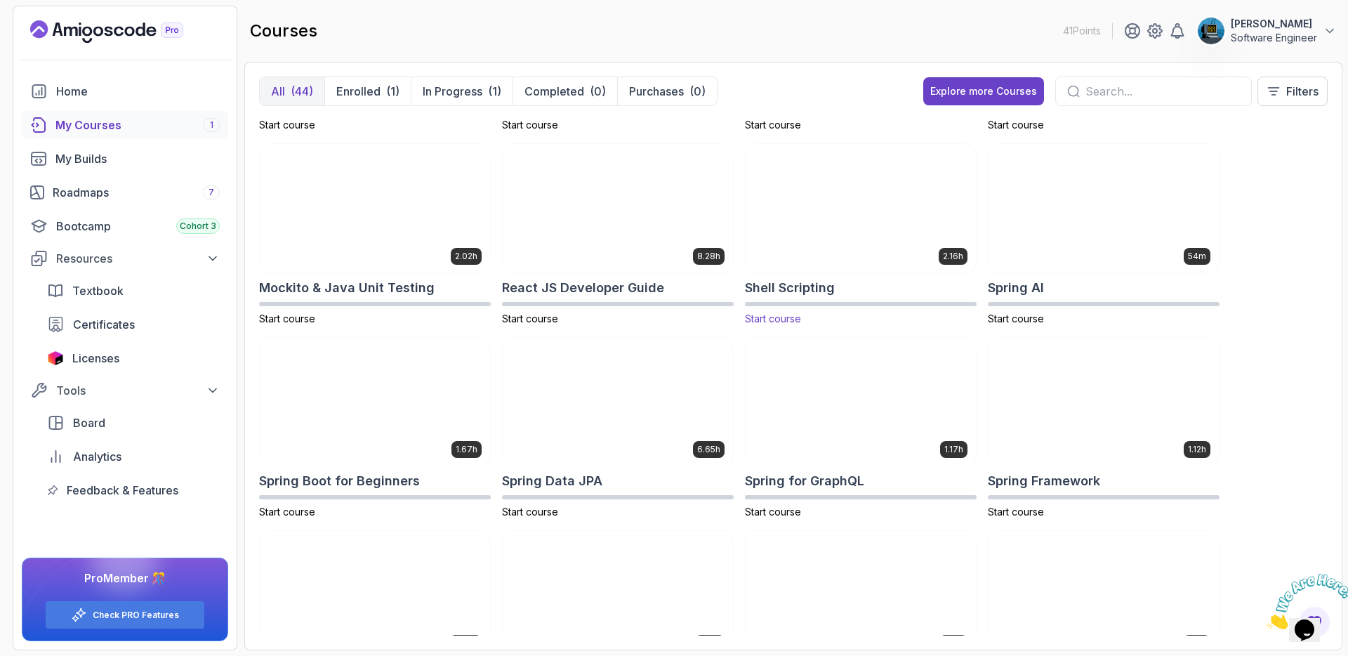
scroll to position [1539, 0]
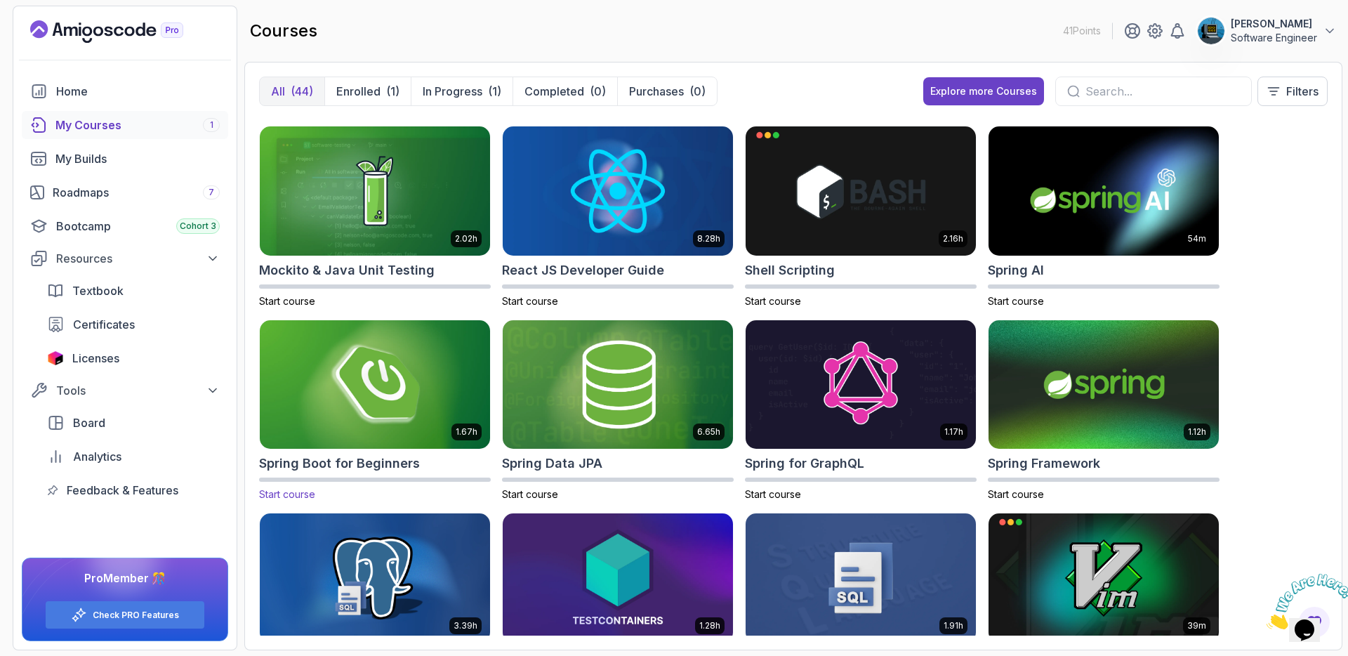
click at [288, 495] on span "Start course" at bounding box center [287, 494] width 56 height 12
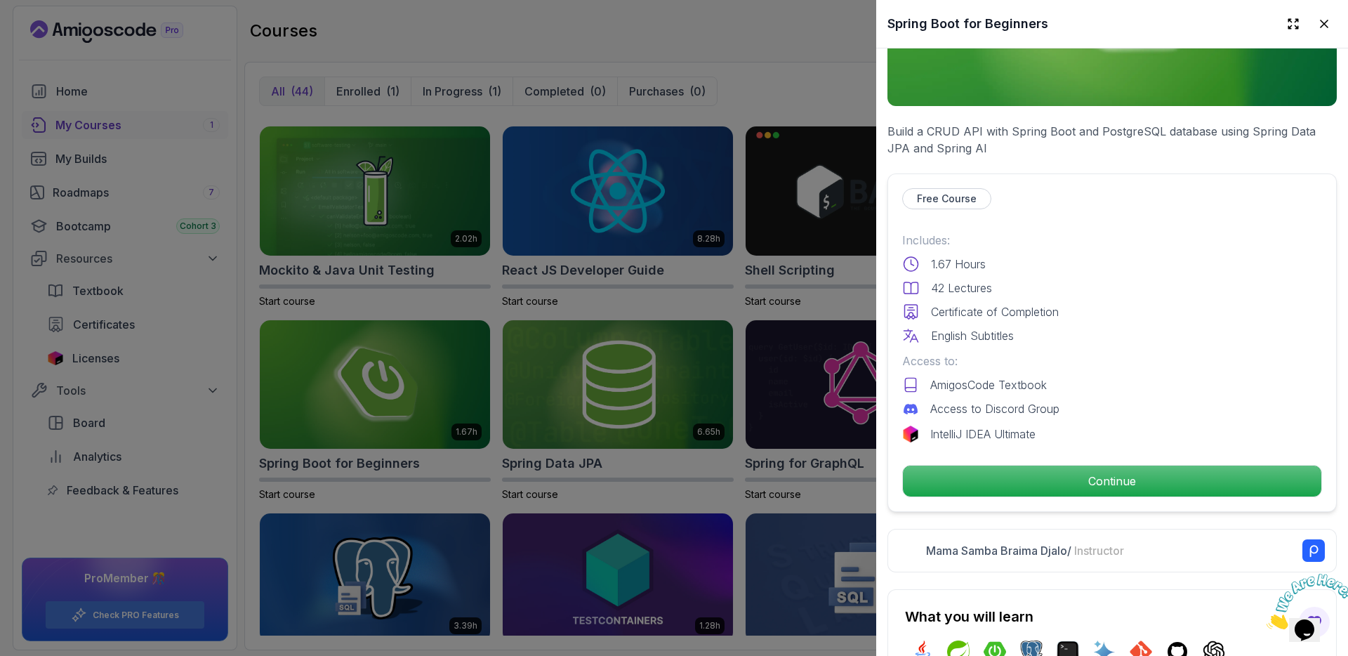
scroll to position [462, 0]
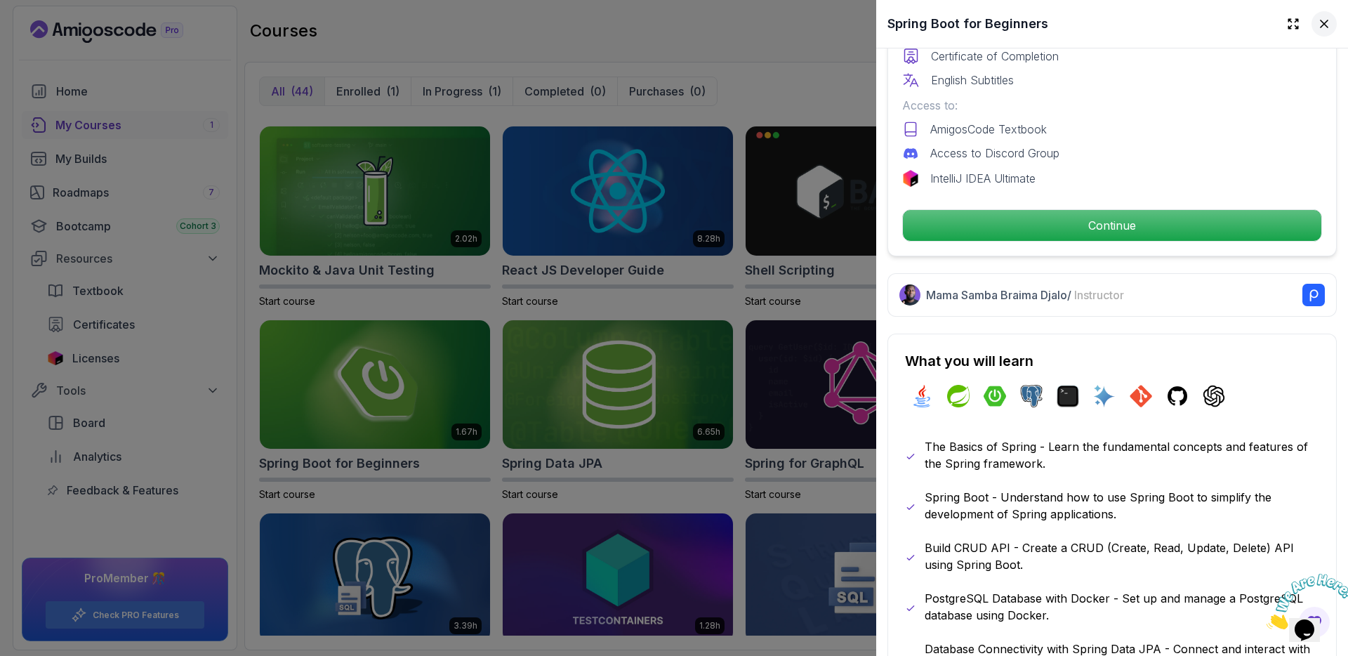
click at [1317, 24] on icon at bounding box center [1324, 24] width 14 height 14
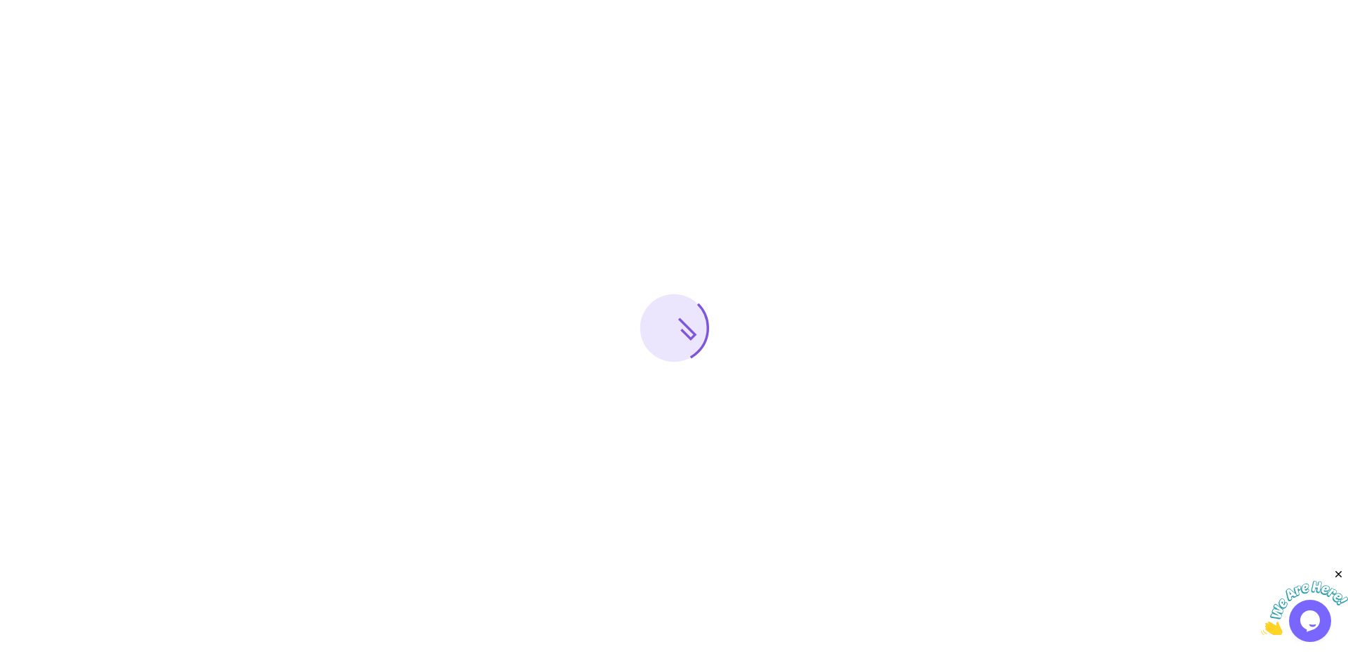
click at [1339, 574] on icon "Close" at bounding box center [1338, 574] width 13 height 13
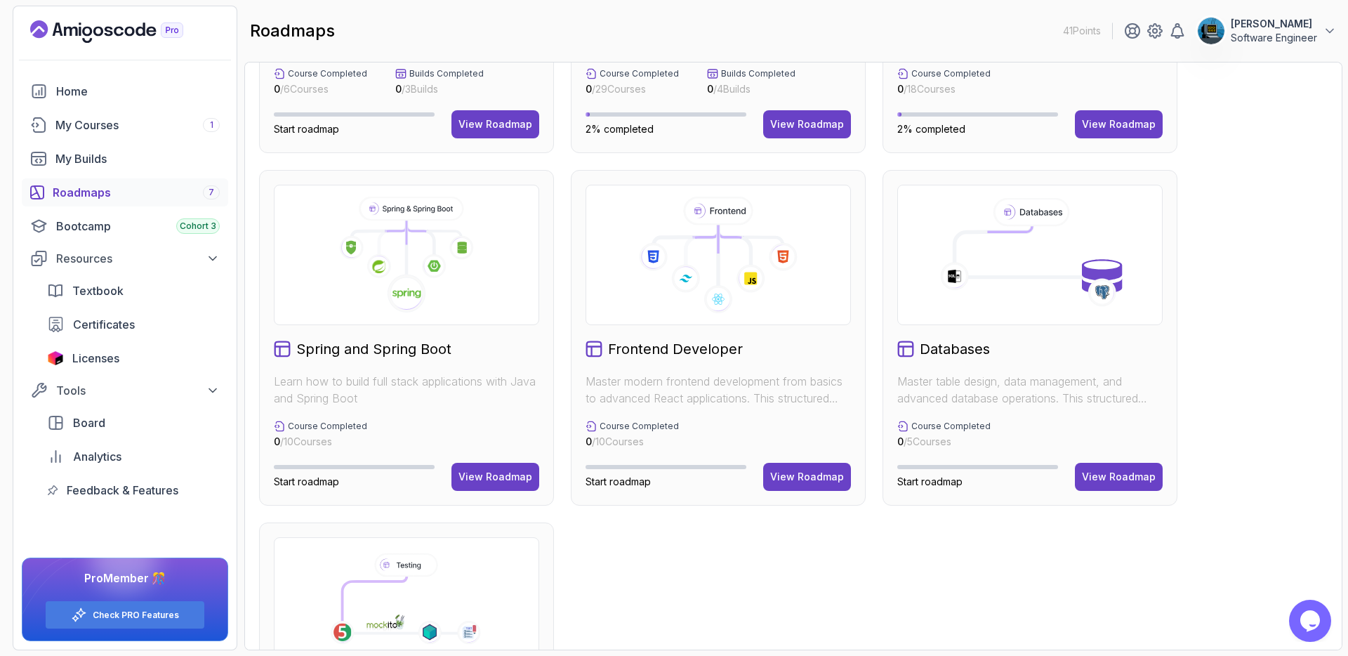
scroll to position [281, 0]
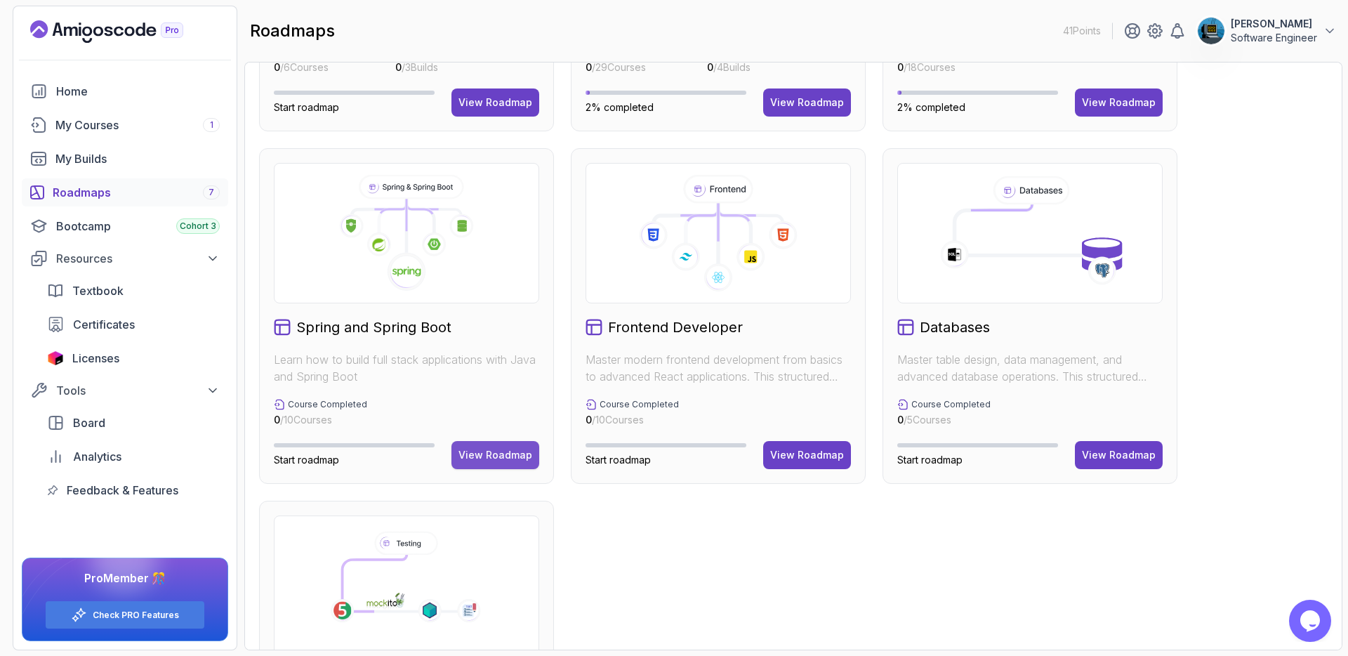
click at [500, 465] on button "View Roadmap" at bounding box center [495, 455] width 88 height 28
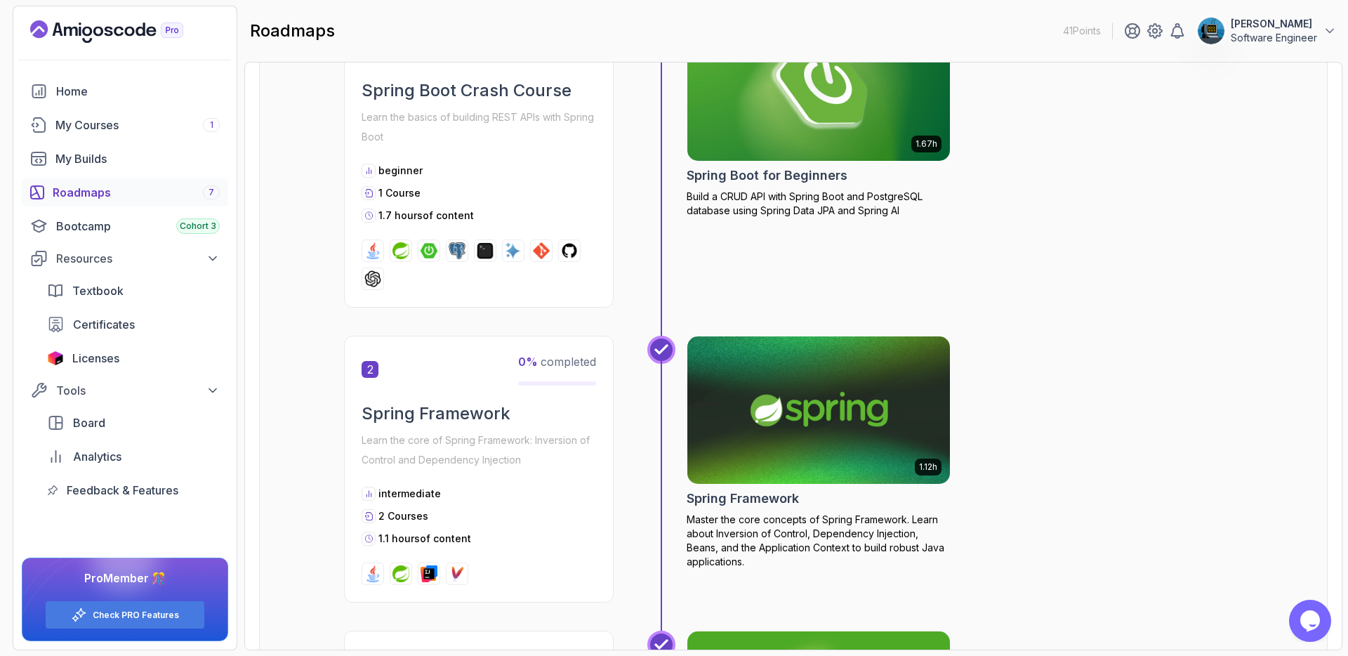
scroll to position [279, 0]
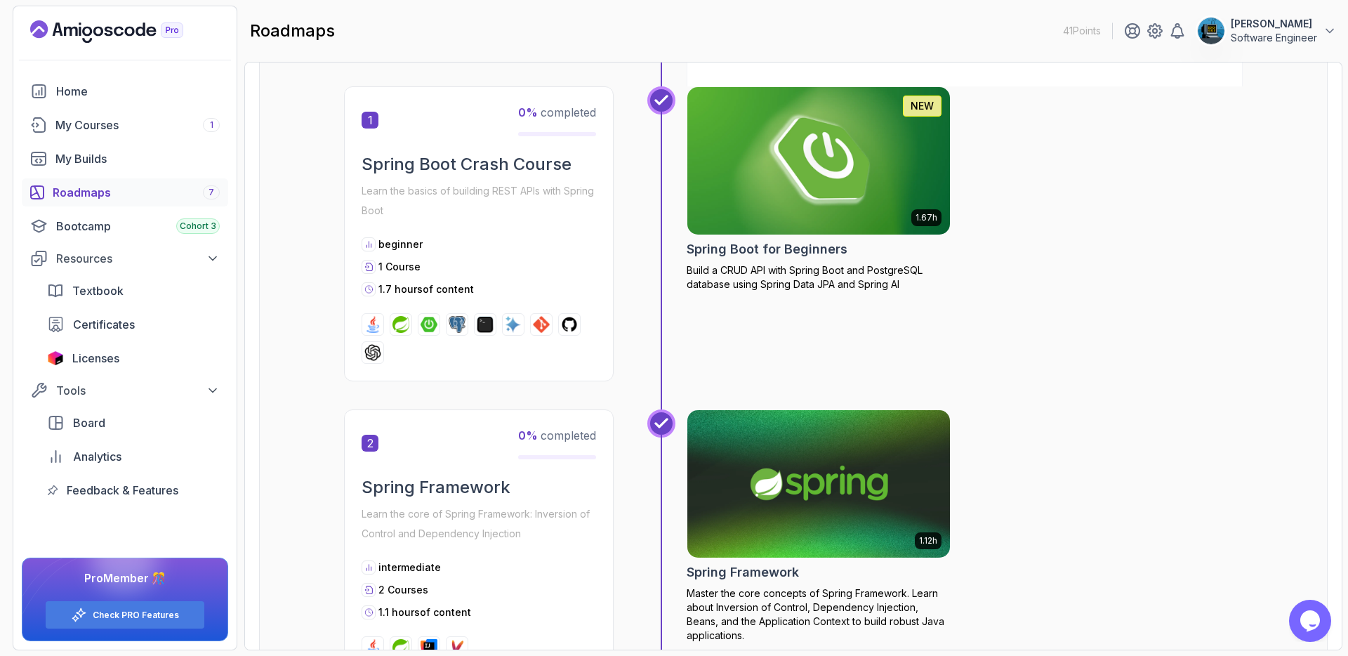
click at [757, 250] on h2 "Spring Boot for Beginners" at bounding box center [766, 249] width 161 height 20
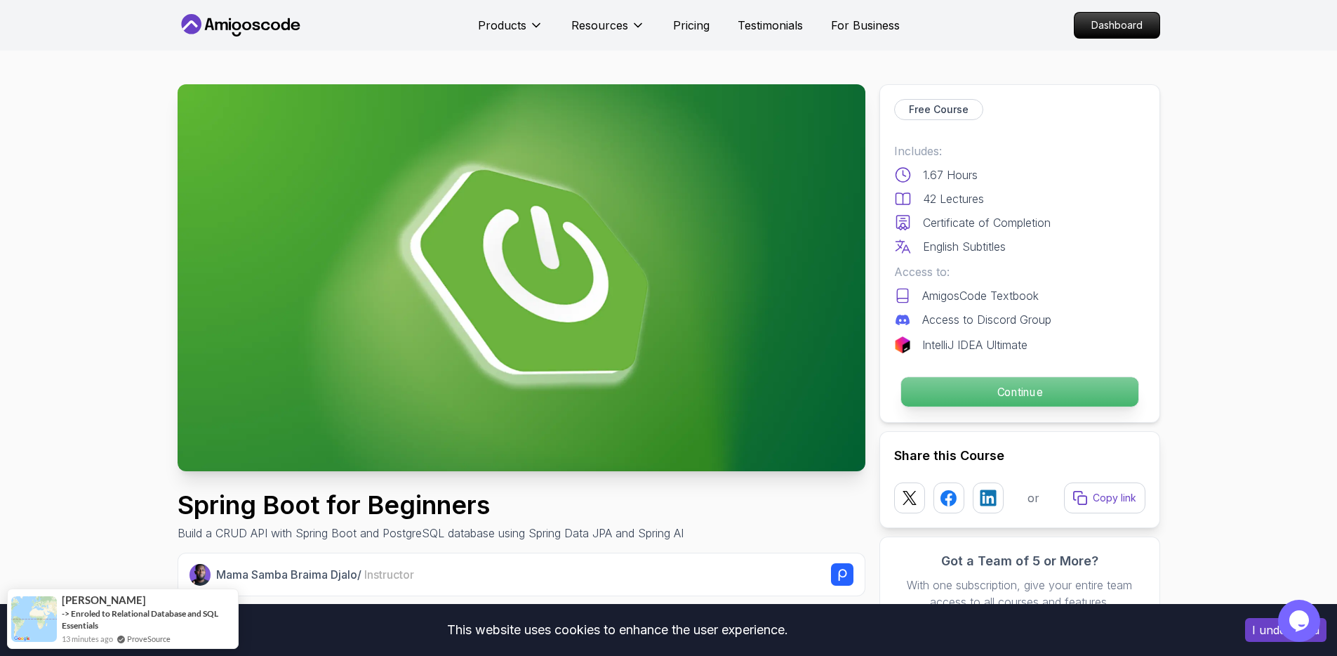
click at [985, 392] on p "Continue" at bounding box center [1018, 391] width 237 height 29
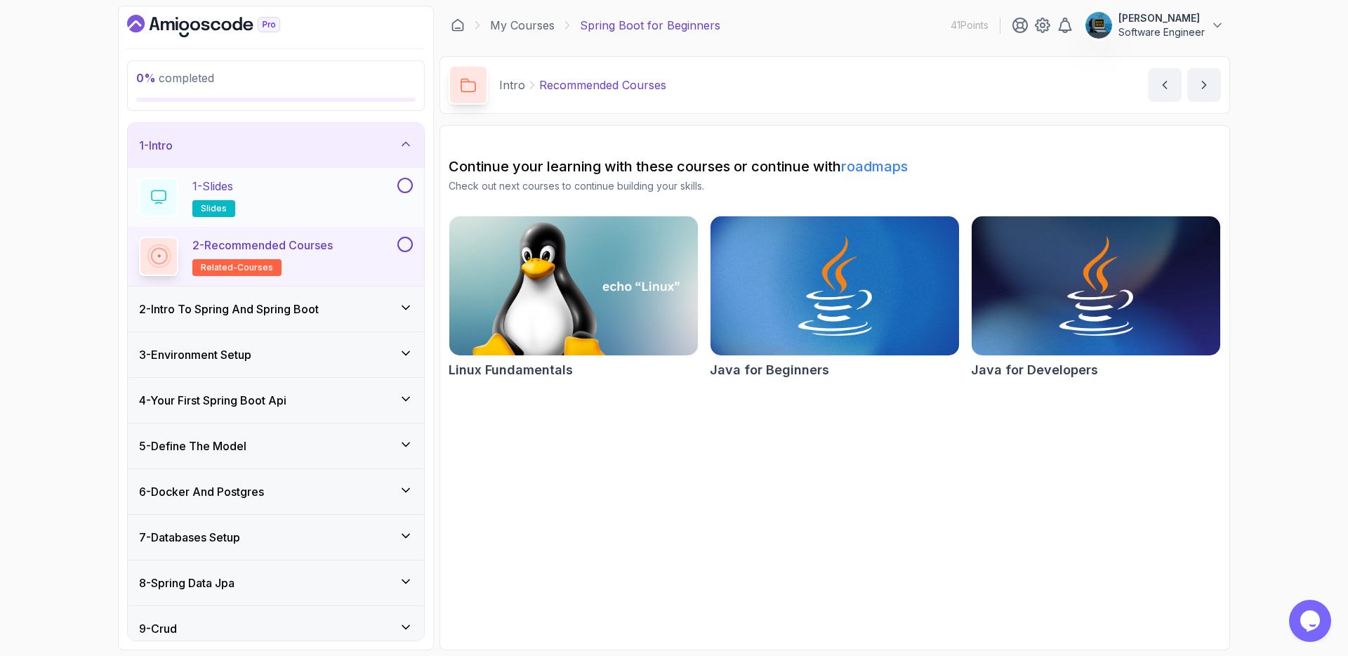
click at [408, 184] on button at bounding box center [404, 185] width 15 height 15
click at [404, 246] on button at bounding box center [404, 244] width 15 height 15
click at [399, 310] on icon at bounding box center [406, 307] width 14 height 14
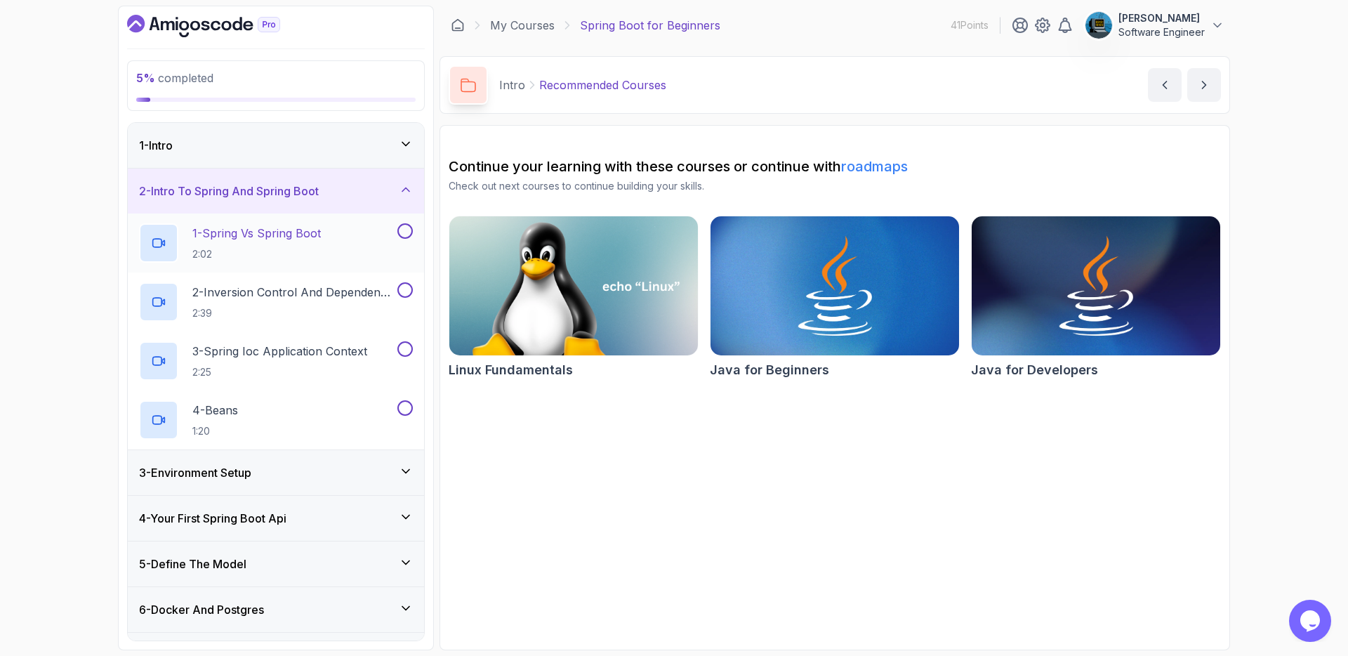
click at [288, 229] on p "1 - Spring Vs Spring Boot" at bounding box center [256, 233] width 128 height 17
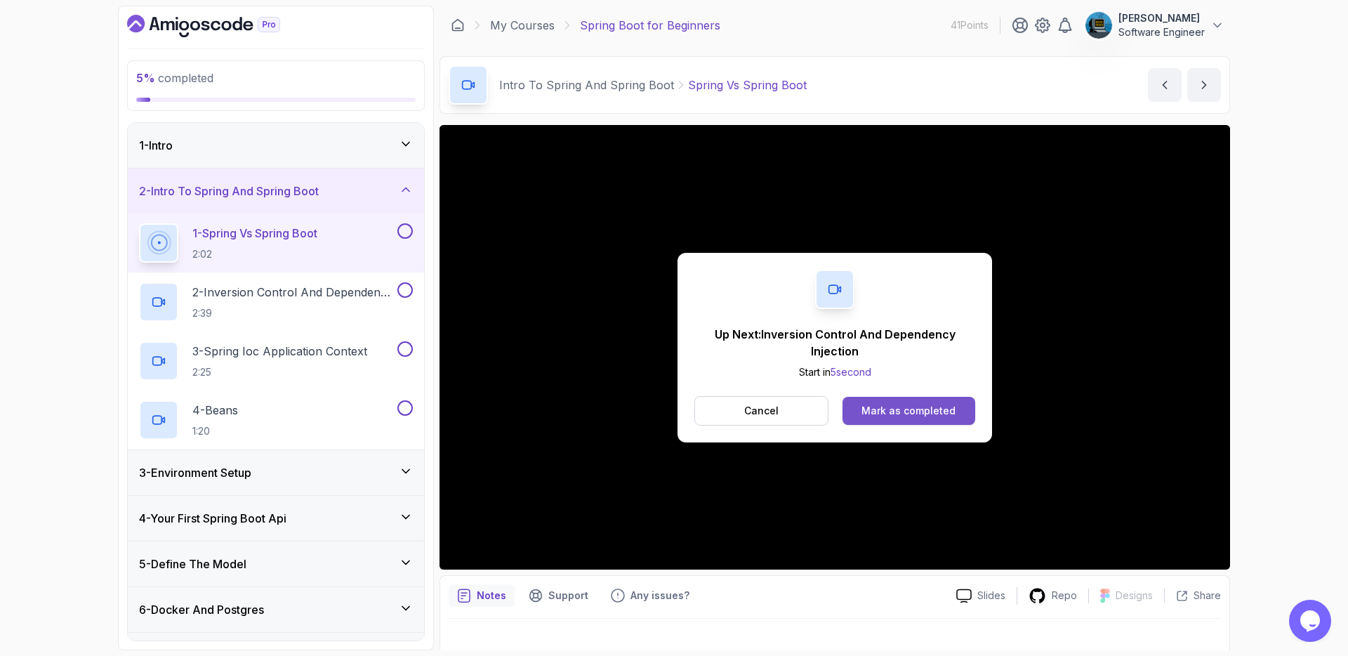
click at [911, 408] on div "Mark as completed" at bounding box center [908, 411] width 94 height 14
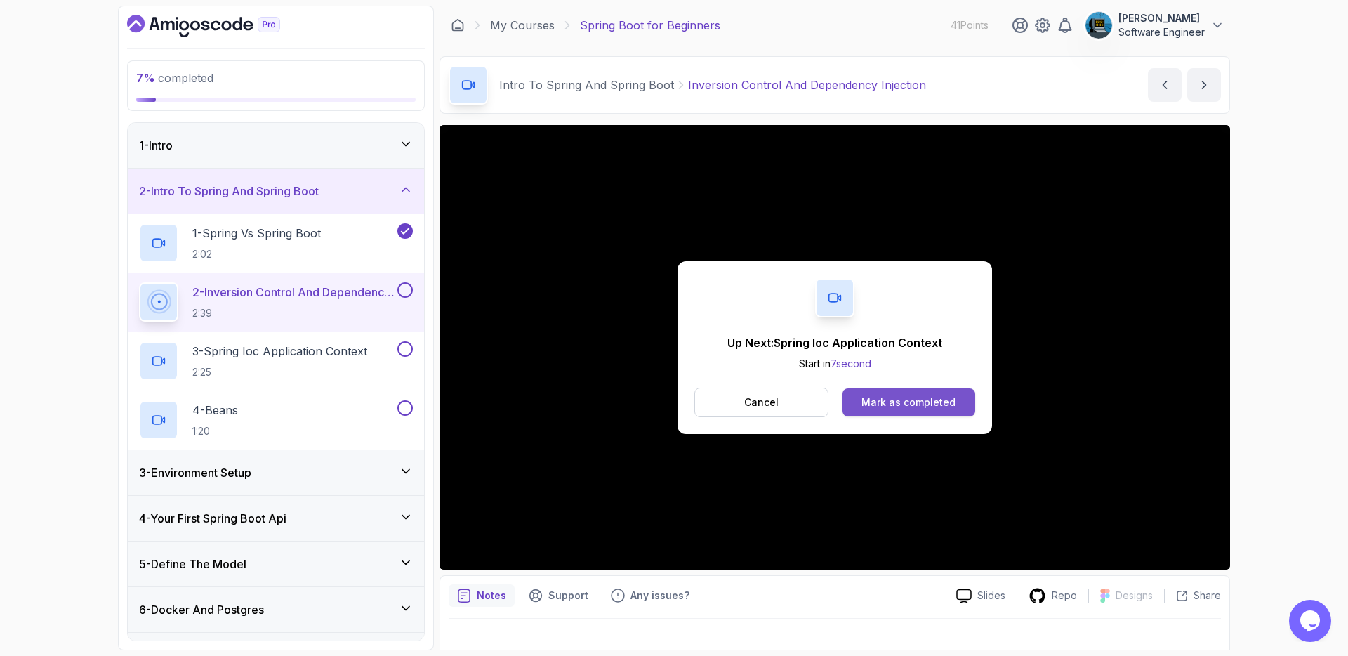
click at [895, 409] on button "Mark as completed" at bounding box center [908, 402] width 133 height 28
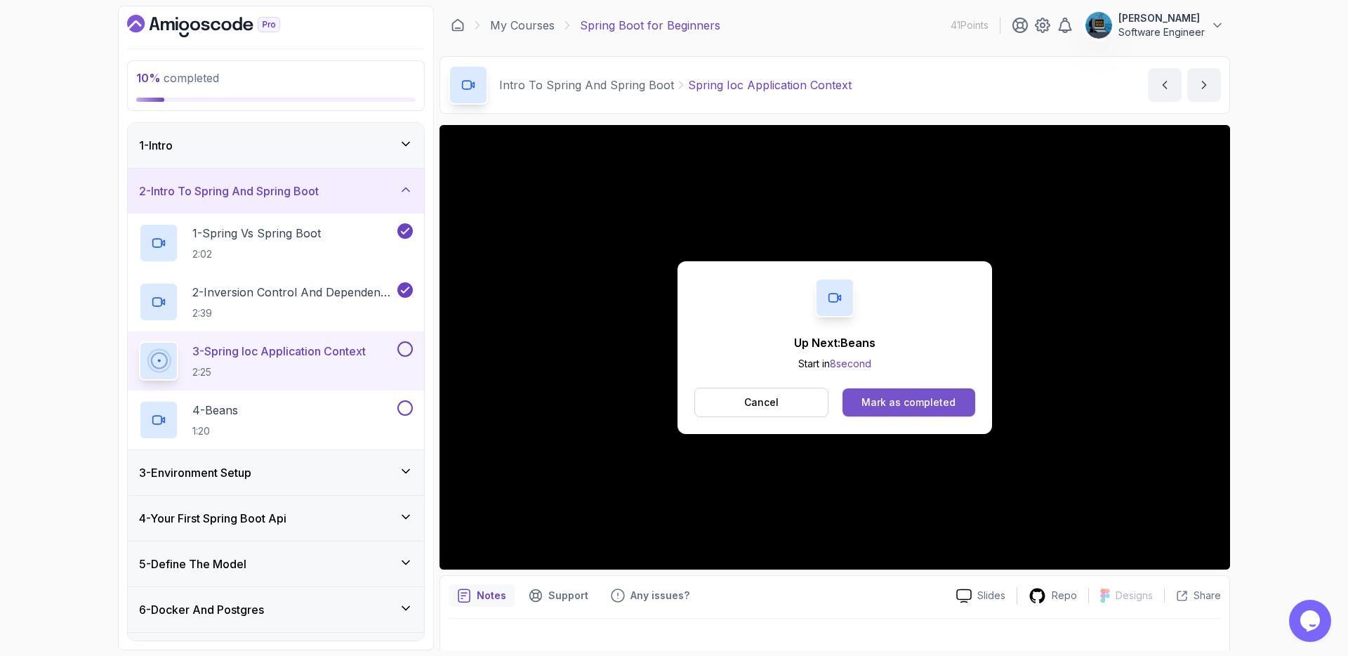
click at [925, 408] on div "Mark as completed" at bounding box center [908, 402] width 94 height 14
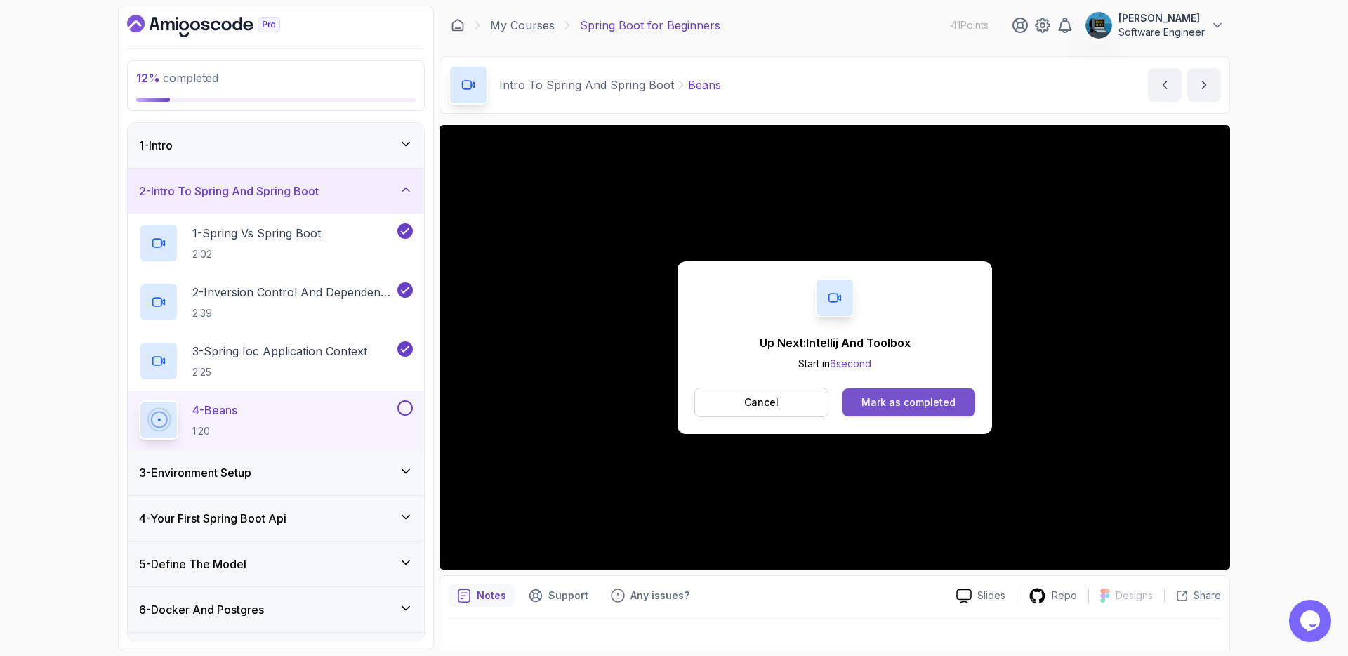
click at [922, 397] on div "Mark as completed" at bounding box center [908, 402] width 94 height 14
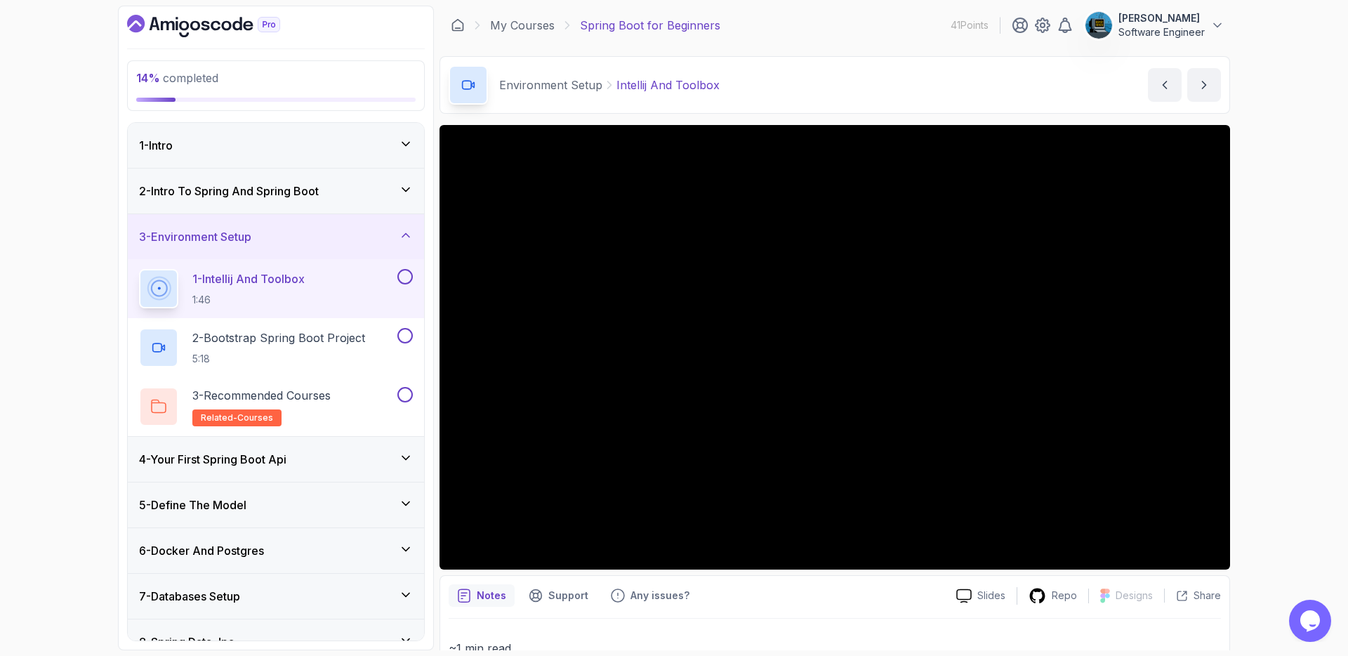
click at [408, 275] on button at bounding box center [404, 276] width 15 height 15
click at [332, 337] on p "2 - Bootstrap Spring Boot Project" at bounding box center [278, 337] width 173 height 17
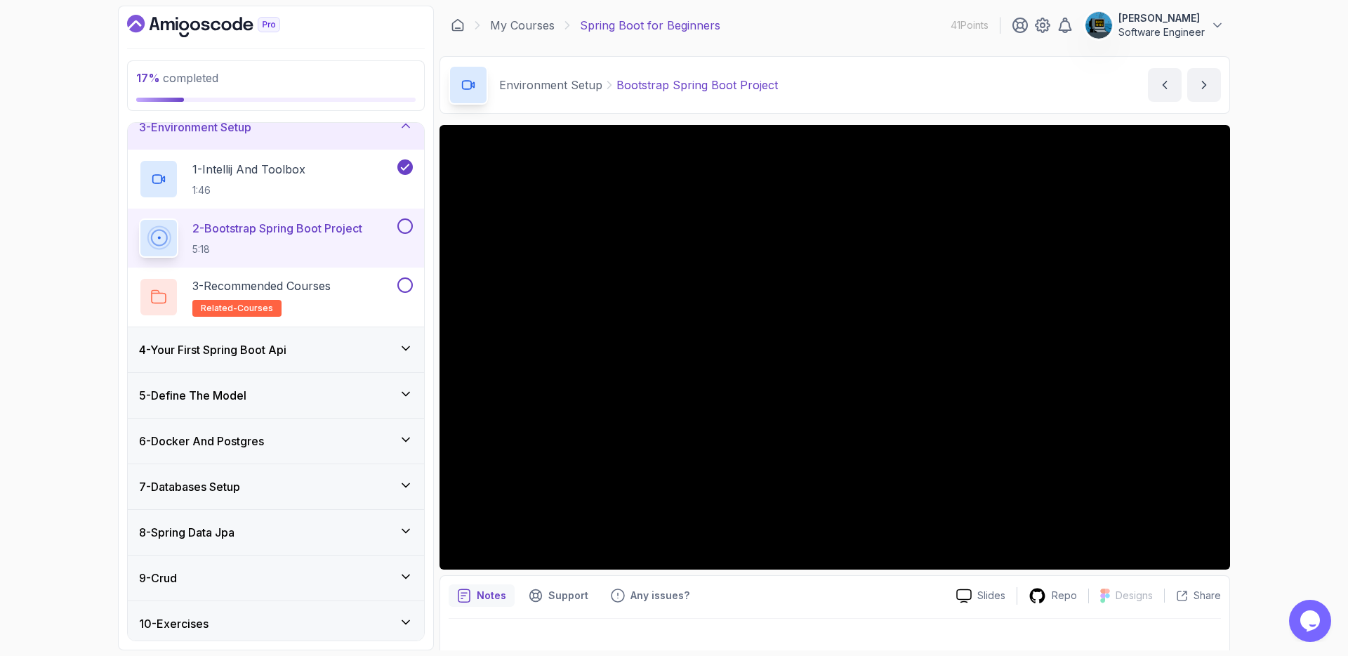
scroll to position [107, 0]
click at [329, 354] on div "4 - Your First Spring Boot Api" at bounding box center [276, 351] width 274 height 17
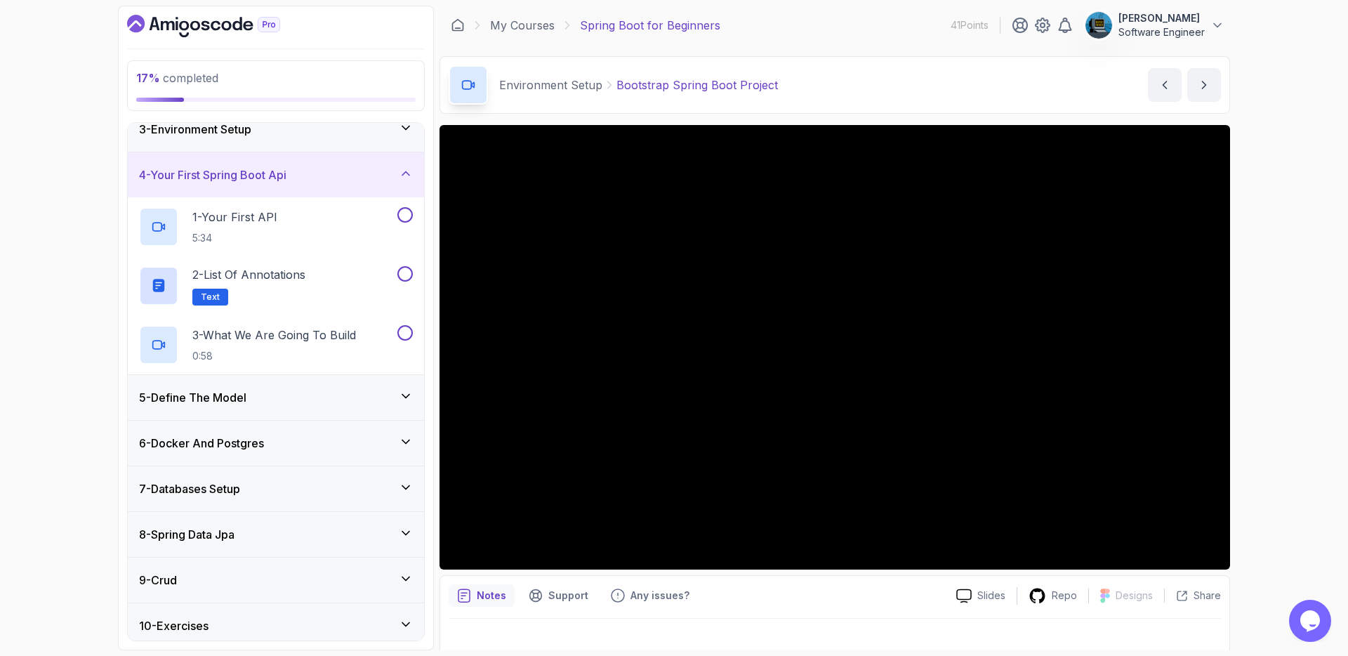
scroll to position [105, 0]
click at [324, 405] on div "5 - Define The Model" at bounding box center [276, 400] width 274 height 17
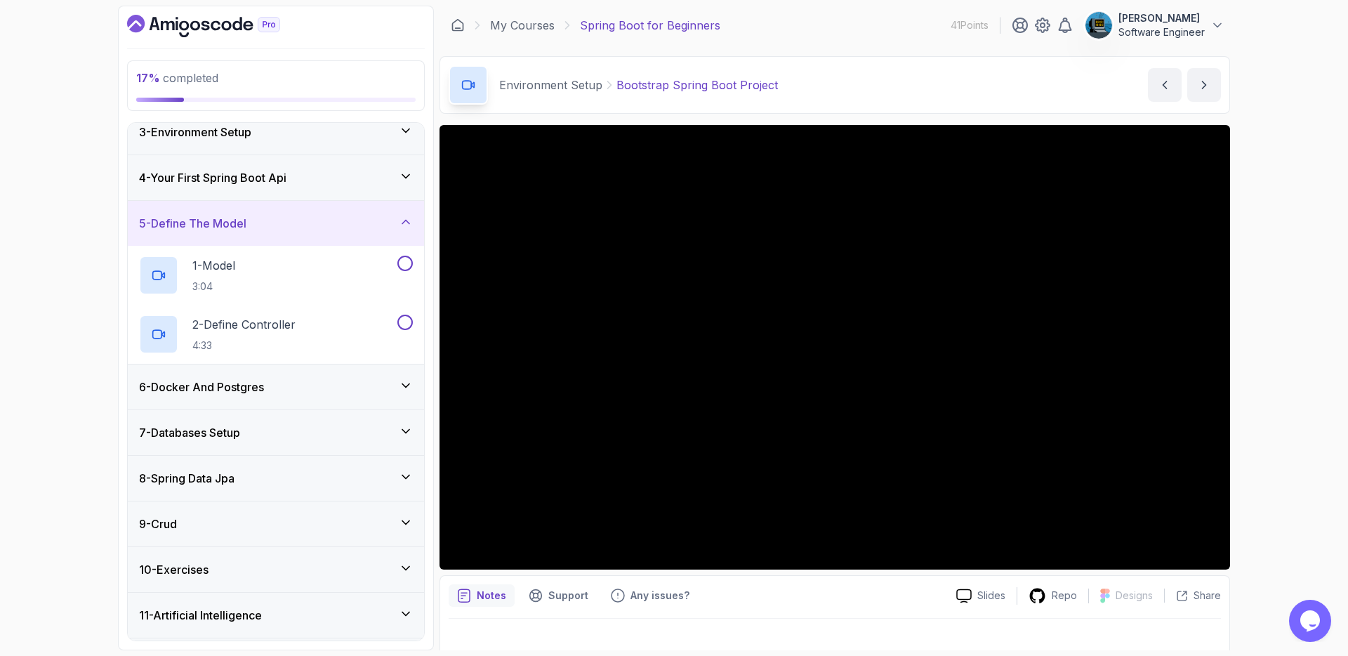
click at [328, 219] on div "5 - Define The Model" at bounding box center [276, 223] width 274 height 17
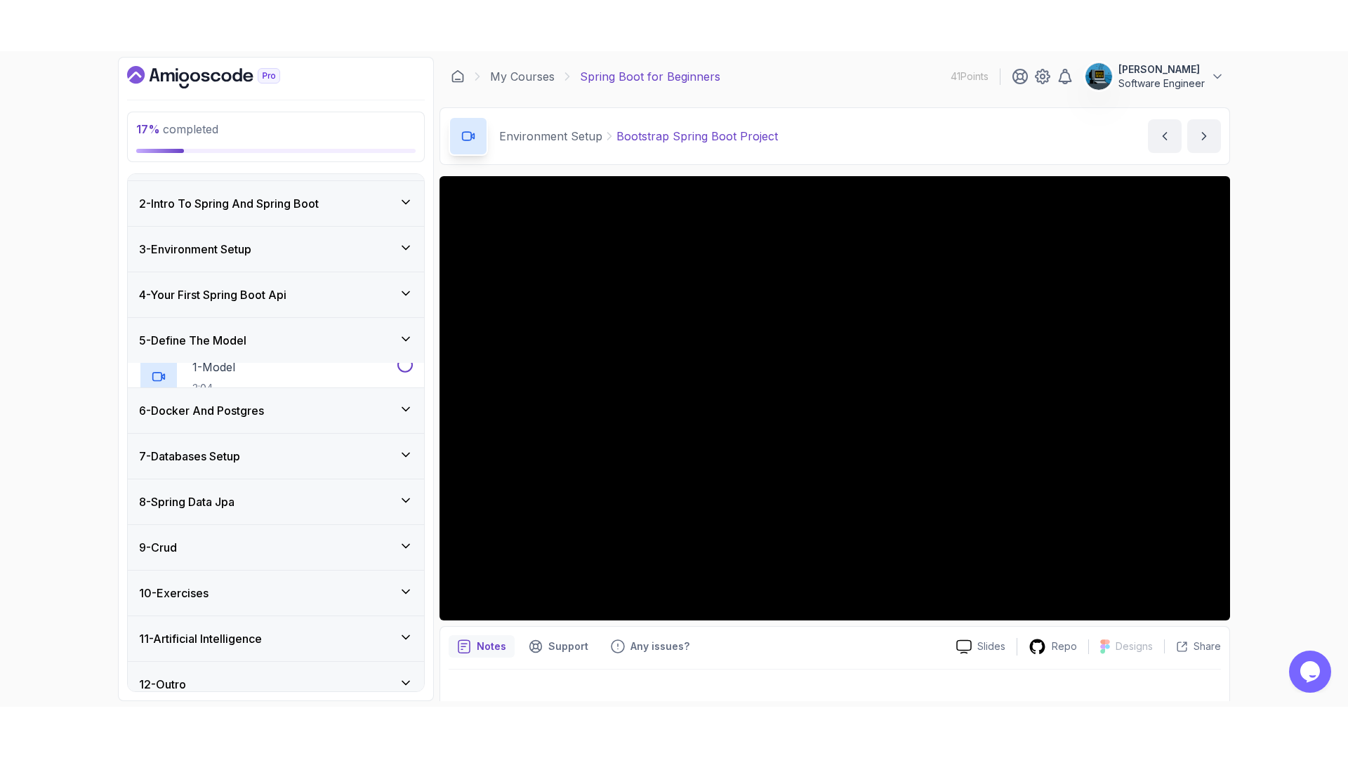
scroll to position [29, 0]
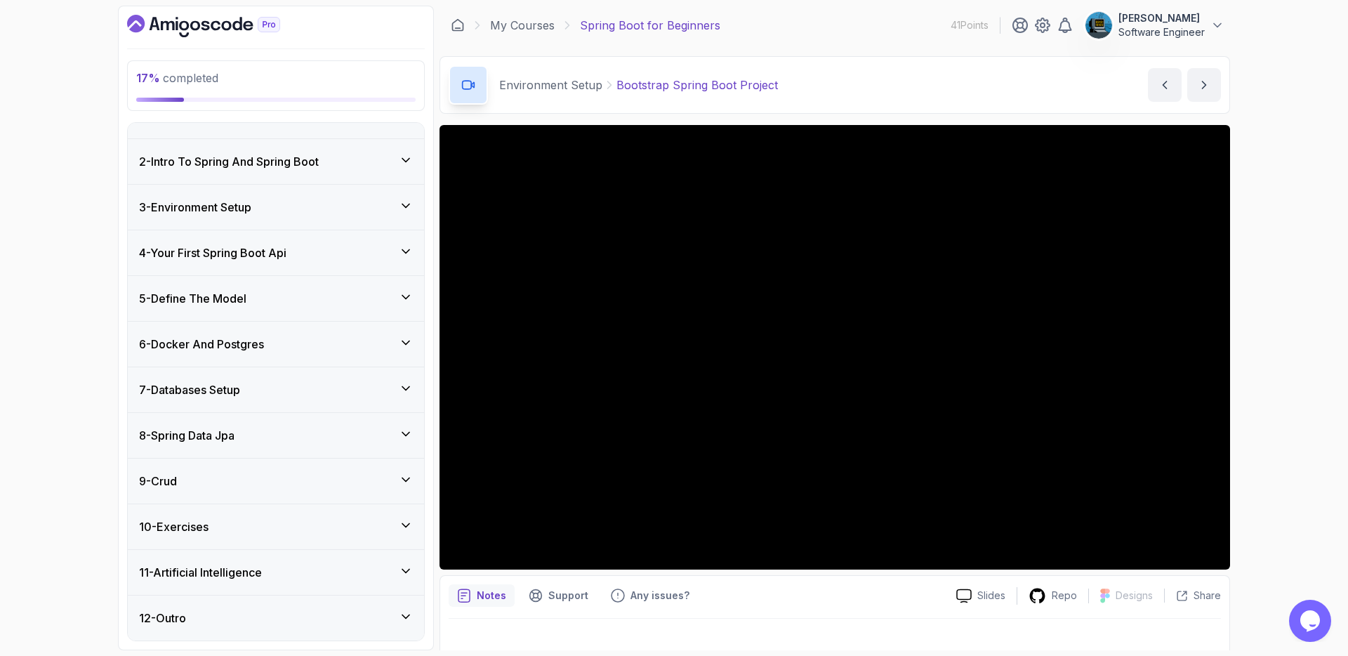
click at [317, 352] on div "6 - Docker And Postgres" at bounding box center [276, 343] width 296 height 45
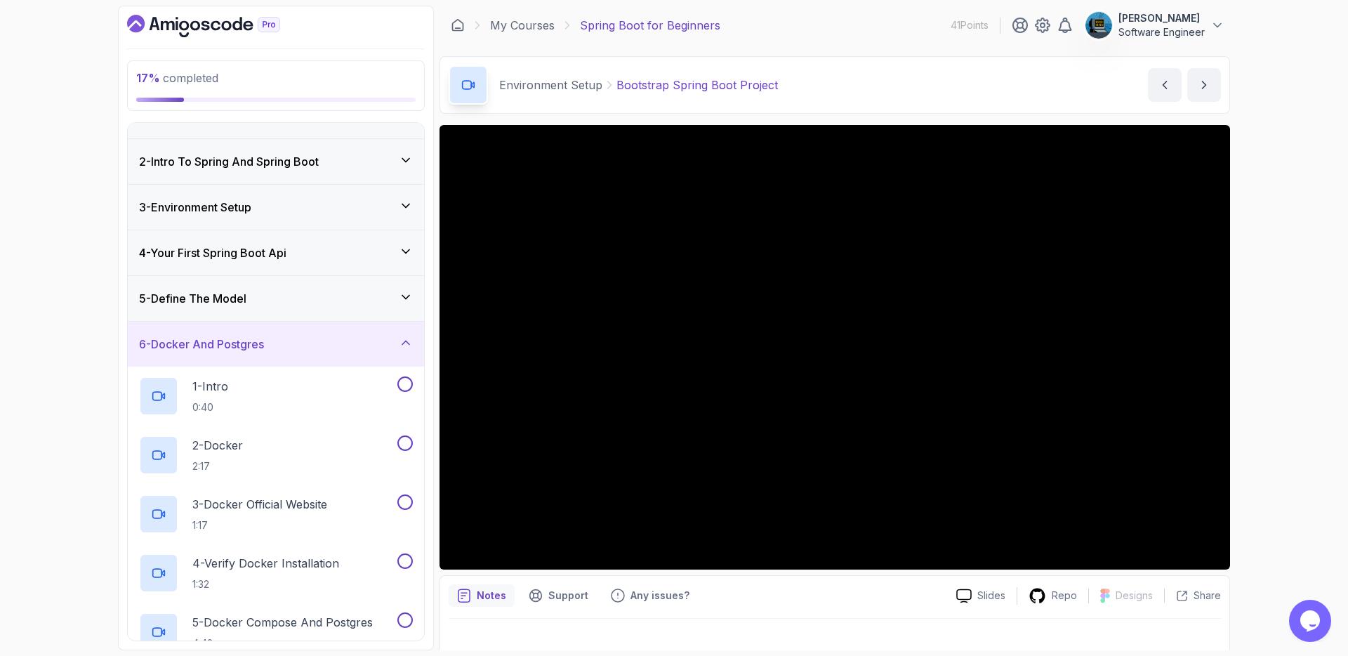
click at [319, 352] on div "6 - Docker And Postgres" at bounding box center [276, 343] width 296 height 45
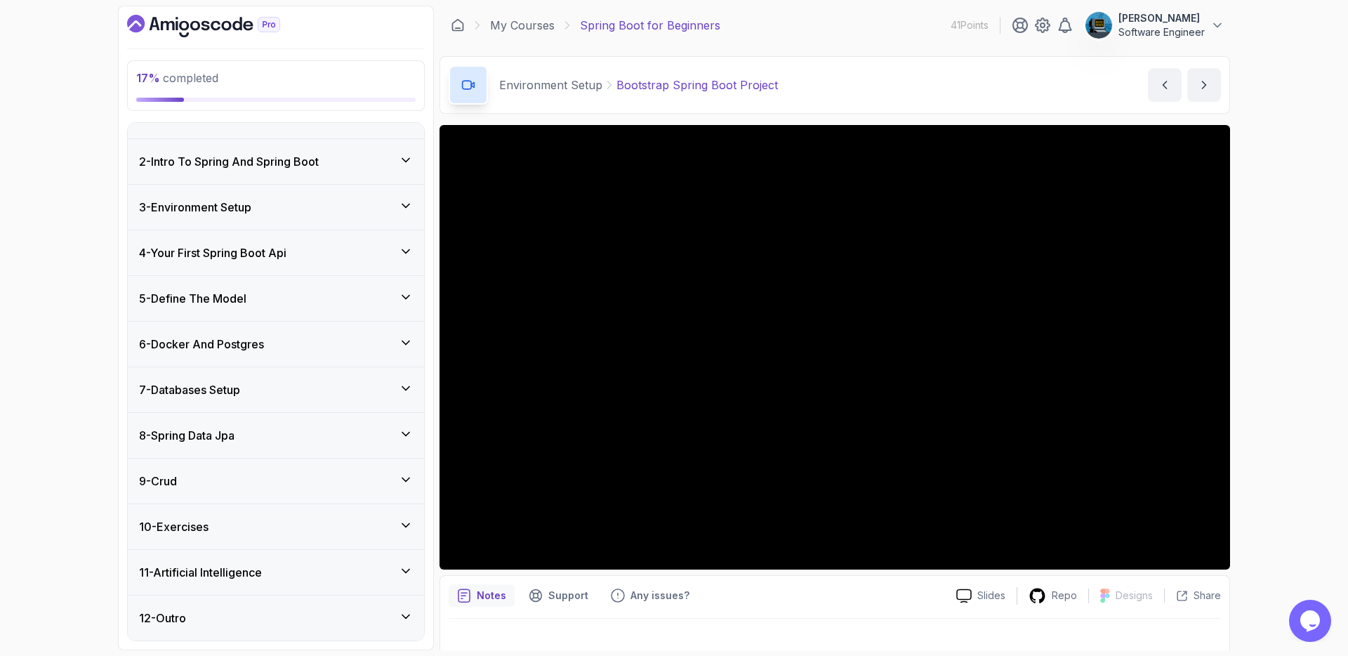
scroll to position [0, 0]
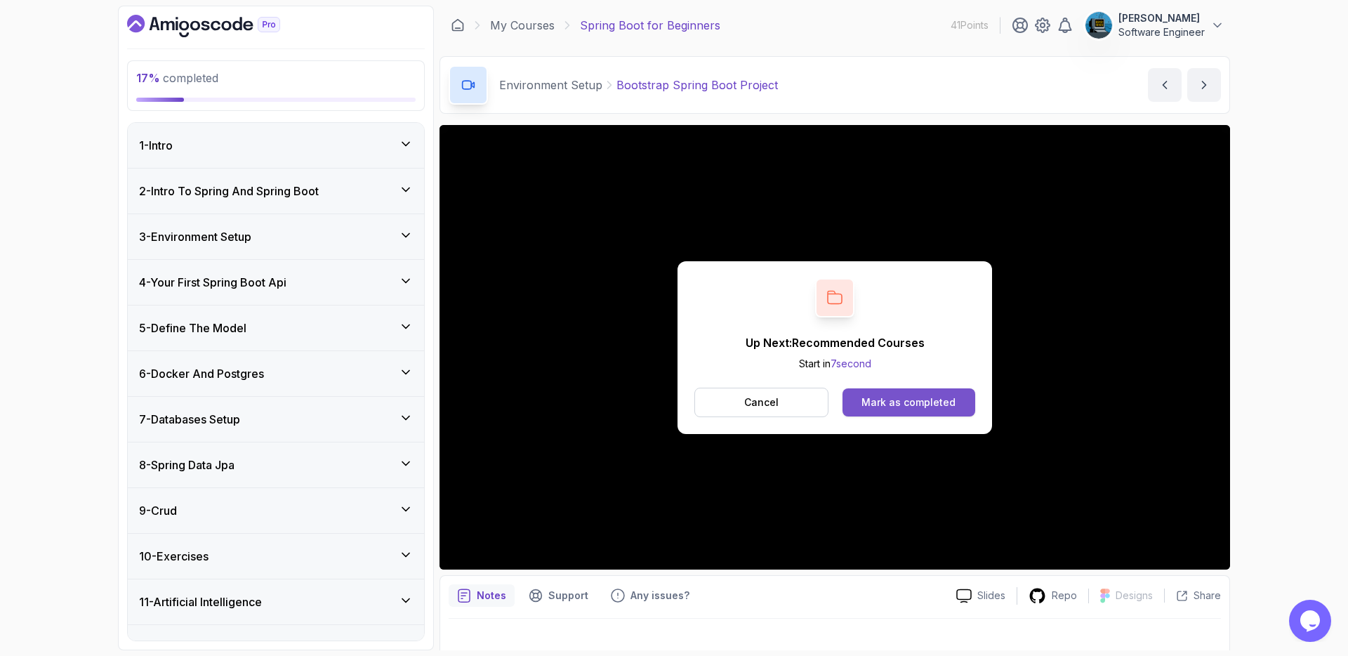
click at [875, 396] on div "Mark as completed" at bounding box center [908, 402] width 94 height 14
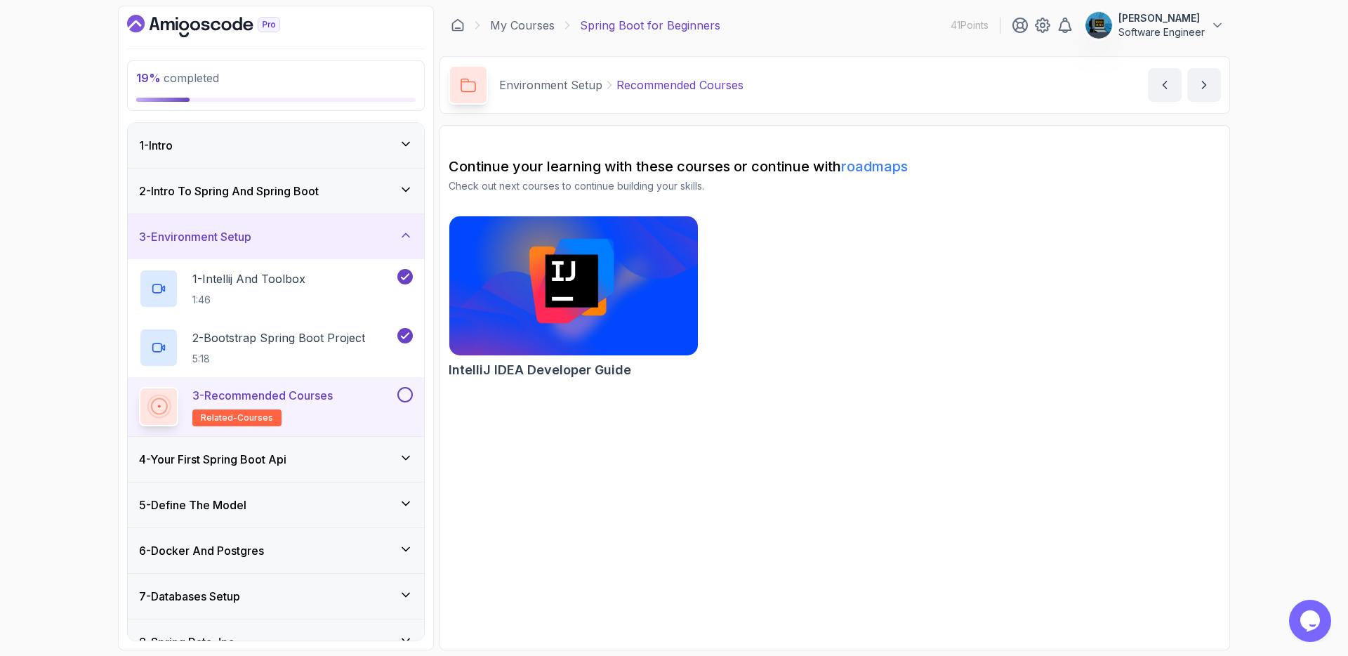
click at [405, 393] on button at bounding box center [404, 394] width 15 height 15
click at [399, 234] on icon at bounding box center [406, 235] width 14 height 14
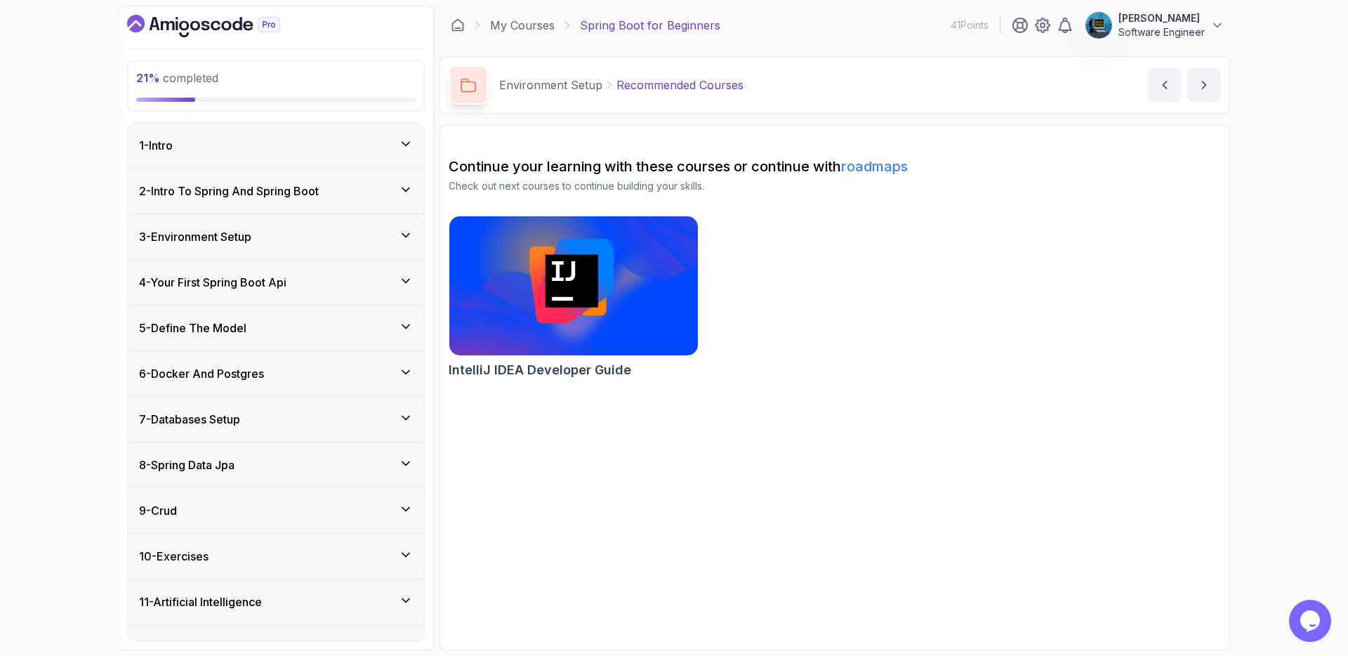
click at [381, 280] on div "4 - Your First Spring Boot Api" at bounding box center [276, 282] width 274 height 17
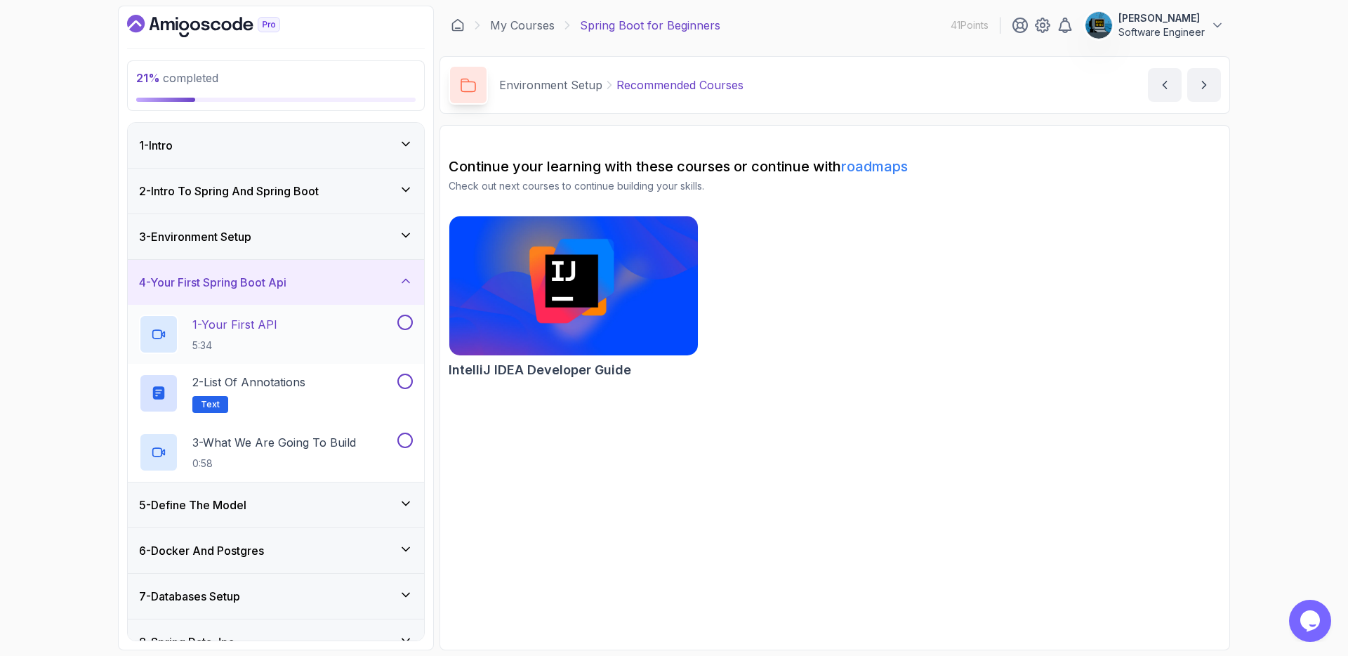
click at [406, 331] on button "1 - Your First API 5:34" at bounding box center [276, 333] width 274 height 39
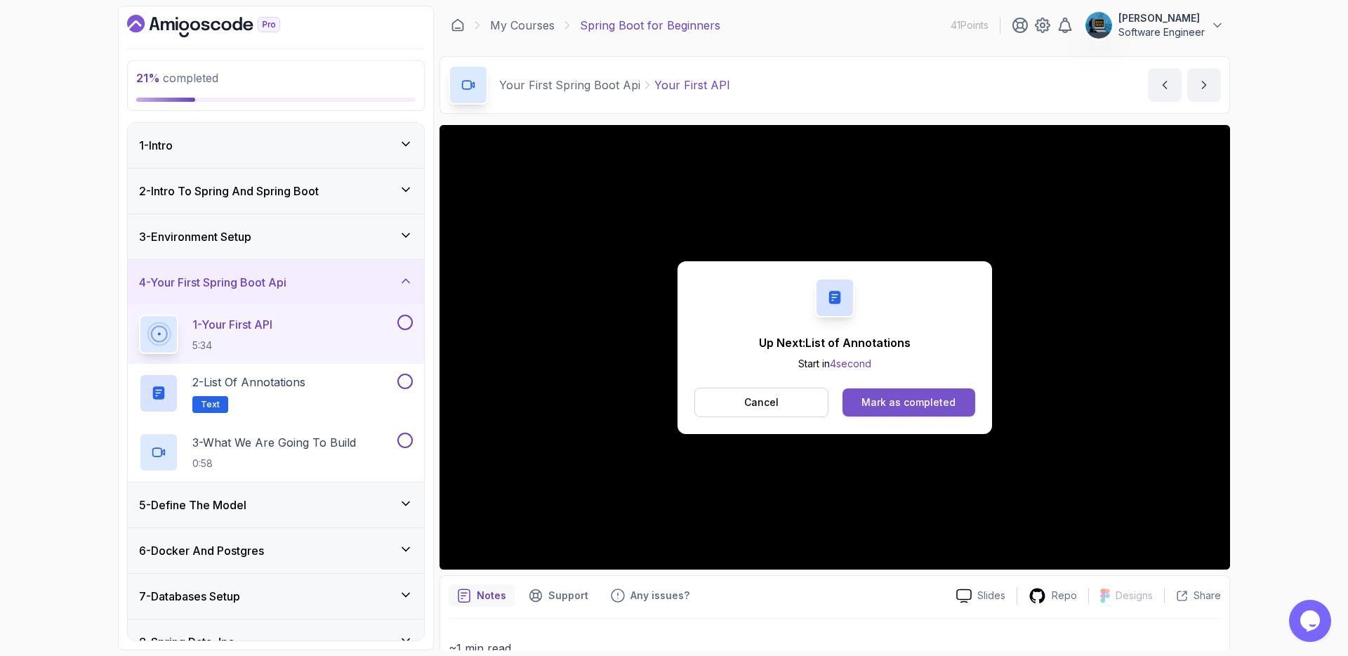
click at [885, 402] on div "Mark as completed" at bounding box center [908, 402] width 94 height 14
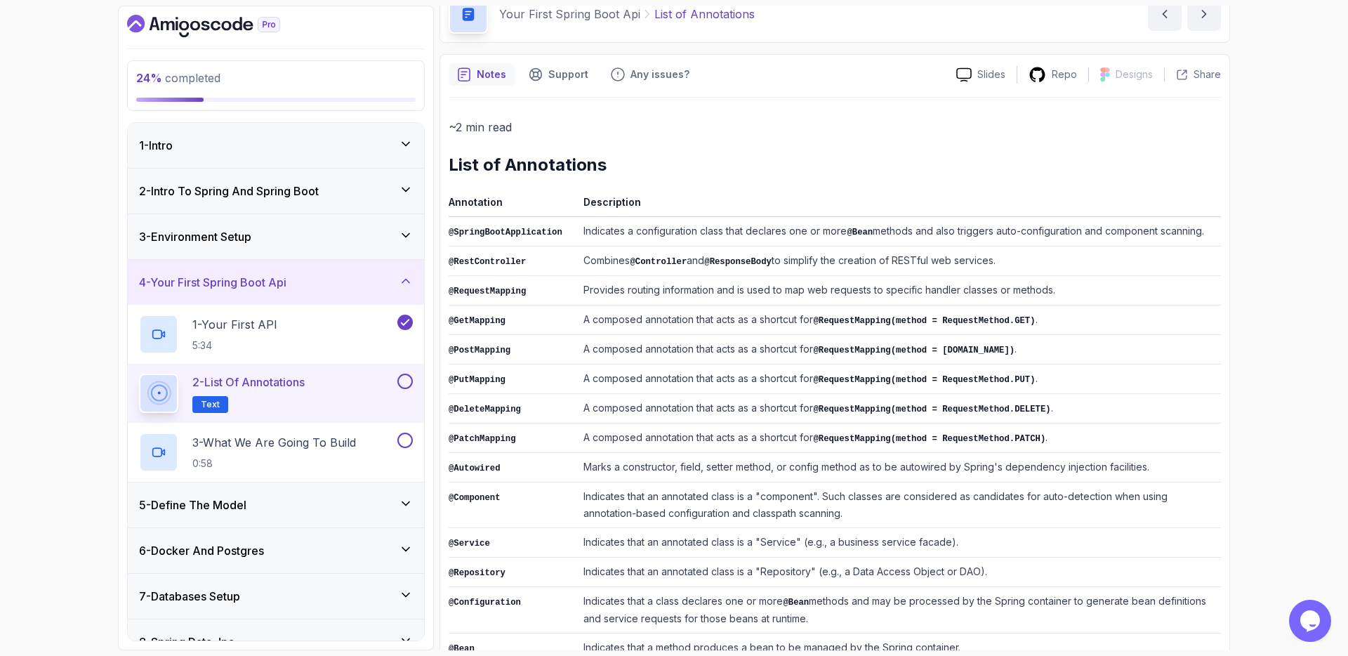
scroll to position [86, 0]
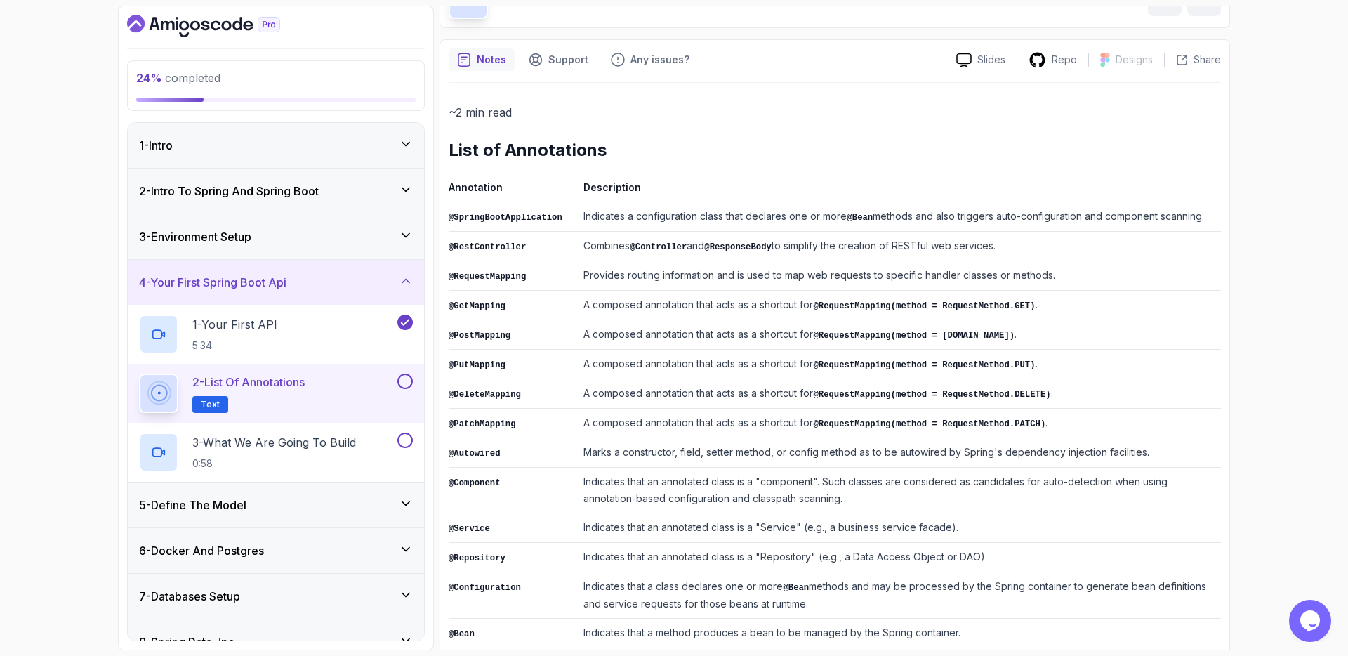
click at [410, 380] on button at bounding box center [404, 380] width 15 height 15
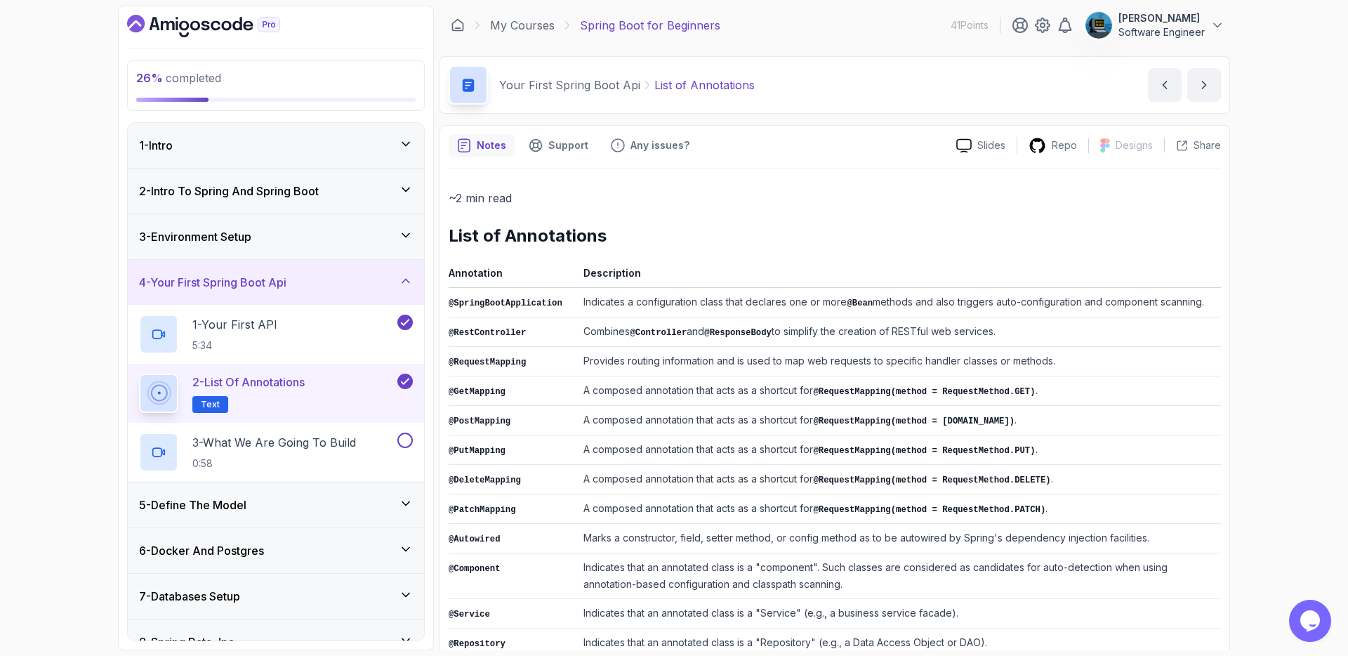
scroll to position [189, 0]
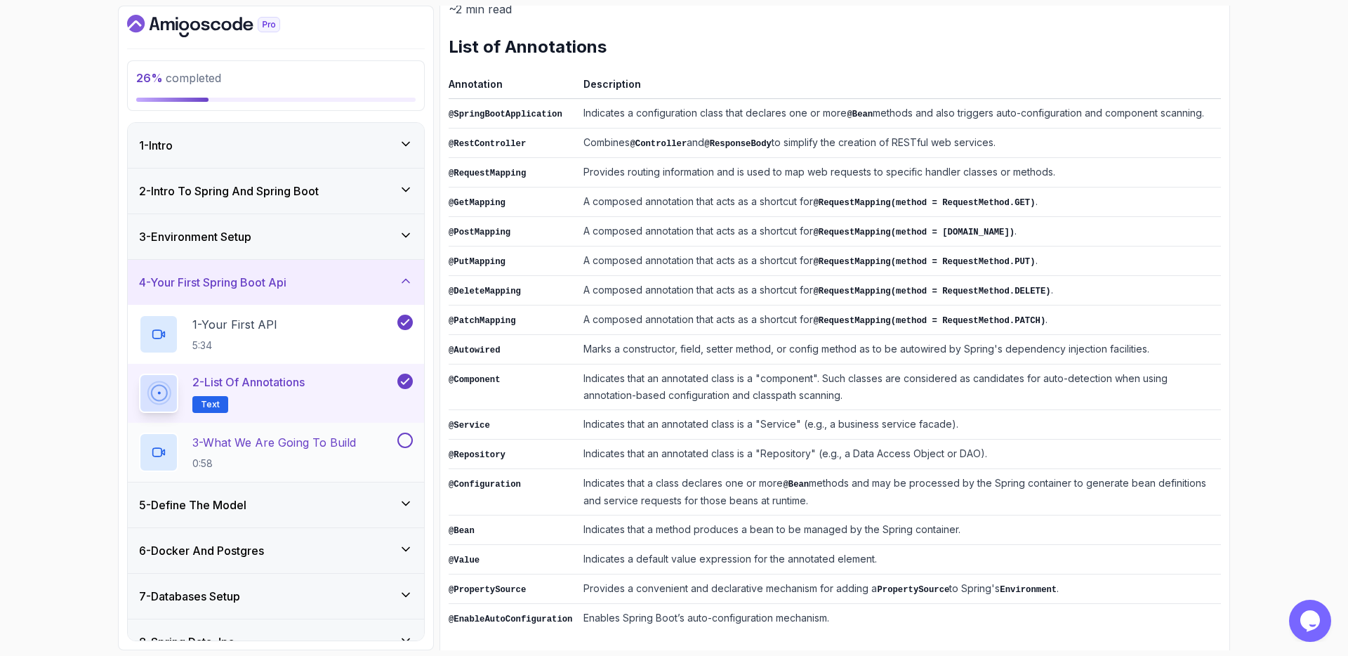
click at [335, 440] on p "3 - What We Are Going To Build" at bounding box center [274, 442] width 164 height 17
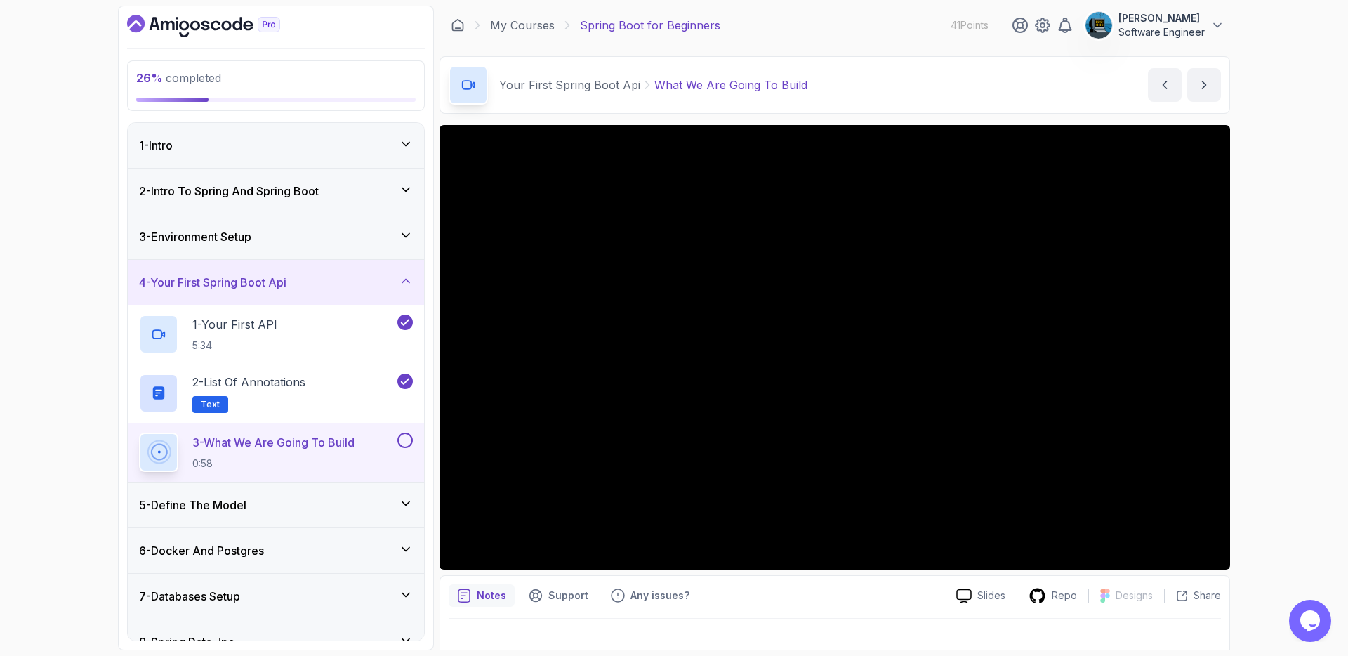
click at [386, 500] on div "5 - Define The Model" at bounding box center [276, 504] width 274 height 17
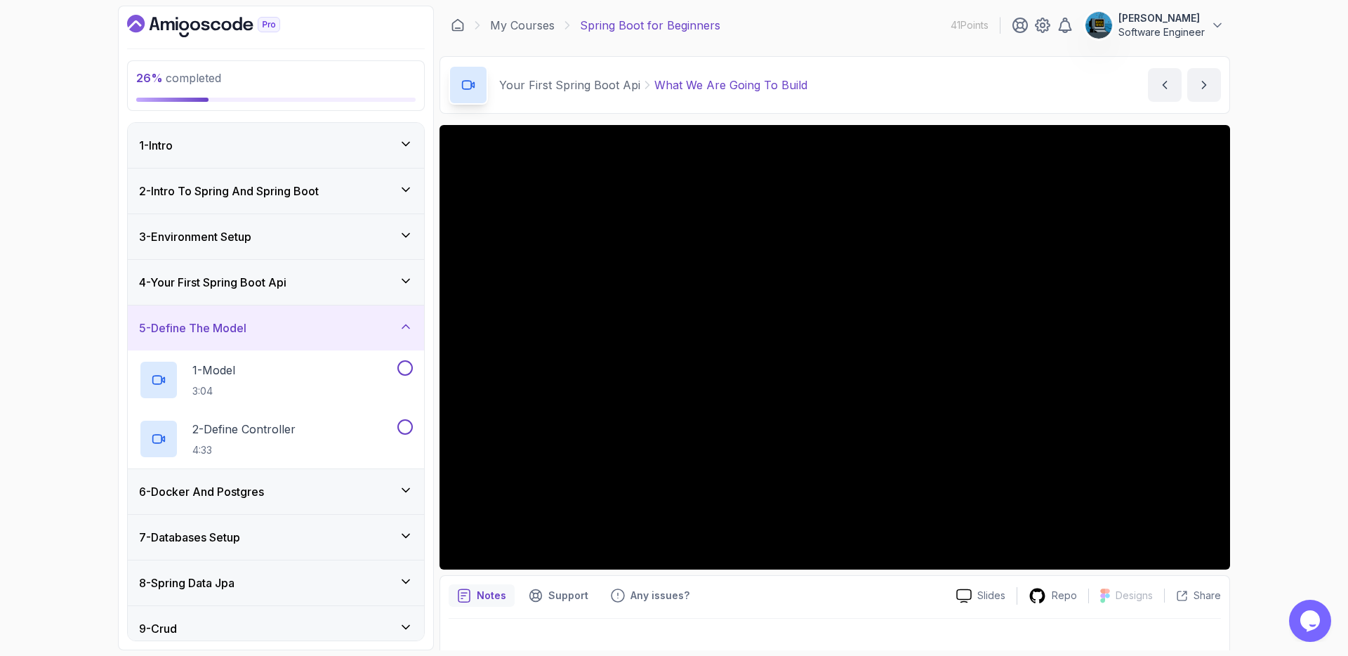
click at [361, 329] on div "5 - Define The Model" at bounding box center [276, 327] width 274 height 17
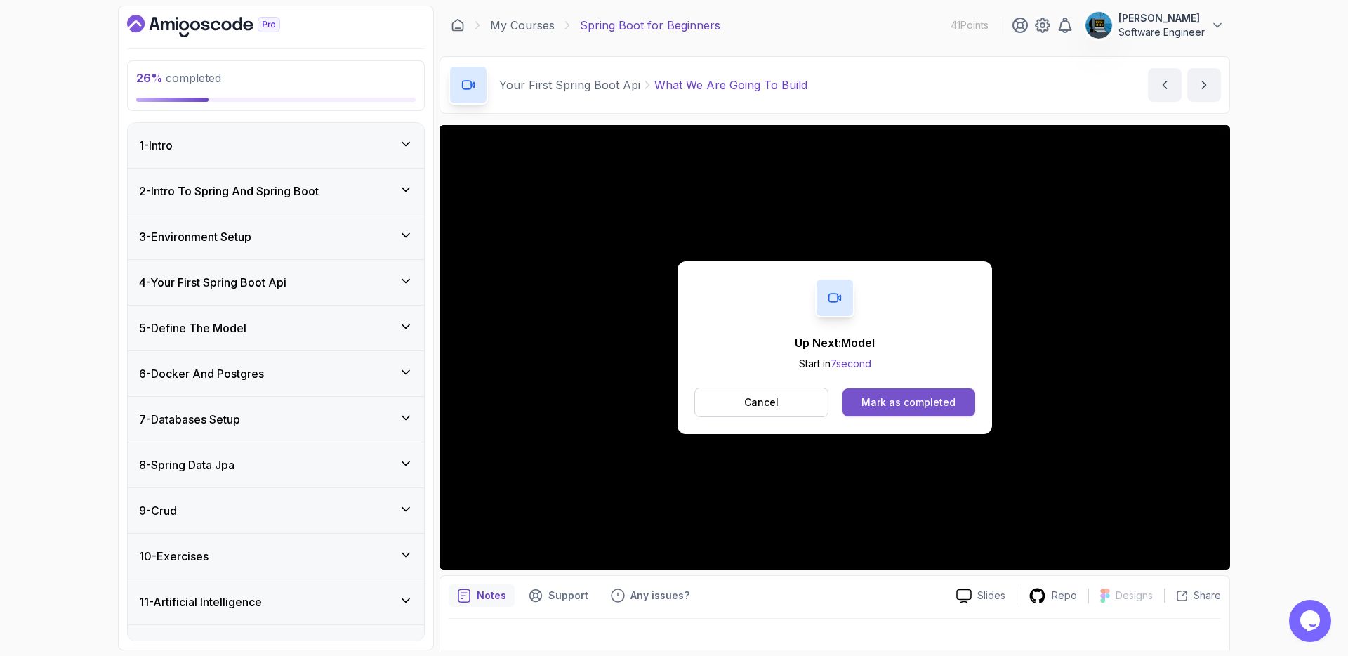
click at [911, 401] on div "Mark as completed" at bounding box center [908, 402] width 94 height 14
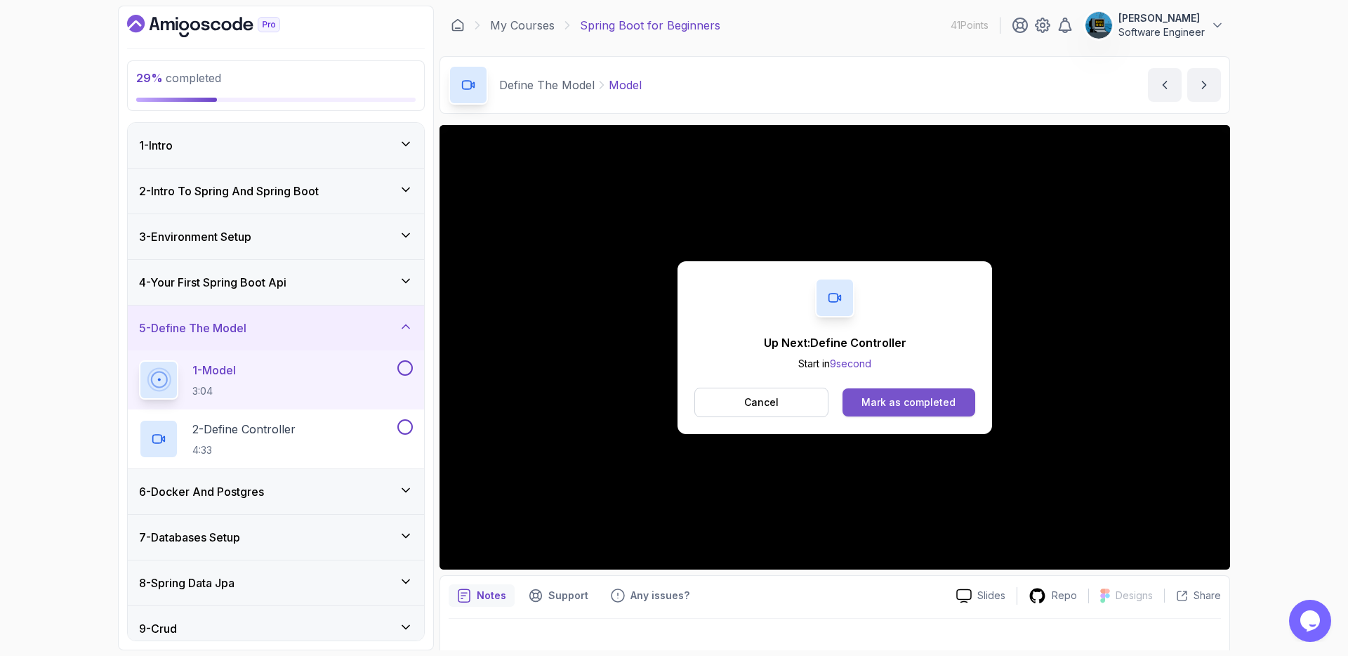
click at [896, 398] on div "Mark as completed" at bounding box center [908, 402] width 94 height 14
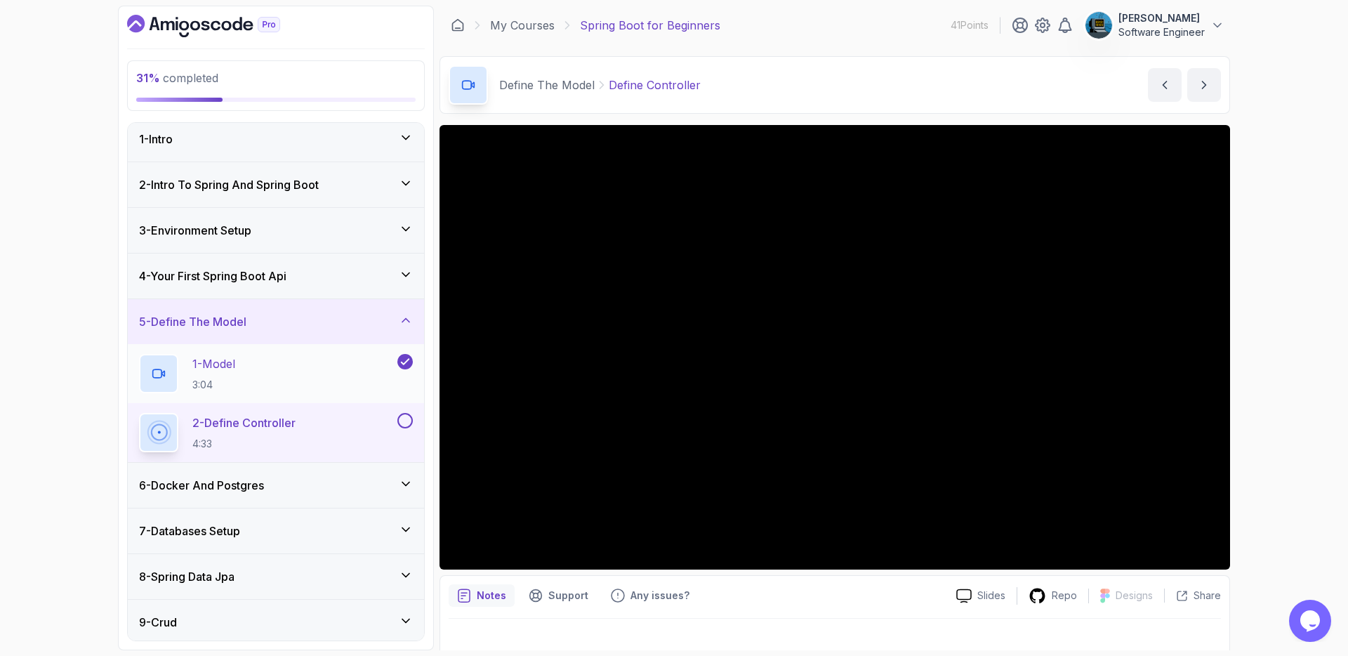
scroll to position [147, 0]
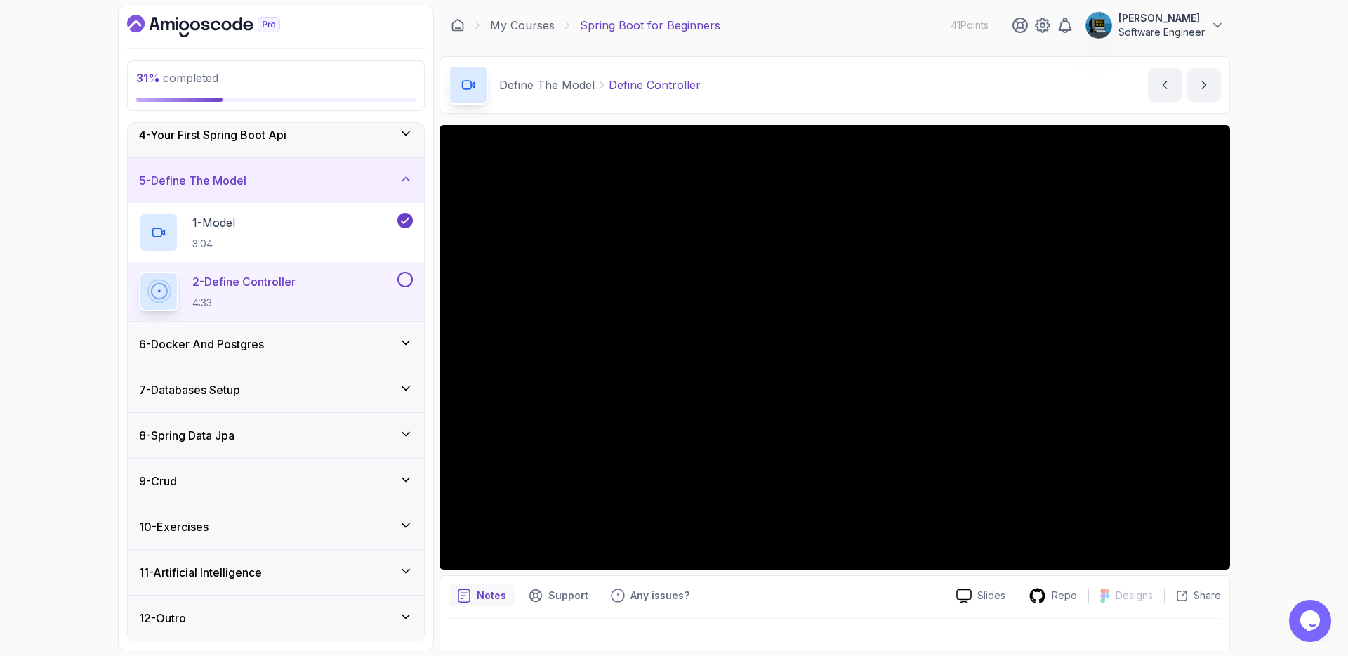
click at [333, 344] on div "6 - Docker And Postgres" at bounding box center [276, 343] width 274 height 17
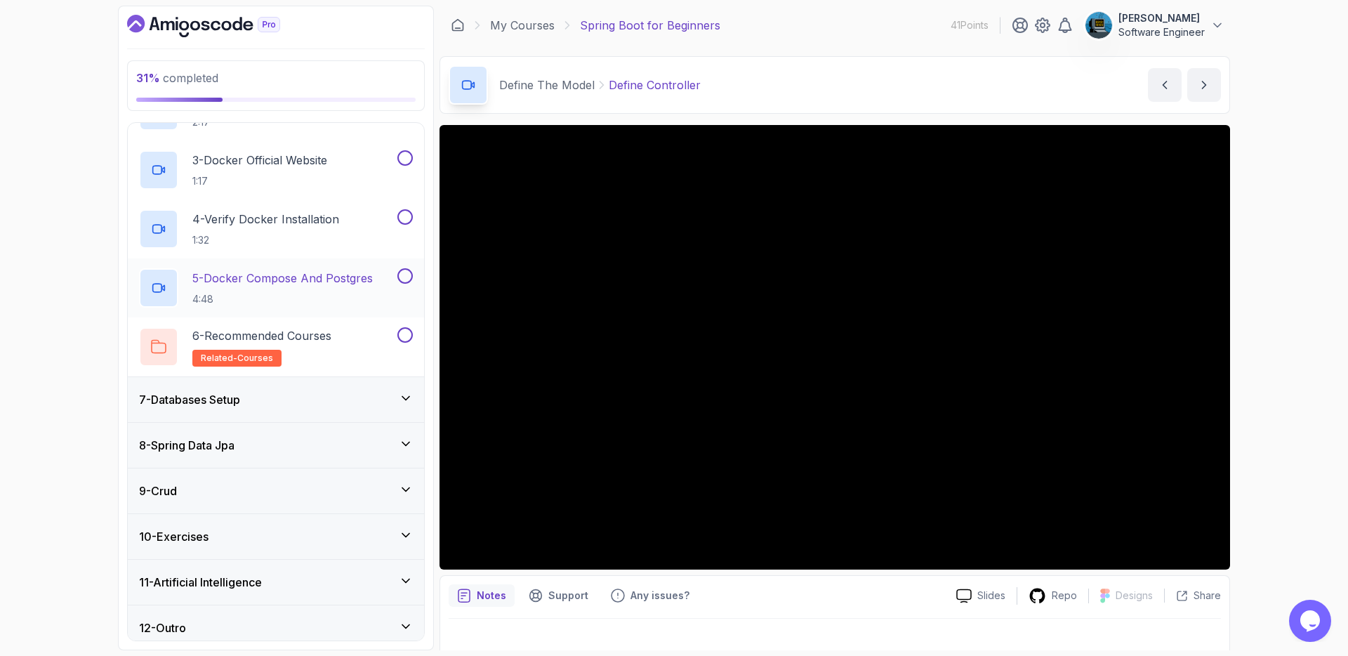
scroll to position [383, 0]
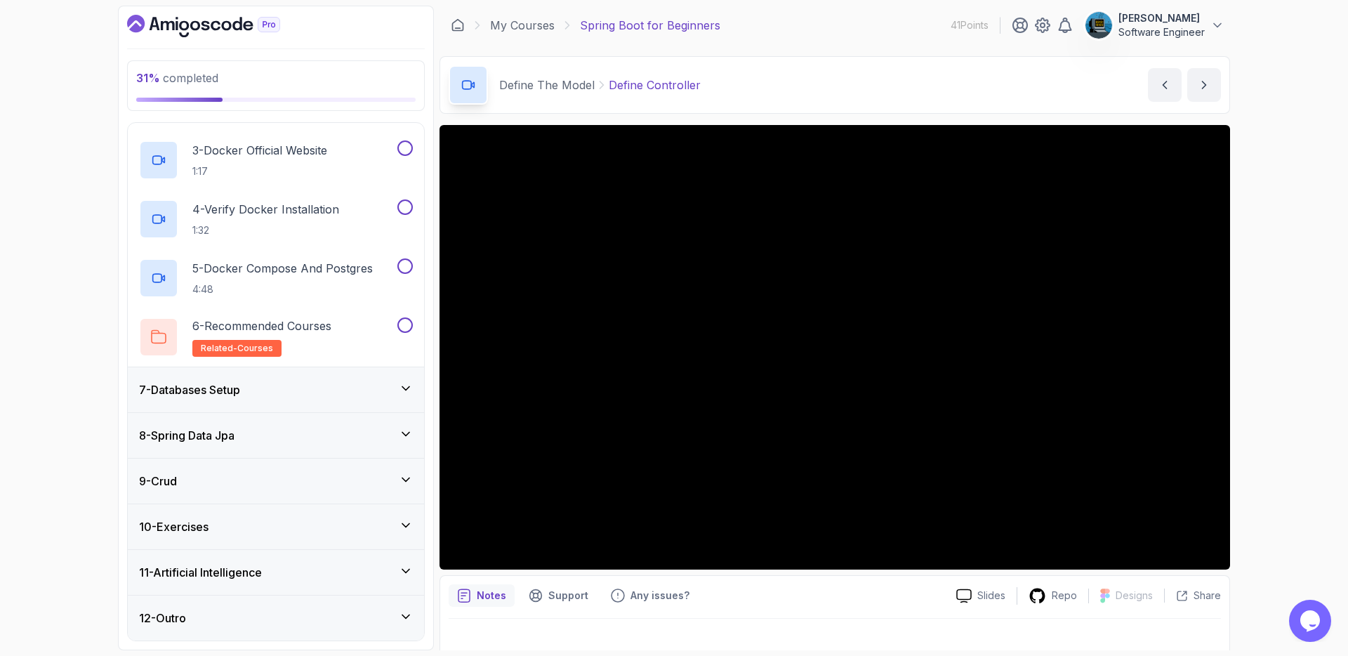
click at [326, 495] on div "9 - Crud" at bounding box center [276, 480] width 296 height 45
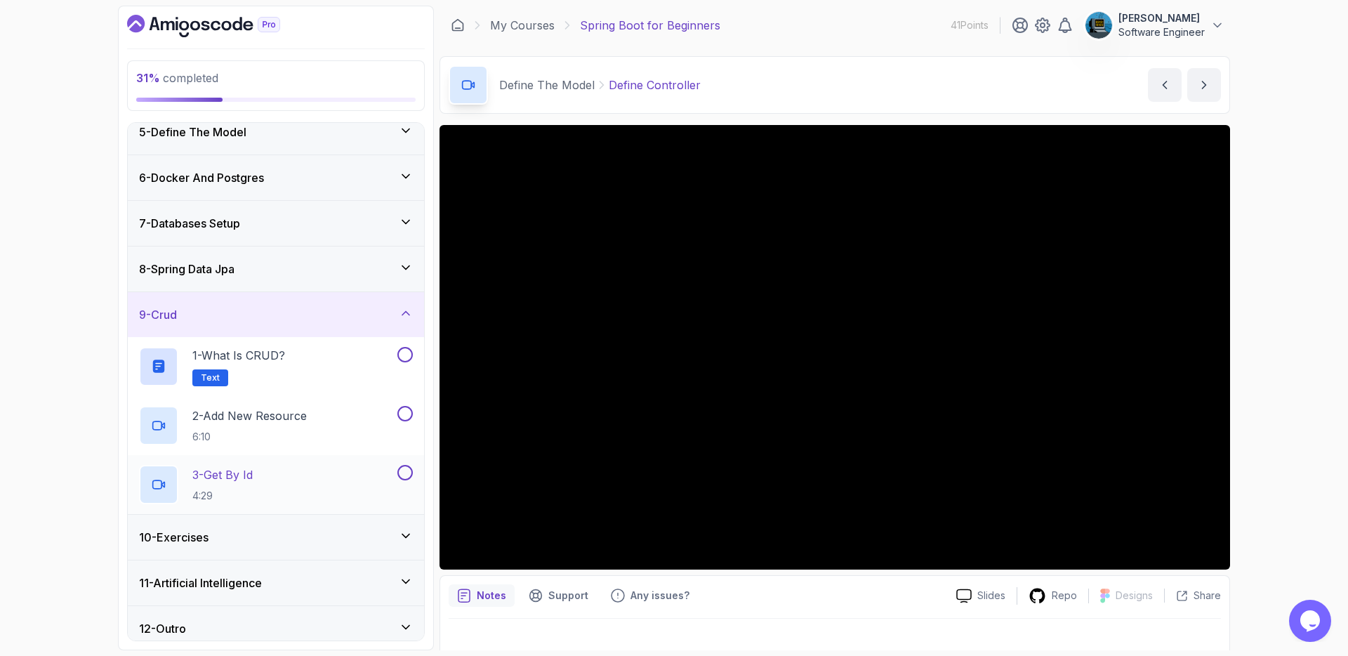
scroll to position [206, 0]
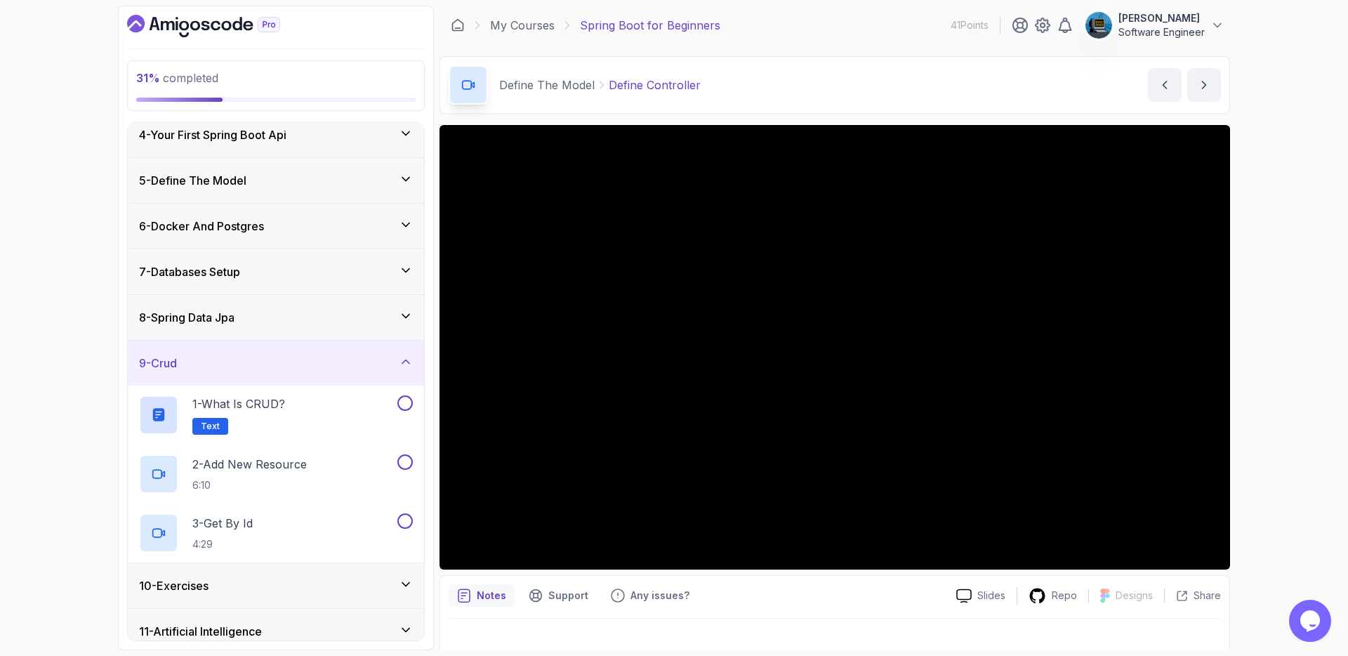
click at [281, 364] on div "9 - Crud" at bounding box center [276, 362] width 274 height 17
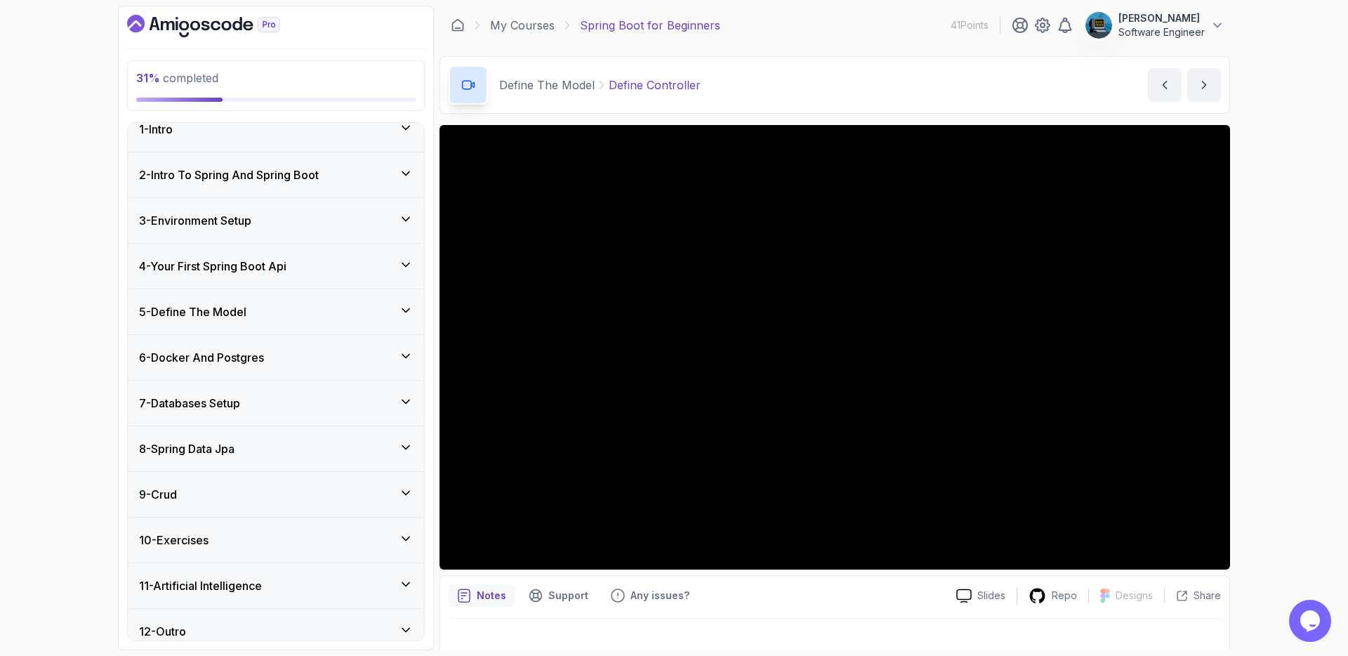
scroll to position [0, 0]
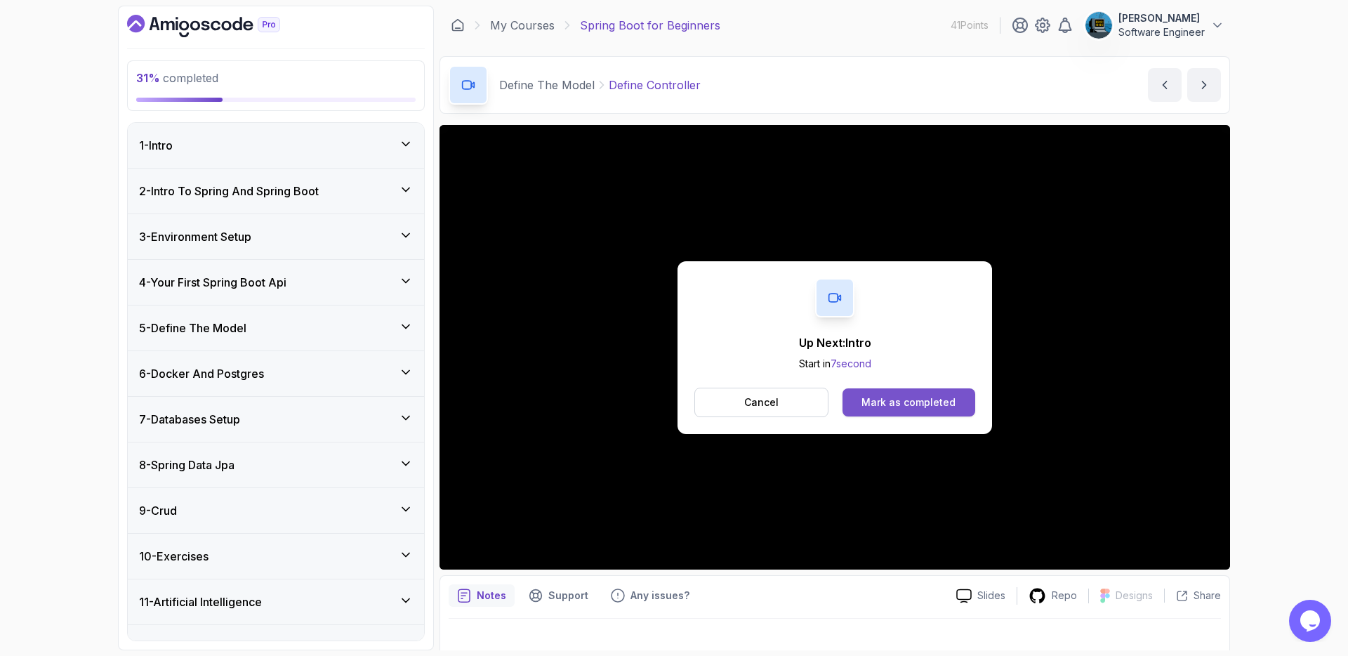
click at [886, 402] on div "Mark as completed" at bounding box center [908, 402] width 94 height 14
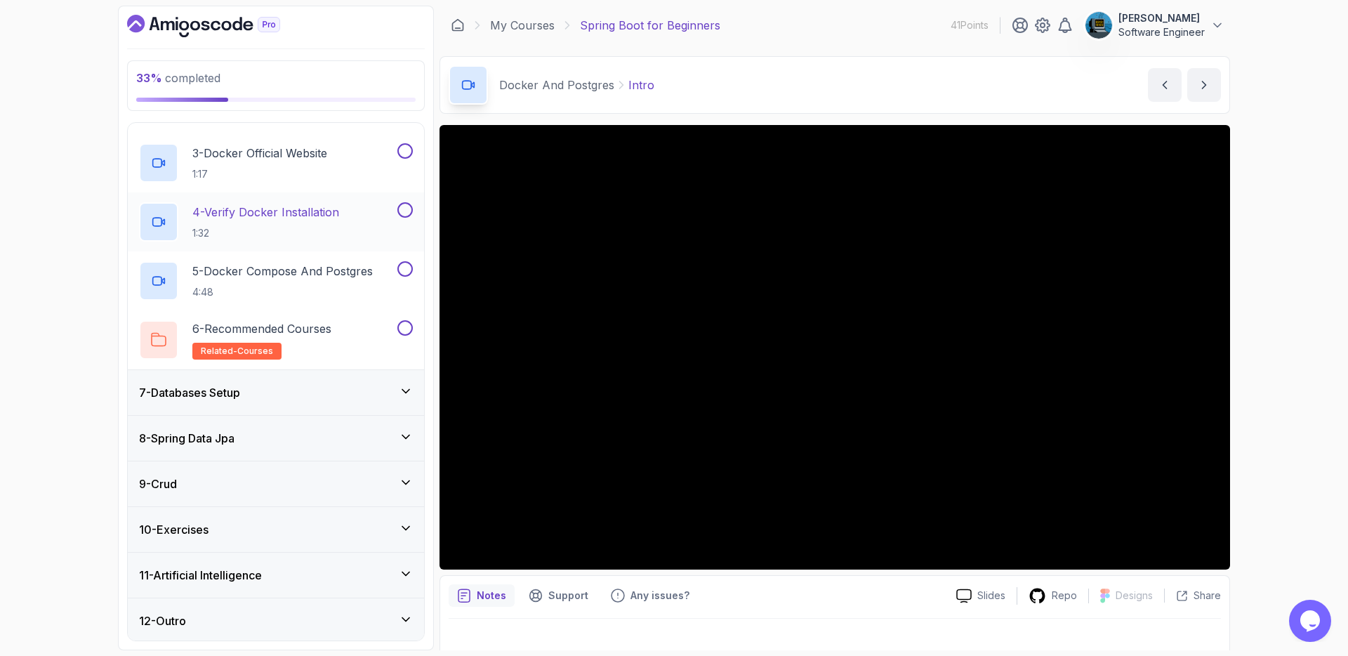
scroll to position [383, 0]
click at [361, 564] on div "11 - Artificial Intelligence" at bounding box center [276, 572] width 274 height 17
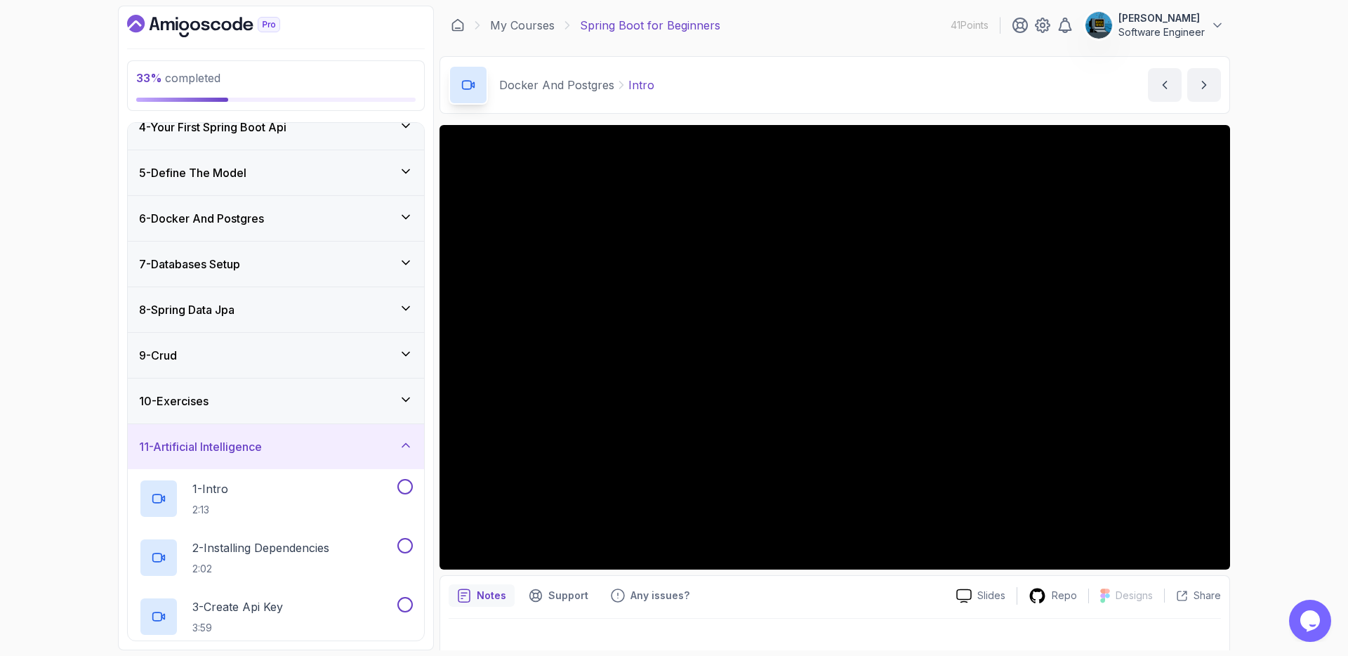
scroll to position [173, 0]
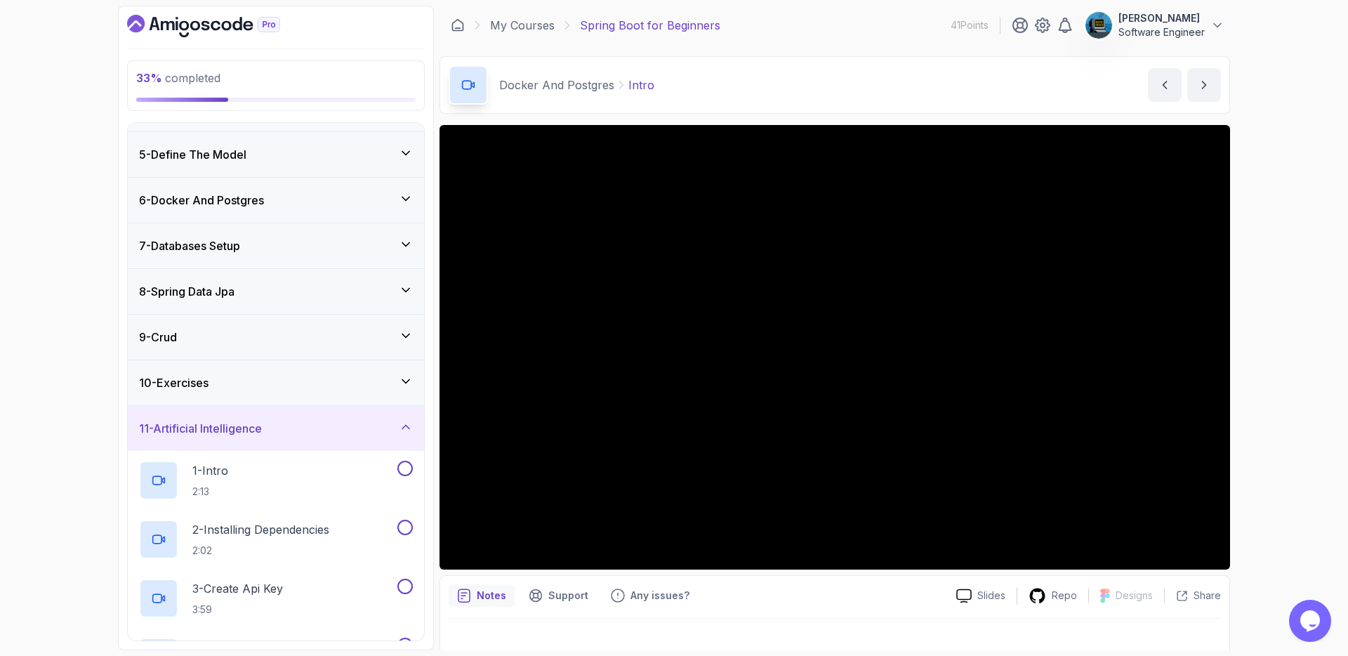
click at [337, 439] on div "11 - Artificial Intelligence" at bounding box center [276, 428] width 296 height 45
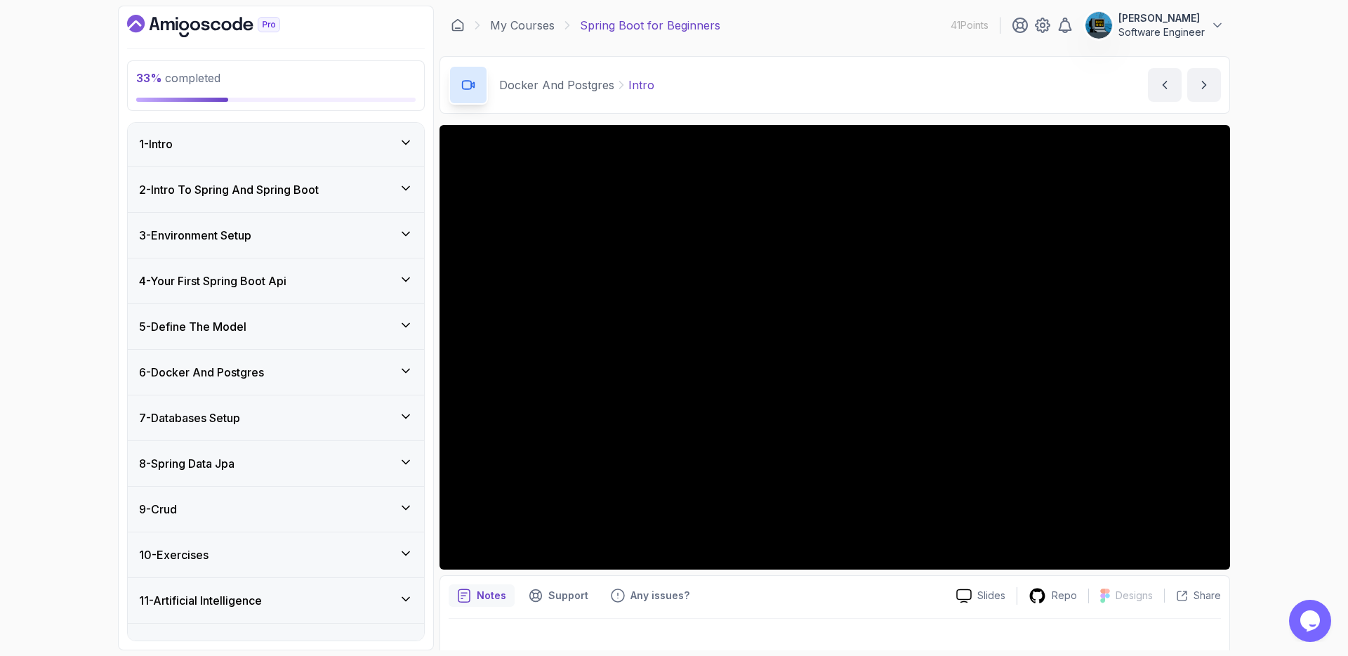
scroll to position [0, 0]
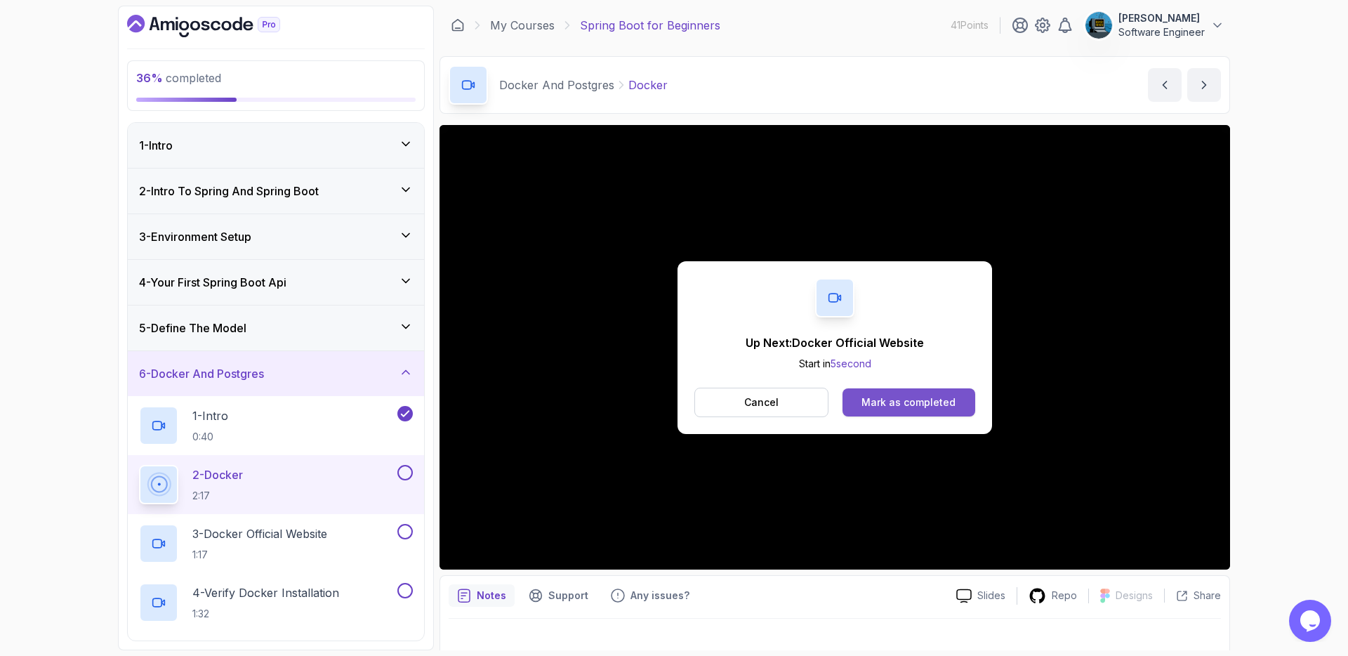
click at [907, 404] on div "Mark as completed" at bounding box center [908, 402] width 94 height 14
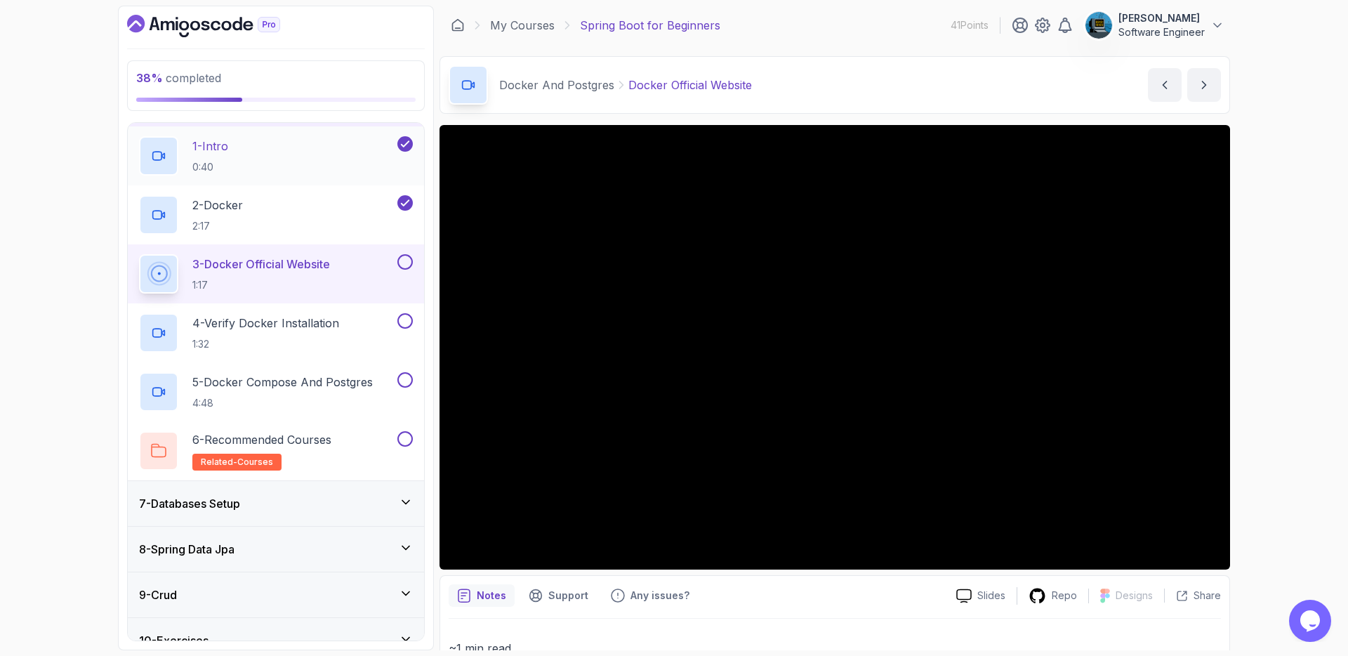
scroll to position [269, 0]
click at [893, 594] on div "Notes Support Any issues?" at bounding box center [696, 595] width 496 height 22
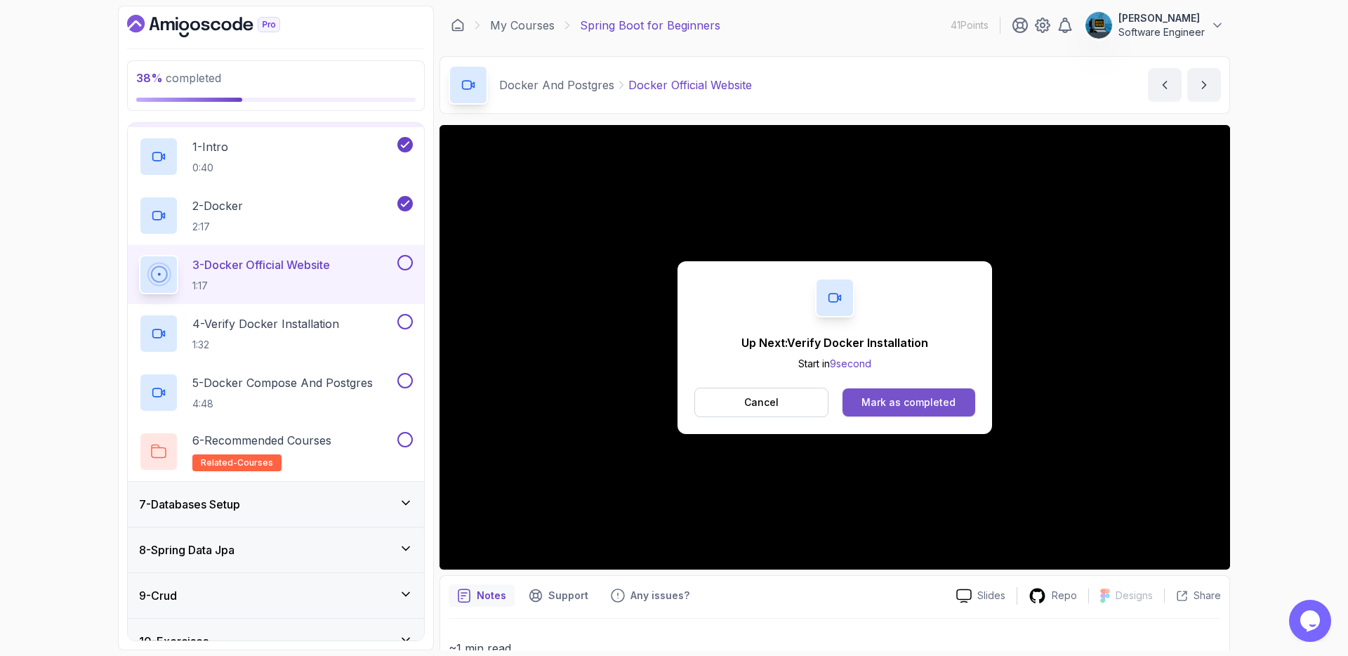
click at [898, 399] on div "Mark as completed" at bounding box center [908, 402] width 94 height 14
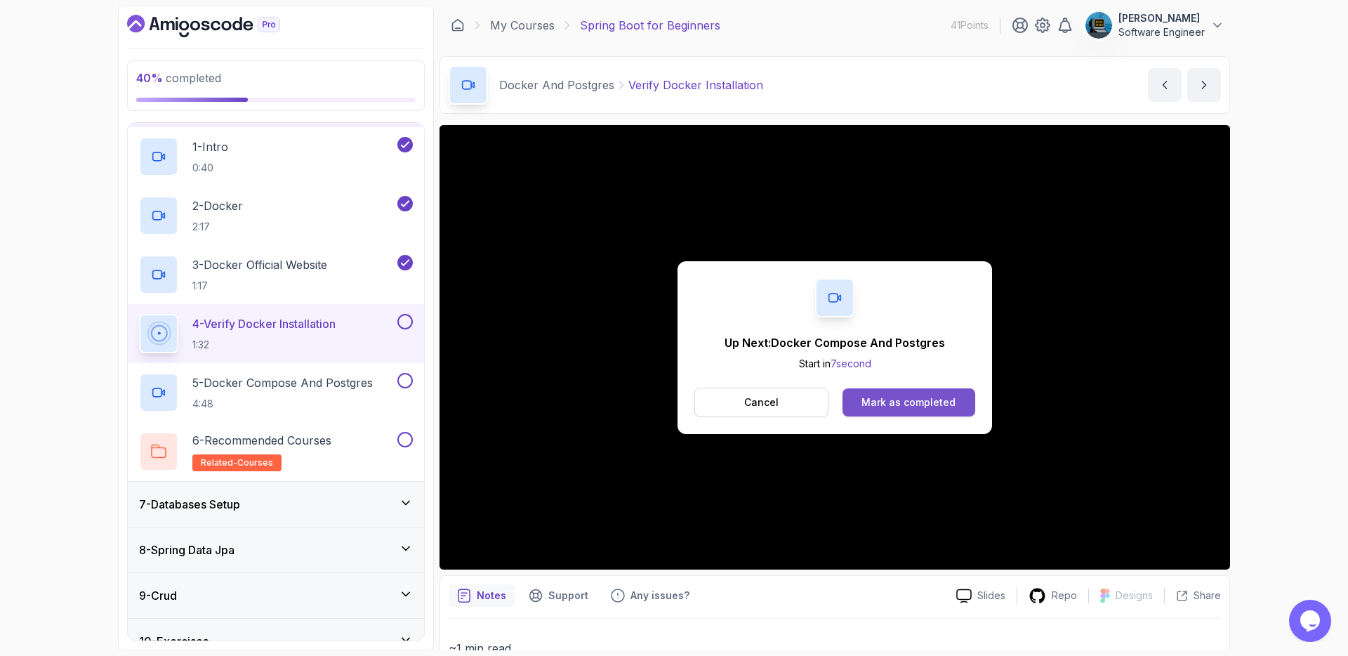
click at [929, 405] on div "Mark as completed" at bounding box center [908, 402] width 94 height 14
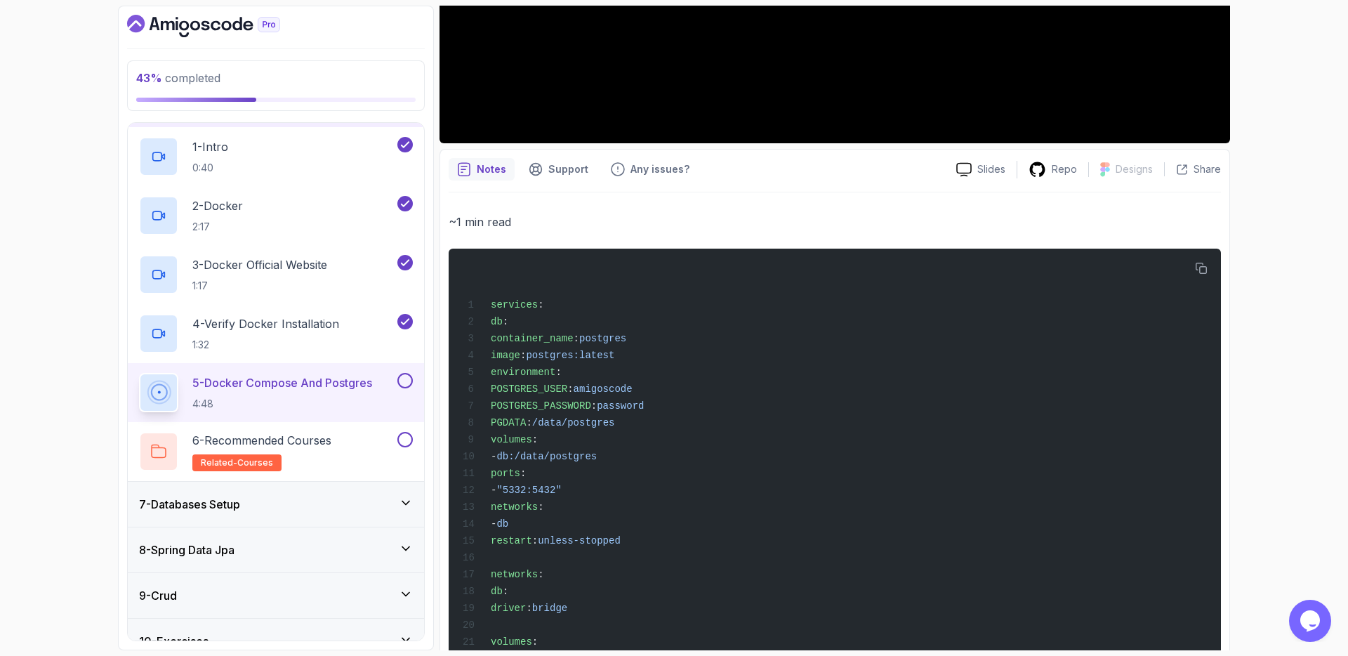
scroll to position [483, 0]
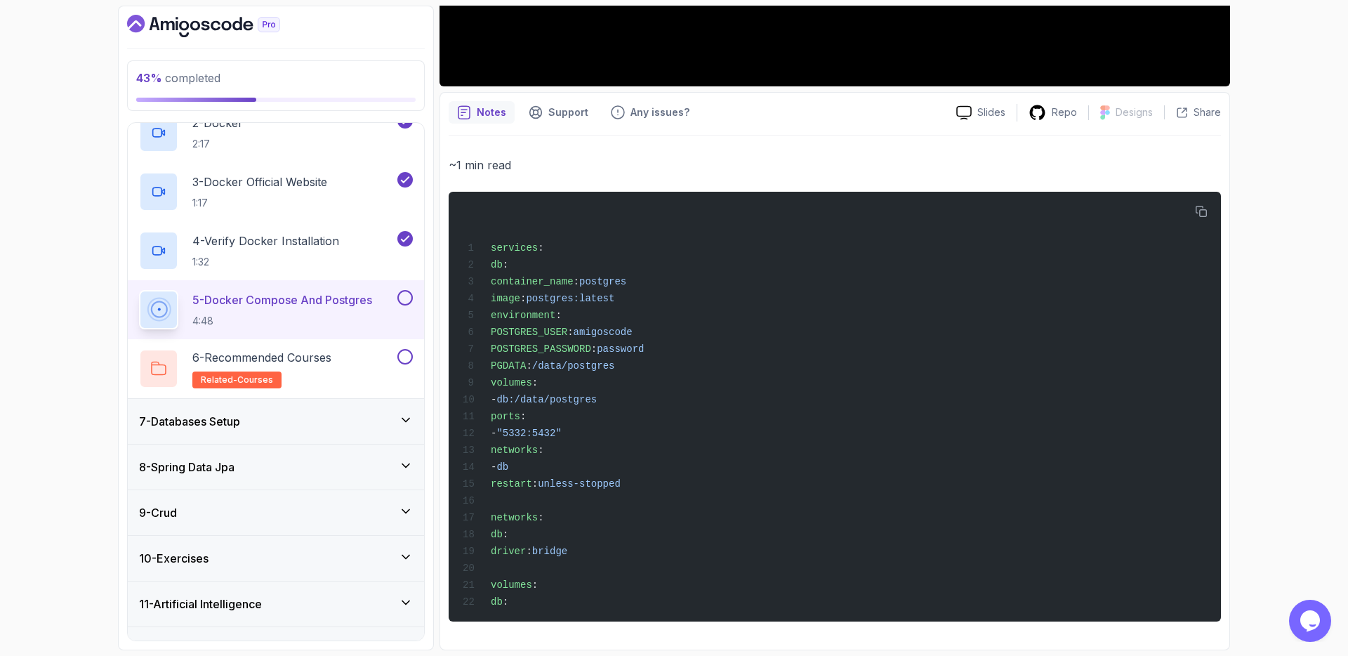
click at [366, 418] on div "7 - Databases Setup" at bounding box center [276, 421] width 274 height 17
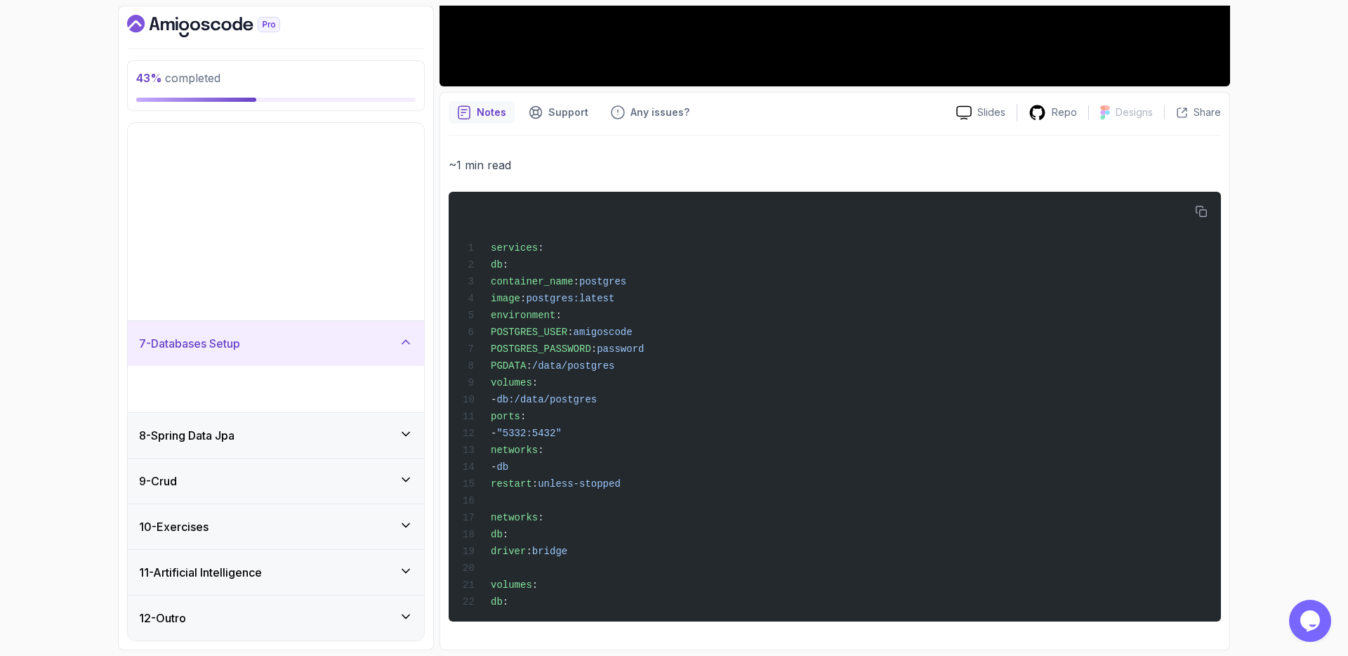
scroll to position [29, 0]
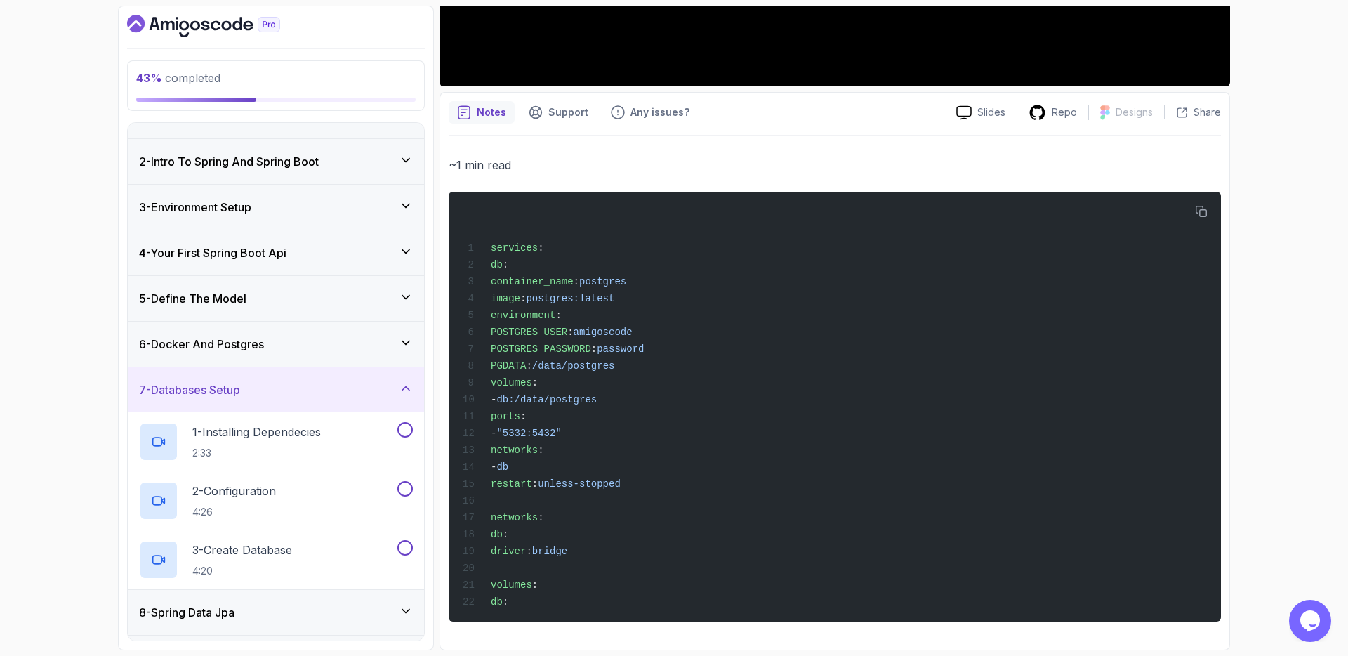
click at [359, 394] on div "7 - Databases Setup" at bounding box center [276, 389] width 274 height 17
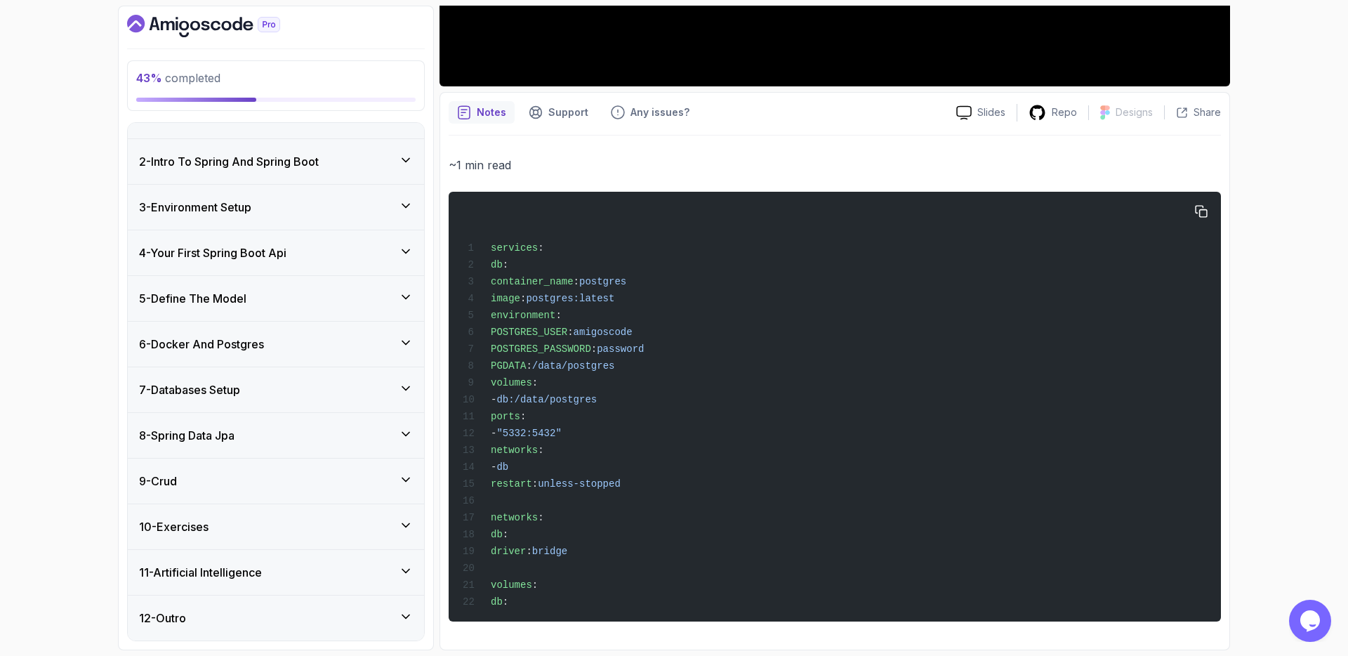
scroll to position [455, 0]
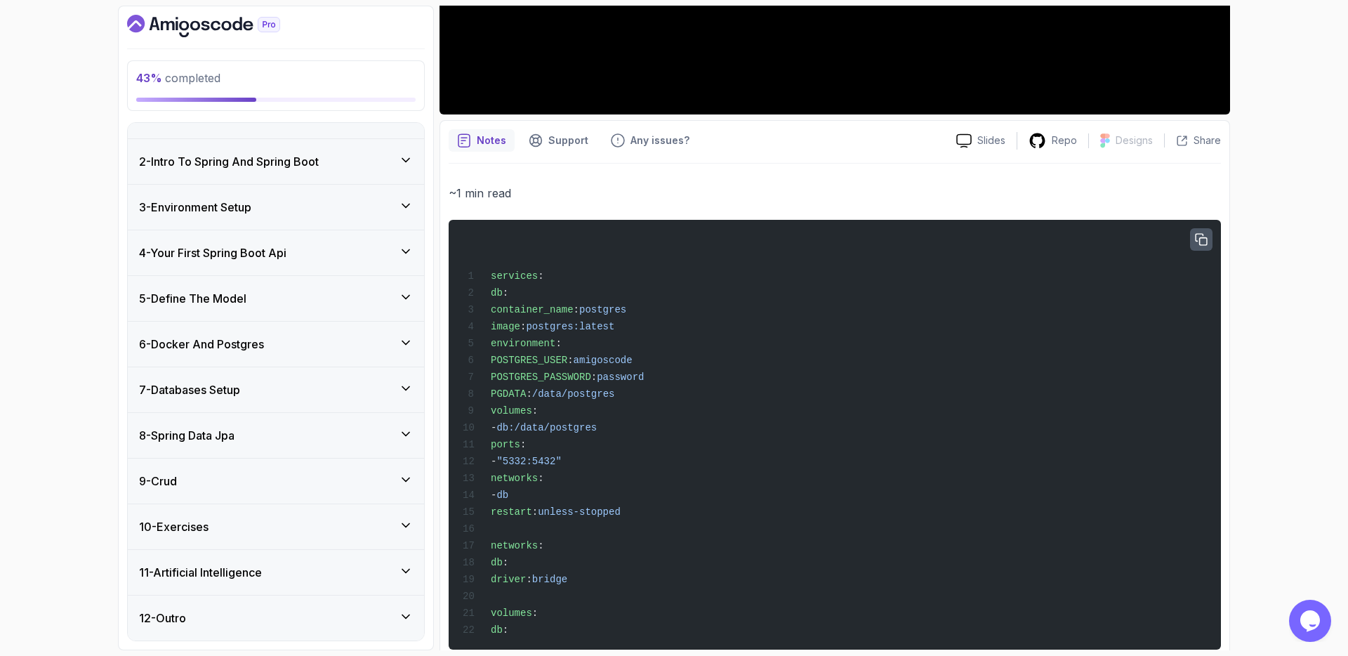
click at [1202, 246] on button "button" at bounding box center [1201, 239] width 22 height 22
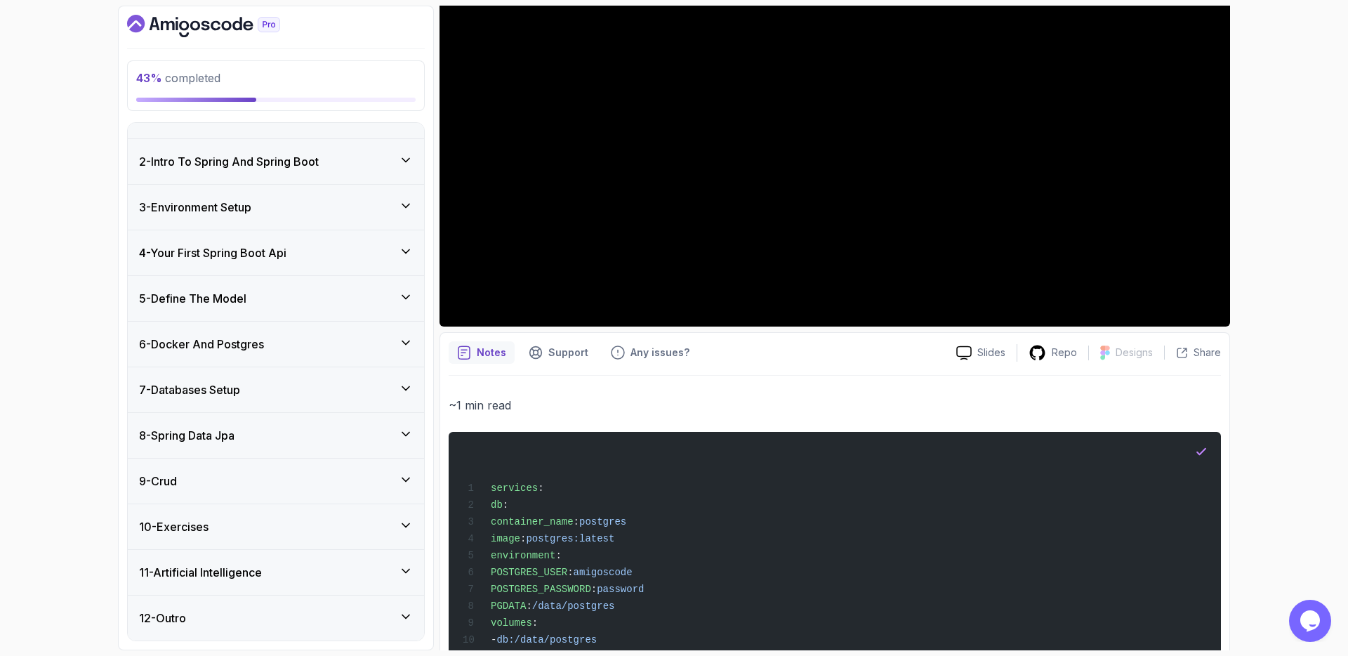
scroll to position [0, 0]
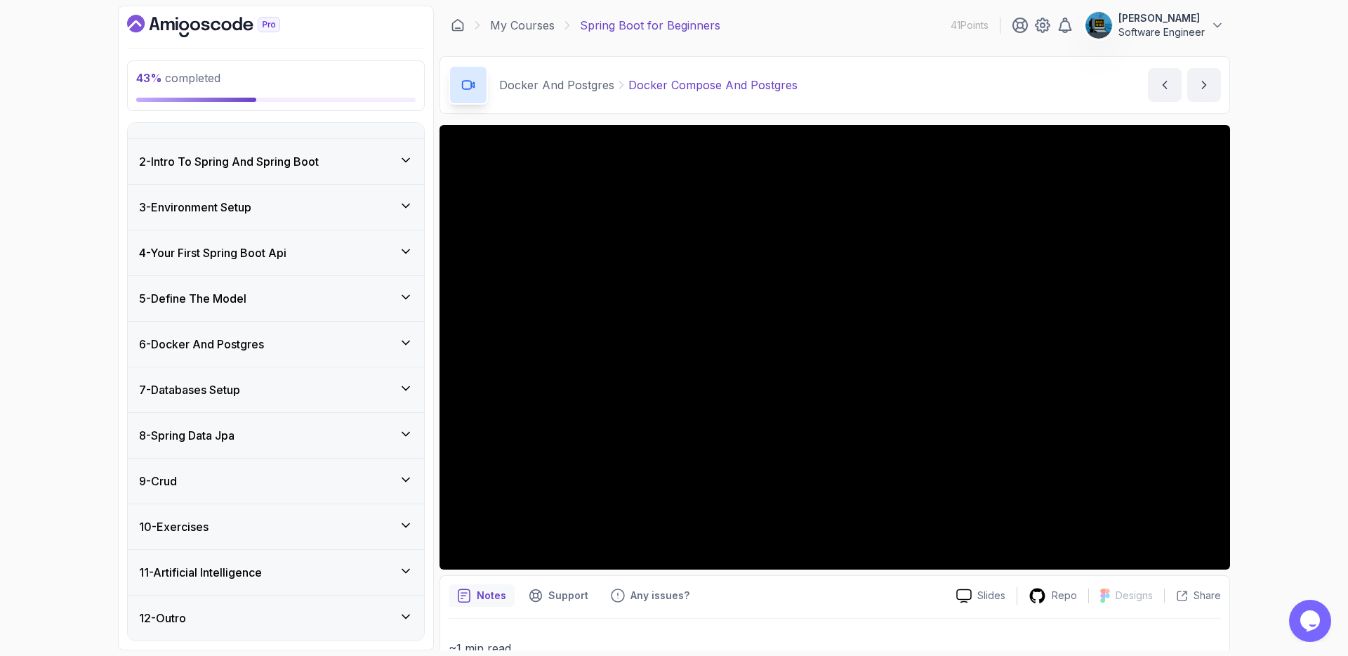
click at [330, 392] on div "7 - Databases Setup" at bounding box center [276, 389] width 274 height 17
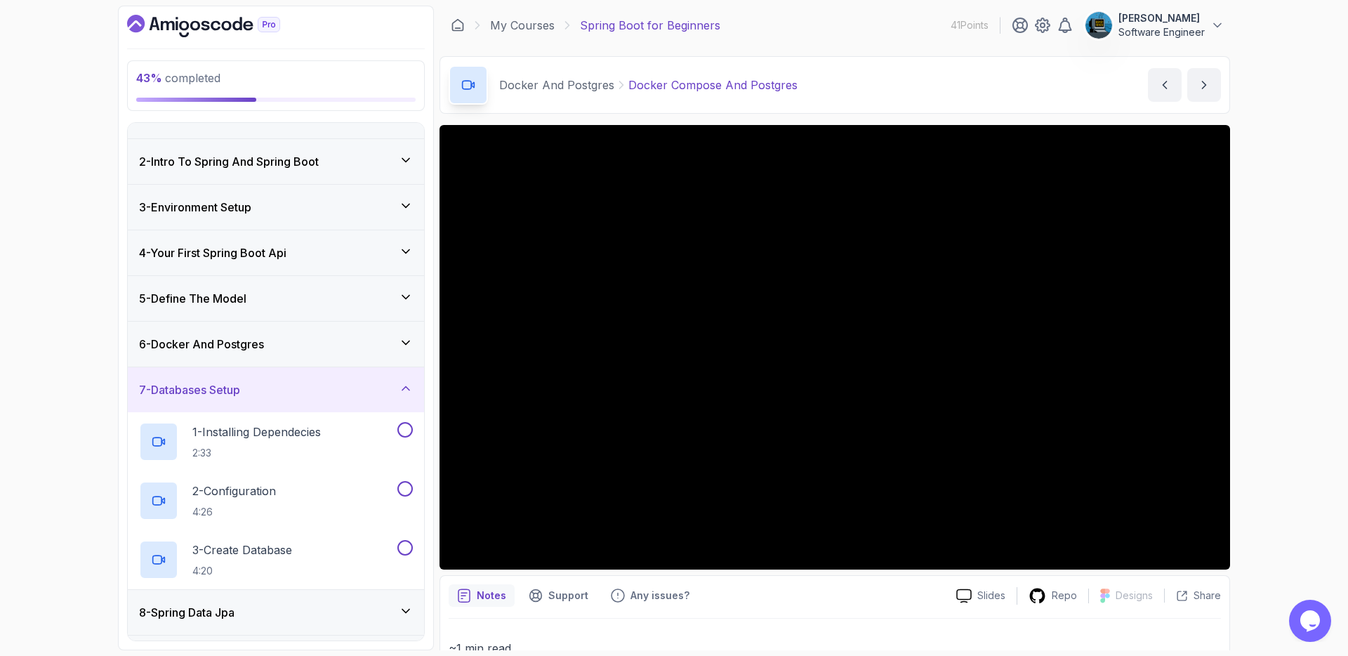
click at [332, 391] on div "7 - Databases Setup" at bounding box center [276, 389] width 274 height 17
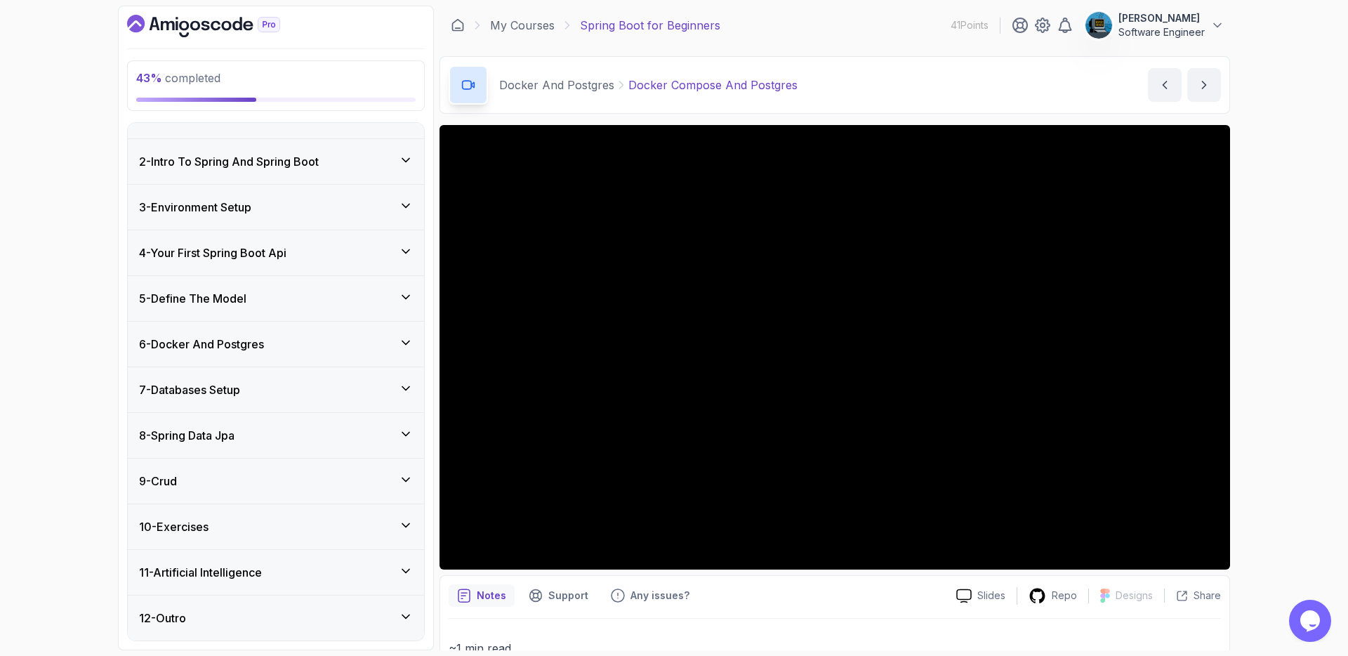
click at [328, 305] on div "5 - Define The Model" at bounding box center [276, 298] width 274 height 17
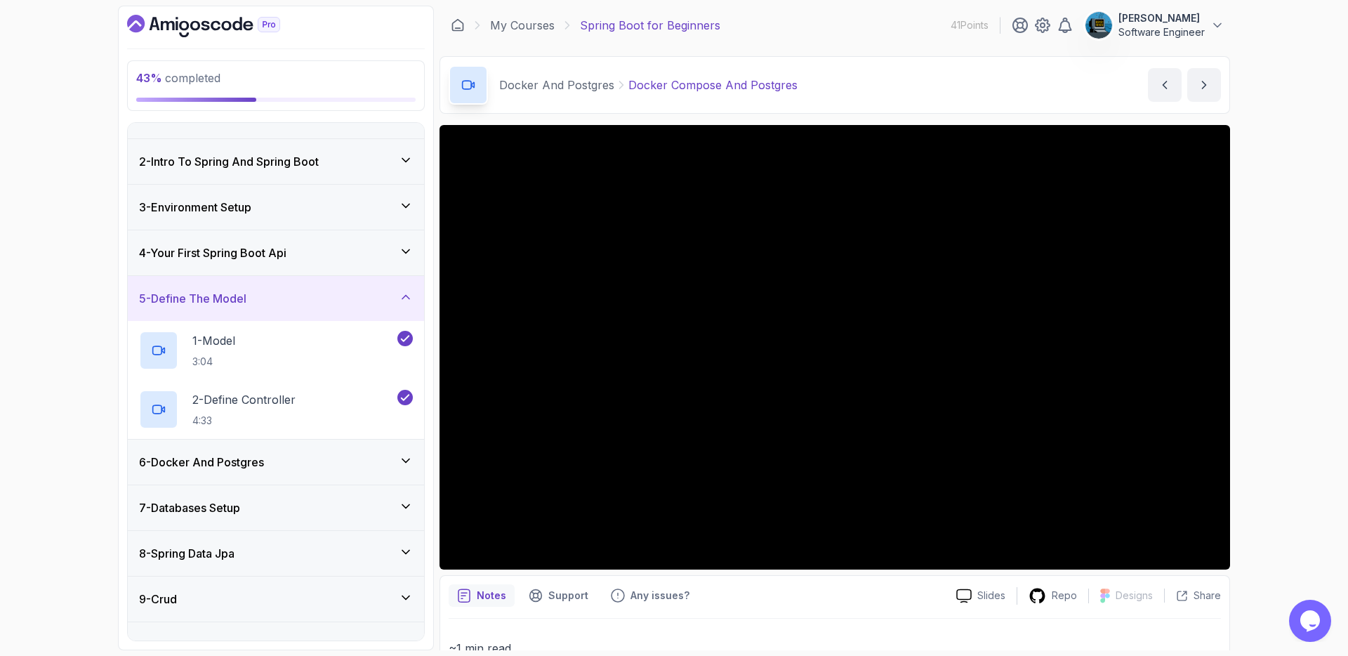
click at [329, 305] on div "5 - Define The Model" at bounding box center [276, 298] width 274 height 17
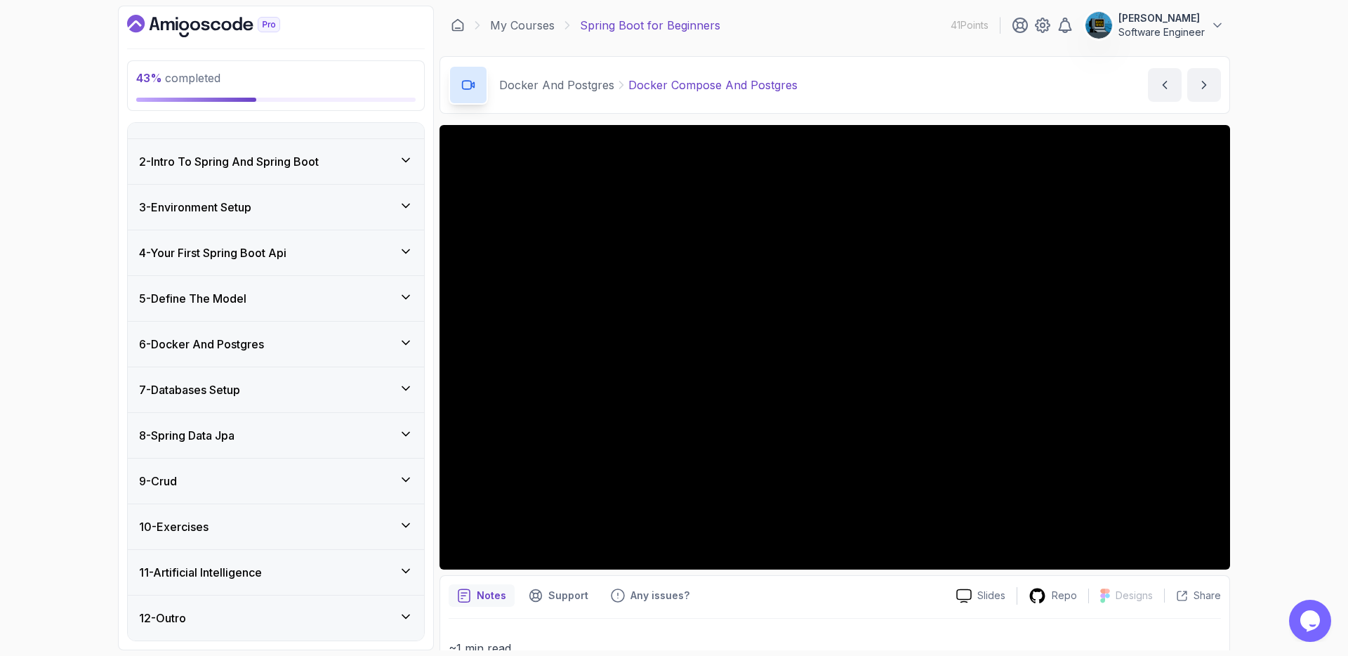
click at [312, 343] on div "6 - Docker And Postgres" at bounding box center [276, 343] width 274 height 17
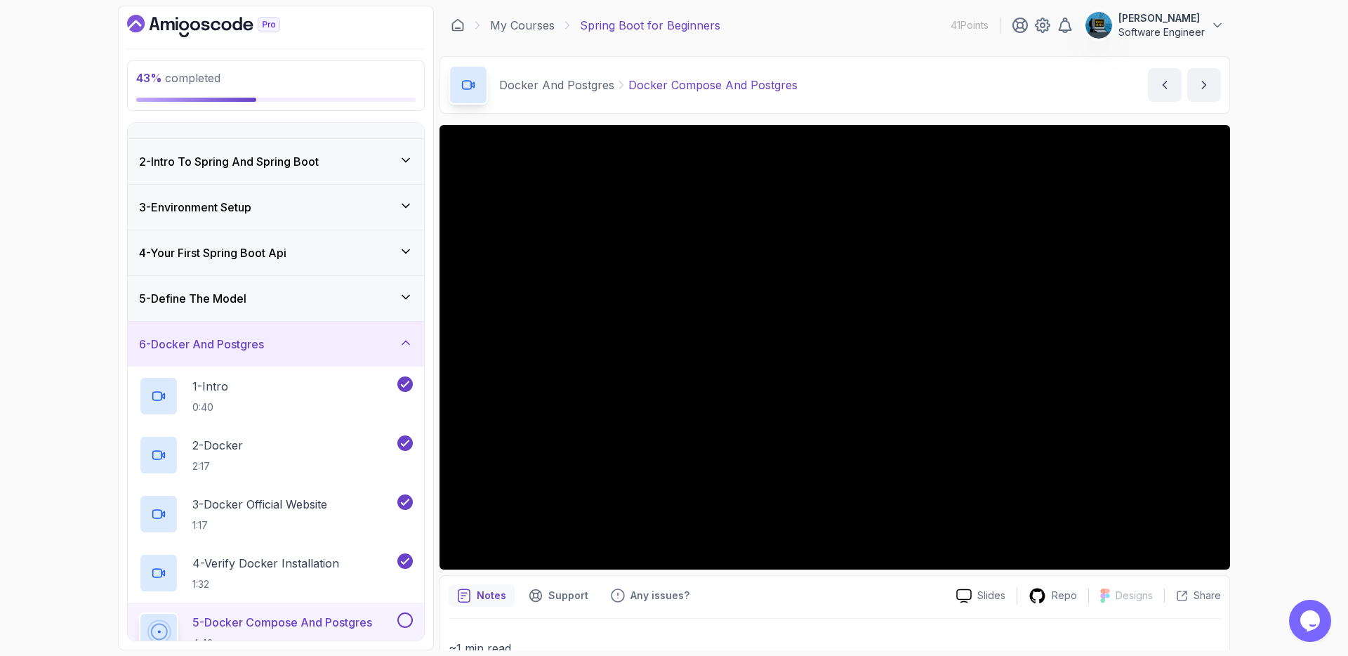
click at [312, 343] on div "6 - Docker And Postgres" at bounding box center [276, 343] width 274 height 17
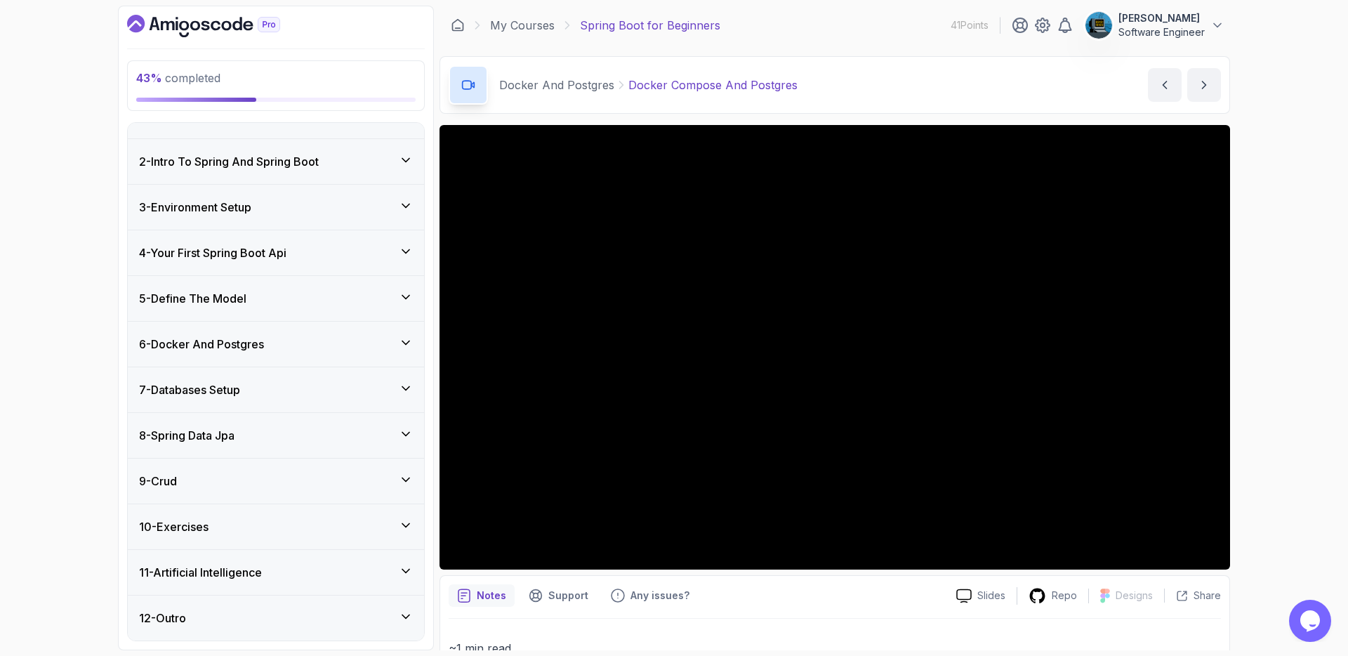
click at [326, 442] on div "8 - Spring Data Jpa" at bounding box center [276, 435] width 274 height 17
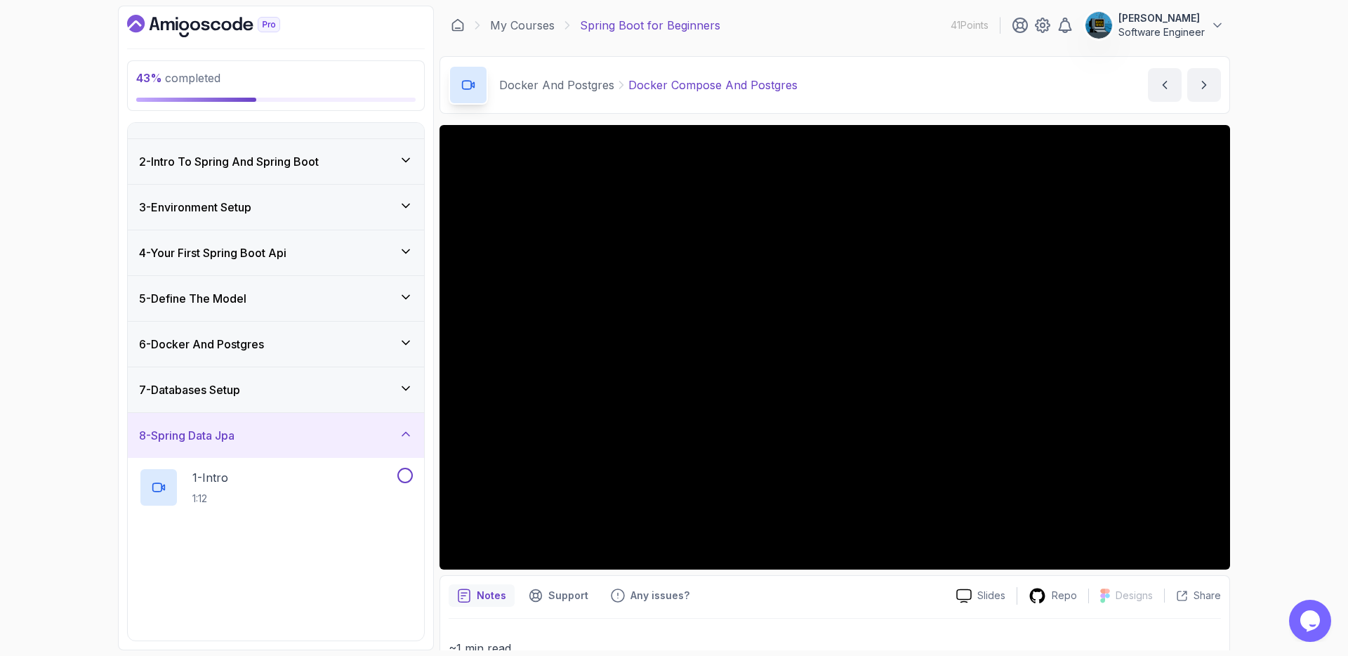
click at [326, 442] on div "8 - Spring Data Jpa" at bounding box center [276, 435] width 274 height 17
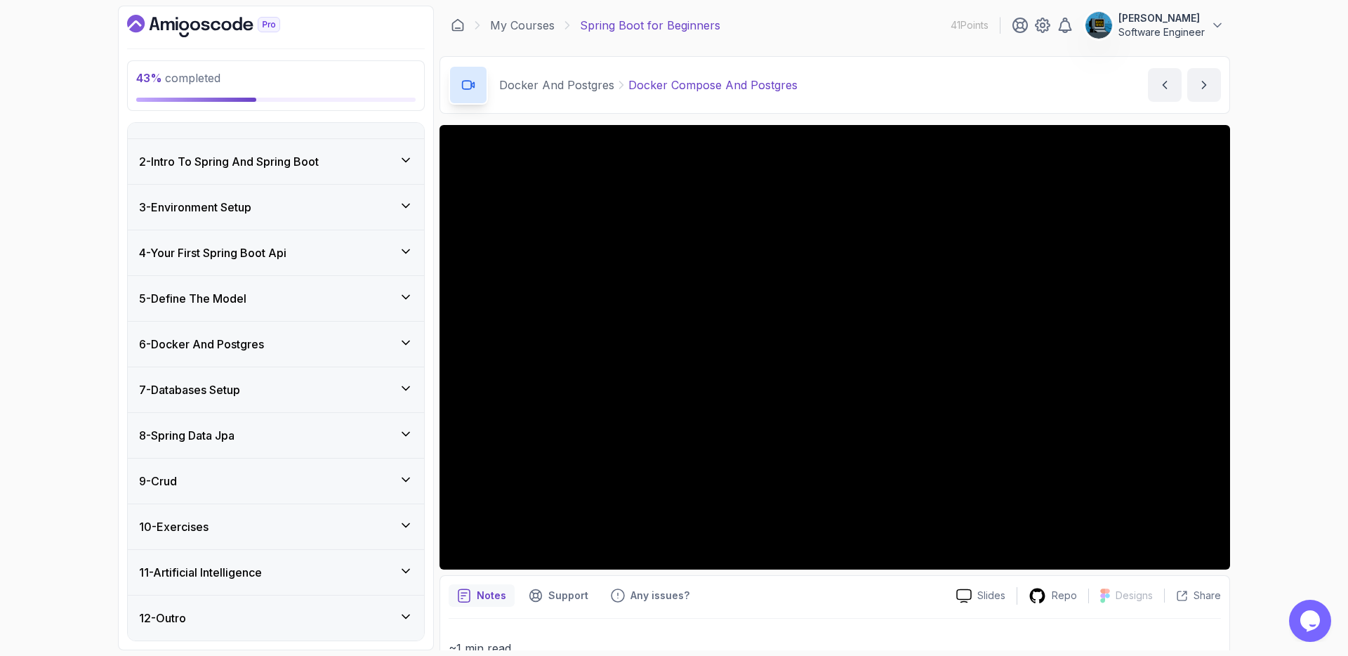
click at [326, 442] on div "8 - Spring Data Jpa" at bounding box center [276, 435] width 274 height 17
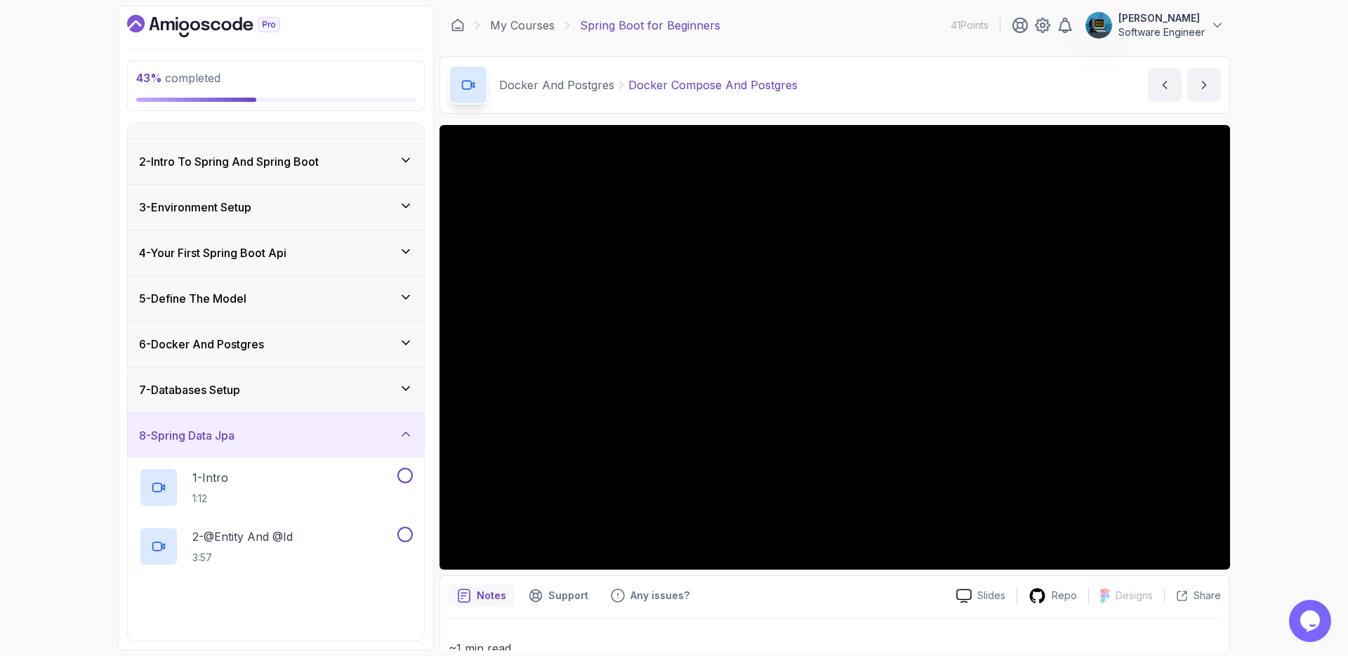
click at [326, 442] on div "8 - Spring Data Jpa" at bounding box center [276, 435] width 274 height 17
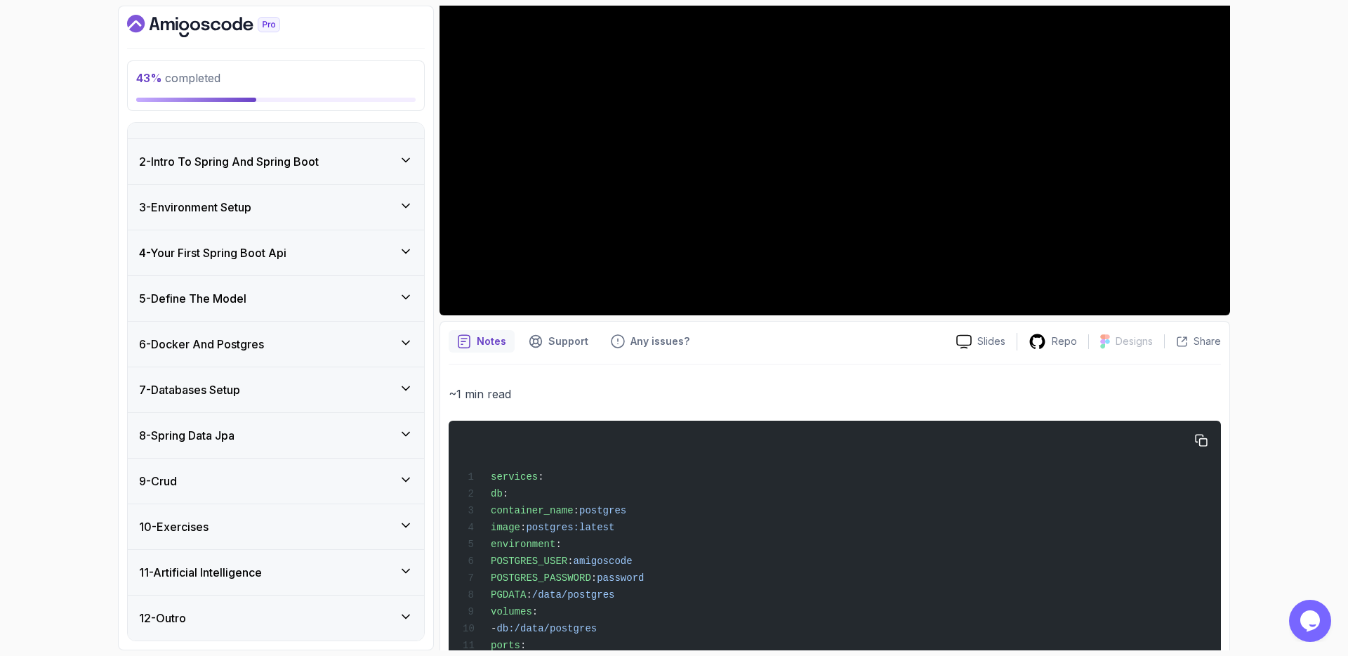
scroll to position [483, 0]
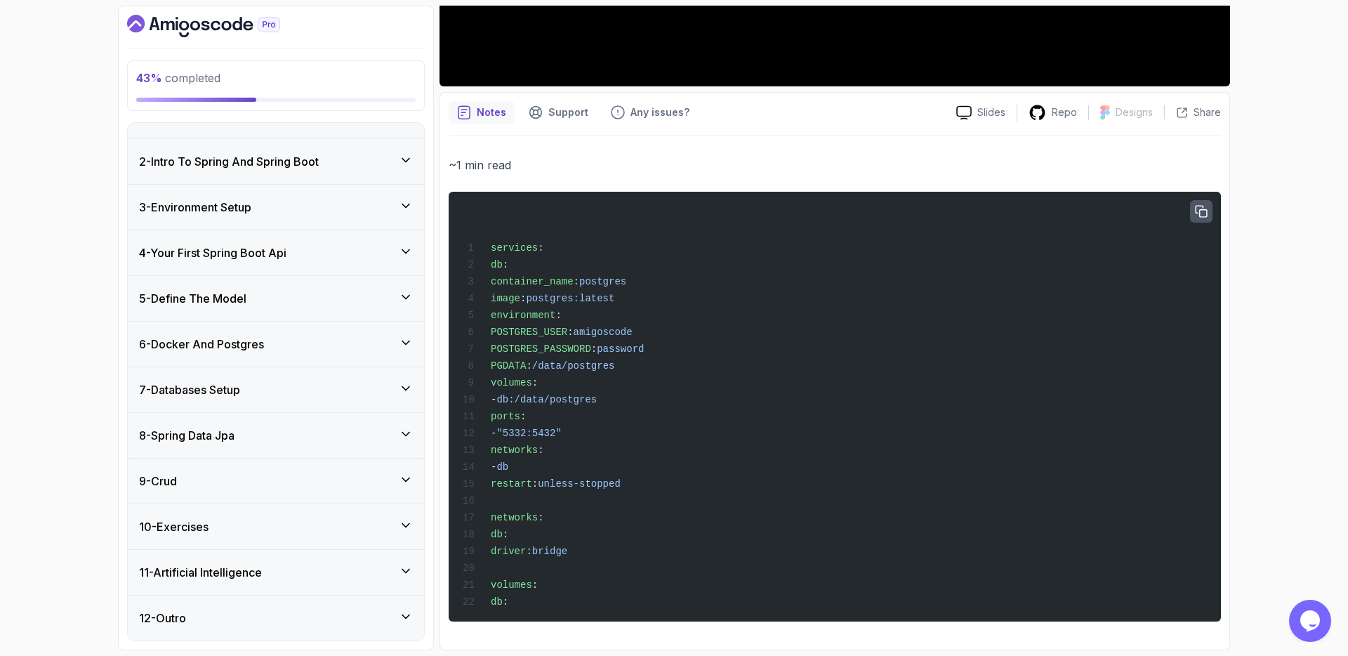
click at [1206, 208] on icon "button" at bounding box center [1201, 212] width 13 height 13
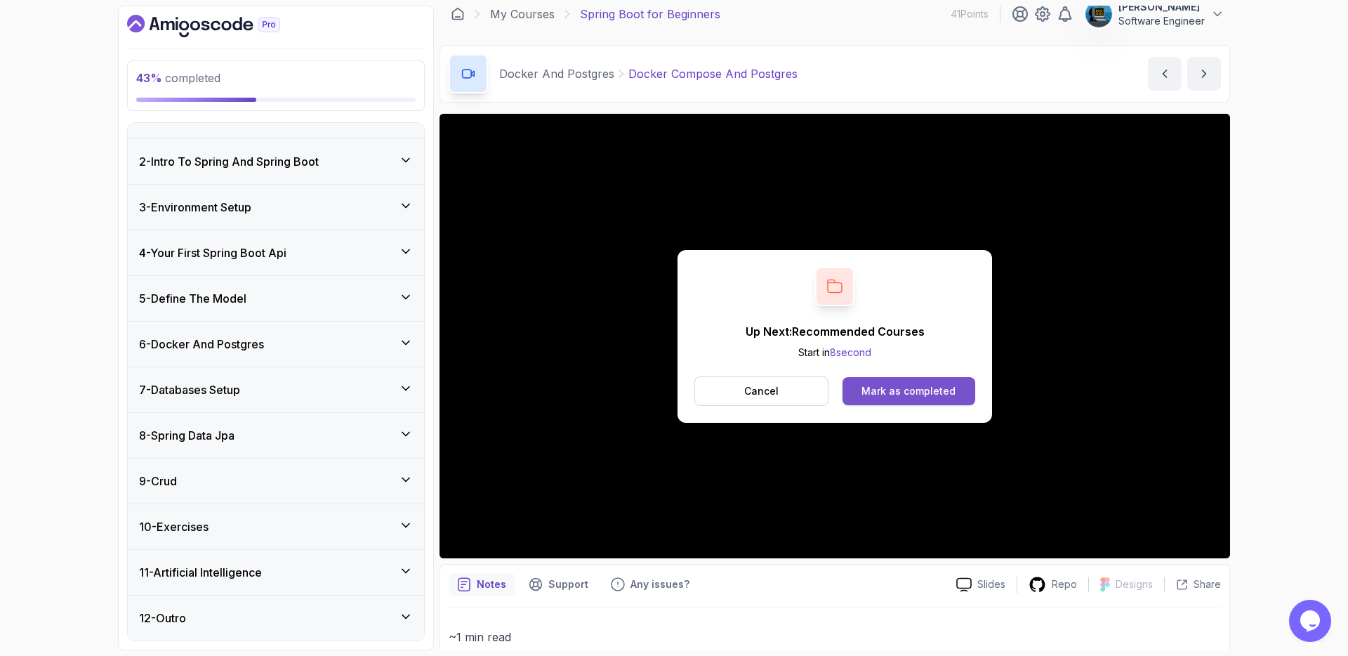
click at [887, 397] on div "Mark as completed" at bounding box center [908, 391] width 94 height 14
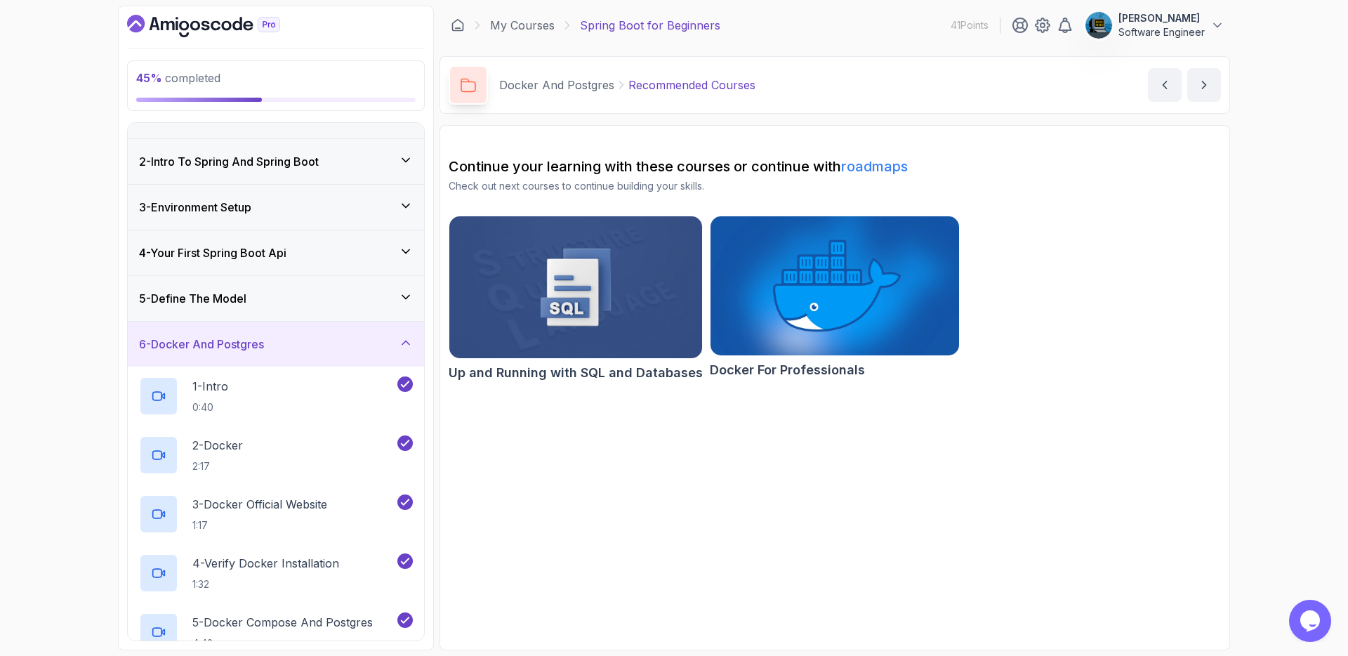
click at [272, 305] on div "5 - Define The Model" at bounding box center [276, 298] width 274 height 17
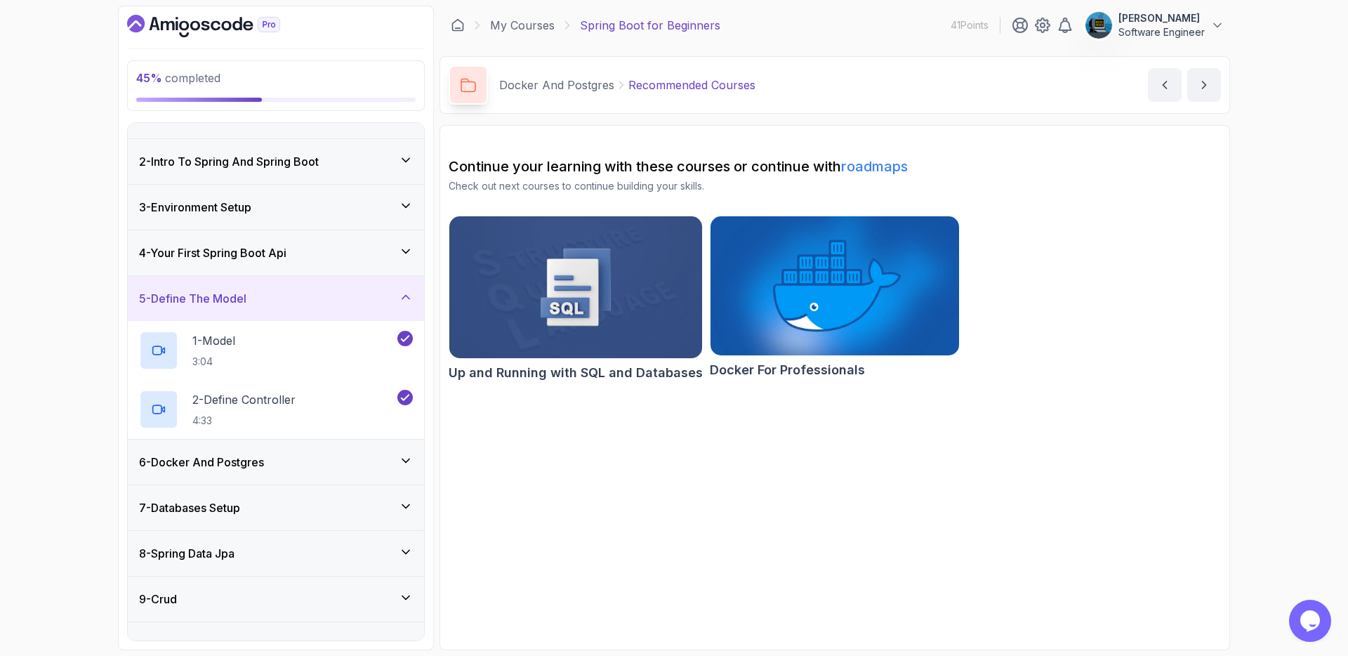
click at [272, 305] on div "5 - Define The Model" at bounding box center [276, 298] width 274 height 17
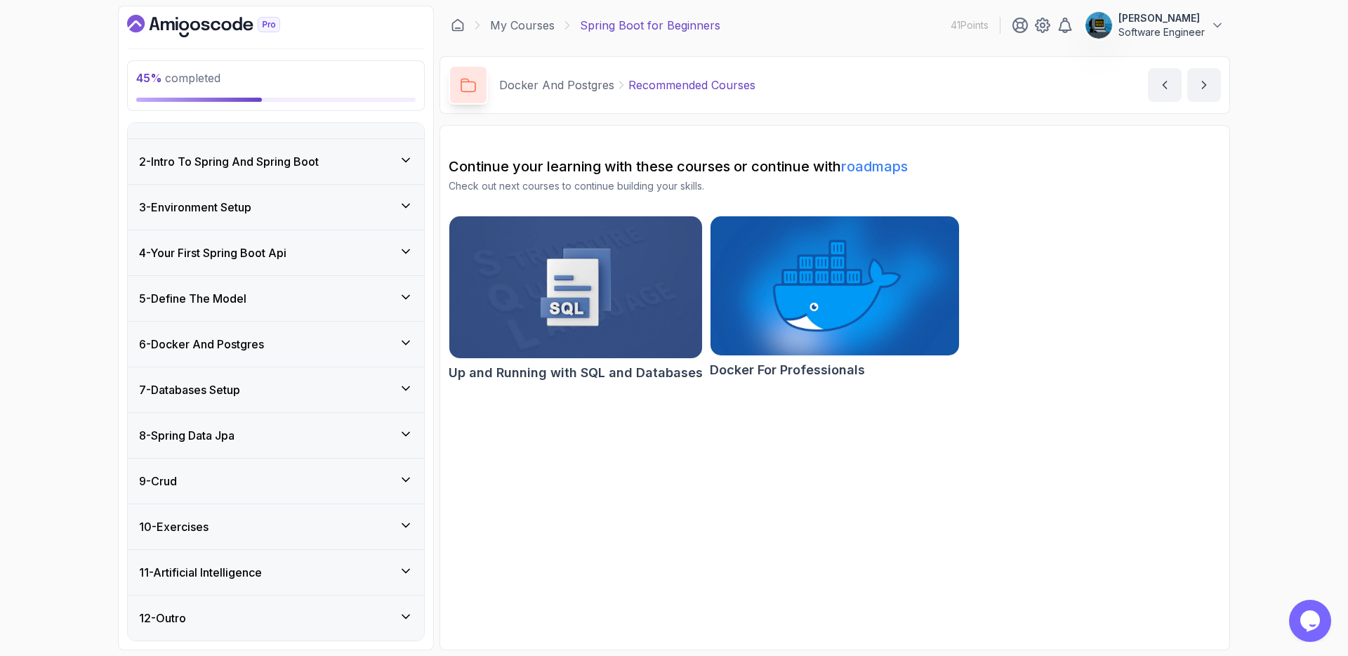
click at [289, 342] on div "6 - Docker And Postgres" at bounding box center [276, 343] width 274 height 17
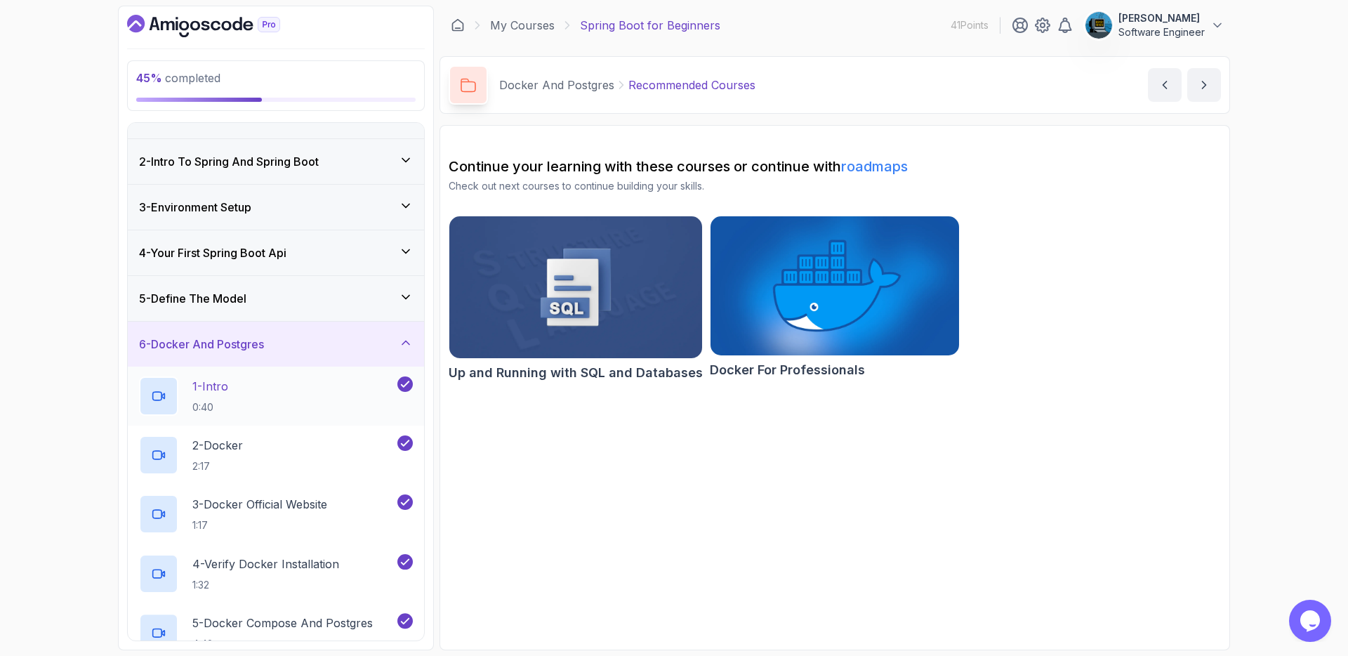
scroll to position [288, 0]
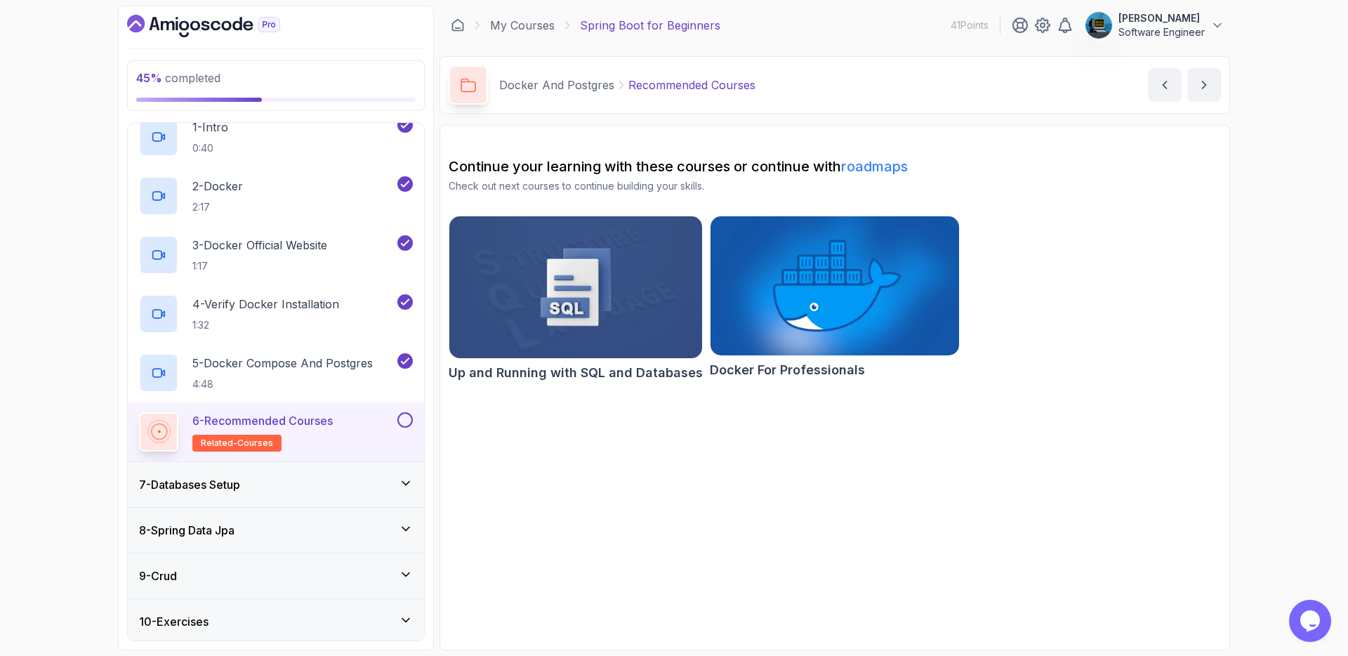
click at [408, 419] on button at bounding box center [404, 419] width 15 height 15
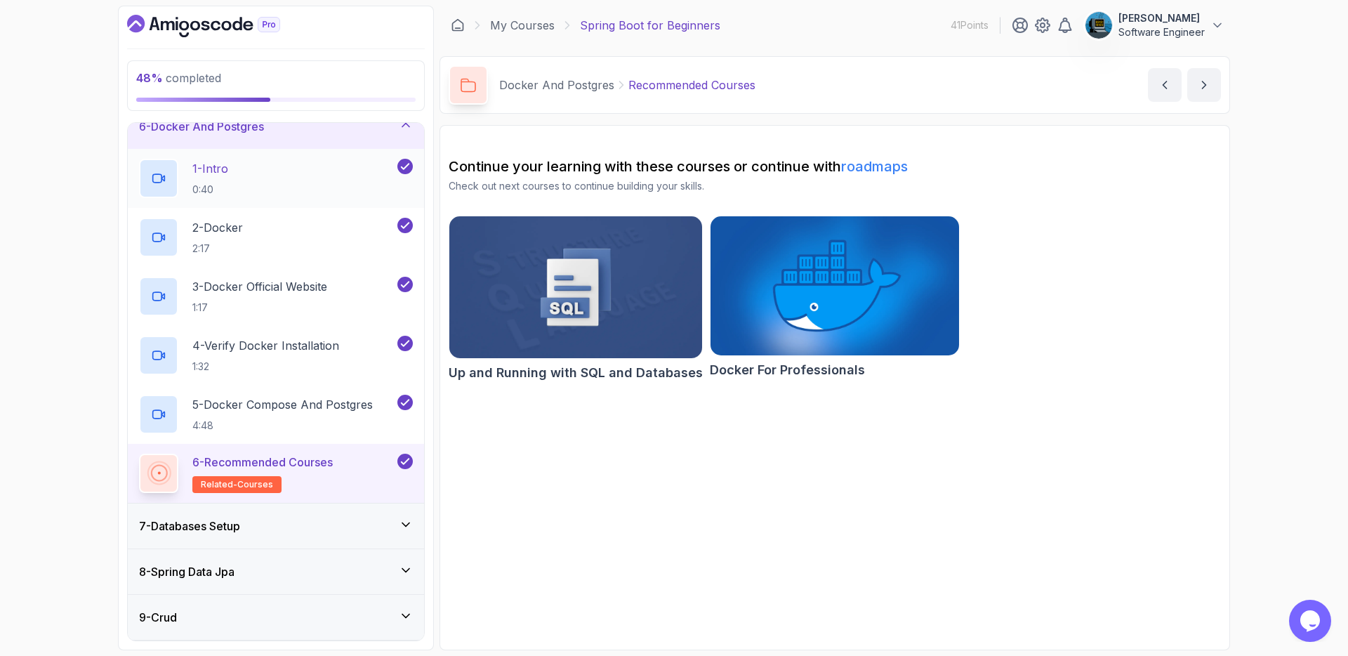
scroll to position [172, 0]
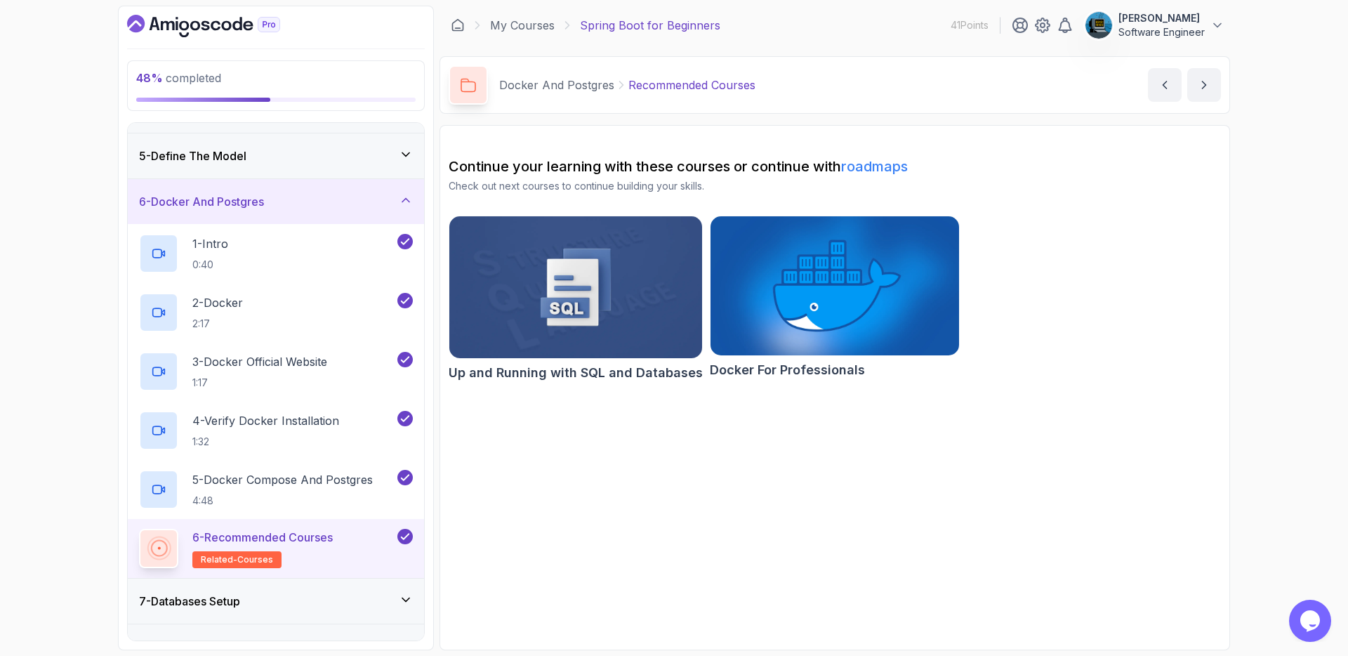
click at [340, 204] on div "6 - Docker And Postgres" at bounding box center [276, 201] width 274 height 17
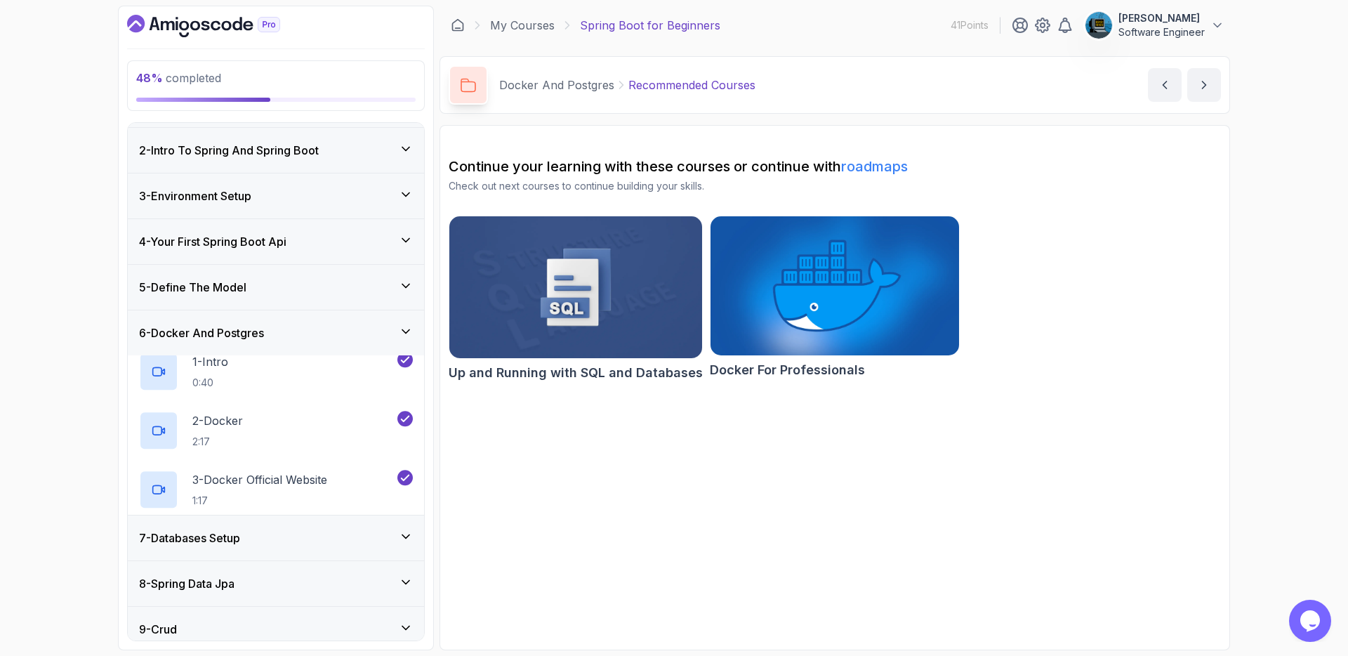
scroll to position [29, 0]
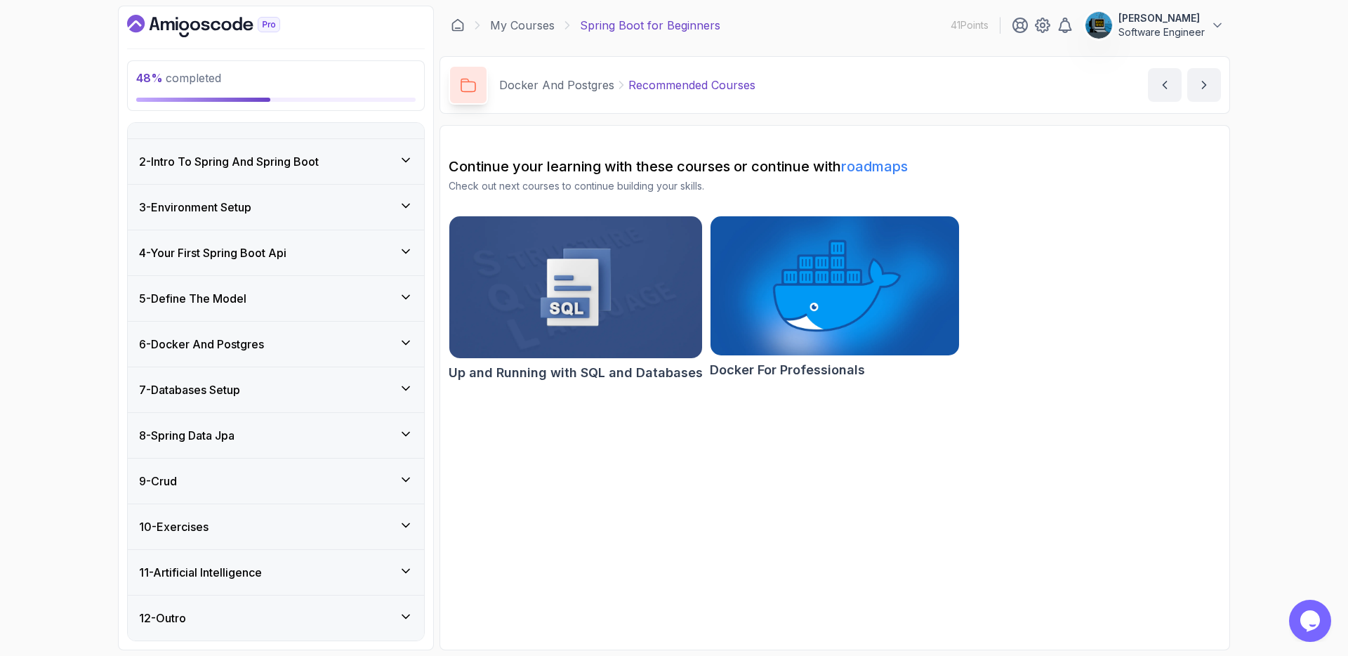
click at [286, 429] on div "8 - Spring Data Jpa" at bounding box center [276, 435] width 274 height 17
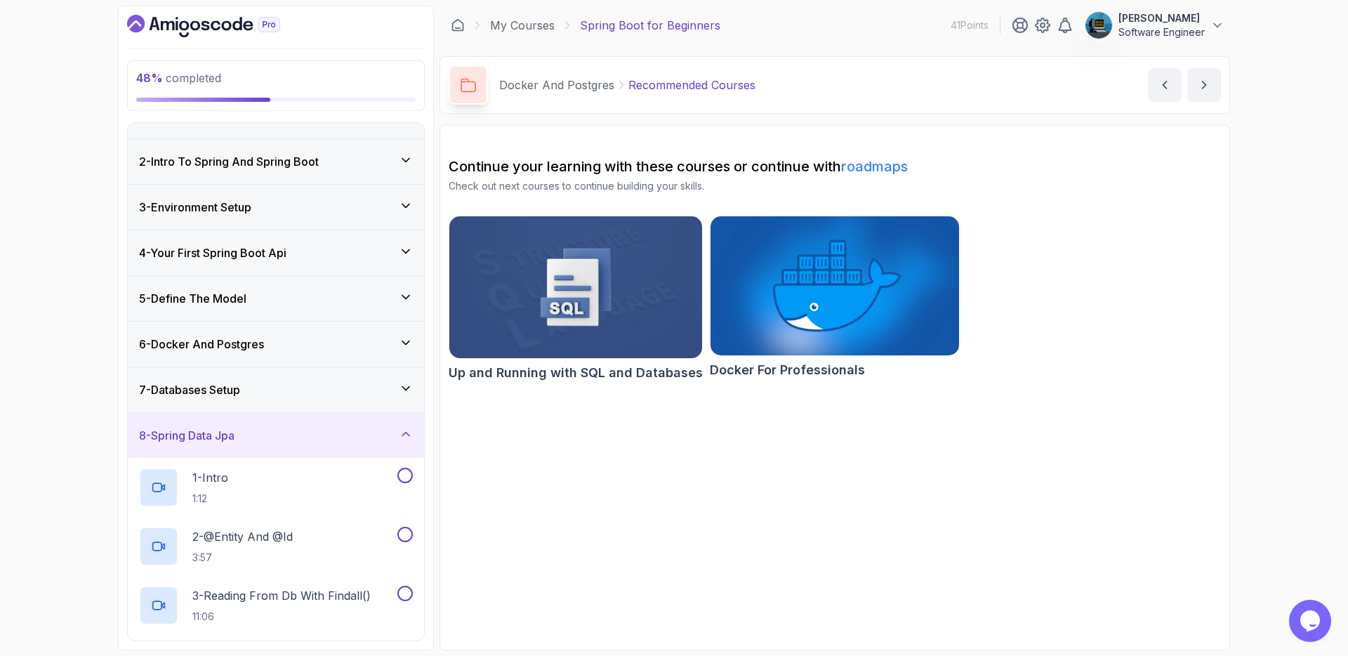
click at [286, 389] on div "7 - Databases Setup" at bounding box center [276, 389] width 274 height 17
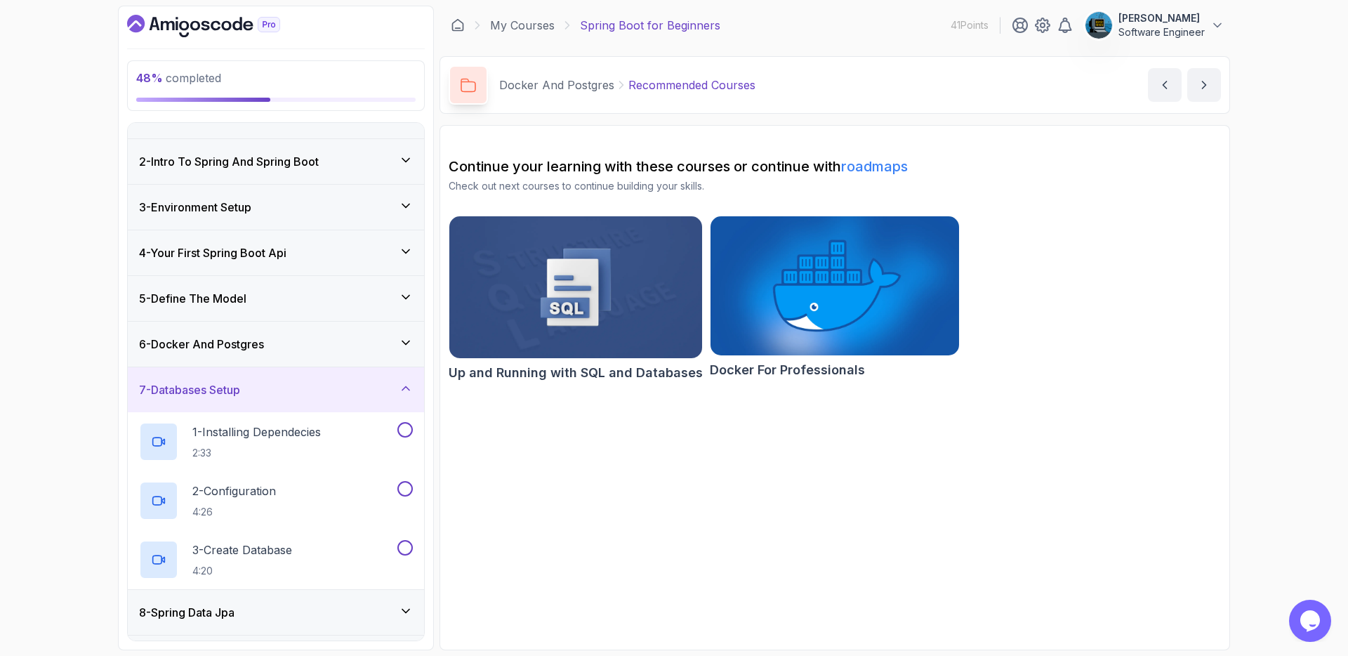
click at [281, 354] on div "6 - Docker And Postgres" at bounding box center [276, 343] width 296 height 45
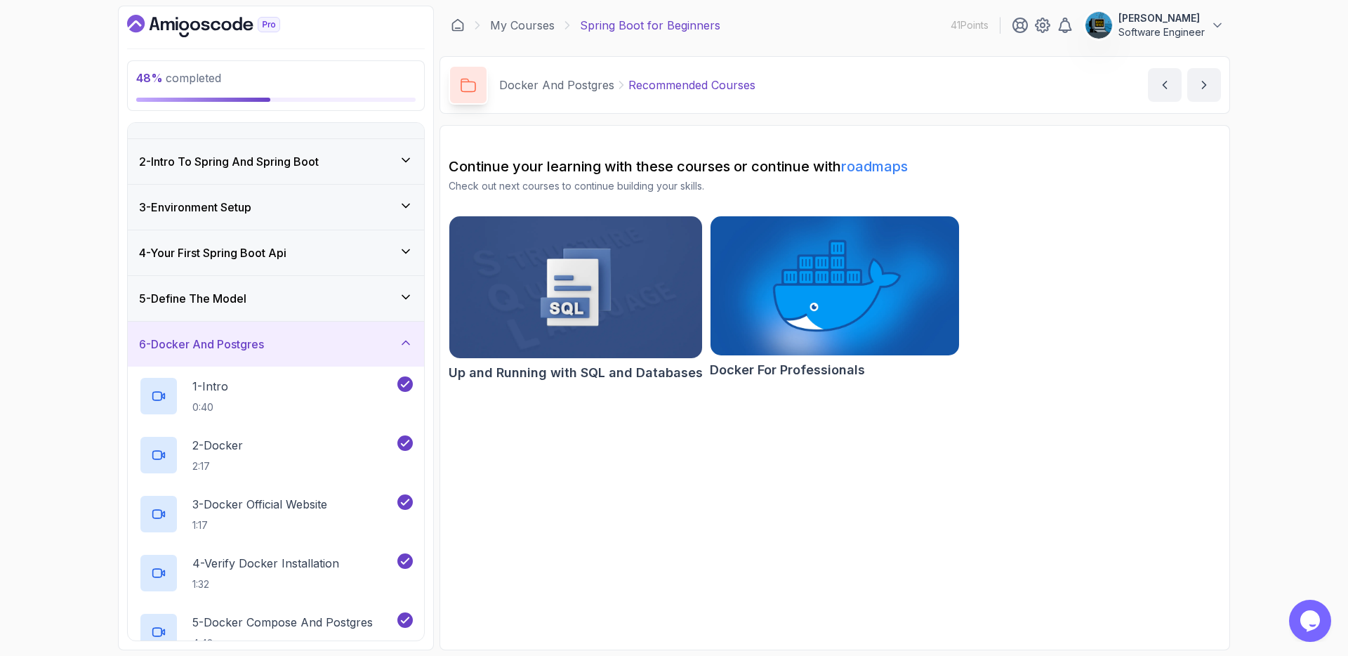
click at [281, 354] on div "6 - Docker And Postgres" at bounding box center [276, 343] width 296 height 45
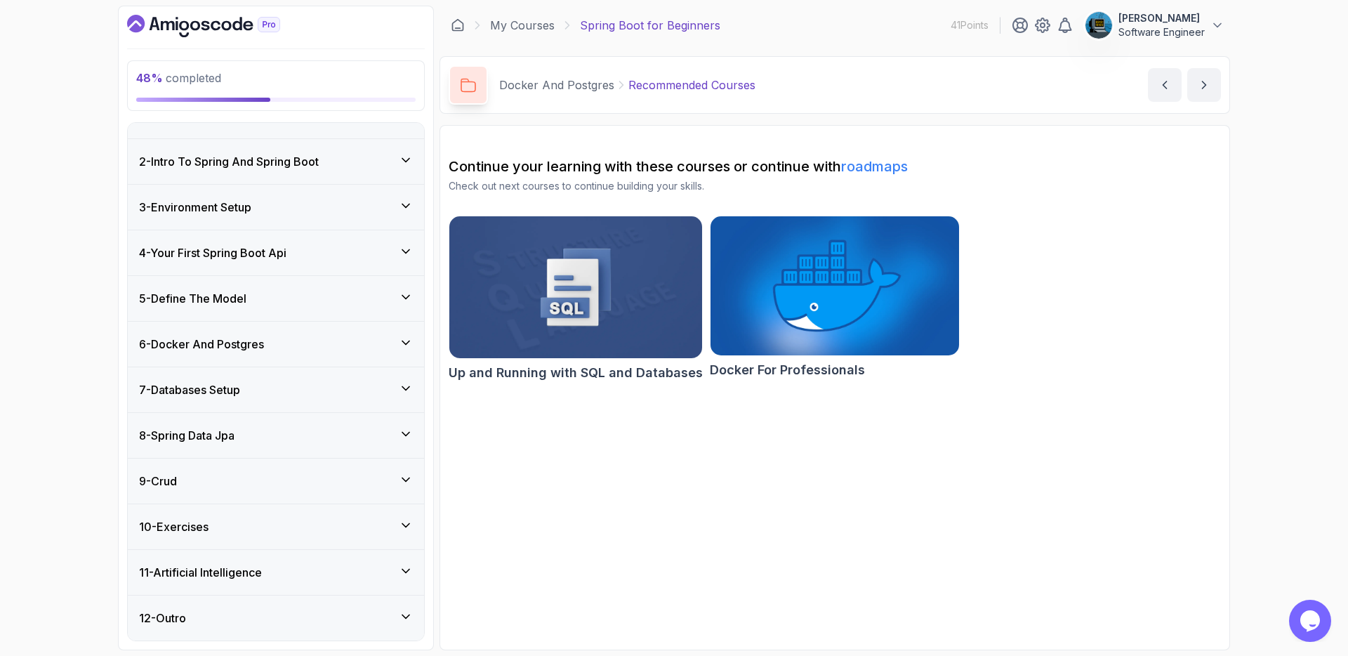
click at [293, 390] on div "7 - Databases Setup" at bounding box center [276, 389] width 274 height 17
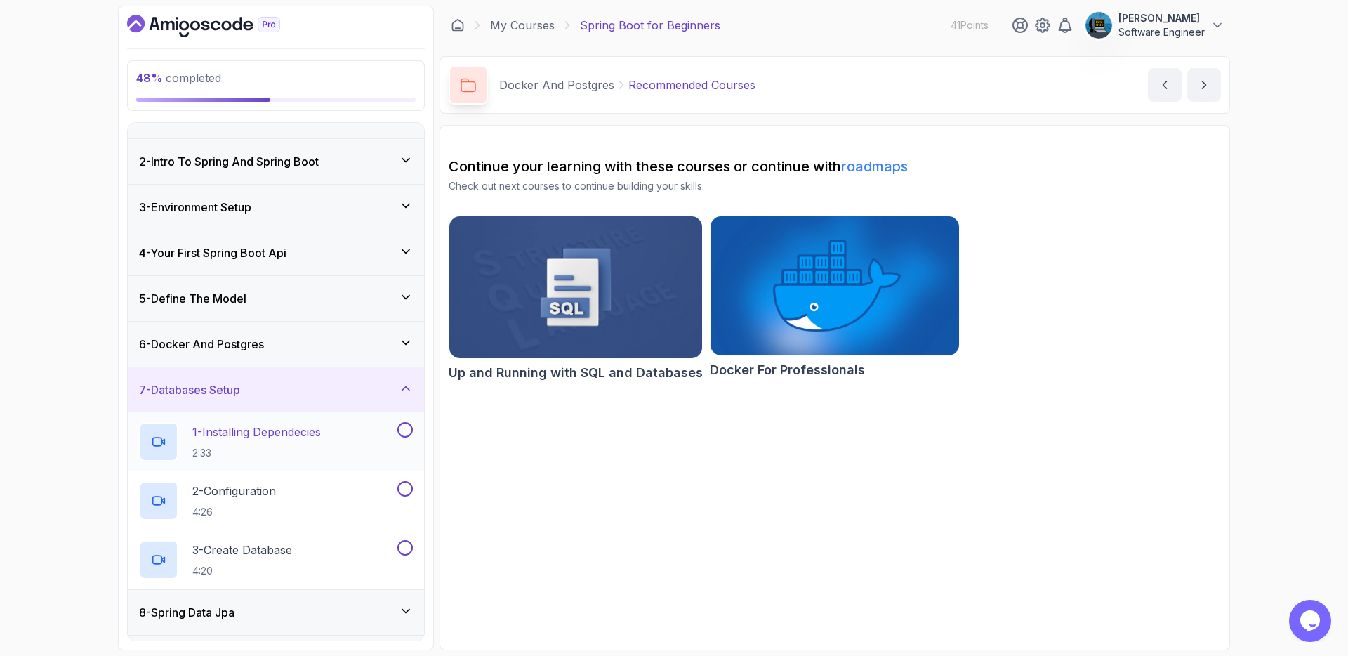
click at [277, 433] on p "1 - Installing Dependecies" at bounding box center [256, 431] width 128 height 17
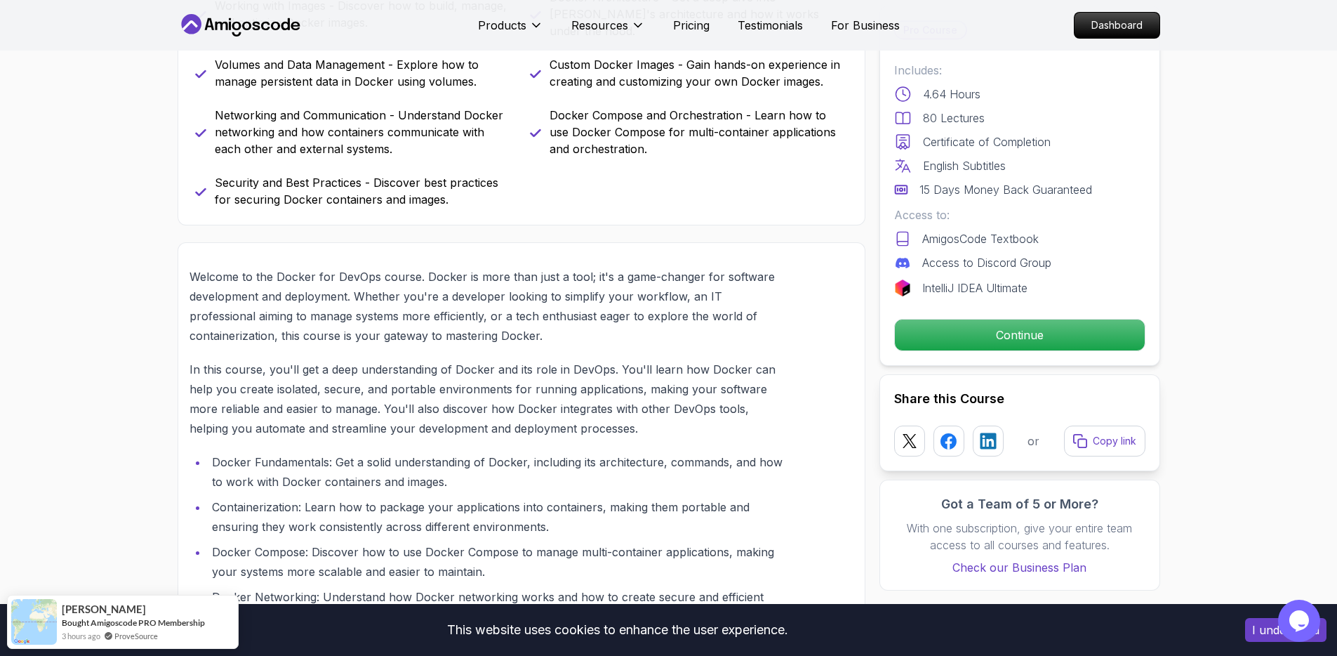
scroll to position [924, 0]
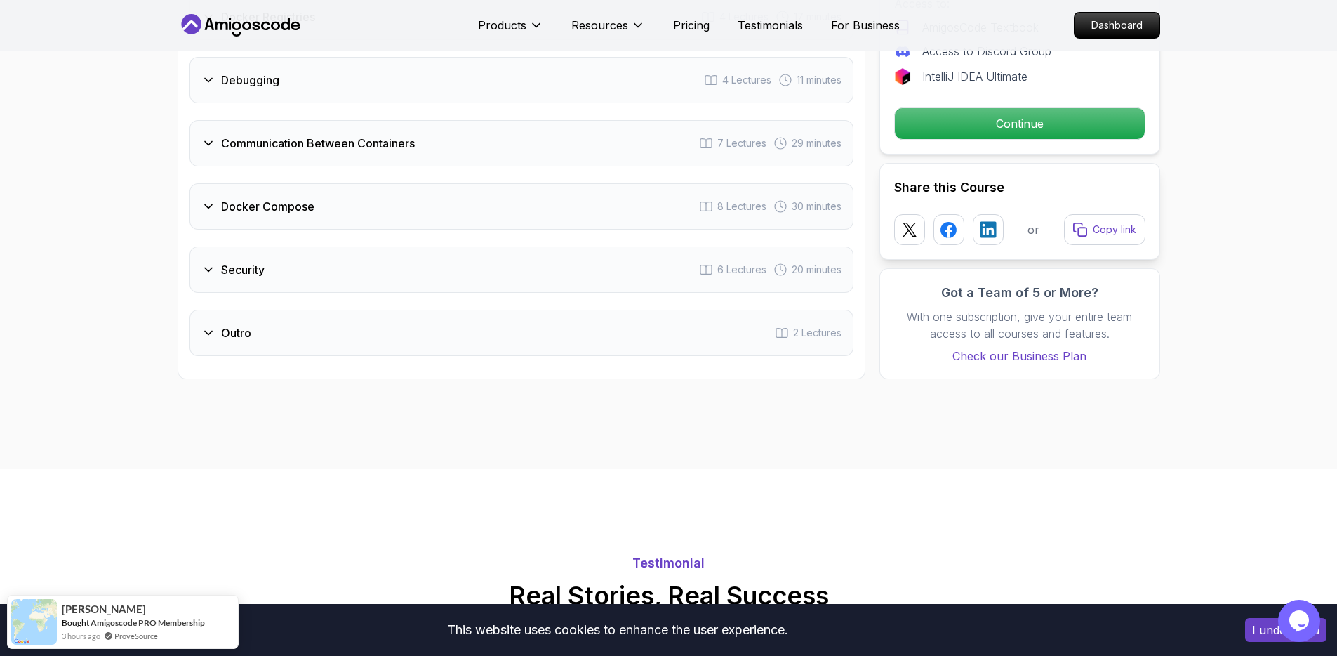
click at [349, 336] on div "Outro 2 Lectures" at bounding box center [521, 333] width 664 height 46
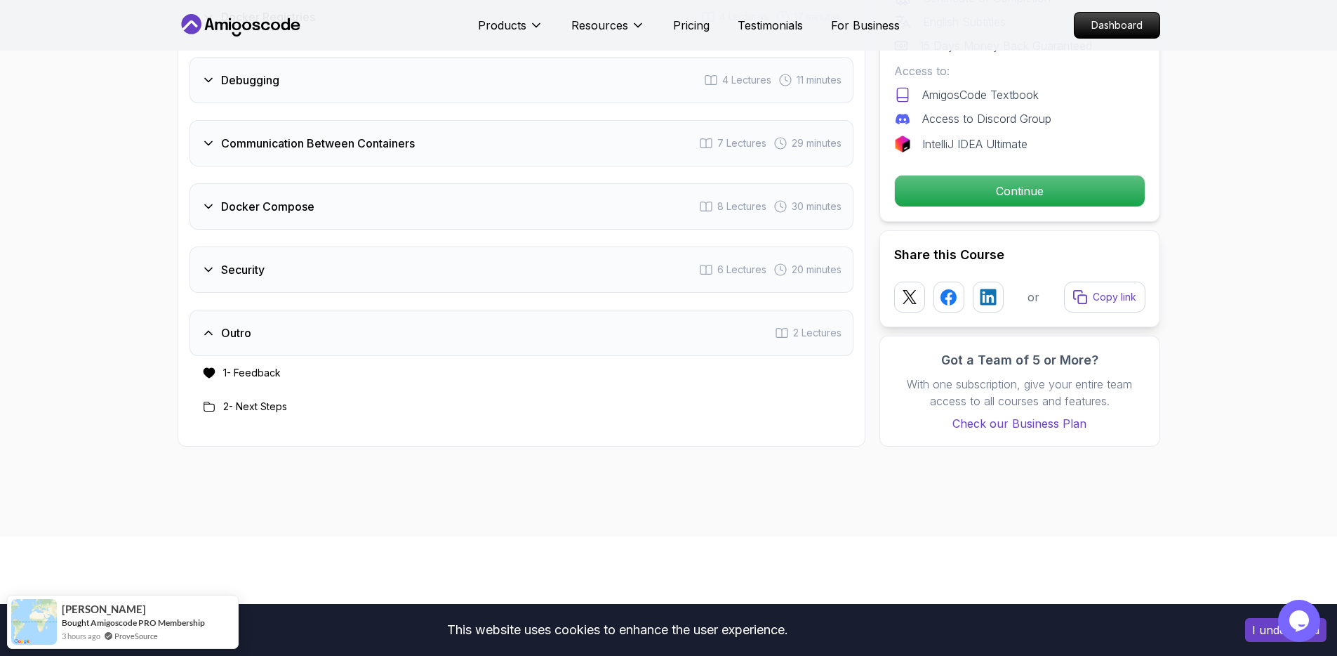
click at [355, 274] on div "Security 6 Lectures 20 minutes" at bounding box center [521, 269] width 664 height 46
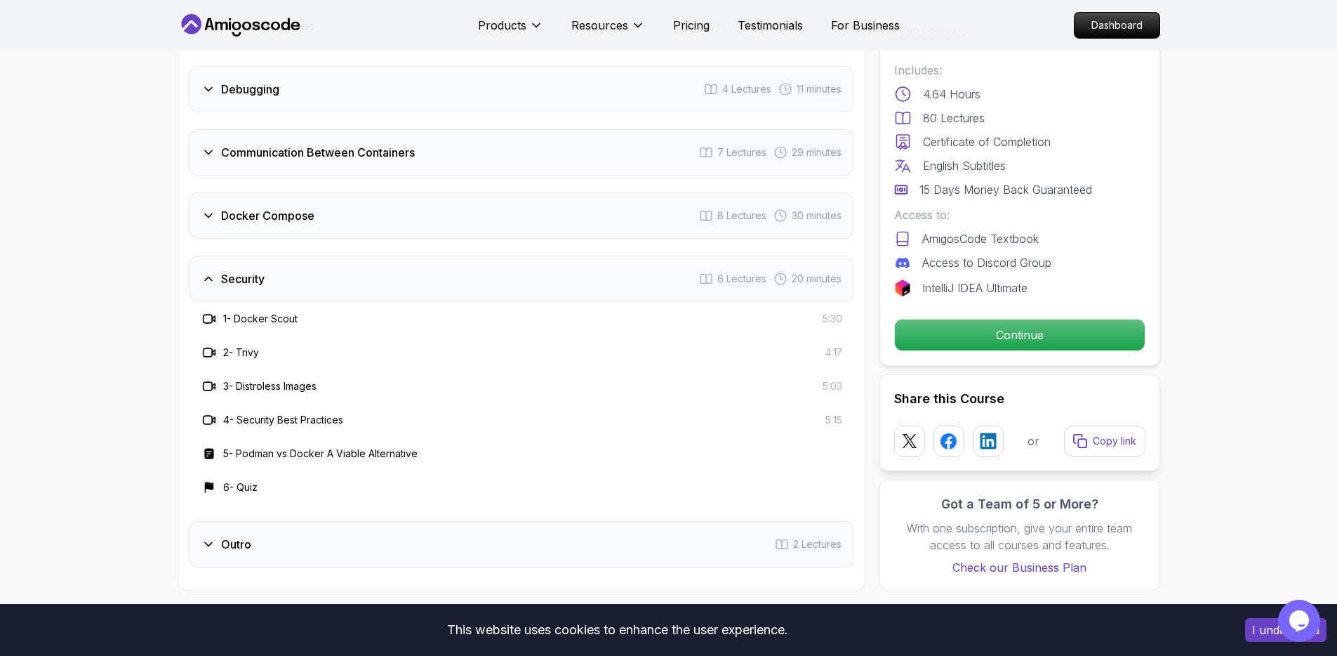
scroll to position [2927, 0]
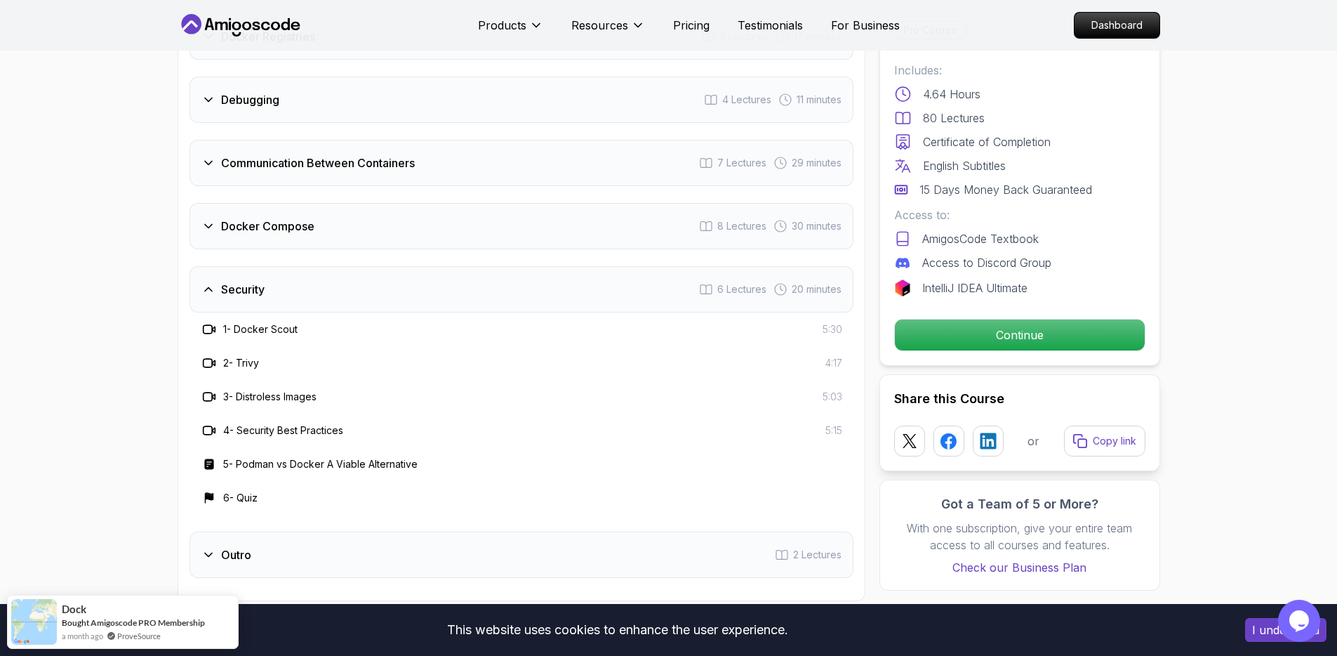
click at [364, 233] on div "Docker Compose 8 Lectures 30 minutes" at bounding box center [521, 226] width 664 height 46
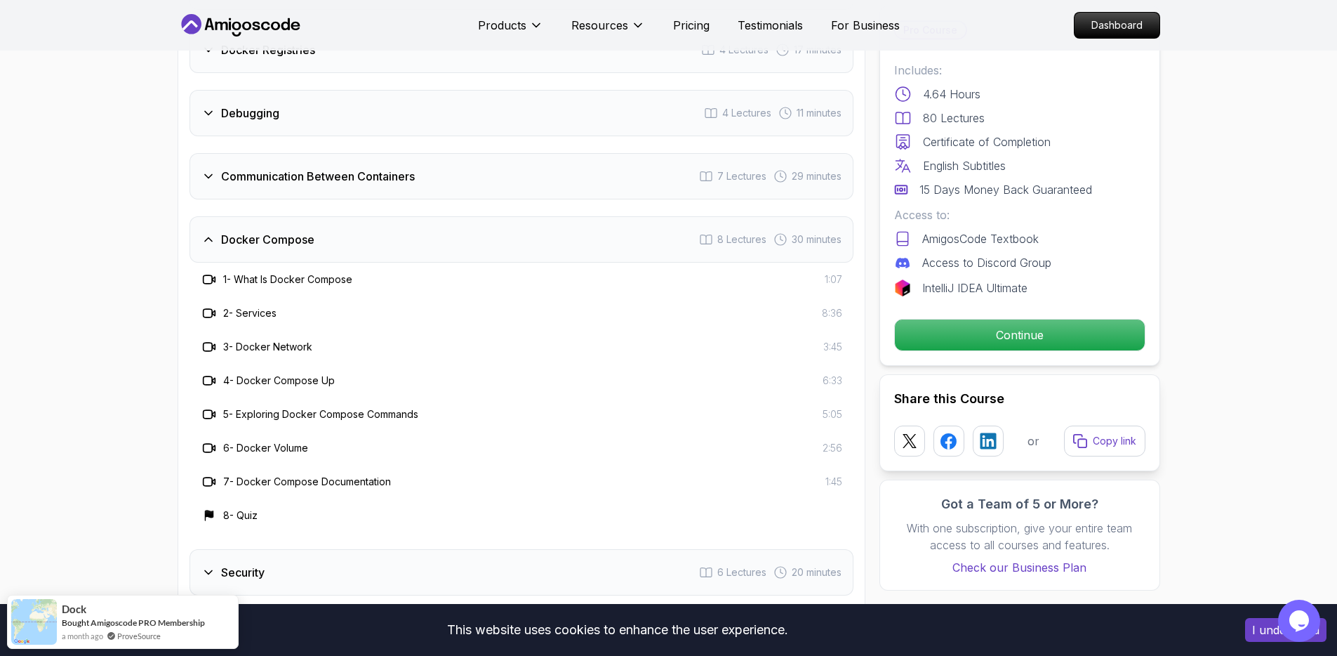
scroll to position [2899, 0]
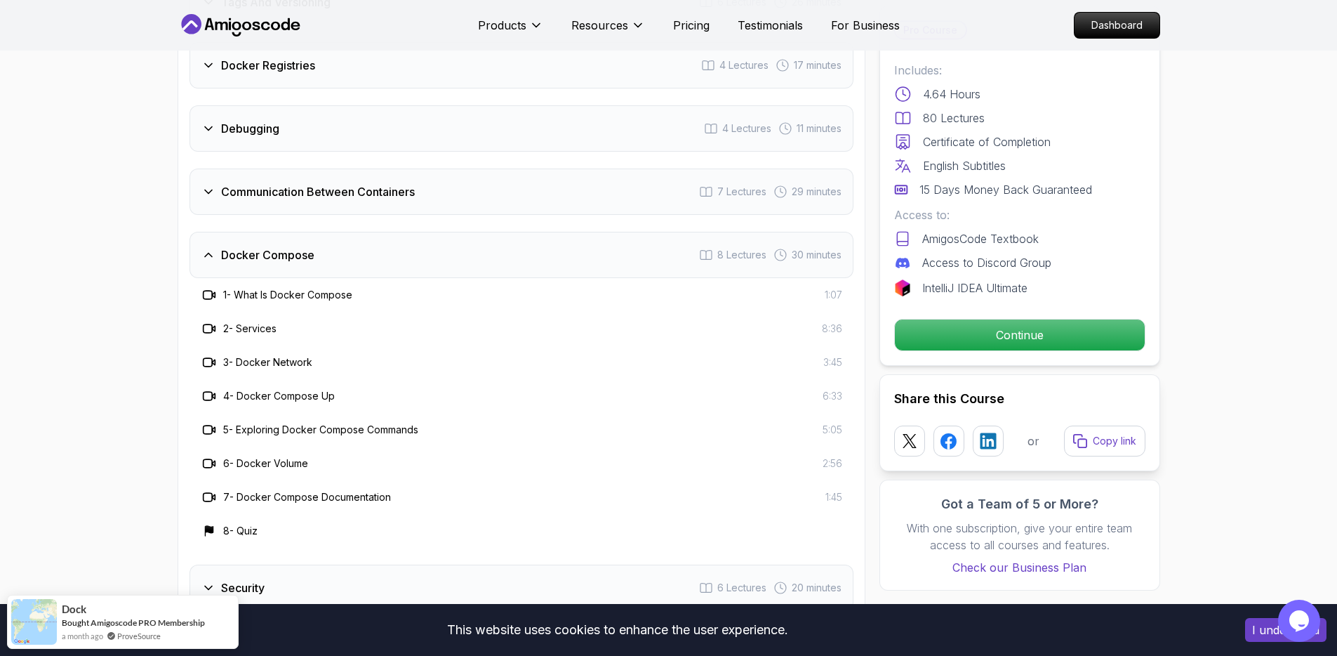
click at [394, 200] on div "Communication Between Containers 7 Lectures 29 minutes" at bounding box center [521, 191] width 664 height 46
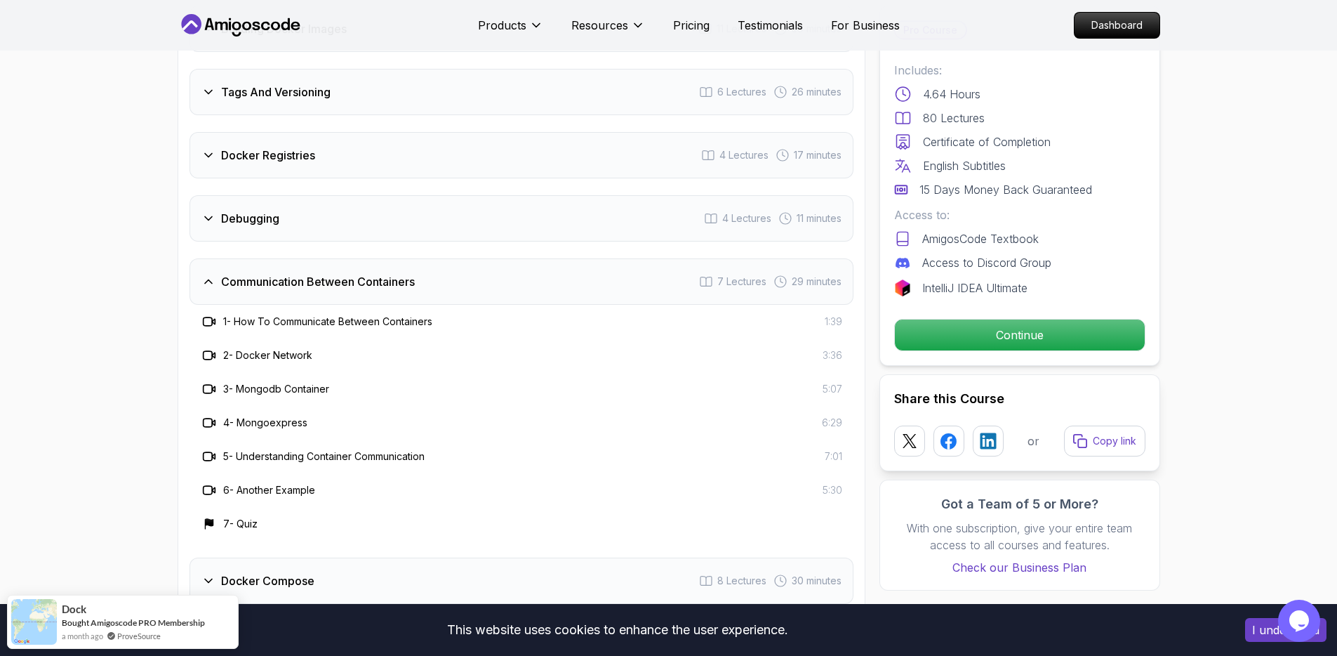
scroll to position [2723, 0]
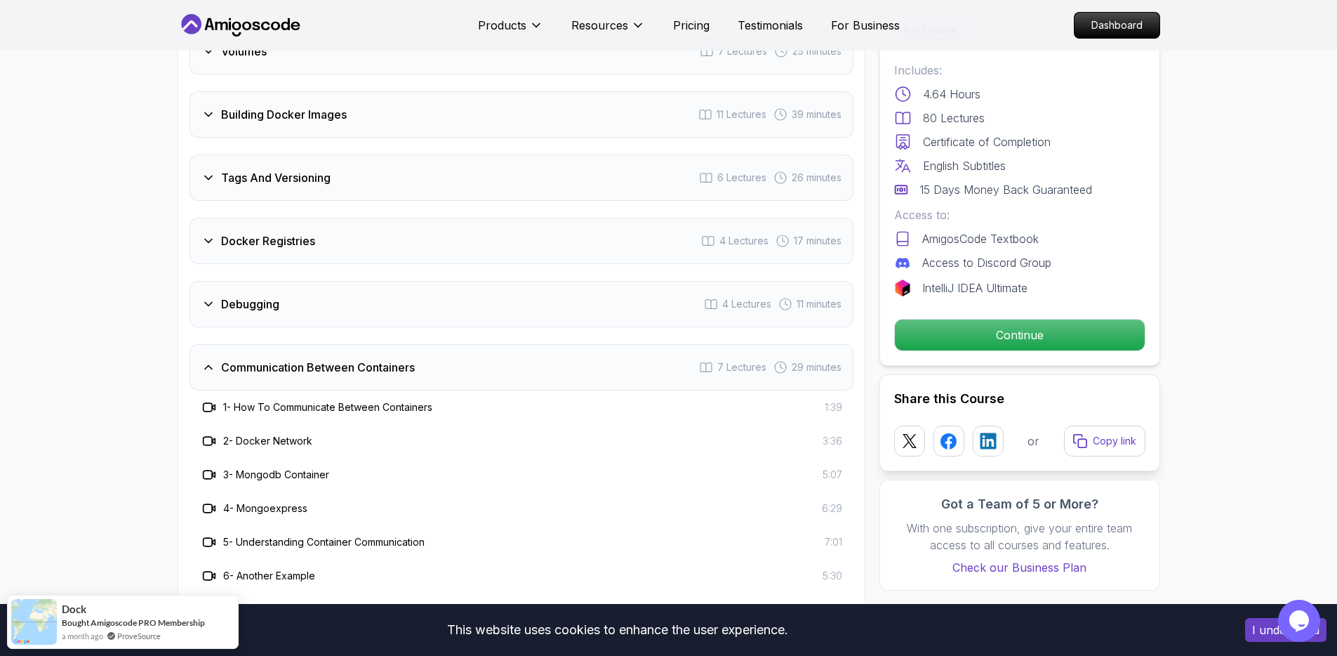
click at [371, 318] on div "Debugging 4 Lectures 11 minutes" at bounding box center [521, 304] width 664 height 46
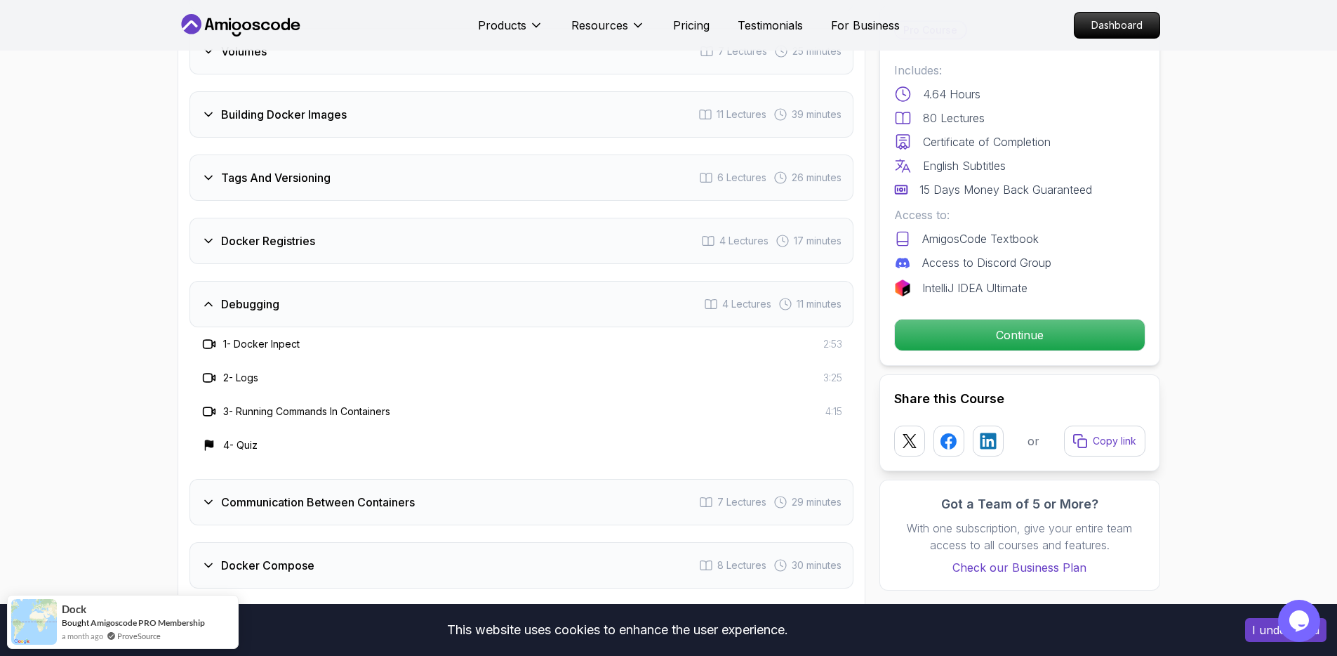
click at [406, 246] on div "Docker Registries 4 Lectures 17 minutes" at bounding box center [521, 241] width 664 height 46
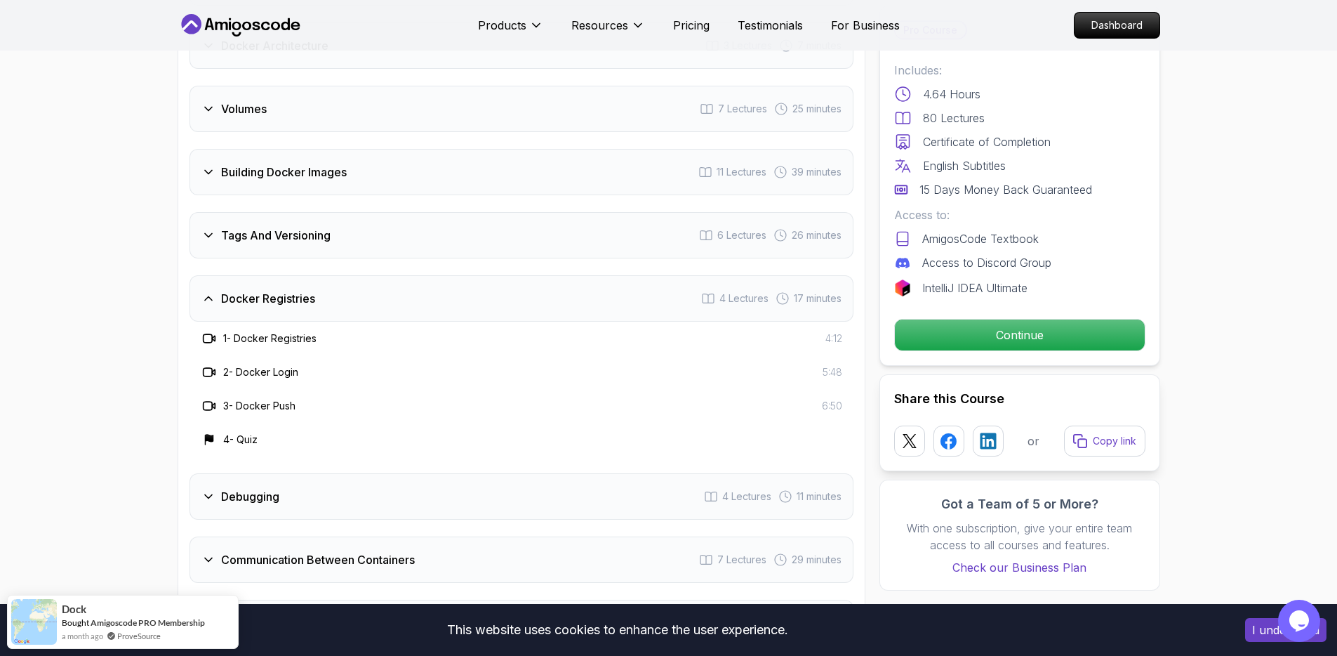
scroll to position [2600, 0]
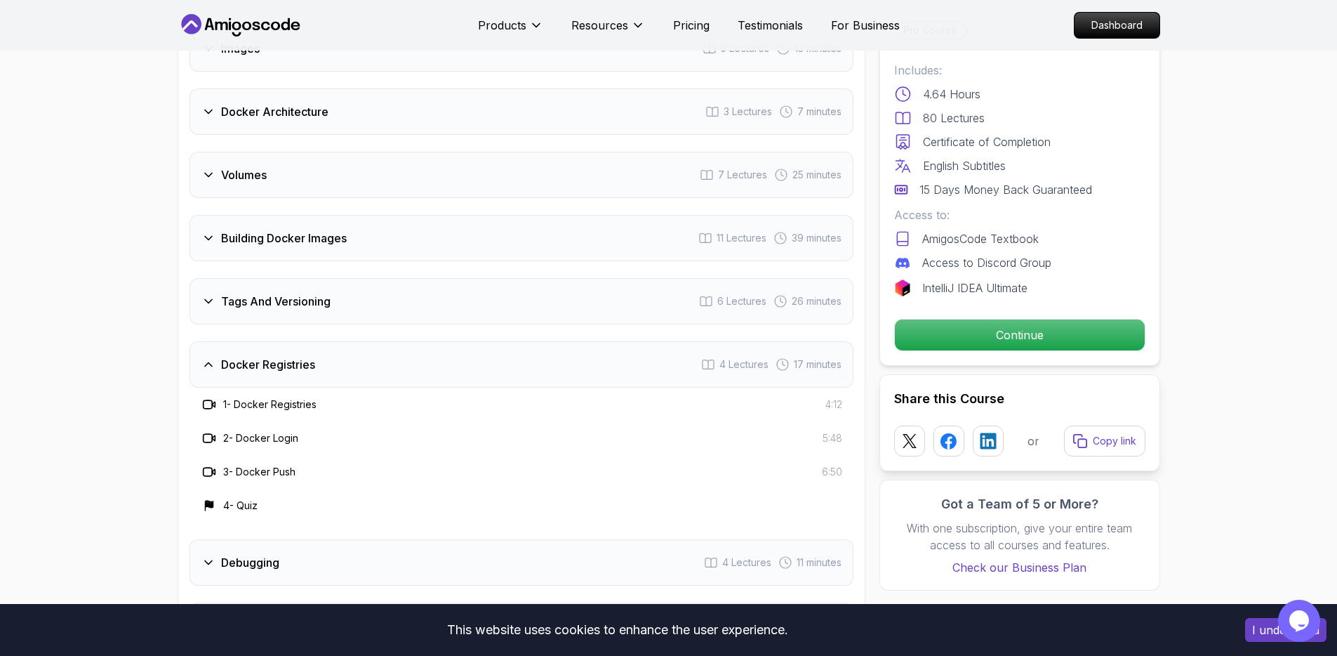
click at [397, 306] on div "Tags And Versioning 6 Lectures 26 minutes" at bounding box center [521, 301] width 664 height 46
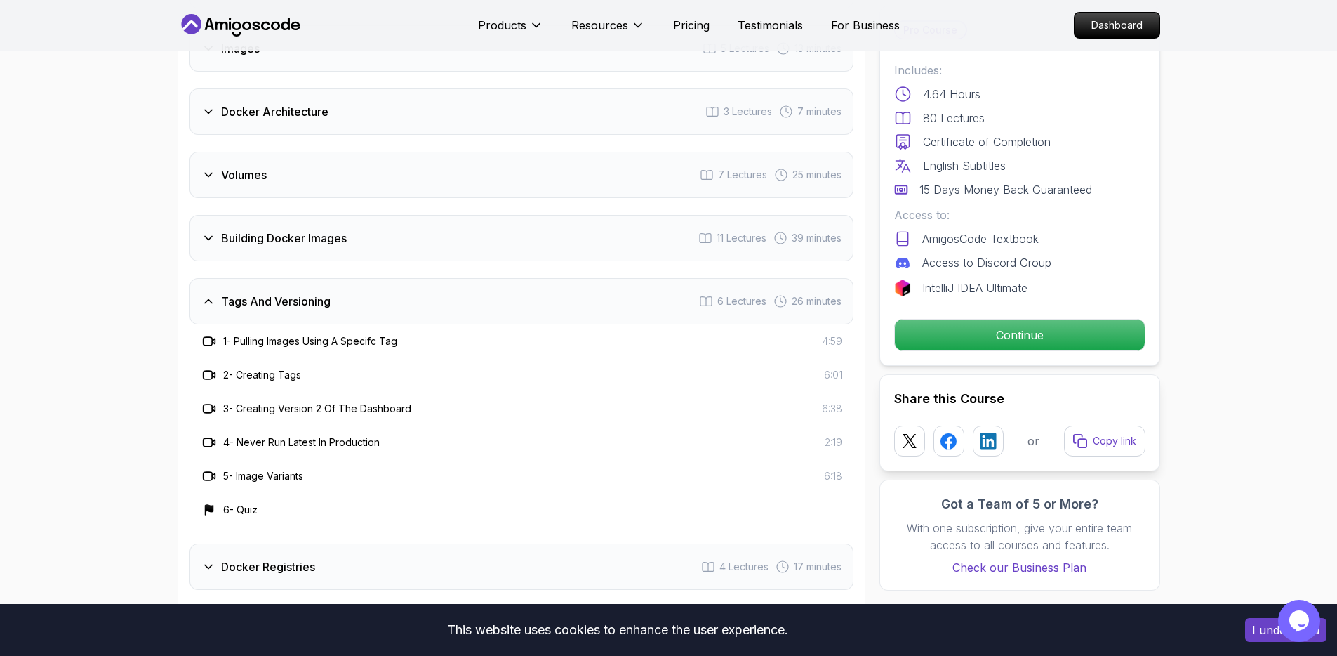
click at [393, 266] on div "Intro 2 Lectures Getting Started 6 Lectures 22 minutes Containers 9 Lectures 40…" at bounding box center [521, 371] width 664 height 1070
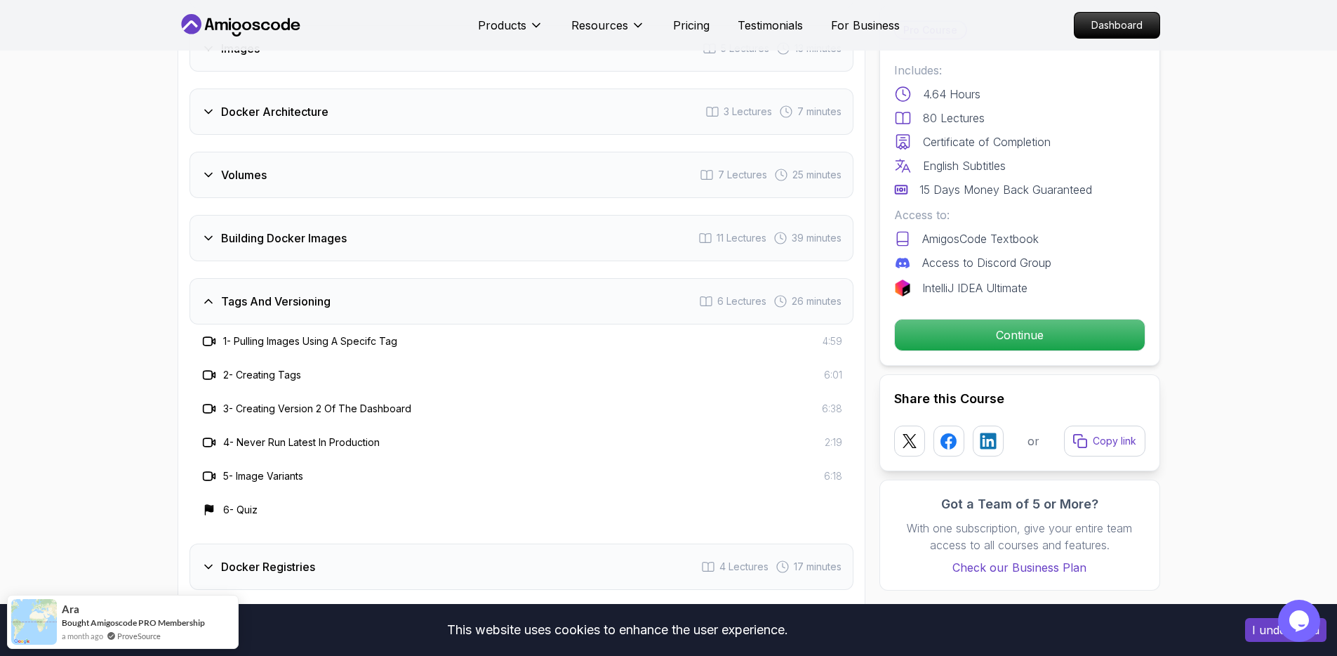
click at [398, 240] on div "Building Docker Images 11 Lectures 39 minutes" at bounding box center [521, 238] width 664 height 46
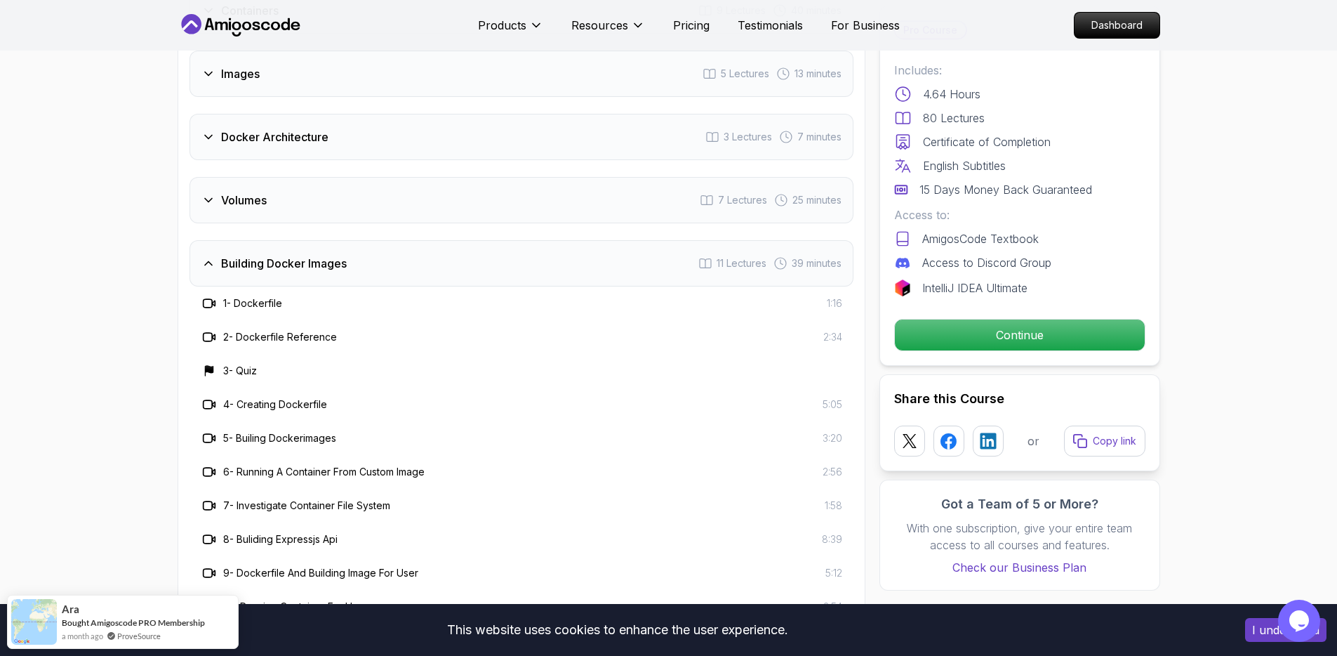
scroll to position [2512, 0]
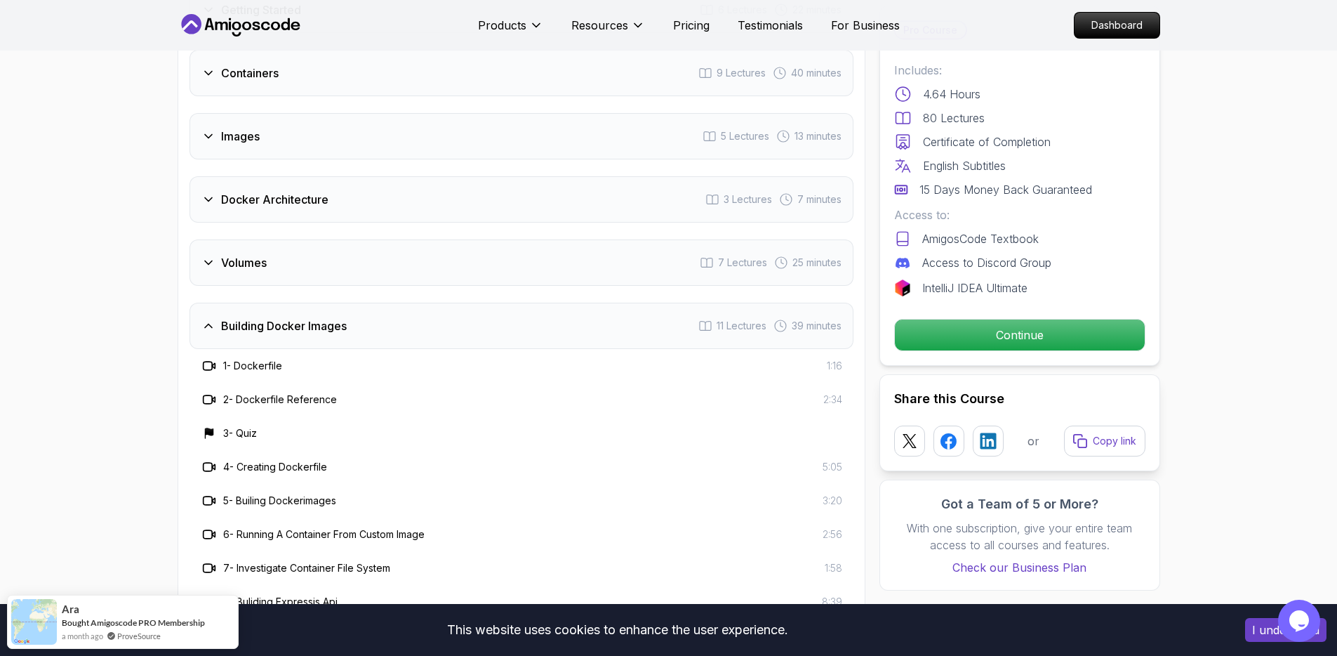
click at [358, 269] on div "Volumes 7 Lectures 25 minutes" at bounding box center [521, 262] width 664 height 46
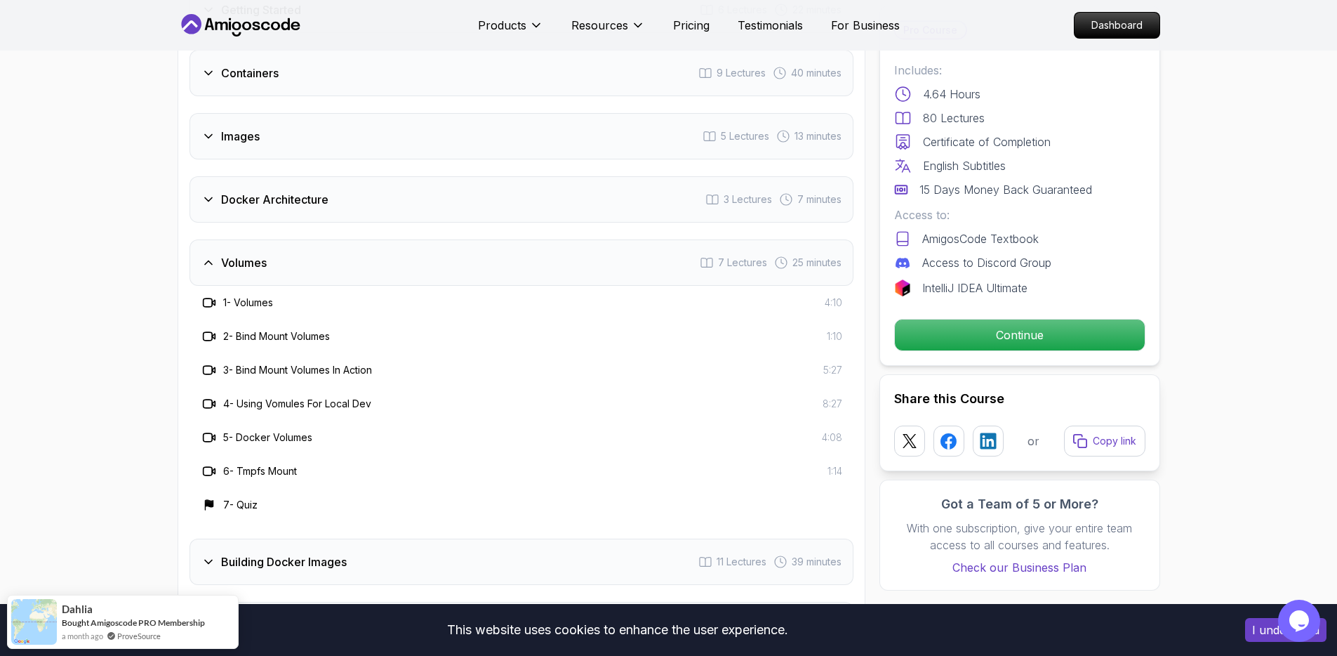
click at [390, 204] on div "Docker Architecture 3 Lectures 7 minutes" at bounding box center [521, 199] width 664 height 46
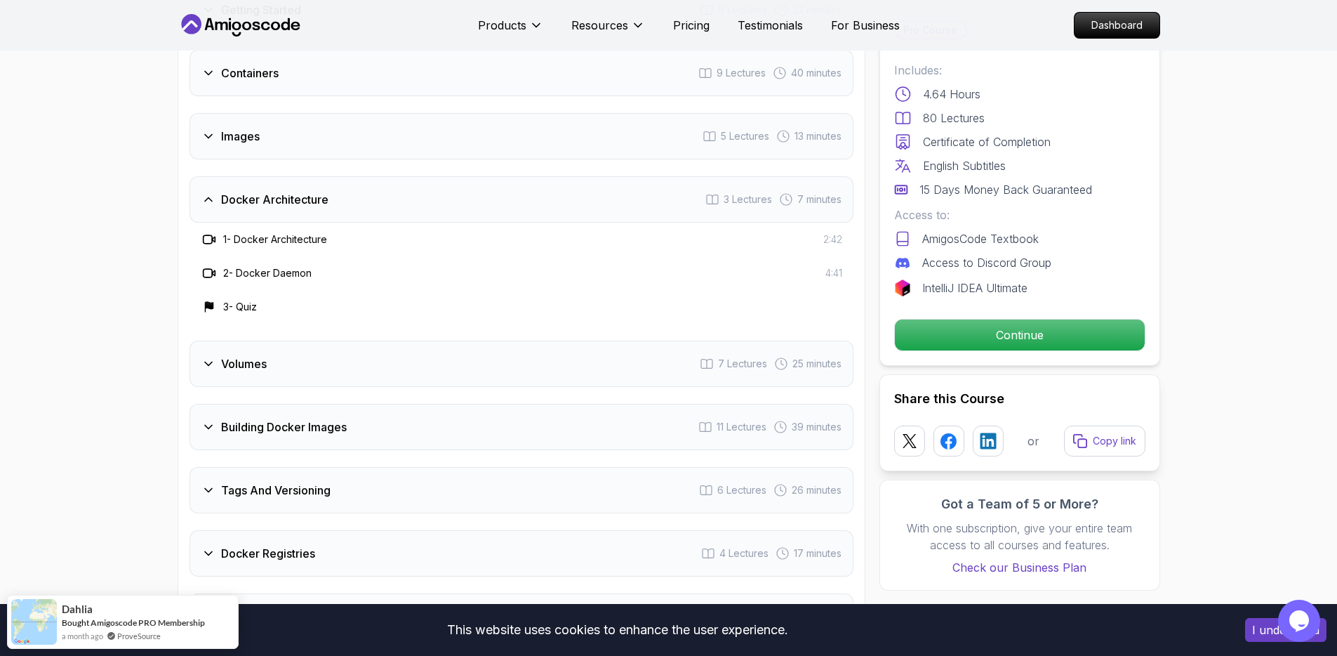
click at [381, 150] on div "Images 5 Lectures 13 minutes" at bounding box center [521, 136] width 664 height 46
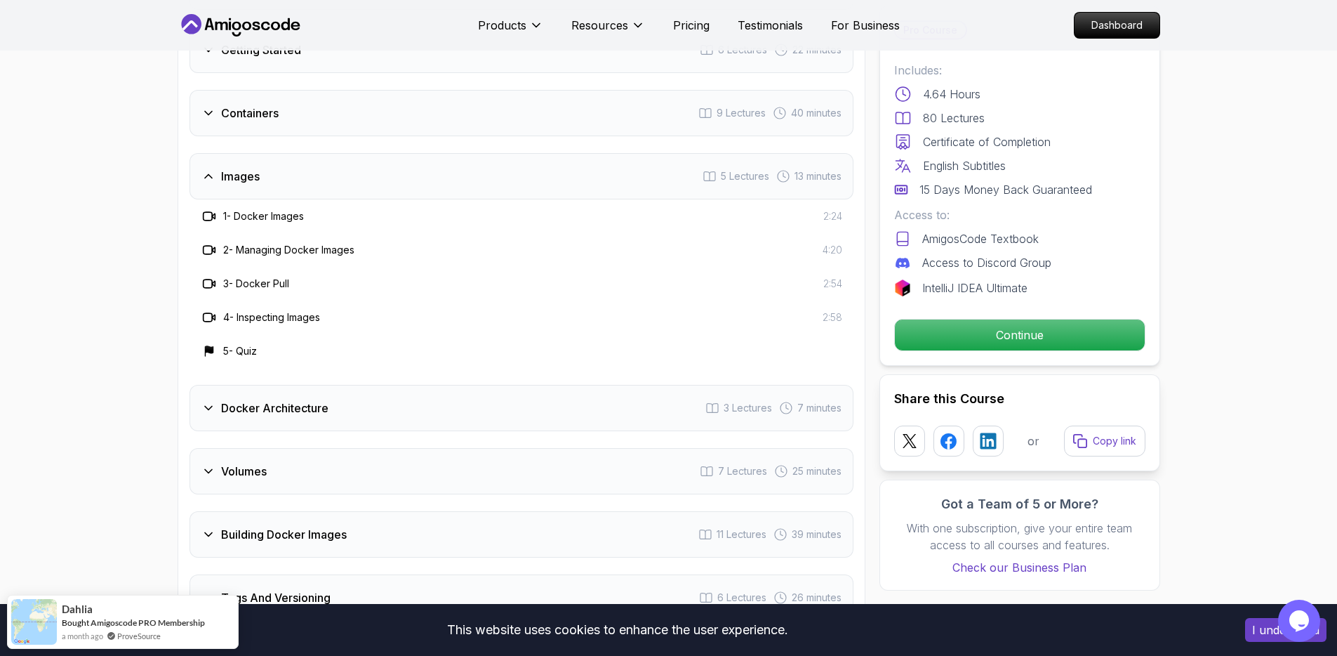
scroll to position [2397, 0]
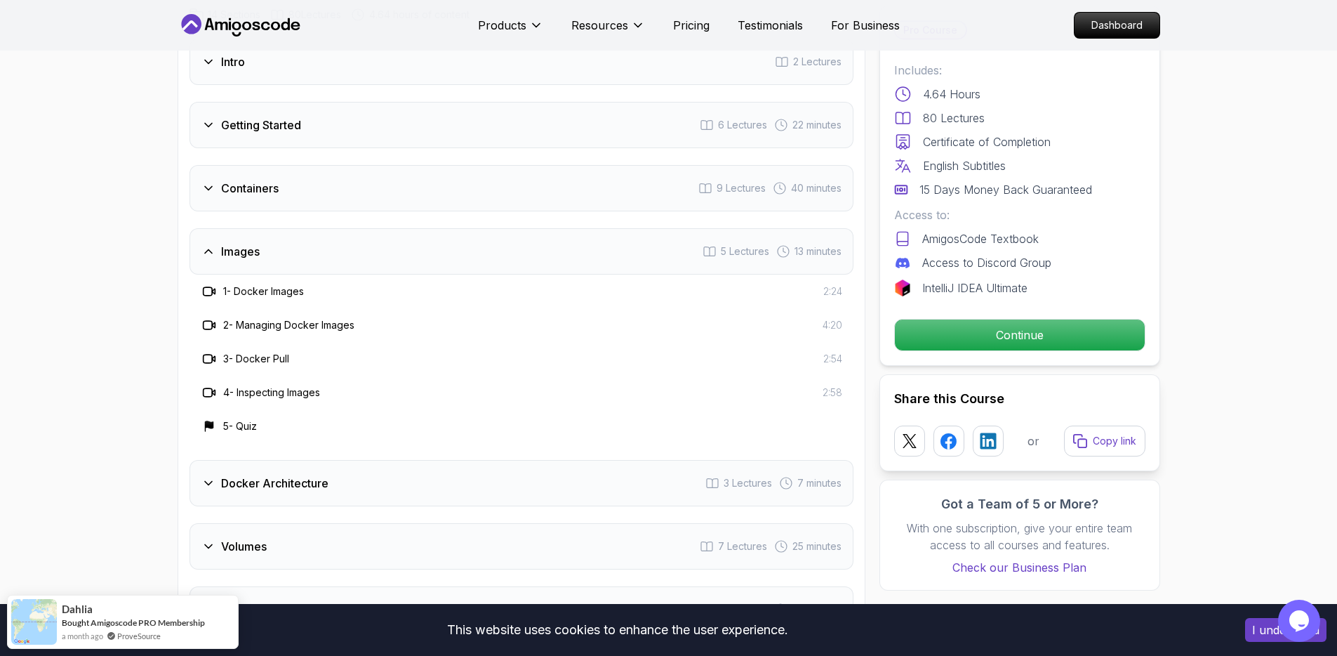
click at [372, 174] on div "Containers 9 Lectures 40 minutes" at bounding box center [521, 188] width 664 height 46
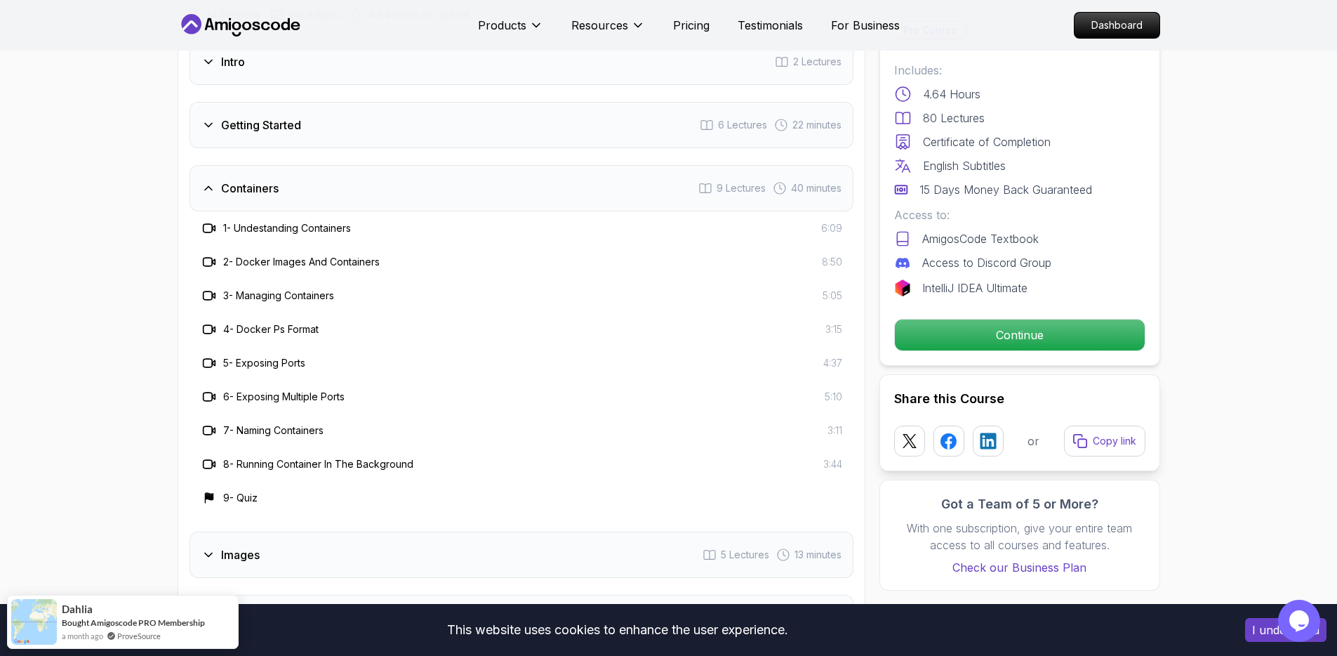
click at [376, 115] on div "Getting Started 6 Lectures 22 minutes" at bounding box center [521, 125] width 664 height 46
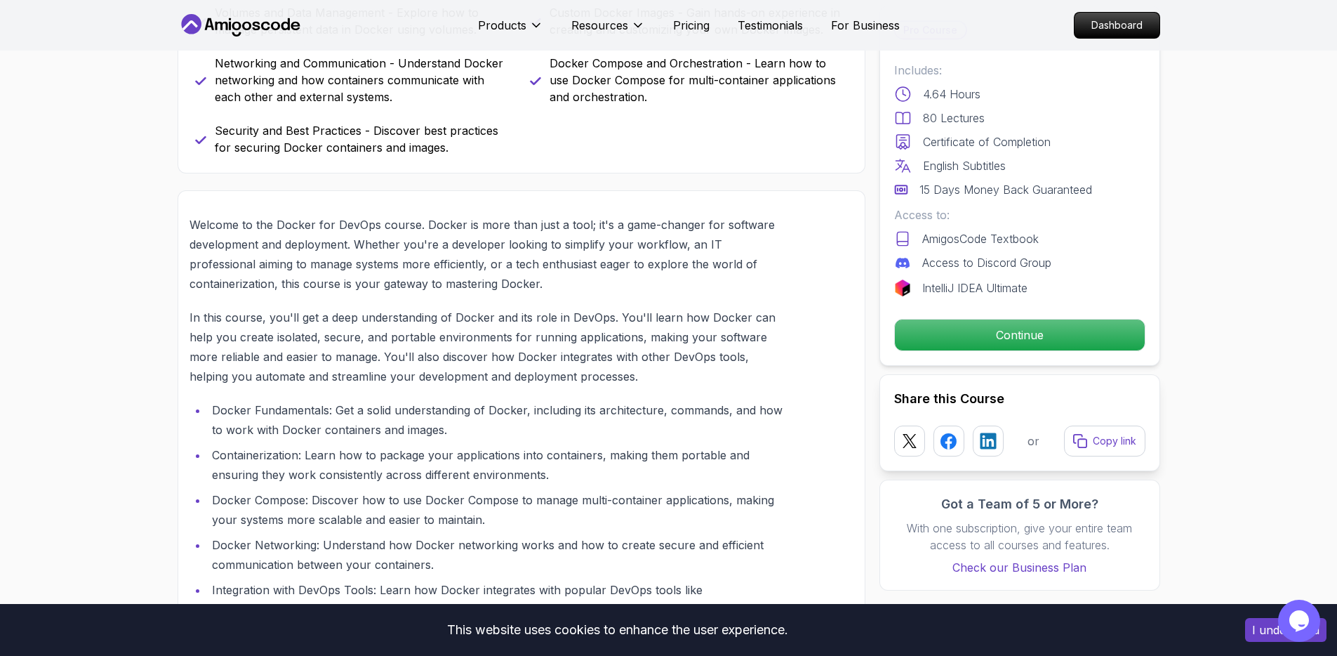
scroll to position [0, 0]
